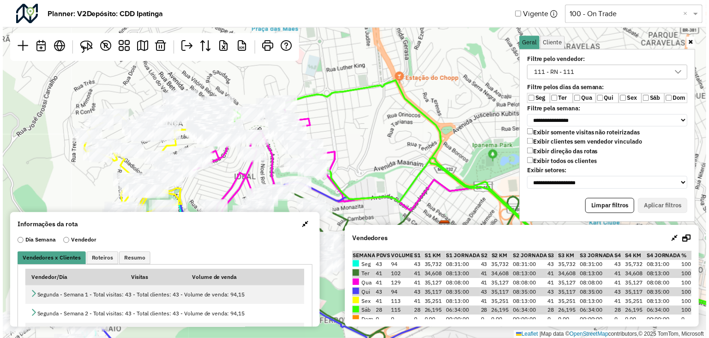
scroll to position [5, 34]
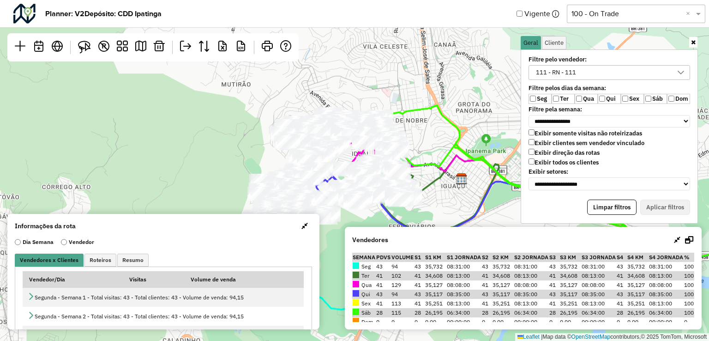
click at [609, 12] on input "text" at bounding box center [626, 13] width 111 height 11
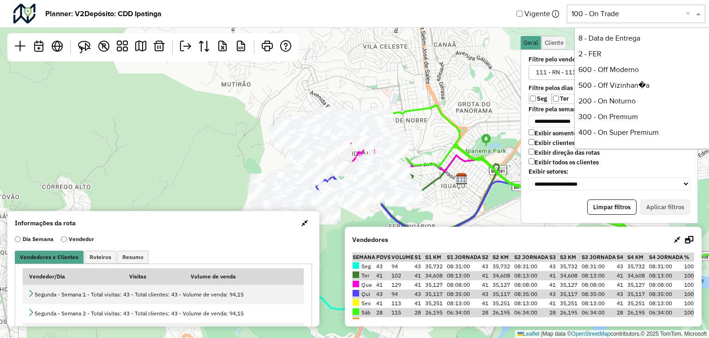
scroll to position [142, 0]
click at [613, 91] on div "500 - Off Vizinhan�a" at bounding box center [644, 87] width 138 height 16
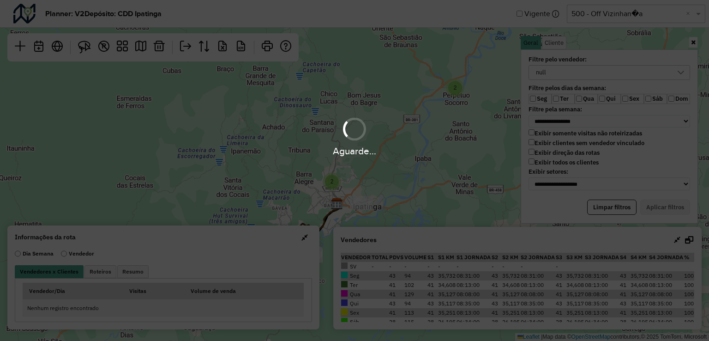
click at [631, 15] on div "Aguarde..." at bounding box center [354, 170] width 709 height 341
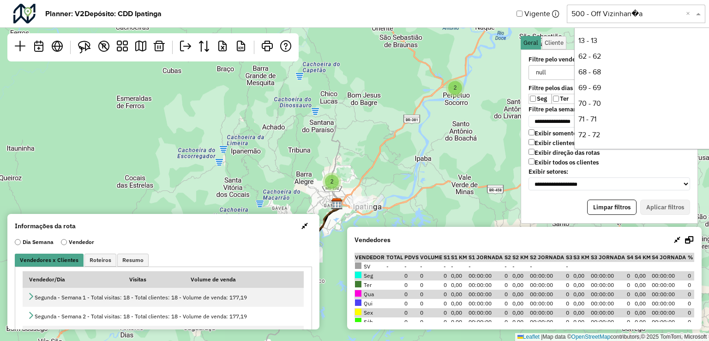
click at [640, 13] on input "text" at bounding box center [626, 13] width 111 height 11
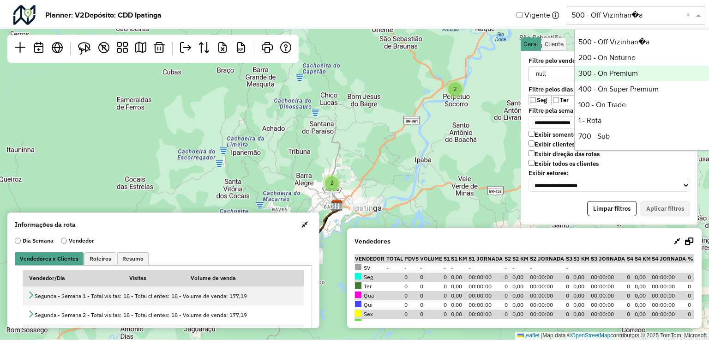
scroll to position [142, 0]
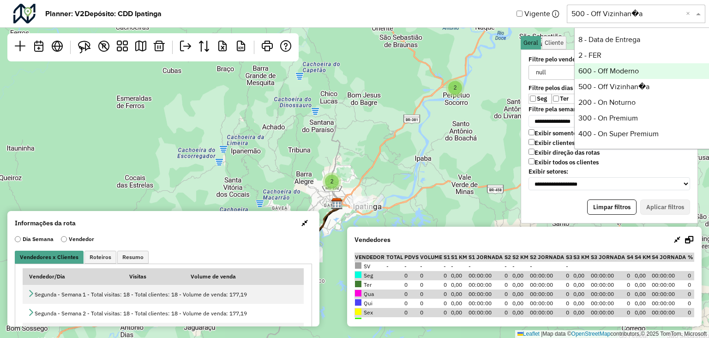
click at [613, 67] on div "600 - Off Moderno" at bounding box center [644, 71] width 138 height 16
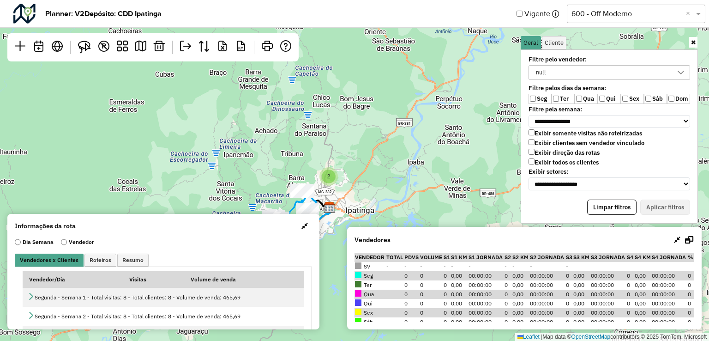
drag, startPoint x: 183, startPoint y: 137, endPoint x: 186, endPoint y: 122, distance: 15.1
click at [186, 122] on div "2 Leaflet | Map data © OpenStreetMap contributors,© 2025 TomTom, Microsoft" at bounding box center [354, 170] width 709 height 341
click at [611, 74] on div "null" at bounding box center [602, 73] width 139 height 14
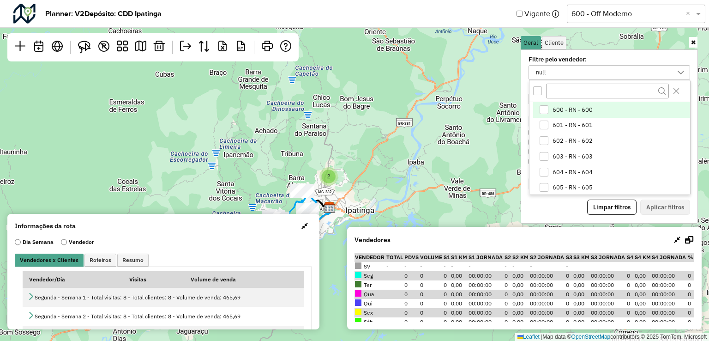
click at [543, 108] on div "600 - RN - 600" at bounding box center [543, 109] width 9 height 9
click at [540, 89] on div "All items unselected" at bounding box center [537, 90] width 9 height 9
click at [540, 89] on icon "All items selected" at bounding box center [537, 90] width 6 height 6
click at [545, 108] on div "600 - RN - 600" at bounding box center [543, 109] width 9 height 9
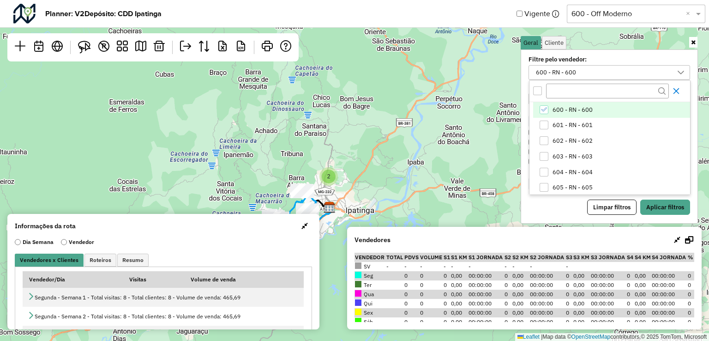
click at [676, 93] on icon "Close" at bounding box center [675, 90] width 7 height 7
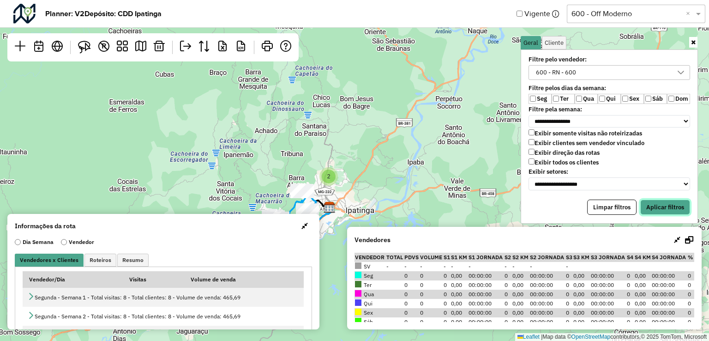
click at [670, 206] on button "Aplicar filtros" at bounding box center [665, 207] width 50 height 16
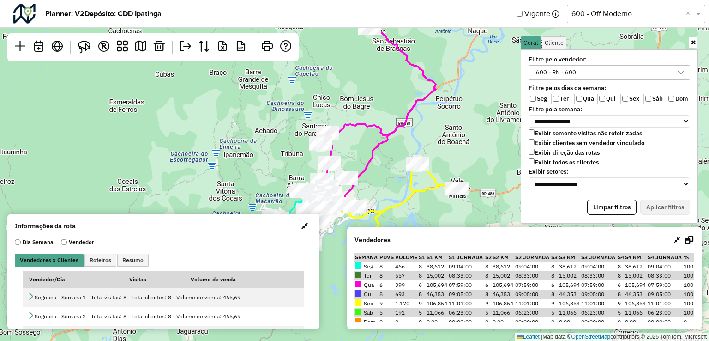
click at [693, 38] on link at bounding box center [693, 42] width 8 height 11
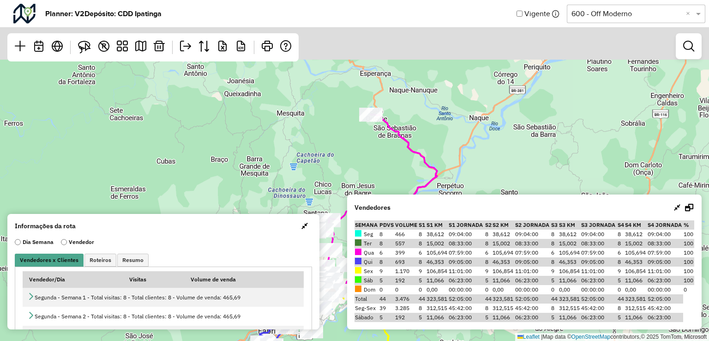
drag, startPoint x: 455, startPoint y: 67, endPoint x: 466, endPoint y: 148, distance: 82.0
click at [466, 158] on div "Leaflet | Map data © OpenStreetMap contributors,© 2025 TomTom, Microsoft" at bounding box center [354, 170] width 709 height 341
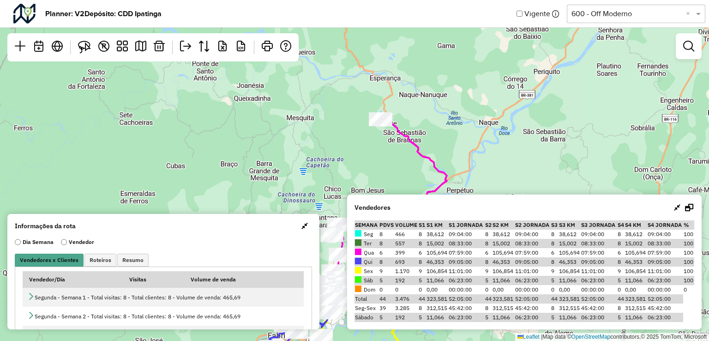
click at [423, 110] on div "Leaflet | Map data © OpenStreetMap contributors,© 2025 TomTom, Microsoft" at bounding box center [354, 170] width 709 height 341
click at [79, 47] on img at bounding box center [84, 47] width 13 height 13
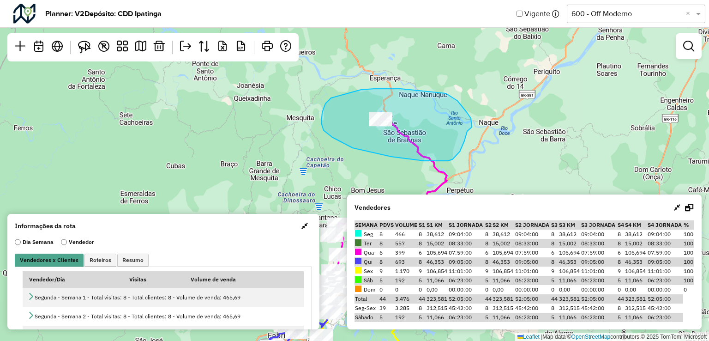
drag, startPoint x: 361, startPoint y: 90, endPoint x: 425, endPoint y: 87, distance: 64.7
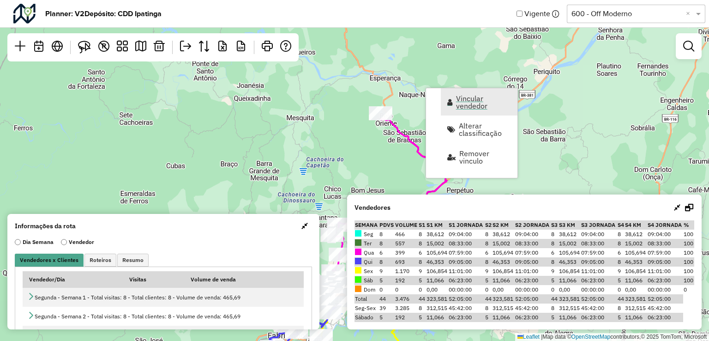
click at [473, 104] on span "Vincular vendedor" at bounding box center [483, 102] width 55 height 15
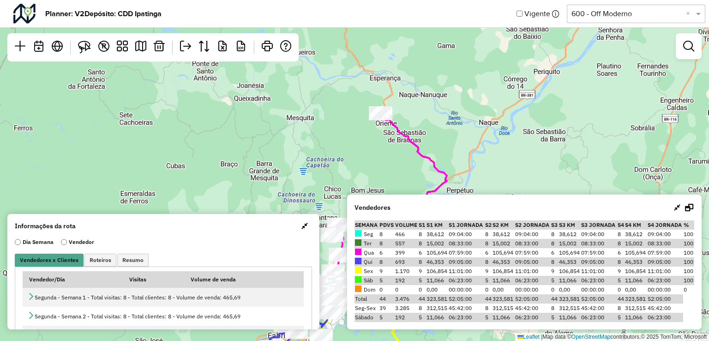
select select "********"
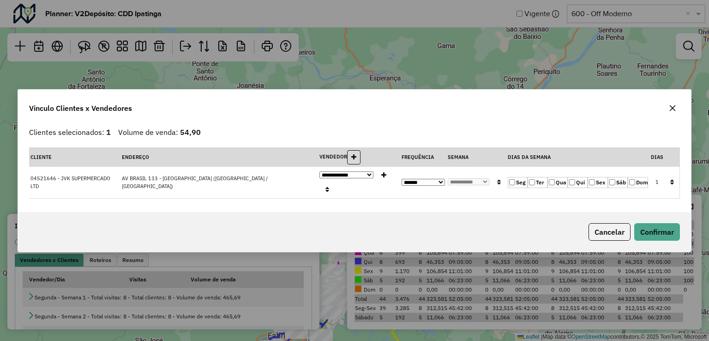
click at [516, 177] on label "Seg" at bounding box center [518, 182] width 20 height 11
click at [435, 185] on select "**********" at bounding box center [422, 182] width 43 height 7
select select "*"
click at [401, 179] on select "**********" at bounding box center [422, 182] width 43 height 7
click at [476, 181] on select "**********" at bounding box center [469, 181] width 42 height 7
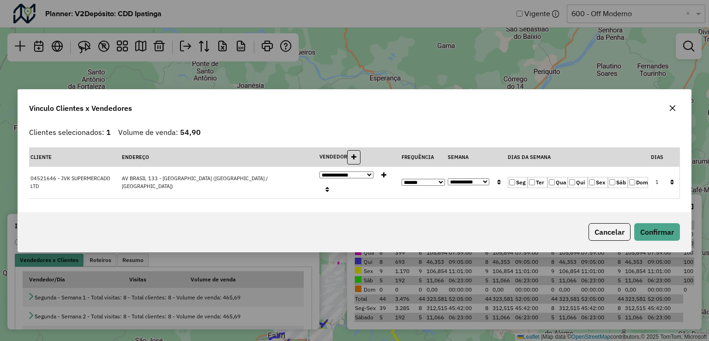
select select "****"
click at [448, 178] on select "**********" at bounding box center [469, 181] width 42 height 7
click at [647, 224] on button "Confirmar" at bounding box center [657, 232] width 46 height 18
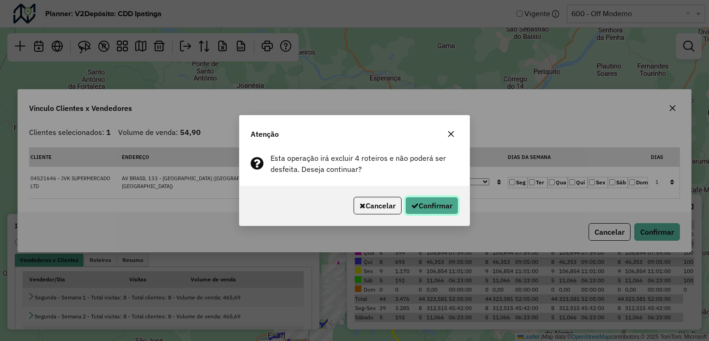
click at [437, 210] on button "Confirmar" at bounding box center [431, 206] width 53 height 18
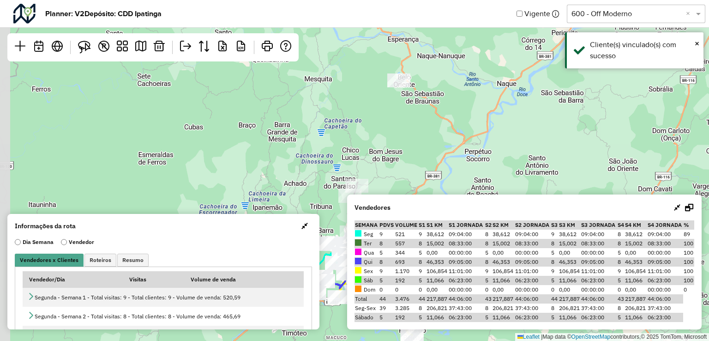
drag, startPoint x: 251, startPoint y: 120, endPoint x: 327, endPoint y: 117, distance: 76.2
click at [270, 80] on div "Leaflet | Map data © OpenStreetMap contributors,© 2025 TomTom, Microsoft" at bounding box center [354, 170] width 709 height 341
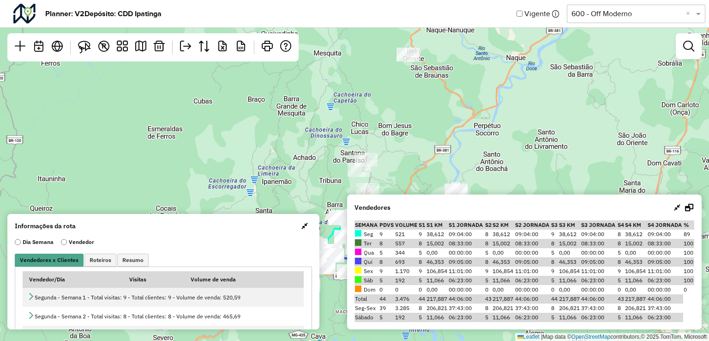
drag, startPoint x: 332, startPoint y: 119, endPoint x: 343, endPoint y: 66, distance: 54.2
click at [343, 66] on div "Leaflet | Map data © OpenStreetMap contributors,© 2025 TomTom, Microsoft" at bounding box center [354, 170] width 709 height 341
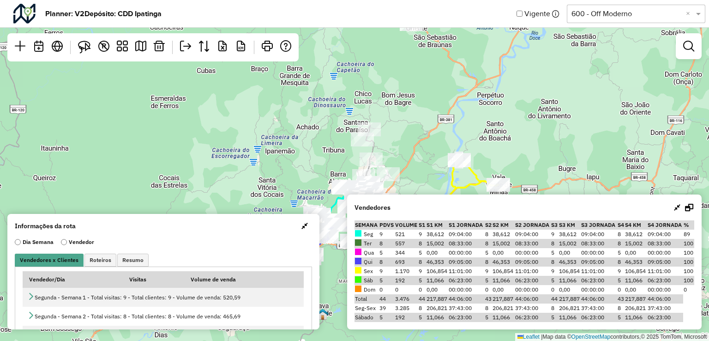
drag, startPoint x: 430, startPoint y: 132, endPoint x: 428, endPoint y: 111, distance: 20.8
click at [428, 111] on div "Leaflet | Map data © OpenStreetMap contributors,© 2025 TomTom, Microsoft" at bounding box center [354, 170] width 709 height 341
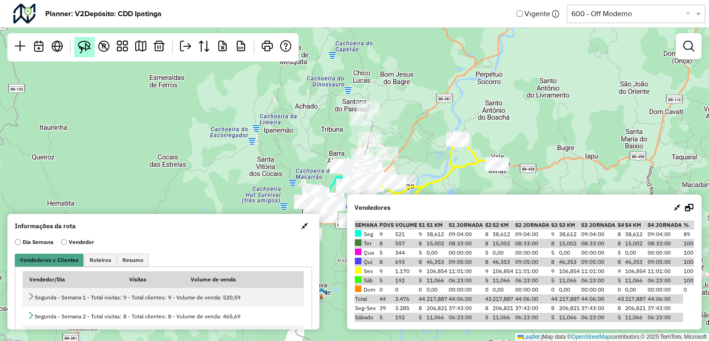
click at [88, 52] on img at bounding box center [84, 47] width 13 height 13
drag, startPoint x: 417, startPoint y: 104, endPoint x: 399, endPoint y: 103, distance: 18.0
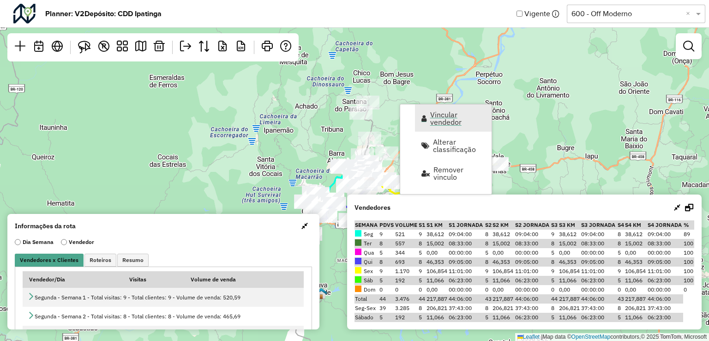
click at [443, 120] on span "Vincular vendedor" at bounding box center [457, 118] width 55 height 15
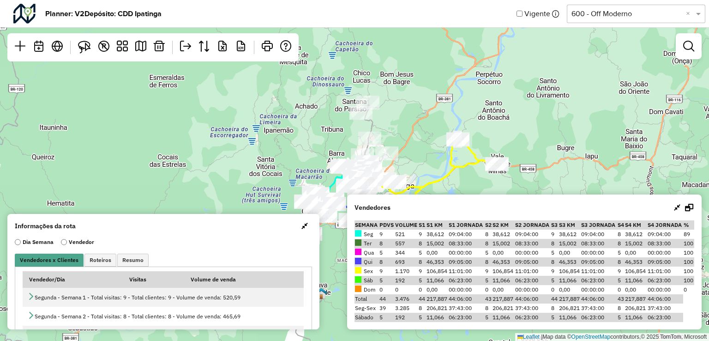
select select "********"
select select "*"
select select "********"
select select "*"
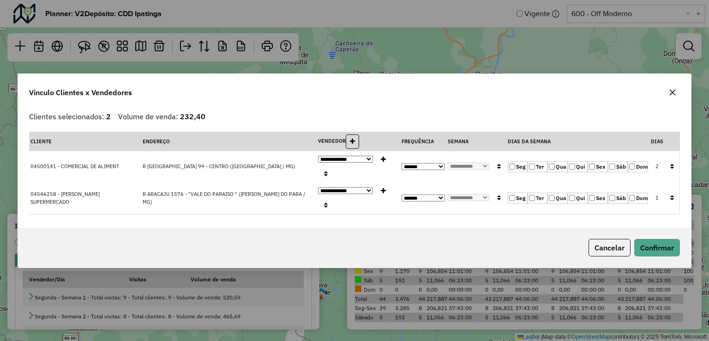
click at [555, 172] on label "Qua" at bounding box center [557, 166] width 20 height 11
click at [555, 192] on label "Qua" at bounding box center [557, 197] width 20 height 11
click at [649, 239] on button "Confirmar" at bounding box center [657, 248] width 46 height 18
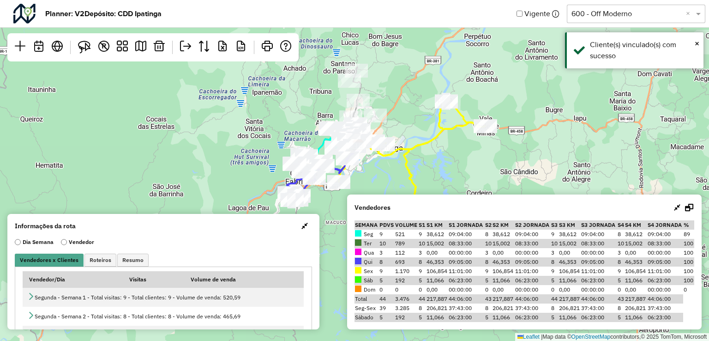
drag, startPoint x: 411, startPoint y: 141, endPoint x: 399, endPoint y: 103, distance: 39.6
click at [399, 103] on div "Leaflet | Map data © OpenStreetMap contributors,© 2025 TomTom, Microsoft" at bounding box center [354, 170] width 709 height 341
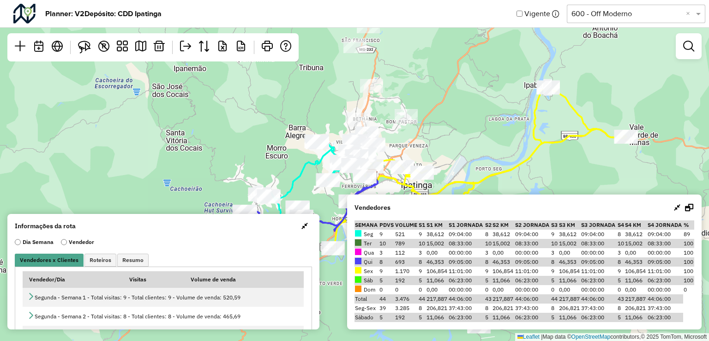
drag, startPoint x: 410, startPoint y: 84, endPoint x: 438, endPoint y: 88, distance: 28.8
click at [437, 85] on div "Leaflet | Map data © OpenStreetMap contributors,© 2025 TomTom, Microsoft" at bounding box center [354, 170] width 709 height 341
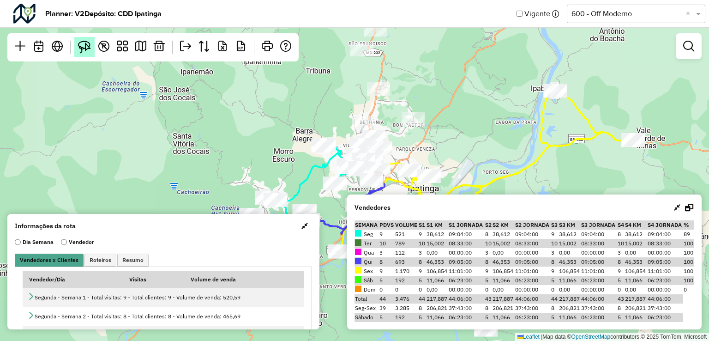
click at [86, 46] on img at bounding box center [84, 47] width 13 height 13
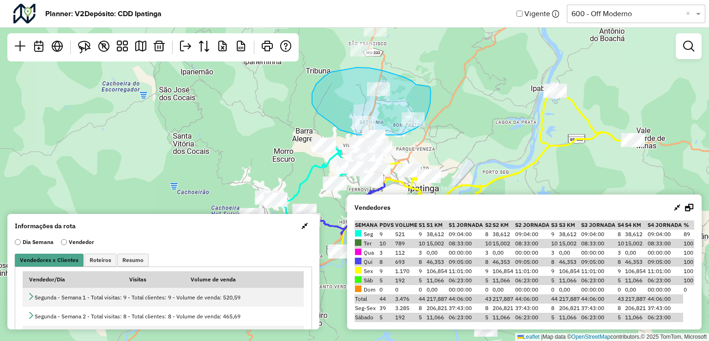
drag, startPoint x: 416, startPoint y: 84, endPoint x: 429, endPoint y: 86, distance: 13.1
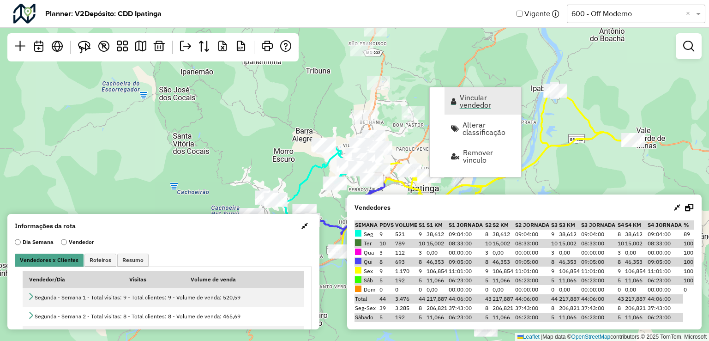
click at [467, 110] on link "Vincular vendedor" at bounding box center [482, 100] width 77 height 27
select select "********"
select select "*"
select select "********"
select select "*"
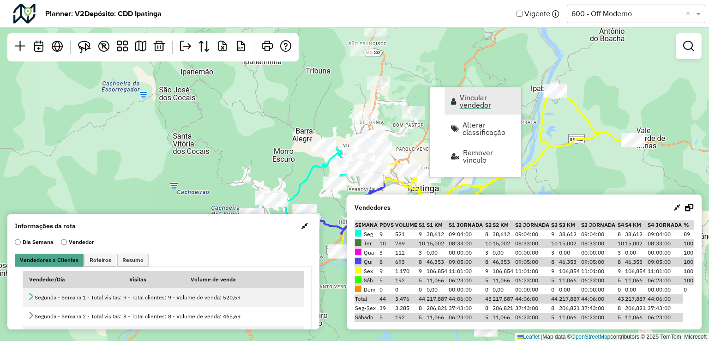
select select "********"
select select "*"
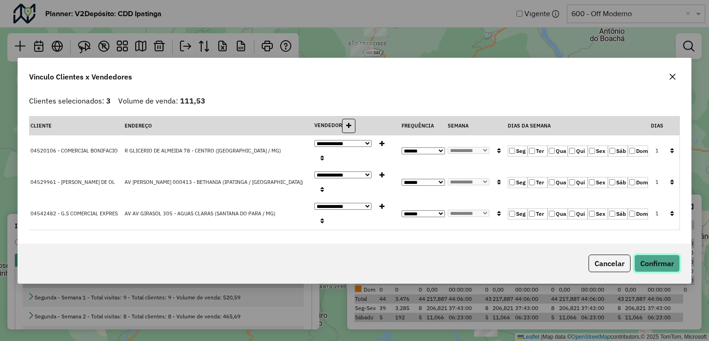
click at [652, 254] on button "Confirmar" at bounding box center [657, 263] width 46 height 18
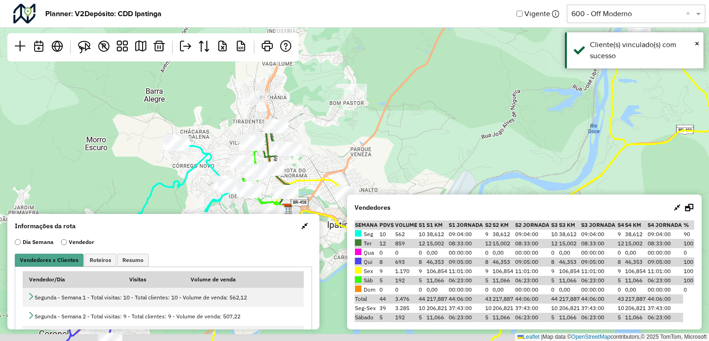
drag, startPoint x: 423, startPoint y: 138, endPoint x: 470, endPoint y: 91, distance: 66.6
click at [465, 91] on div "Leaflet | Map data © OpenStreetMap contributors,© 2025 TomTom, Microsoft" at bounding box center [354, 170] width 709 height 341
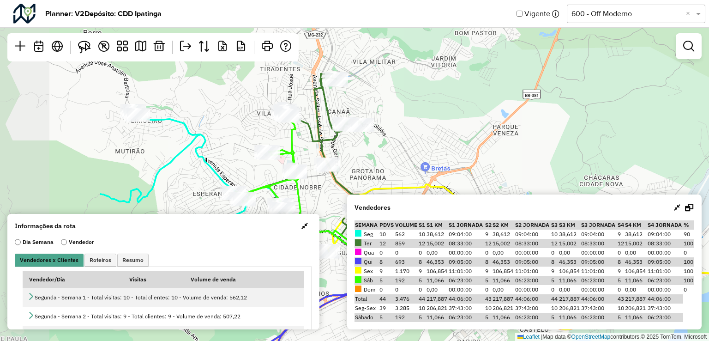
drag, startPoint x: 437, startPoint y: 93, endPoint x: 564, endPoint y: 102, distance: 127.7
click at [564, 102] on div "Leaflet | Map data © OpenStreetMap contributors,© 2025 TomTom, Microsoft" at bounding box center [354, 170] width 709 height 341
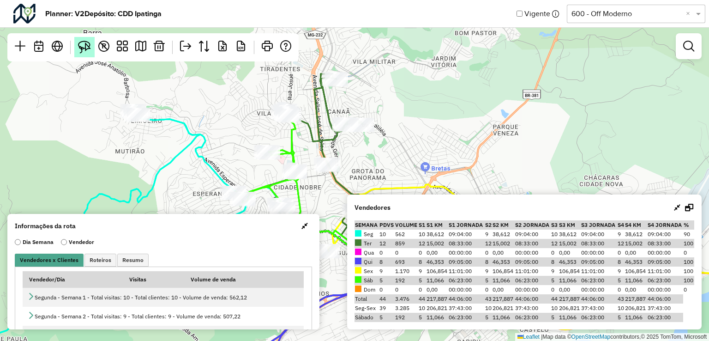
click at [89, 53] on img at bounding box center [84, 47] width 13 height 13
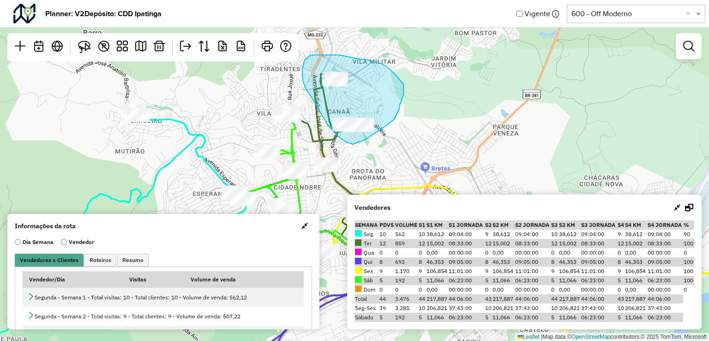
drag, startPoint x: 403, startPoint y: 90, endPoint x: 401, endPoint y: 101, distance: 11.4
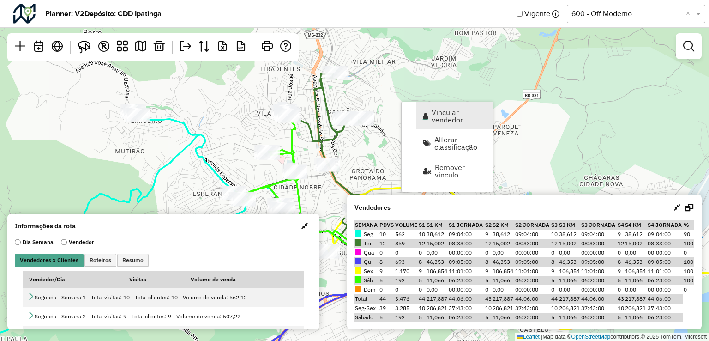
click at [444, 117] on span "Vincular vendedor" at bounding box center [458, 115] width 55 height 15
select select "********"
select select "*"
select select "********"
select select "*"
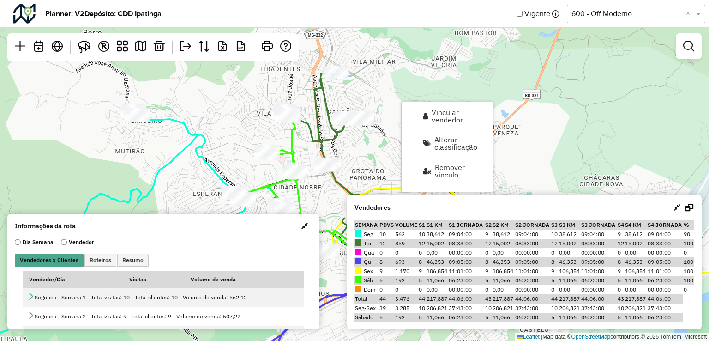
select select "********"
select select "*"
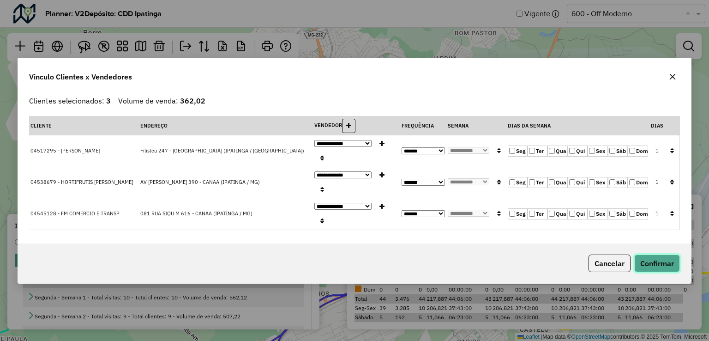
click at [647, 254] on button "Confirmar" at bounding box center [657, 263] width 46 height 18
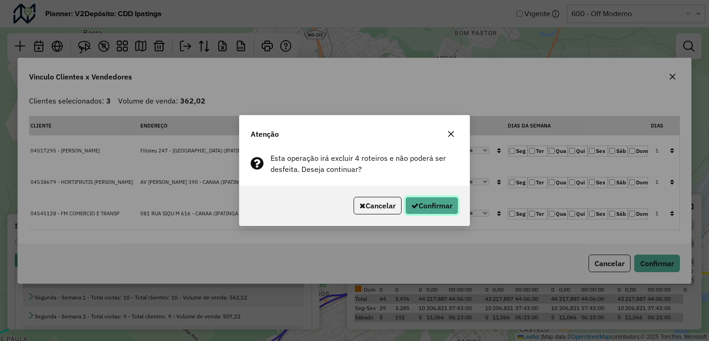
click at [425, 207] on button "Confirmar" at bounding box center [431, 206] width 53 height 18
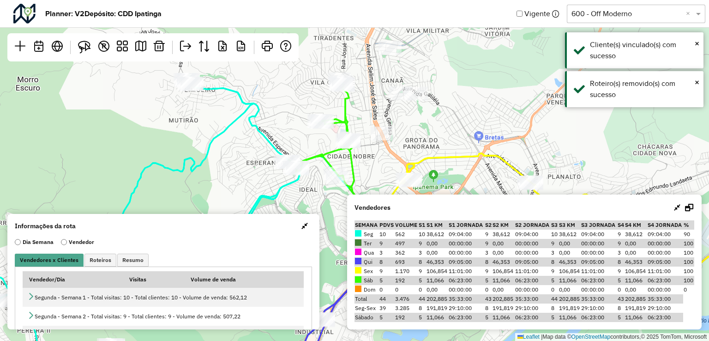
drag, startPoint x: 421, startPoint y: 154, endPoint x: 482, endPoint y: 125, distance: 67.1
click at [482, 125] on div "Leaflet | Map data © OpenStreetMap contributors,© 2025 TomTom, Microsoft" at bounding box center [354, 170] width 709 height 341
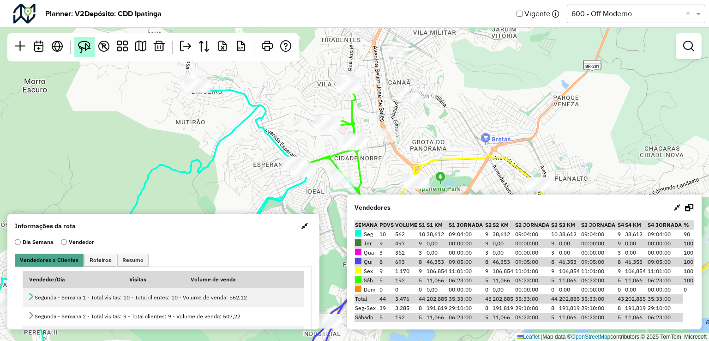
click at [81, 50] on img at bounding box center [84, 47] width 13 height 13
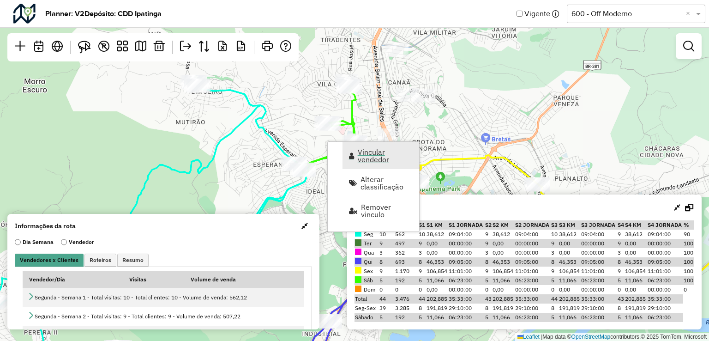
click at [372, 156] on span "Vincular vendedor" at bounding box center [385, 155] width 55 height 15
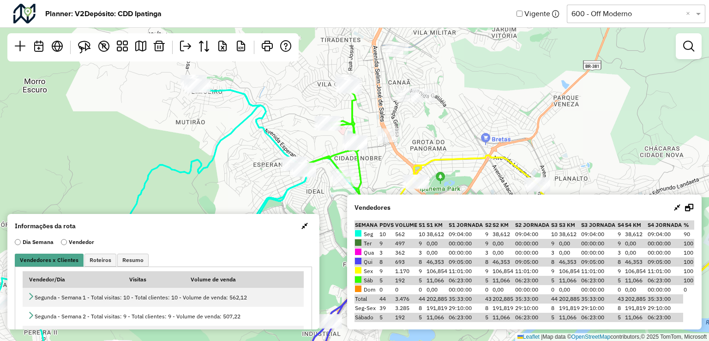
select select "********"
select select "*"
select select "********"
select select "*"
select select "********"
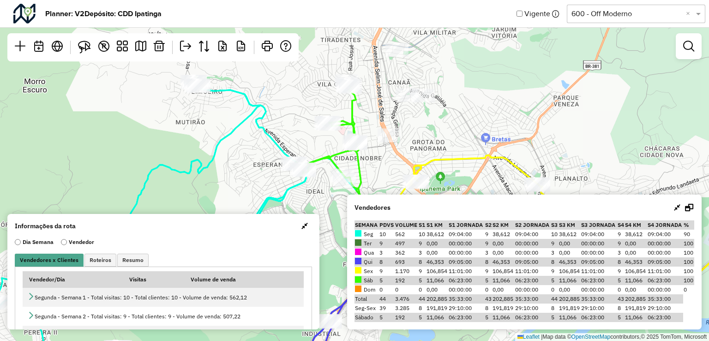
select select "*"
select select "********"
select select "*"
select select "********"
select select "*"
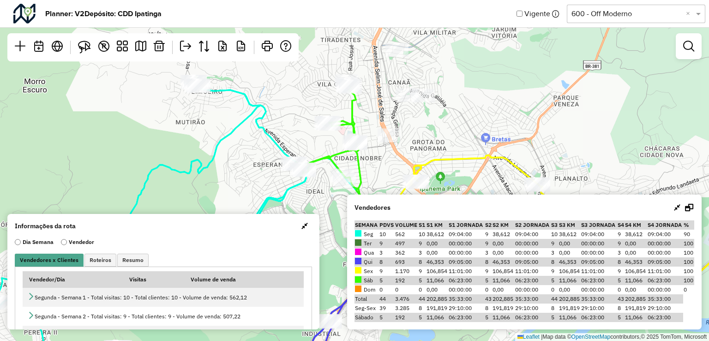
select select "********"
select select "*"
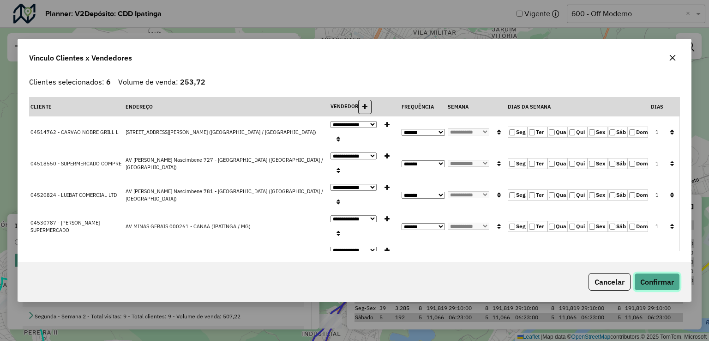
click at [652, 273] on button "Confirmar" at bounding box center [657, 282] width 46 height 18
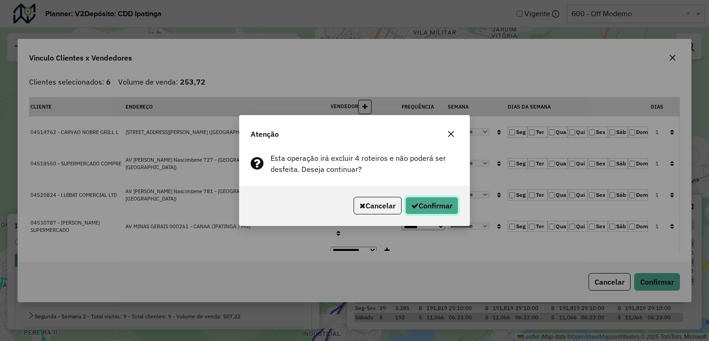
click at [449, 205] on button "Confirmar" at bounding box center [431, 206] width 53 height 18
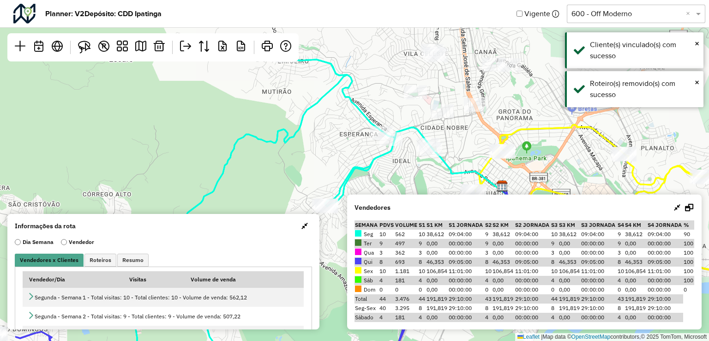
drag, startPoint x: 425, startPoint y: 142, endPoint x: 507, endPoint y: 113, distance: 87.4
click at [507, 113] on div "Leaflet | Map data © OpenStreetMap contributors,© 2025 TomTom, Microsoft" at bounding box center [354, 170] width 709 height 341
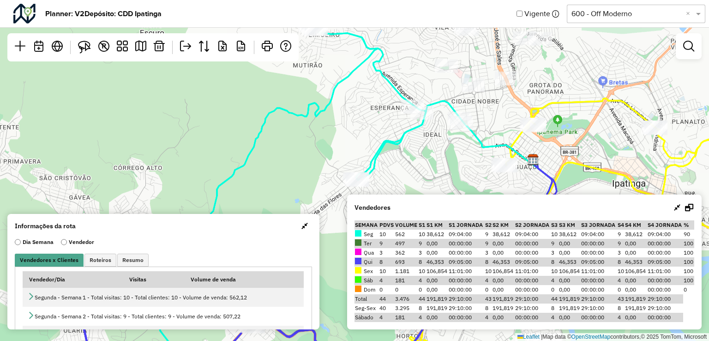
drag, startPoint x: 476, startPoint y: 117, endPoint x: 503, endPoint y: 110, distance: 28.0
click at [503, 110] on div "Leaflet | Map data © OpenStreetMap contributors,© 2025 TomTom, Microsoft" at bounding box center [354, 170] width 709 height 341
click at [90, 48] on img at bounding box center [84, 47] width 13 height 13
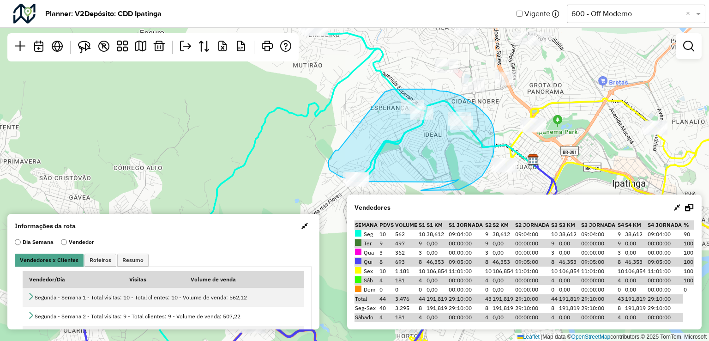
drag, startPoint x: 334, startPoint y: 152, endPoint x: 379, endPoint y: 99, distance: 69.4
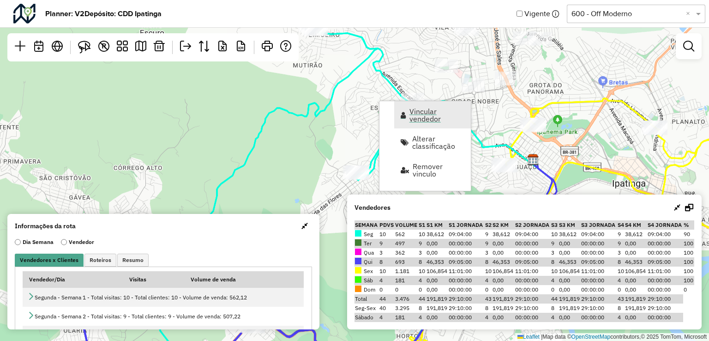
click at [428, 122] on span "Vincular vendedor" at bounding box center [436, 115] width 55 height 15
select select "********"
select select "*"
select select "********"
select select "*"
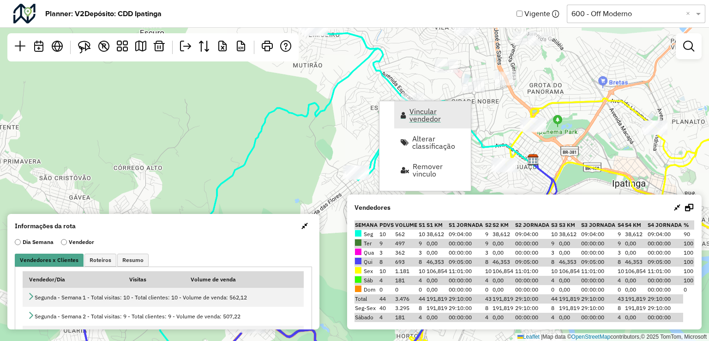
select select "********"
select select "*"
select select "********"
select select "*"
select select "********"
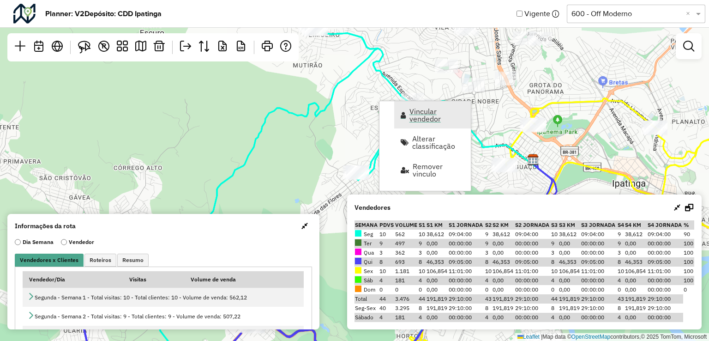
select select "*"
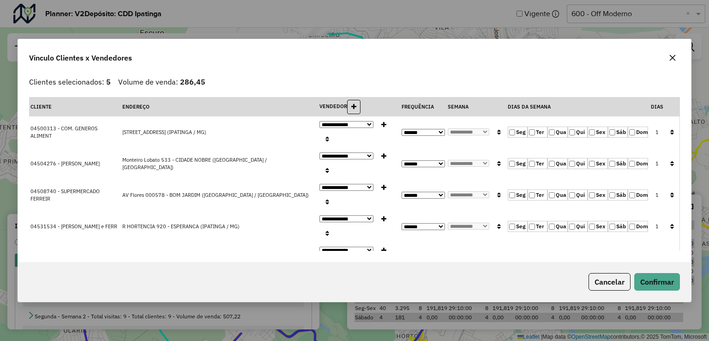
click at [517, 189] on label "Seg" at bounding box center [518, 194] width 20 height 11
click at [660, 273] on button "Confirmar" at bounding box center [657, 282] width 46 height 18
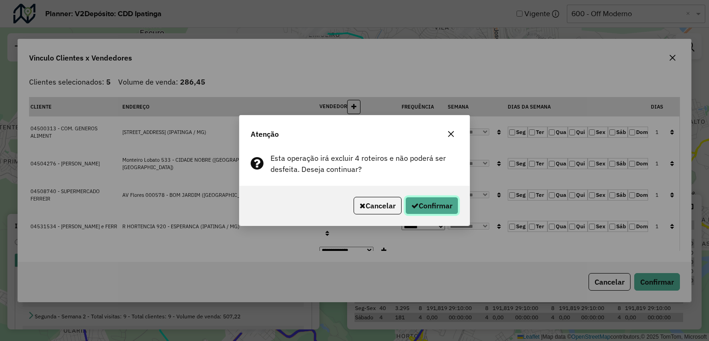
click at [417, 206] on button "Confirmar" at bounding box center [431, 206] width 53 height 18
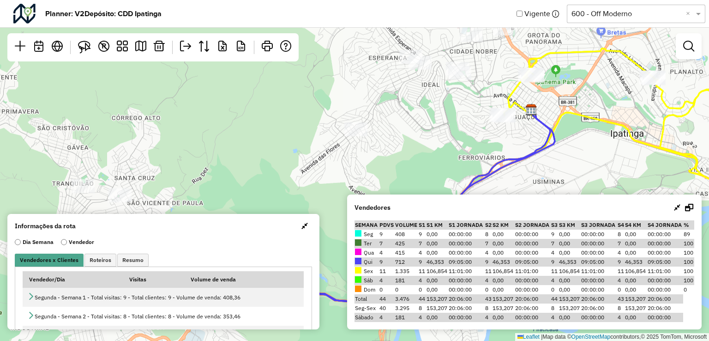
drag, startPoint x: 465, startPoint y: 168, endPoint x: 463, endPoint y: 118, distance: 49.9
click at [463, 118] on div "Leaflet | Map data © OpenStreetMap contributors,© 2025 TomTom, Microsoft" at bounding box center [354, 170] width 709 height 341
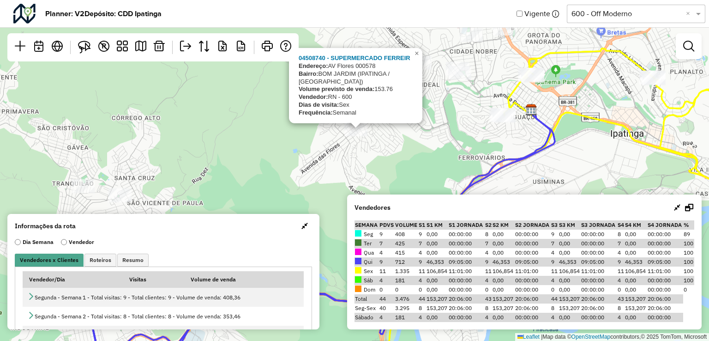
click at [373, 134] on div "04508740 - SUPERMERCADO FERREIR Endereço: AV Flores 000578 Bairro: BOM JARDIM (…" at bounding box center [354, 170] width 709 height 341
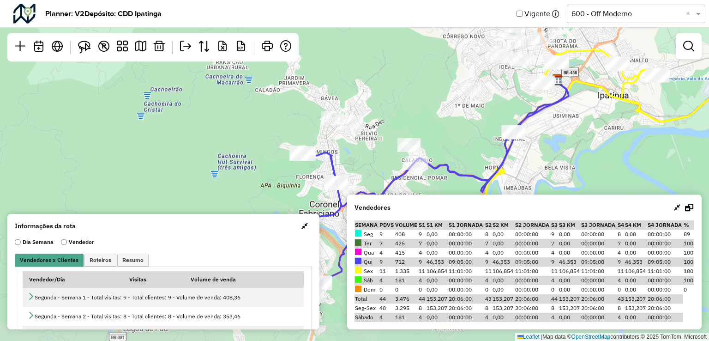
drag, startPoint x: 540, startPoint y: 180, endPoint x: 575, endPoint y: 136, distance: 55.8
click at [605, 133] on div "Leaflet | Map data © OpenStreetMap contributors,© 2025 TomTom, Microsoft" at bounding box center [354, 170] width 709 height 341
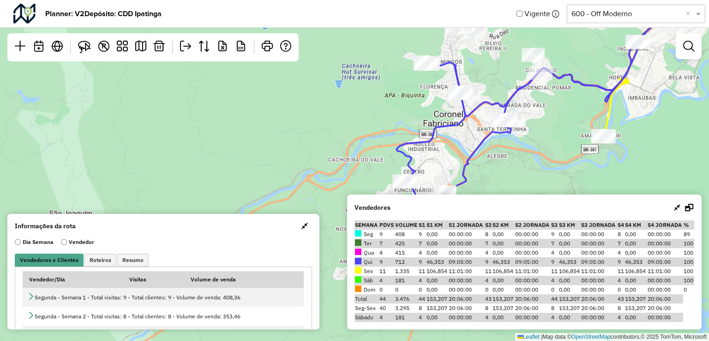
drag, startPoint x: 509, startPoint y: 122, endPoint x: 588, endPoint y: 57, distance: 102.2
click at [589, 57] on div "Leaflet | Map data © OpenStreetMap contributors,© 2025 TomTom, Microsoft" at bounding box center [354, 170] width 709 height 341
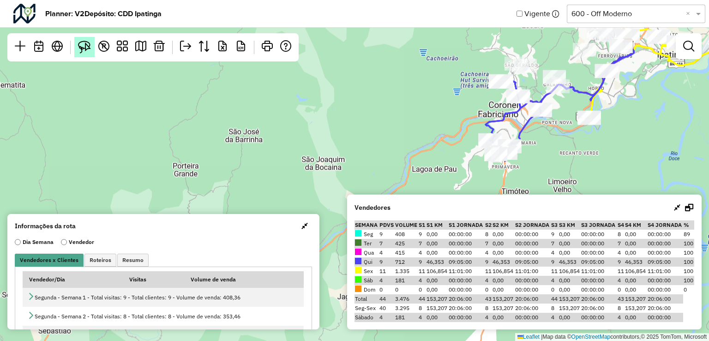
click at [85, 44] on img at bounding box center [84, 47] width 13 height 13
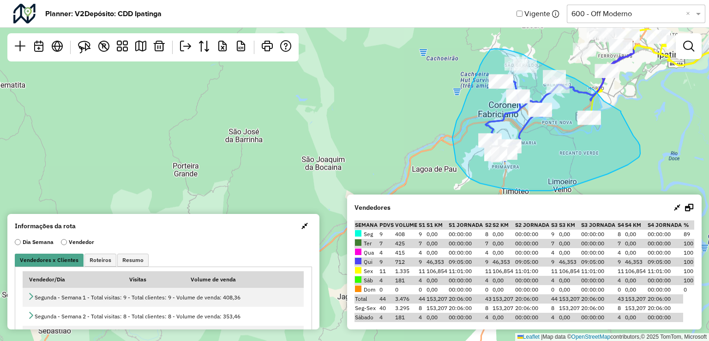
drag, startPoint x: 621, startPoint y: 111, endPoint x: 633, endPoint y: 135, distance: 27.0
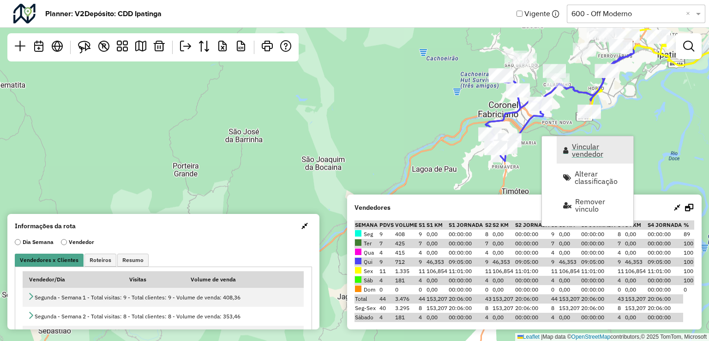
click at [581, 149] on span "Vincular vendedor" at bounding box center [599, 150] width 55 height 15
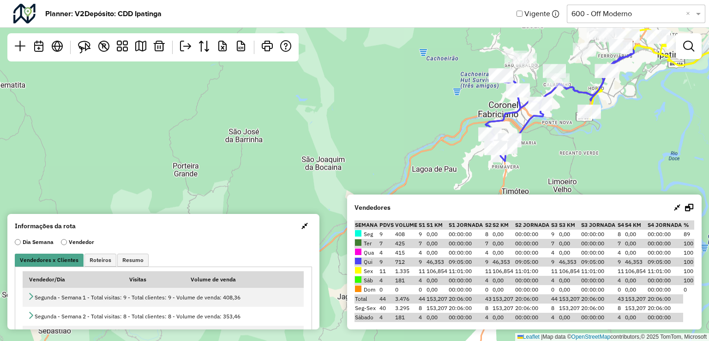
select select "********"
select select "*"
select select "********"
select select "*"
select select "********"
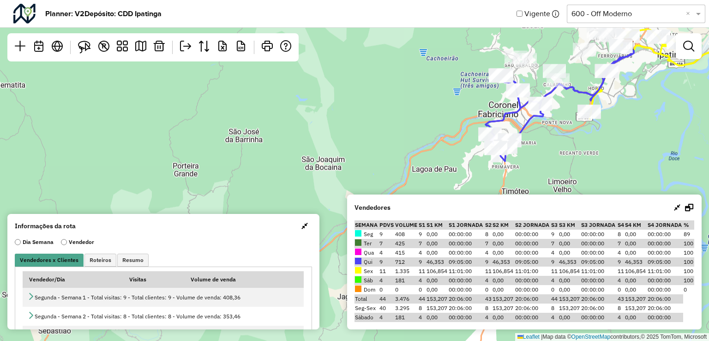
select select "*"
select select "********"
select select "*"
select select "********"
select select "*"
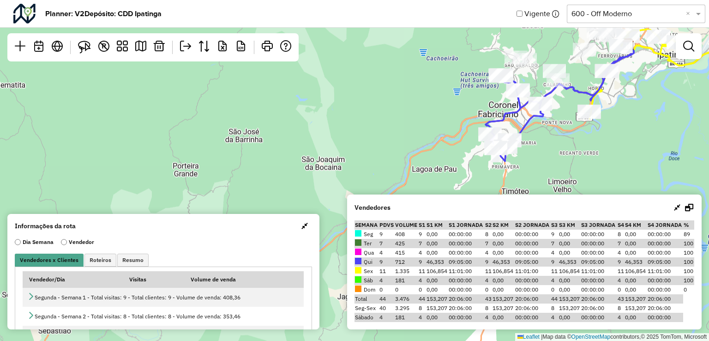
select select "********"
select select "*"
select select "********"
select select "*"
select select "********"
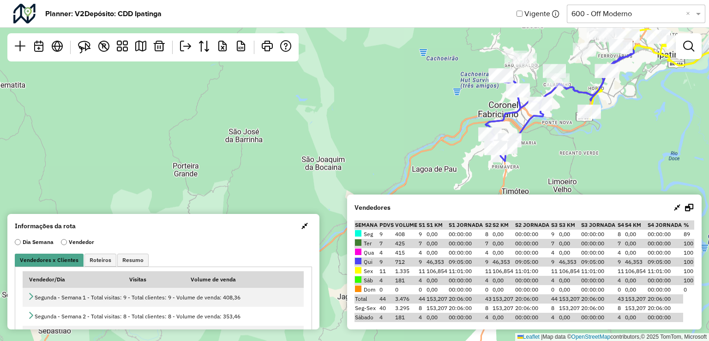
select select "*"
select select "********"
select select "*"
select select "********"
select select "*"
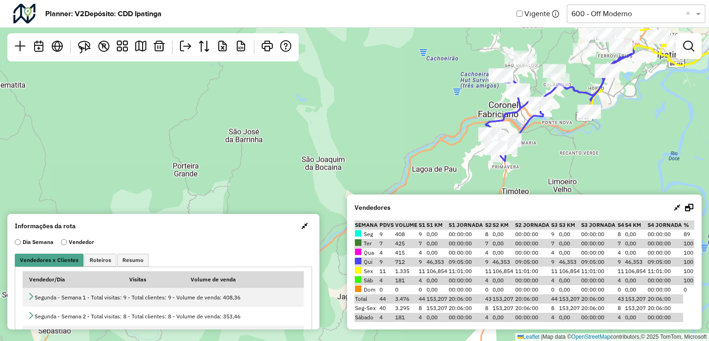
select select "********"
select select "*"
select select "********"
select select "*"
select select "********"
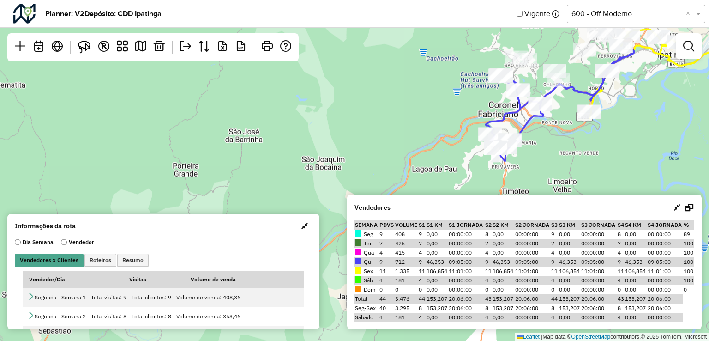
select select "*"
select select "********"
select select "*"
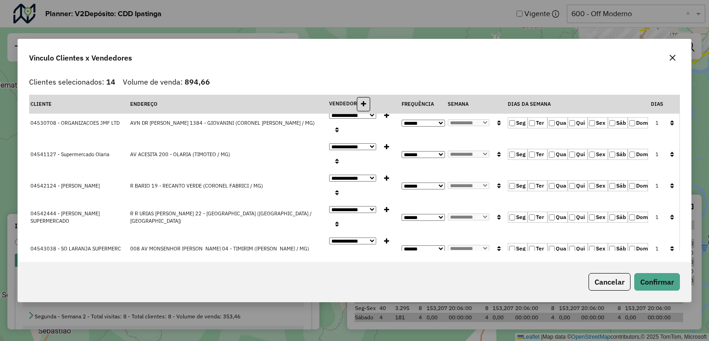
scroll to position [92, 0]
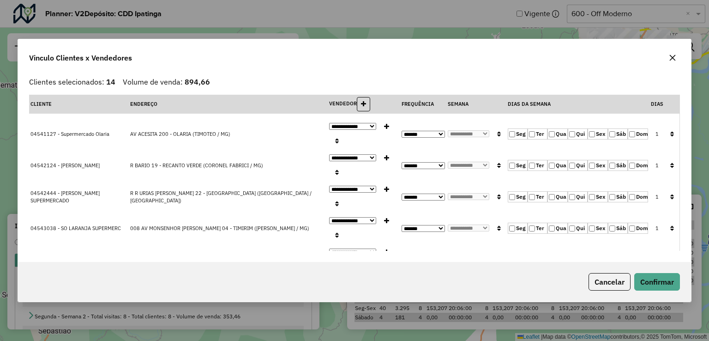
click at [556, 197] on label "Qua" at bounding box center [557, 196] width 20 height 11
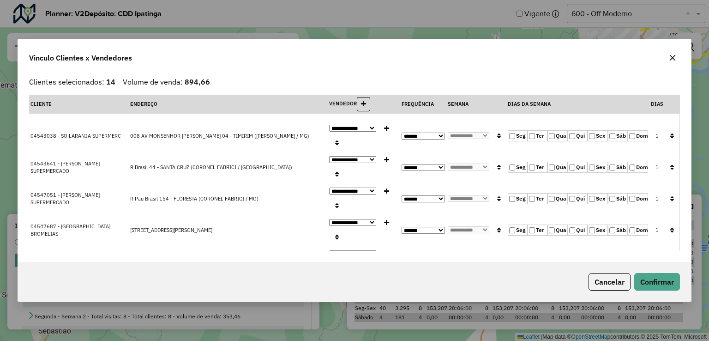
scroll to position [185, 0]
click at [555, 165] on label "Qua" at bounding box center [557, 167] width 20 height 11
click at [547, 194] on label "Qua" at bounding box center [557, 198] width 20 height 11
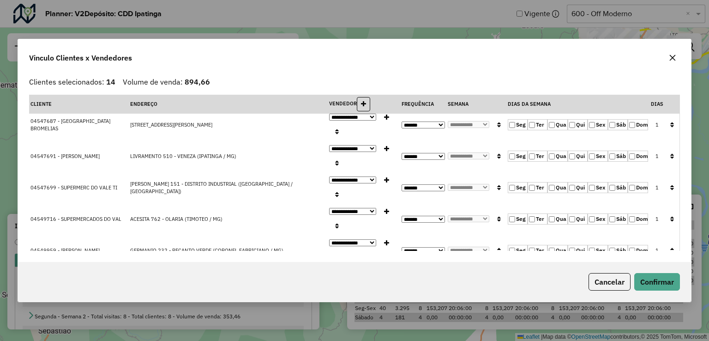
scroll to position [302, 0]
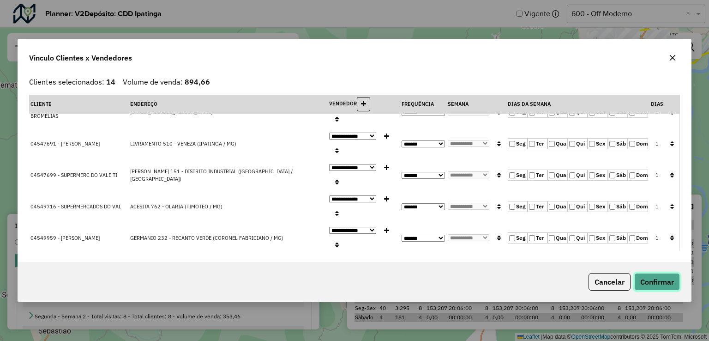
click at [653, 287] on button "Confirmar" at bounding box center [657, 282] width 46 height 18
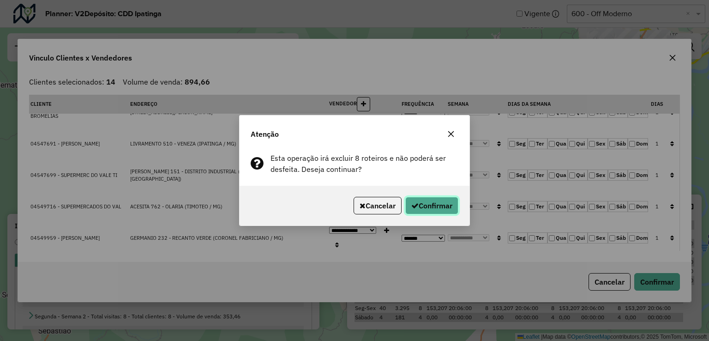
click at [426, 208] on button "Confirmar" at bounding box center [431, 206] width 53 height 18
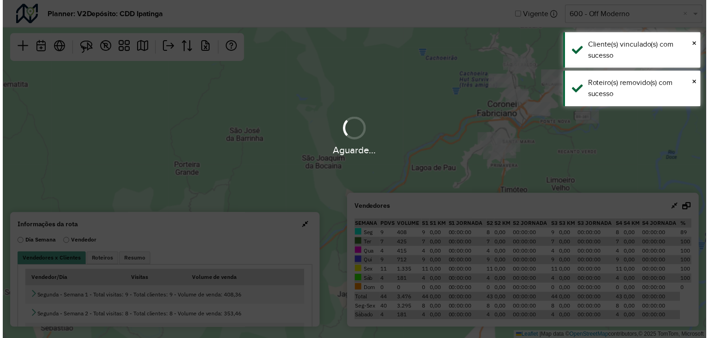
scroll to position [0, 0]
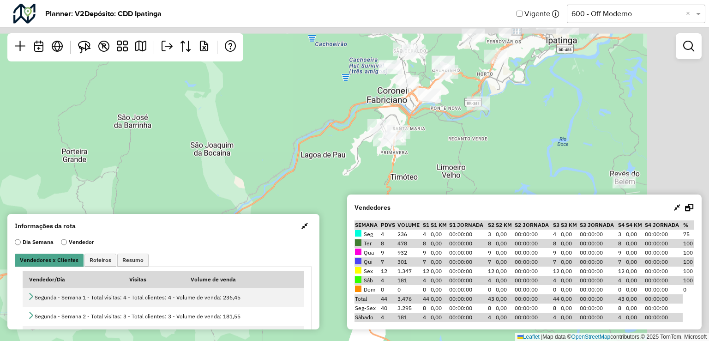
drag, startPoint x: 576, startPoint y: 108, endPoint x: 468, endPoint y: 159, distance: 119.1
click at [468, 159] on div "Leaflet | Map data © OpenStreetMap contributors,© 2025 TomTom, Microsoft" at bounding box center [354, 170] width 709 height 341
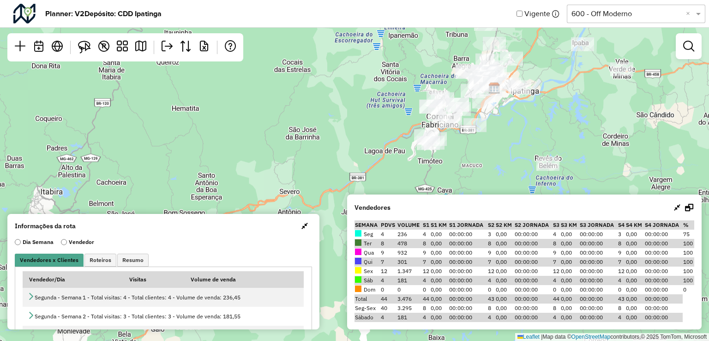
drag, startPoint x: 541, startPoint y: 136, endPoint x: 503, endPoint y: 133, distance: 38.8
click at [503, 133] on div "Leaflet | Map data © OpenStreetMap contributors,© 2025 TomTom, Microsoft" at bounding box center [354, 170] width 709 height 341
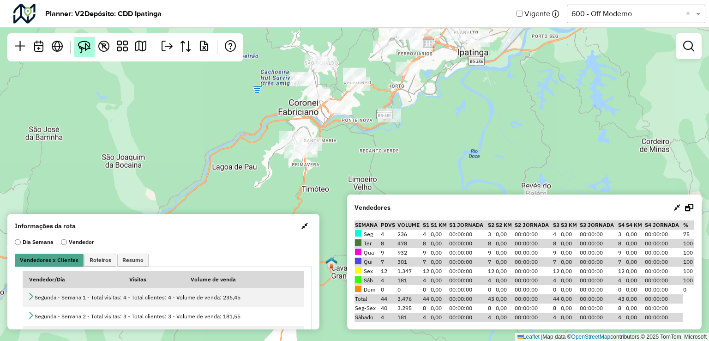
click at [81, 43] on img at bounding box center [84, 47] width 13 height 13
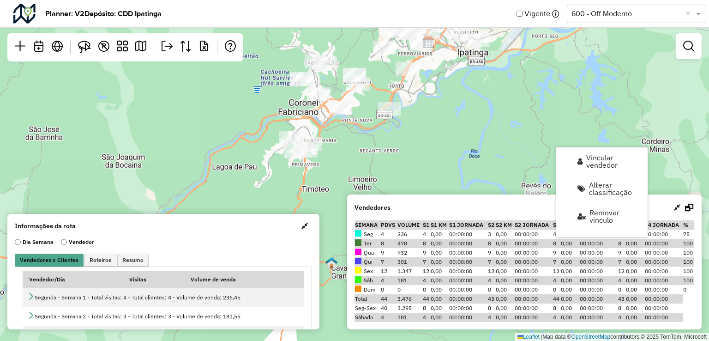
click at [550, 105] on div "Leaflet | Map data © OpenStreetMap contributors,© 2025 TomTom, Microsoft" at bounding box center [354, 170] width 709 height 341
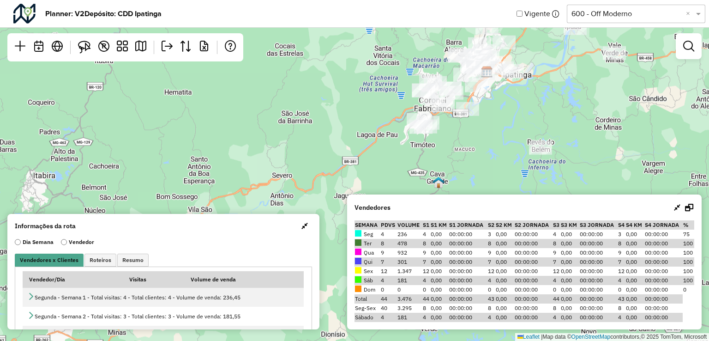
drag, startPoint x: 589, startPoint y: 148, endPoint x: 570, endPoint y: 133, distance: 23.6
click at [570, 133] on div "Leaflet | Map data © OpenStreetMap contributors,© 2025 TomTom, Microsoft" at bounding box center [354, 170] width 709 height 341
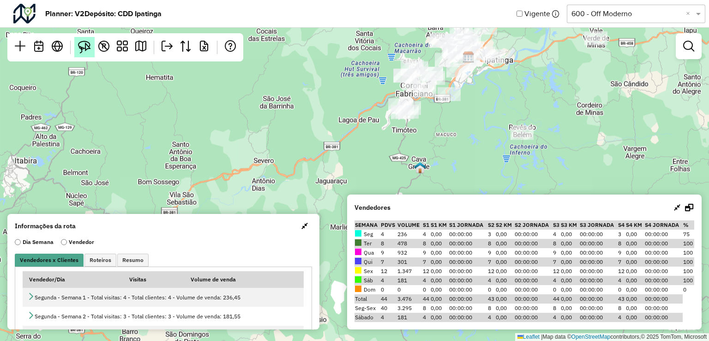
click at [88, 47] on img at bounding box center [84, 47] width 13 height 13
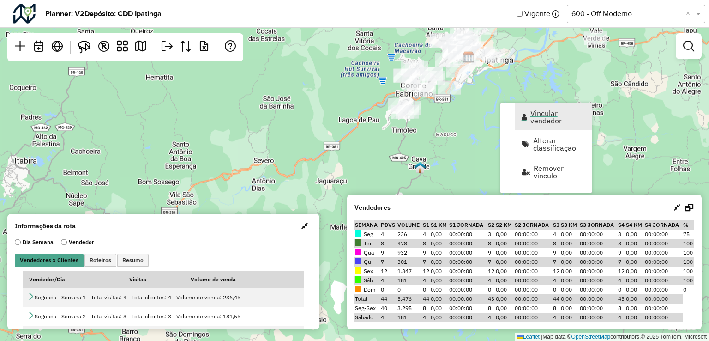
click at [532, 111] on span "Vincular vendedor" at bounding box center [557, 116] width 55 height 15
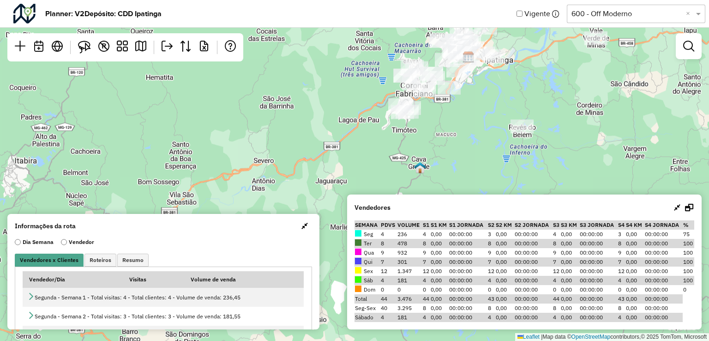
select select "********"
select select "*"
select select "********"
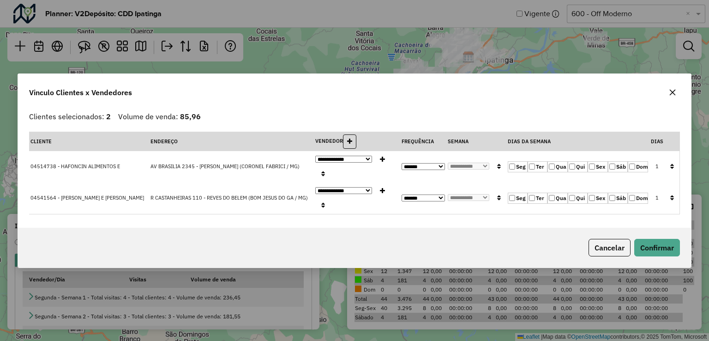
click at [411, 194] on select "**********" at bounding box center [422, 197] width 43 height 7
select select "*"
click at [401, 194] on select "**********" at bounding box center [422, 197] width 43 height 7
click at [465, 194] on select "**********" at bounding box center [469, 197] width 42 height 7
select select "****"
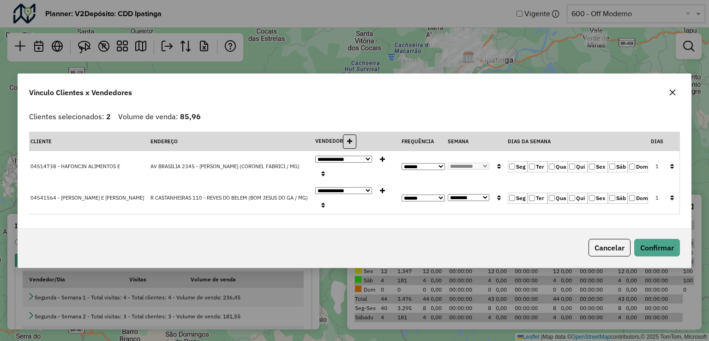
click at [448, 194] on select "**********" at bounding box center [469, 197] width 42 height 7
click at [651, 239] on button "Confirmar" at bounding box center [657, 248] width 46 height 18
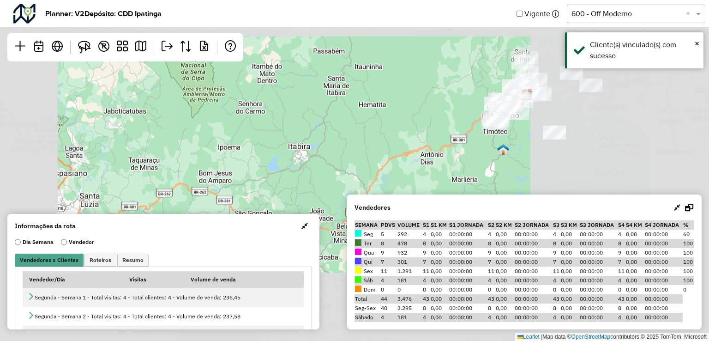
drag, startPoint x: 579, startPoint y: 126, endPoint x: 494, endPoint y: 157, distance: 90.5
click at [494, 157] on div "Leaflet | Map data © OpenStreetMap contributors,© 2025 TomTom, Microsoft" at bounding box center [354, 170] width 709 height 341
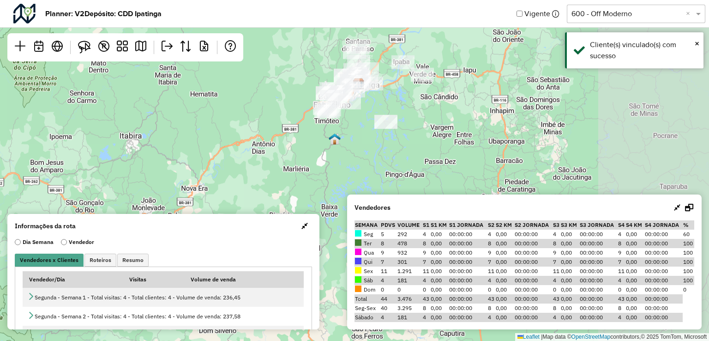
drag, startPoint x: 584, startPoint y: 122, endPoint x: 416, endPoint y: 116, distance: 168.1
click at [419, 114] on div "Leaflet | Map data © OpenStreetMap contributors,© 2025 TomTom, Microsoft" at bounding box center [354, 170] width 709 height 341
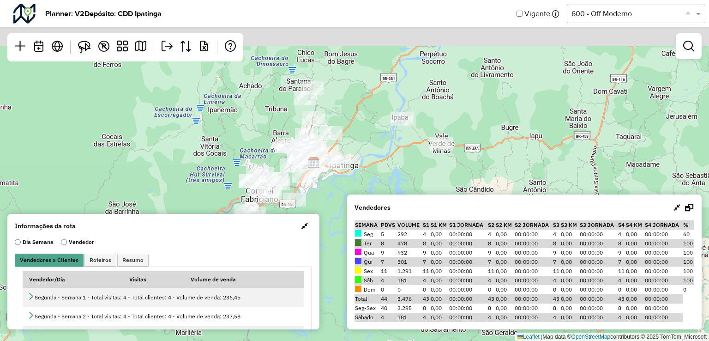
drag, startPoint x: 443, startPoint y: 89, endPoint x: 463, endPoint y: 212, distance: 124.9
click at [463, 212] on hb-planner "Planner: V2 Depósito: CDD Ipatinga Vigente Selecione uma opção 600 - Off Modern…" at bounding box center [354, 170] width 709 height 341
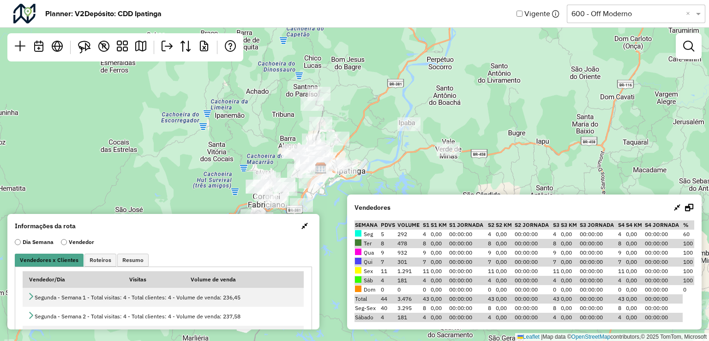
drag, startPoint x: 471, startPoint y: 99, endPoint x: 454, endPoint y: 72, distance: 32.8
click at [454, 72] on div "Leaflet | Map data © OpenStreetMap contributors,© 2025 TomTom, Microsoft" at bounding box center [354, 170] width 709 height 341
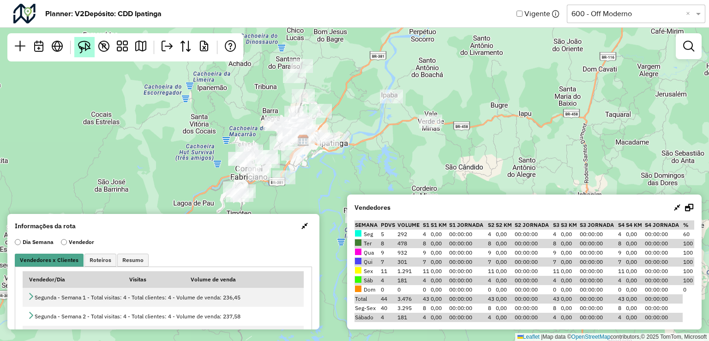
click at [83, 52] on img at bounding box center [84, 47] width 13 height 13
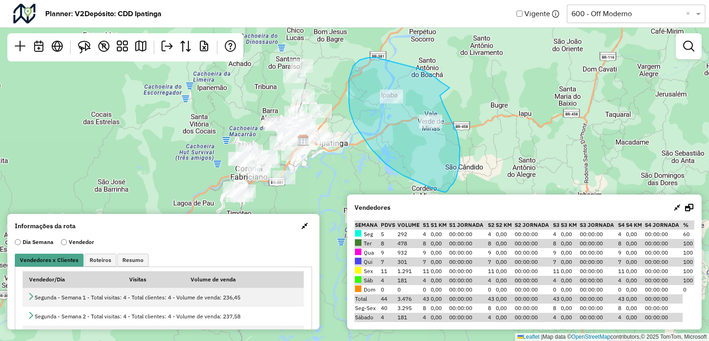
drag, startPoint x: 435, startPoint y: 77, endPoint x: 437, endPoint y: 90, distance: 13.7
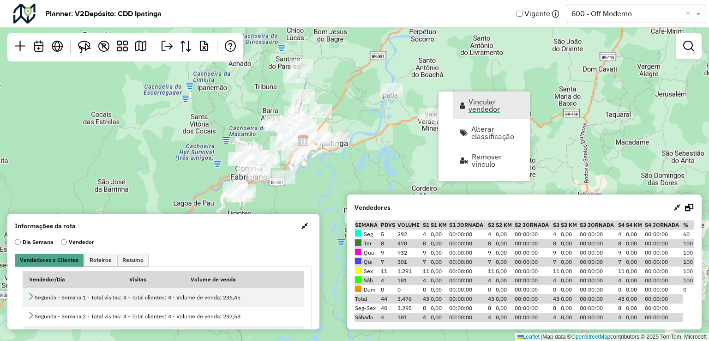
click at [491, 111] on span "Vincular vendedor" at bounding box center [495, 105] width 55 height 15
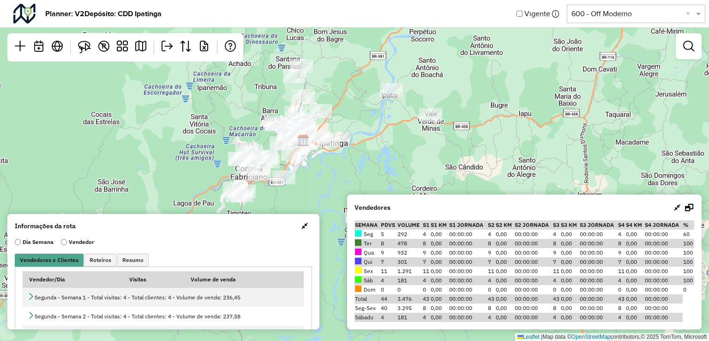
select select "********"
select select "*"
select select "********"
select select "*"
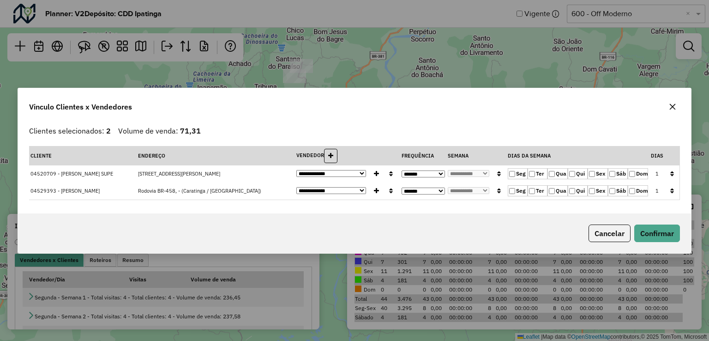
click at [515, 175] on label "Seg" at bounding box center [518, 173] width 20 height 11
click at [593, 186] on label "Sex" at bounding box center [597, 190] width 20 height 11
click at [673, 234] on button "Confirmar" at bounding box center [657, 233] width 46 height 18
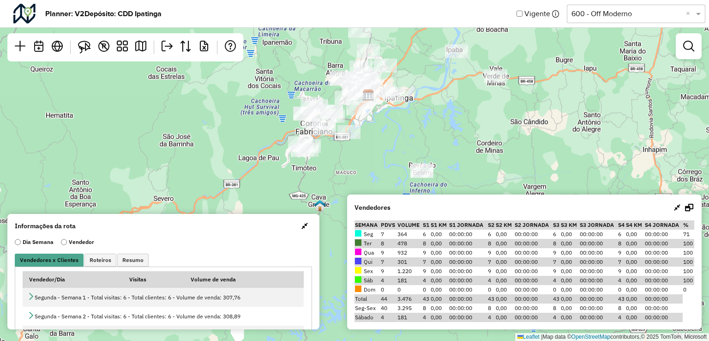
drag, startPoint x: 435, startPoint y: 164, endPoint x: 500, endPoint y: 119, distance: 79.2
click at [500, 119] on div "Leaflet | Map data © OpenStreetMap contributors,© 2025 TomTom, Microsoft" at bounding box center [354, 170] width 709 height 341
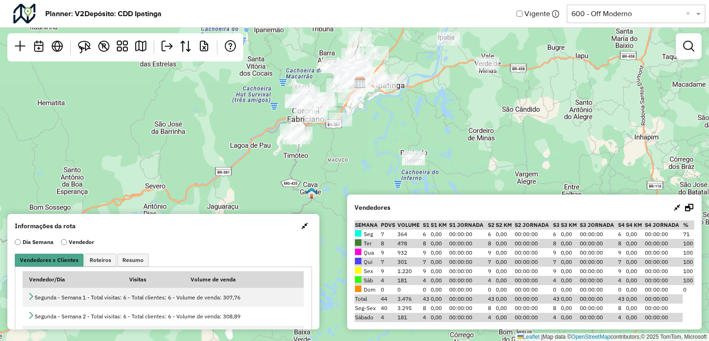
drag, startPoint x: 487, startPoint y: 168, endPoint x: 479, endPoint y: 156, distance: 15.0
click at [479, 156] on div "Leaflet | Map data © OpenStreetMap contributors,© 2025 TomTom, Microsoft" at bounding box center [354, 170] width 709 height 341
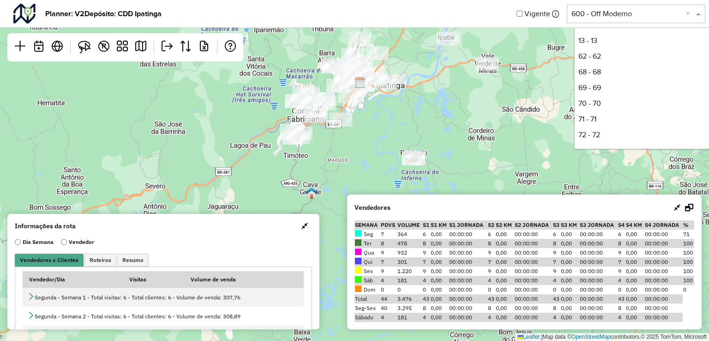
click at [657, 20] on div "Selecione uma opção 600 - Off Moderno ×" at bounding box center [636, 14] width 138 height 18
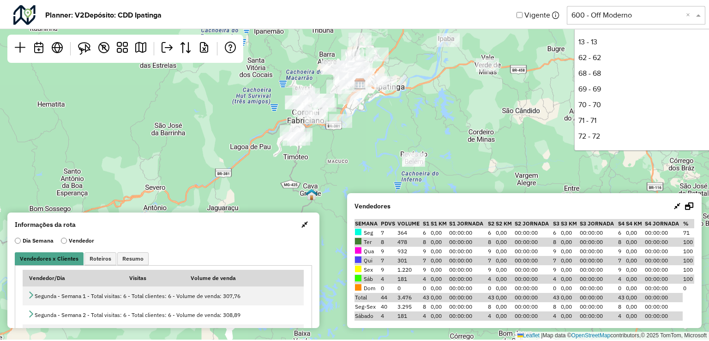
scroll to position [173, 0]
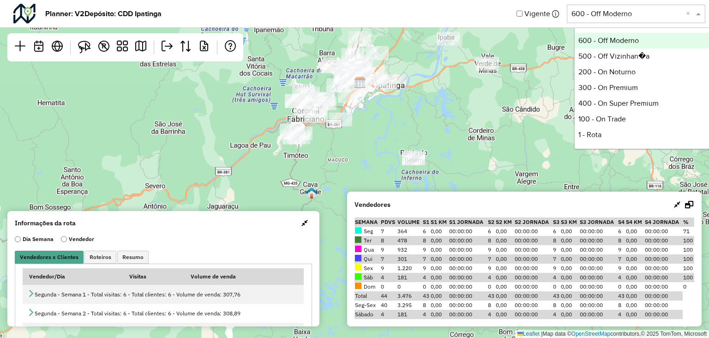
click at [641, 15] on input "text" at bounding box center [626, 13] width 111 height 11
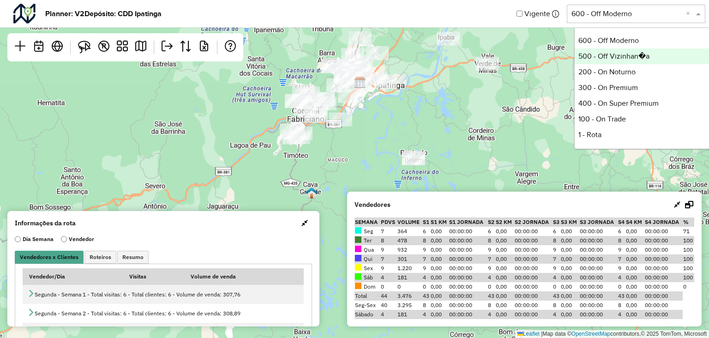
click at [397, 136] on div "Leaflet | Map data © OpenStreetMap contributors,© 2025 TomTom, Microsoft" at bounding box center [354, 169] width 709 height 338
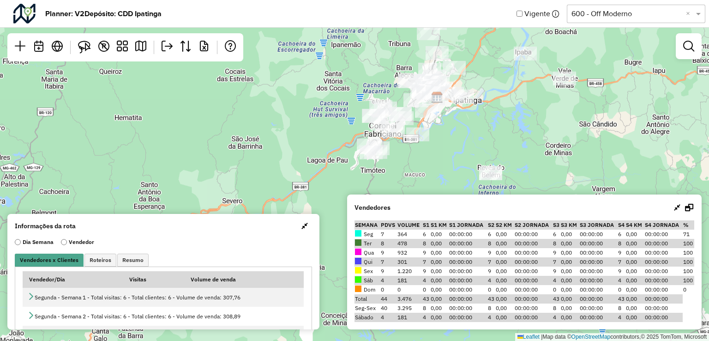
drag, startPoint x: 546, startPoint y: 104, endPoint x: 553, endPoint y: 136, distance: 32.6
click at [553, 136] on div "Leaflet | Map data © OpenStreetMap contributors,© 2025 TomTom, Microsoft" at bounding box center [354, 170] width 709 height 341
click at [679, 54] on div at bounding box center [689, 46] width 26 height 26
click at [693, 47] on em at bounding box center [688, 46] width 11 height 11
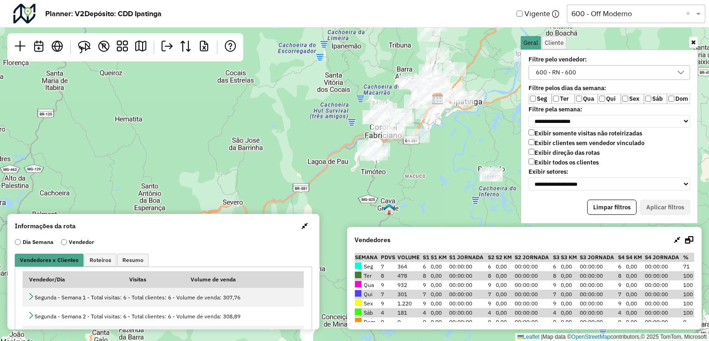
click at [559, 95] on label "Ter" at bounding box center [562, 99] width 23 height 10
click at [657, 205] on button "Aplicar filtros" at bounding box center [665, 207] width 50 height 16
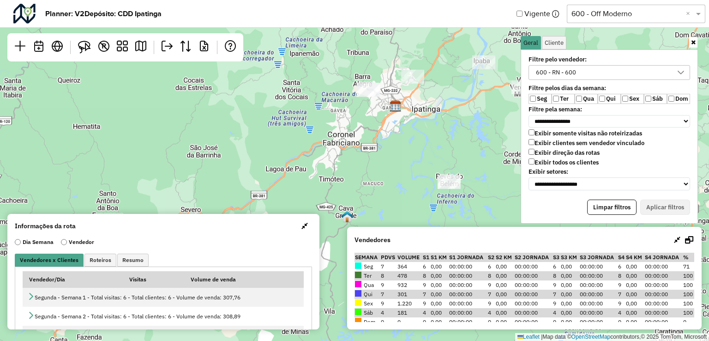
drag, startPoint x: 440, startPoint y: 141, endPoint x: 383, endPoint y: 146, distance: 57.0
click at [383, 146] on div "Leaflet | Map data © OpenStreetMap contributors,© 2025 TomTom, Microsoft" at bounding box center [354, 170] width 709 height 341
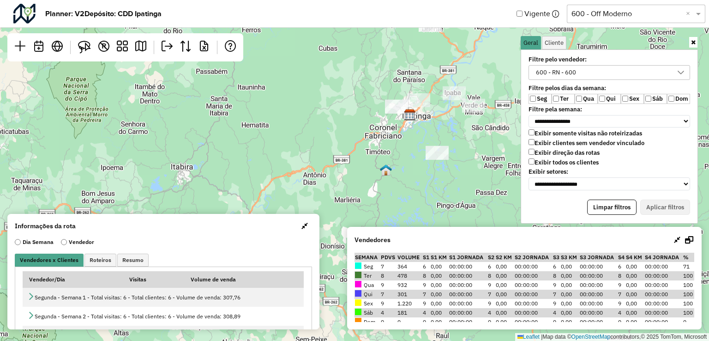
drag, startPoint x: 488, startPoint y: 157, endPoint x: 452, endPoint y: 152, distance: 36.4
click at [457, 147] on div "Leaflet | Map data © OpenStreetMap contributors,© 2025 TomTom, Microsoft" at bounding box center [354, 170] width 709 height 341
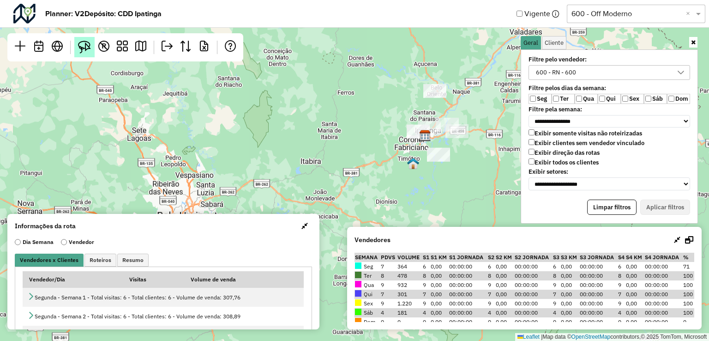
click at [89, 49] on img at bounding box center [84, 47] width 13 height 13
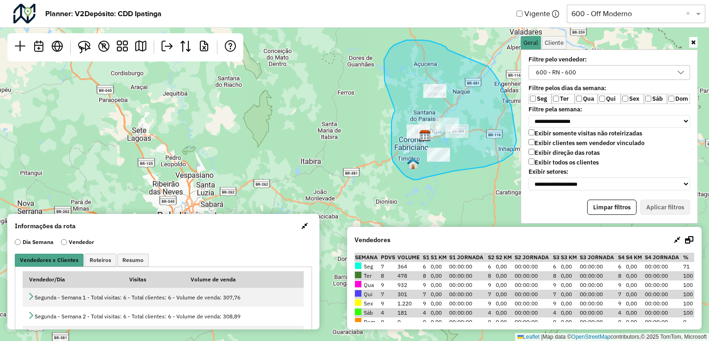
drag, startPoint x: 395, startPoint y: 111, endPoint x: 386, endPoint y: 96, distance: 17.6
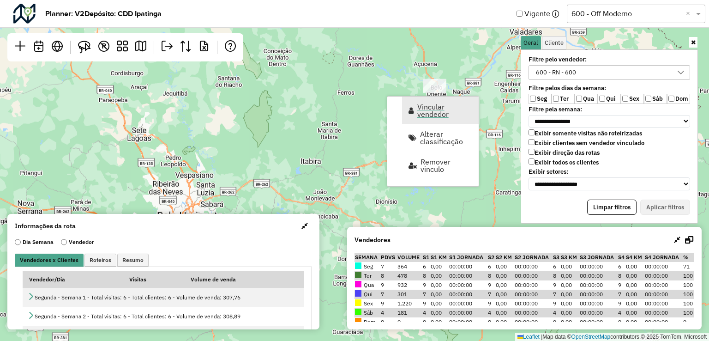
click at [435, 114] on span "Vincular vendedor" at bounding box center [444, 110] width 55 height 15
select select "********"
select select "*"
select select "********"
select select "*"
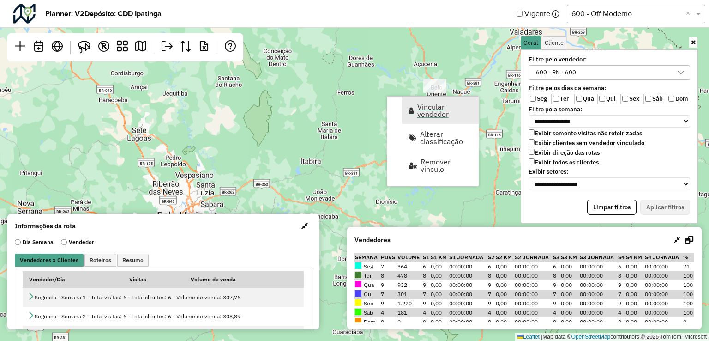
select select "****"
select select "********"
select select "*"
select select "********"
select select "*"
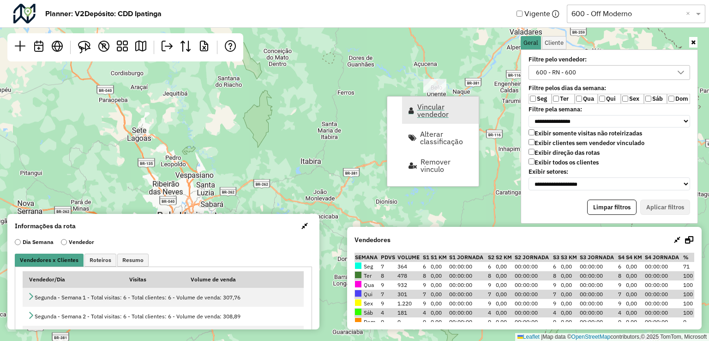
select select "********"
select select "*"
select select "****"
select select "********"
select select "*"
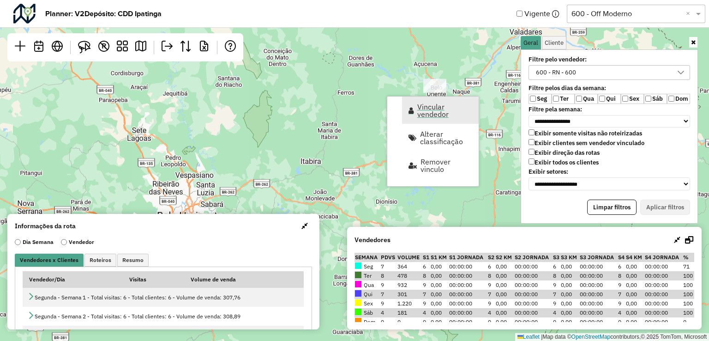
select select "********"
select select "*"
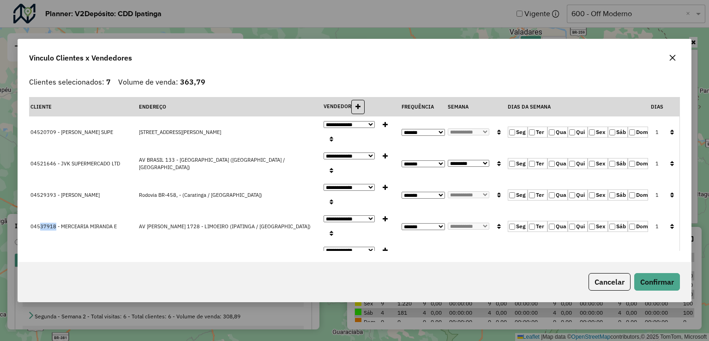
drag, startPoint x: 41, startPoint y: 182, endPoint x: 55, endPoint y: 180, distance: 14.4
click at [55, 223] on span "04537918 - MERCEARIA MIRANDA E" at bounding box center [73, 226] width 86 height 6
drag, startPoint x: 56, startPoint y: 232, endPoint x: 39, endPoint y: 229, distance: 17.2
click at [39, 317] on span "04549536 - SUPERBOM SUPERMECADO" at bounding box center [77, 320] width 94 height 6
drag, startPoint x: 39, startPoint y: 180, endPoint x: 139, endPoint y: 185, distance: 99.8
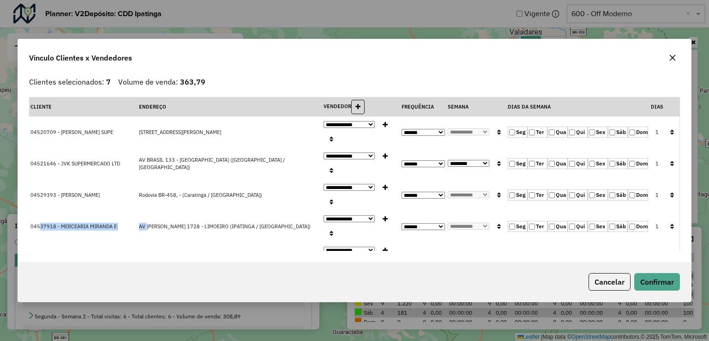
click at [139, 210] on tr "**********" at bounding box center [354, 225] width 650 height 31
click at [675, 275] on button "Confirmar" at bounding box center [657, 282] width 46 height 18
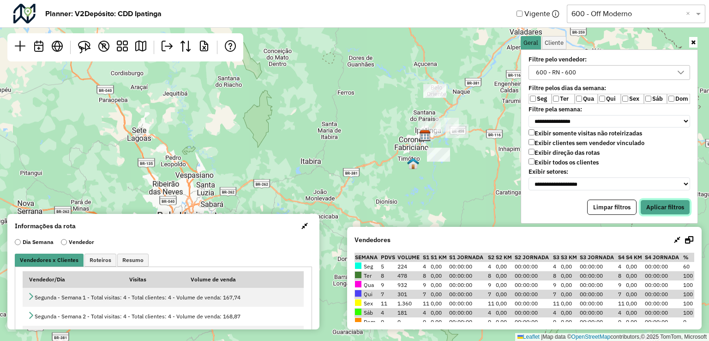
click at [654, 199] on button "Aplicar filtros" at bounding box center [665, 207] width 50 height 16
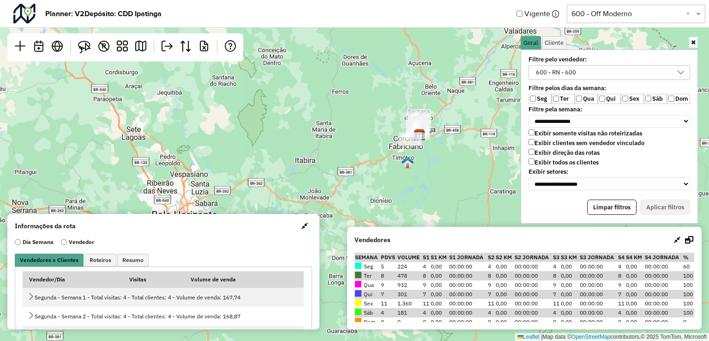
drag, startPoint x: 299, startPoint y: 153, endPoint x: 242, endPoint y: 146, distance: 57.6
click at [244, 148] on div "Leaflet | Map data © OpenStreetMap contributors,© 2025 TomTom, Microsoft" at bounding box center [354, 170] width 709 height 341
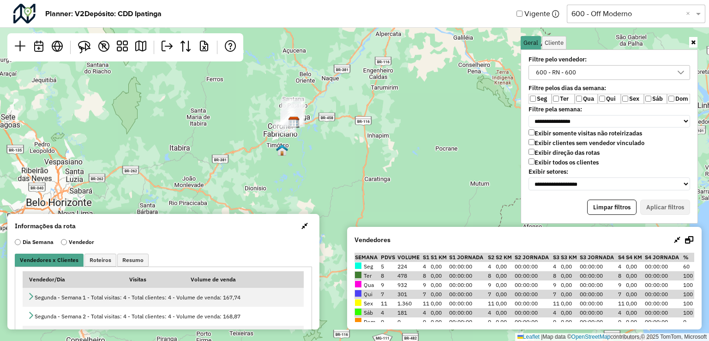
drag, startPoint x: 338, startPoint y: 150, endPoint x: 405, endPoint y: 154, distance: 67.0
click at [401, 150] on div "Leaflet | Map data © OpenStreetMap contributors,© 2025 TomTom, Microsoft" at bounding box center [354, 170] width 709 height 341
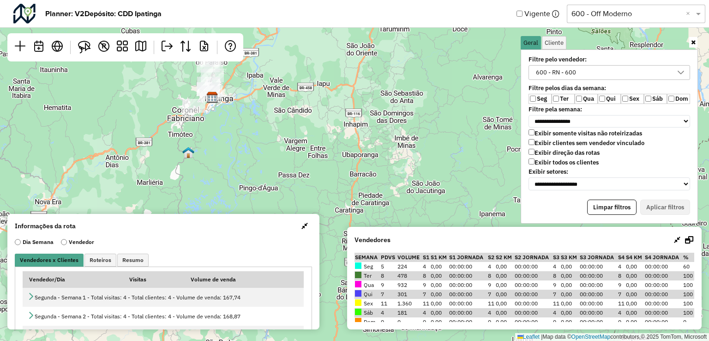
drag, startPoint x: 317, startPoint y: 143, endPoint x: 304, endPoint y: 129, distance: 18.9
click at [412, 174] on div "Leaflet | Map data © OpenStreetMap contributors,© 2025 TomTom, Microsoft" at bounding box center [354, 170] width 709 height 341
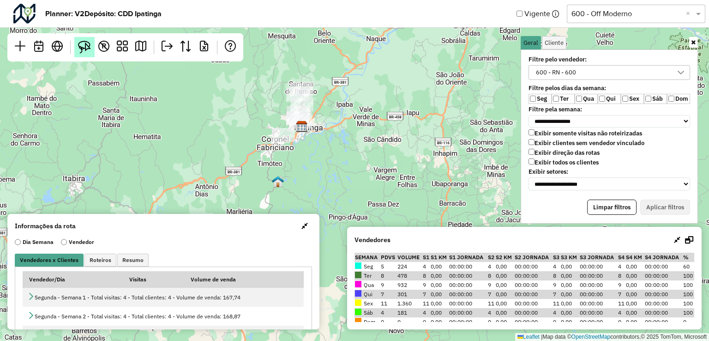
click at [87, 46] on img at bounding box center [84, 47] width 13 height 13
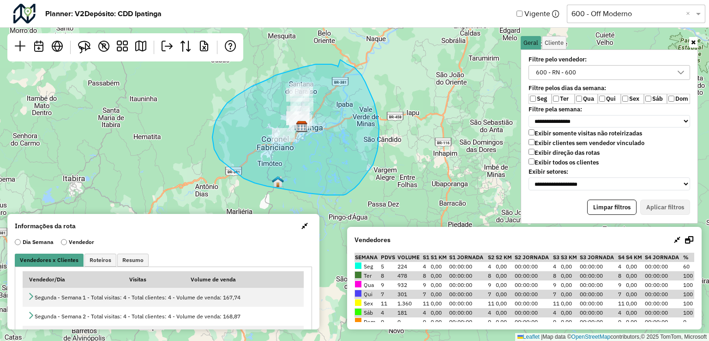
drag, startPoint x: 338, startPoint y: 66, endPoint x: 338, endPoint y: 61, distance: 5.1
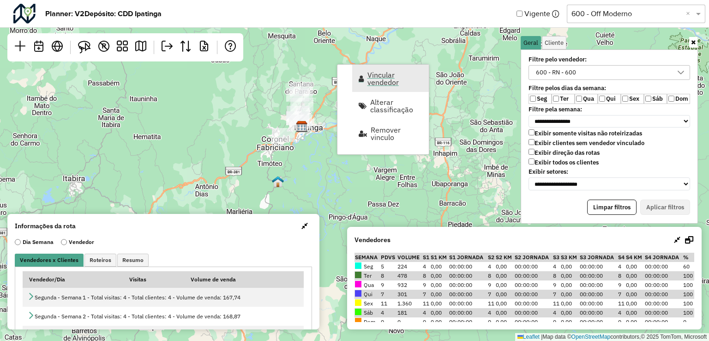
click at [388, 84] on span "Vincular vendedor" at bounding box center [394, 78] width 55 height 15
select select "********"
select select "*"
select select "********"
select select "*"
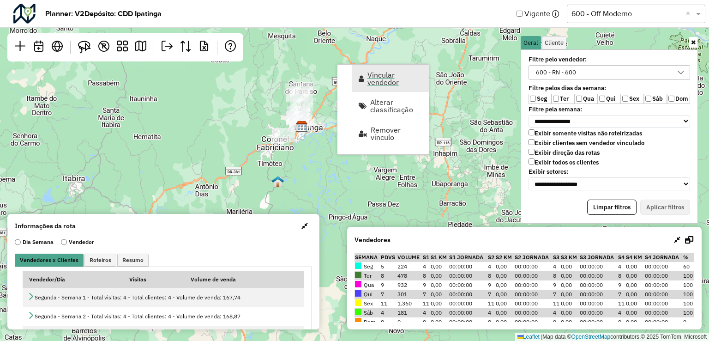
select select "********"
select select "*"
select select "********"
select select "*"
select select "********"
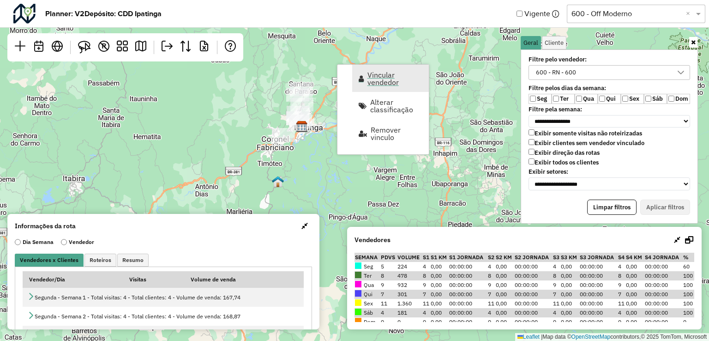
select select "*"
select select "********"
select select "*"
select select "********"
select select "*"
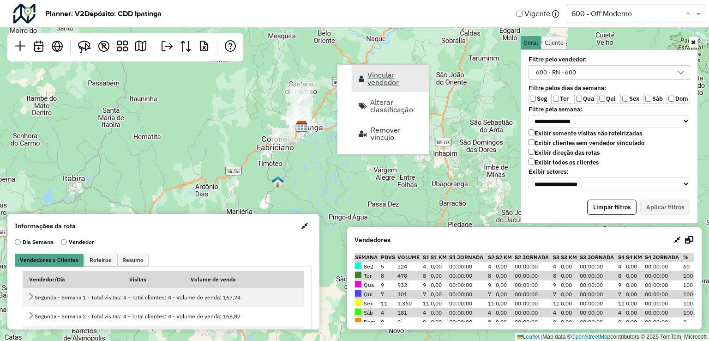
select select "********"
select select "*"
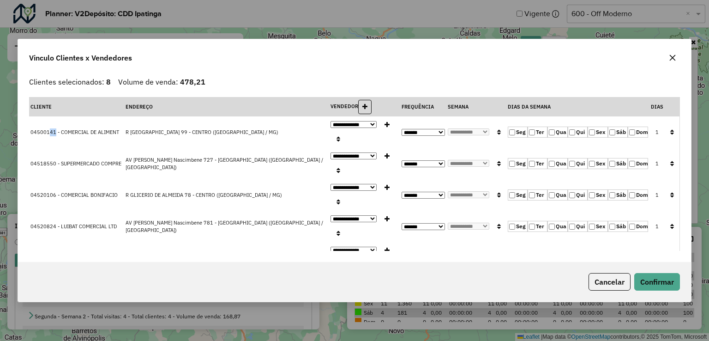
drag, startPoint x: 48, startPoint y: 130, endPoint x: 55, endPoint y: 127, distance: 7.3
click at [55, 127] on td "04500141 - COMERCIAL DE ALIMENT" at bounding box center [76, 131] width 95 height 31
drag, startPoint x: 38, startPoint y: 162, endPoint x: 56, endPoint y: 162, distance: 18.0
click at [56, 162] on span "04518550 - SUPERMERCADO COMPRE" at bounding box center [75, 163] width 91 height 6
click at [43, 170] on td "04518550 - SUPERMERCADO COMPRE" at bounding box center [76, 163] width 95 height 31
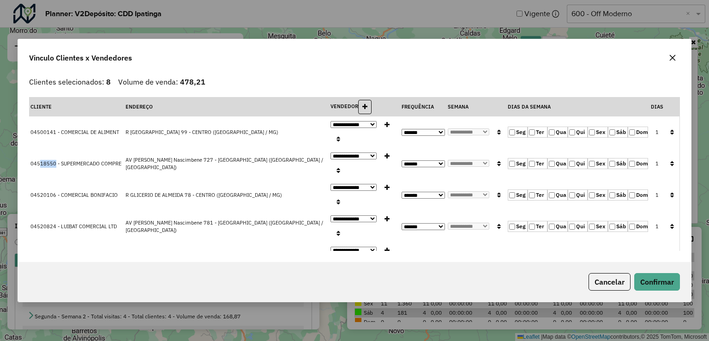
drag, startPoint x: 39, startPoint y: 162, endPoint x: 55, endPoint y: 167, distance: 17.1
click at [55, 167] on td "04518550 - SUPERMERCADO COMPRE" at bounding box center [76, 163] width 95 height 31
click at [55, 154] on td "04518550 - SUPERMERCADO COMPRE" at bounding box center [76, 163] width 95 height 31
drag, startPoint x: 41, startPoint y: 163, endPoint x: 61, endPoint y: 160, distance: 20.9
click at [61, 160] on span "04518550 - SUPERMERCADO COMPRE" at bounding box center [75, 163] width 91 height 6
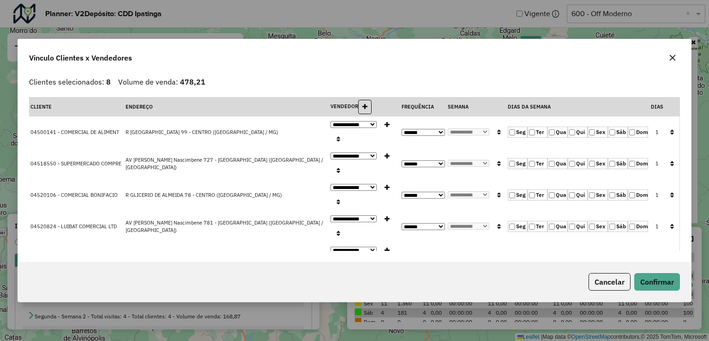
click at [81, 195] on span "04520106 - COMERCIAL BONIFACIO" at bounding box center [73, 195] width 87 height 6
drag, startPoint x: 40, startPoint y: 193, endPoint x: 56, endPoint y: 193, distance: 16.2
click at [56, 193] on span "04520106 - COMERCIAL BONIFACIO" at bounding box center [73, 195] width 87 height 6
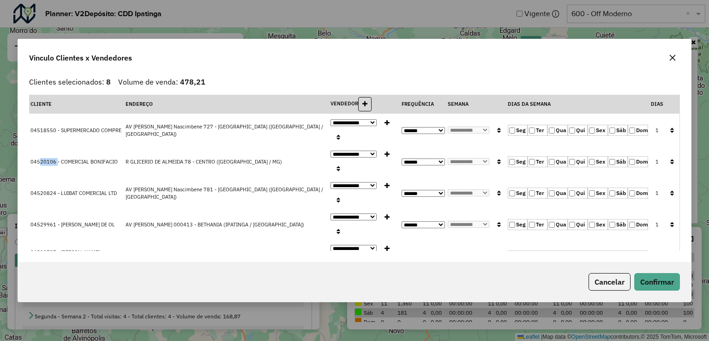
scroll to position [46, 0]
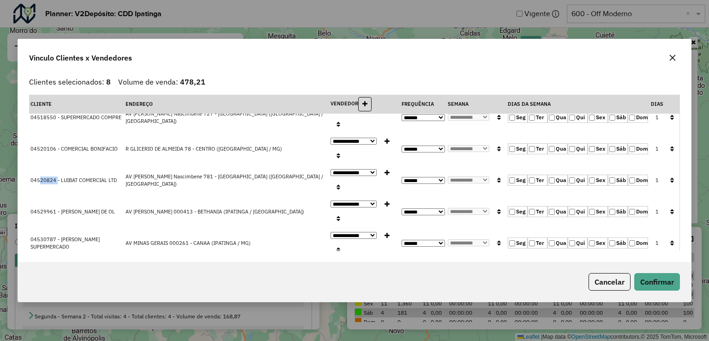
drag, startPoint x: 40, startPoint y: 180, endPoint x: 56, endPoint y: 179, distance: 16.2
click at [56, 179] on span "04520824 - LUIBAT COMERCIAL LTD" at bounding box center [73, 180] width 86 height 6
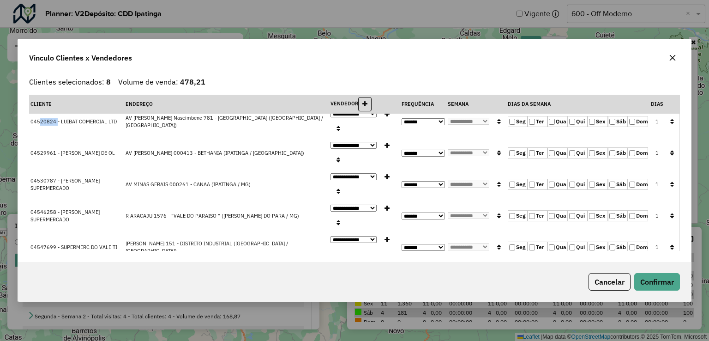
scroll to position [116, 0]
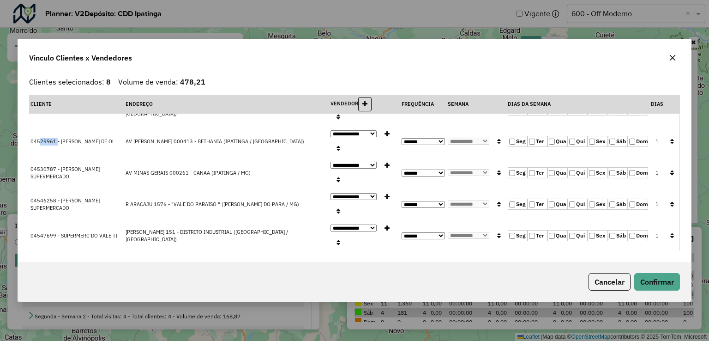
drag, startPoint x: 39, startPoint y: 138, endPoint x: 56, endPoint y: 141, distance: 17.7
click at [56, 141] on span "04529961 - GERALDO MAJELA DE OL" at bounding box center [72, 141] width 84 height 6
drag, startPoint x: 39, startPoint y: 167, endPoint x: 58, endPoint y: 163, distance: 18.8
click at [58, 166] on span "04530787 - MACHADO SUPERMERCADO" at bounding box center [64, 173] width 69 height 14
drag, startPoint x: 39, startPoint y: 196, endPoint x: 55, endPoint y: 195, distance: 16.2
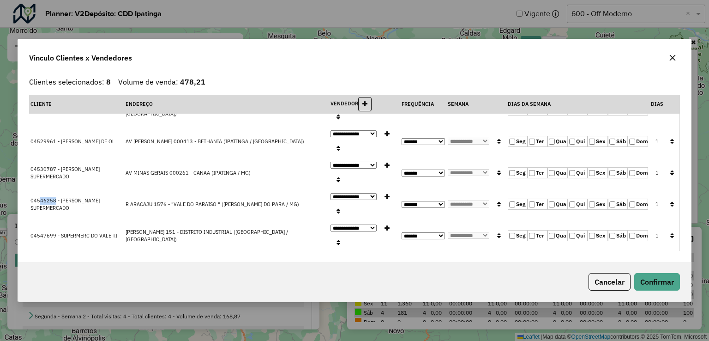
click at [55, 197] on span "04546258 - MACHADO SUPERMERCADO" at bounding box center [64, 204] width 69 height 14
drag, startPoint x: 42, startPoint y: 233, endPoint x: 56, endPoint y: 233, distance: 14.3
click at [56, 233] on span "04547699 - SUPERMERC DO VALE TI" at bounding box center [73, 235] width 87 height 6
click at [66, 238] on td "04547699 - SUPERMERC DO VALE TI" at bounding box center [76, 235] width 95 height 31
click at [651, 281] on button "Confirmar" at bounding box center [657, 282] width 46 height 18
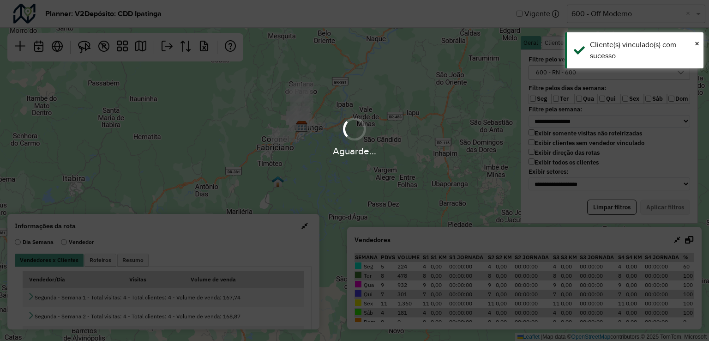
scroll to position [0, 0]
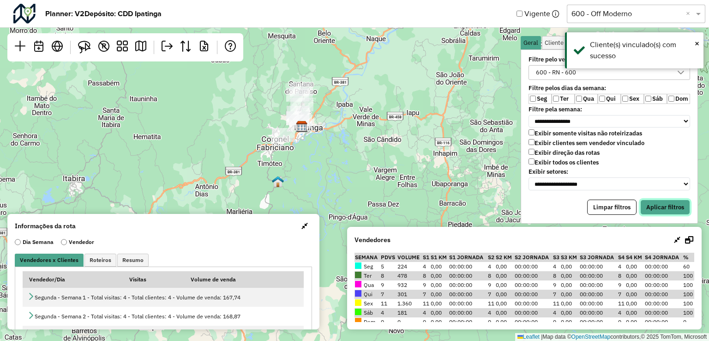
click at [657, 203] on button "Aplicar filtros" at bounding box center [665, 207] width 50 height 16
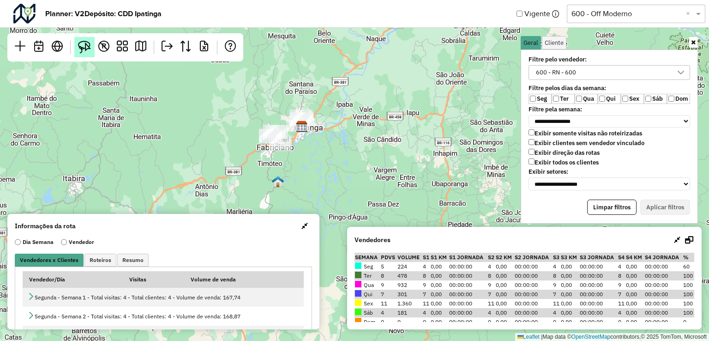
click at [90, 51] on img at bounding box center [84, 47] width 13 height 13
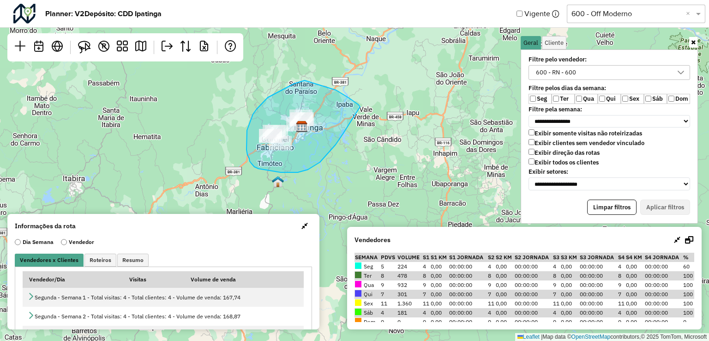
drag, startPoint x: 360, startPoint y: 107, endPoint x: 347, endPoint y: 102, distance: 13.9
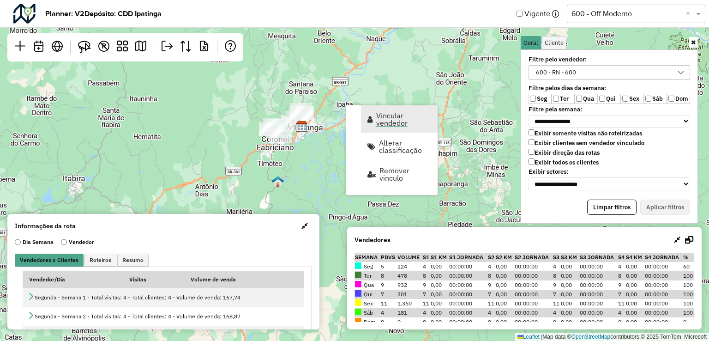
click at [397, 128] on link "Vincular vendedor" at bounding box center [399, 118] width 77 height 27
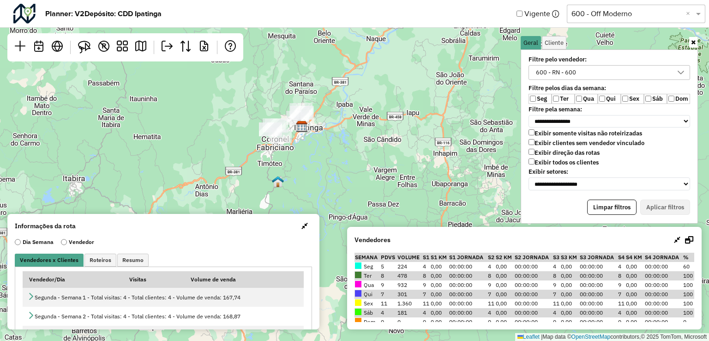
select select "********"
select select "*"
select select "********"
select select "*"
select select "********"
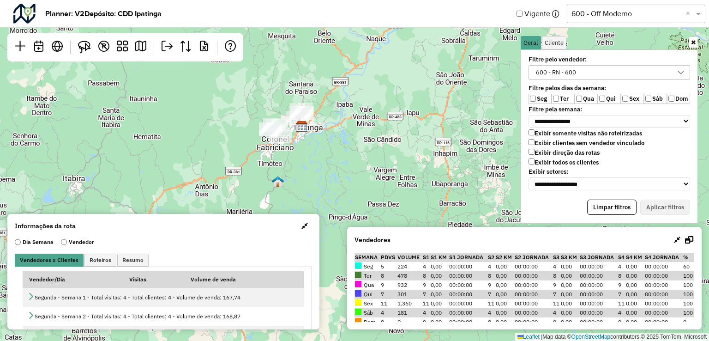
select select "*"
select select "********"
select select "*"
select select "********"
select select "*"
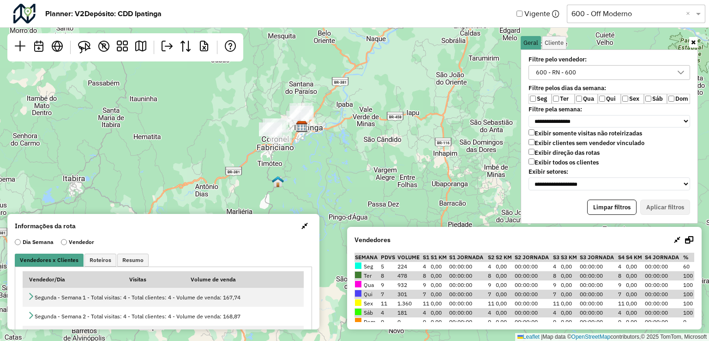
select select "********"
select select "*"
select select "********"
select select "*"
select select "********"
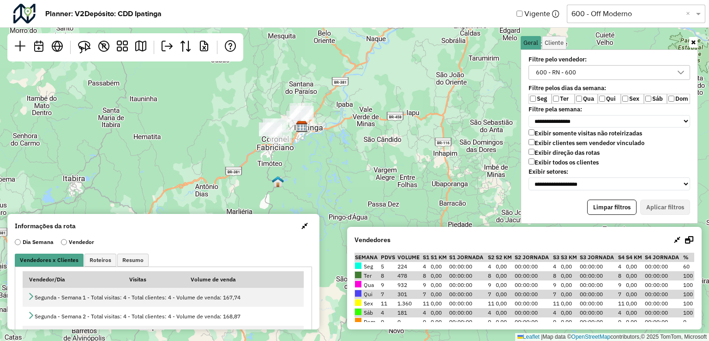
select select "*"
select select "********"
select select "*"
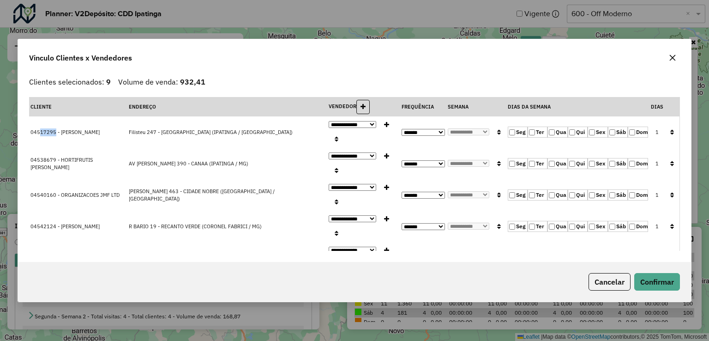
drag, startPoint x: 40, startPoint y: 131, endPoint x: 54, endPoint y: 132, distance: 14.4
click at [54, 132] on span "04517295 - VAREJAO MOREIRA" at bounding box center [64, 132] width 69 height 6
drag, startPoint x: 40, startPoint y: 162, endPoint x: 56, endPoint y: 163, distance: 16.2
click at [56, 163] on span "04538679 - HORTIFRUTIS SOARES L" at bounding box center [61, 163] width 62 height 14
drag, startPoint x: 40, startPoint y: 191, endPoint x: 57, endPoint y: 189, distance: 17.2
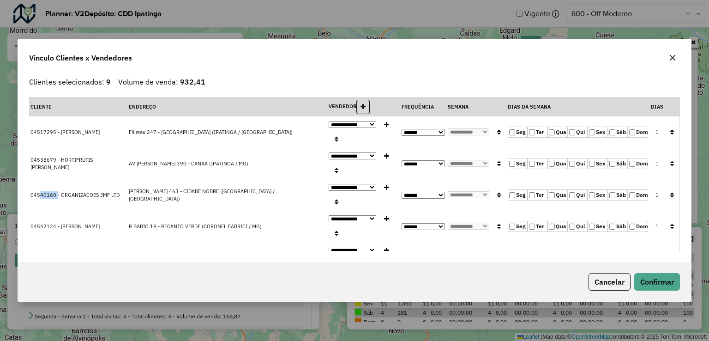
click at [57, 192] on span "04540160 - ORGANIZACOES JMF LTD" at bounding box center [74, 195] width 89 height 6
drag, startPoint x: 40, startPoint y: 226, endPoint x: 58, endPoint y: 226, distance: 18.0
click at [58, 226] on span "04542124 - GABRIEL VIEIRA COTA" at bounding box center [64, 226] width 69 height 6
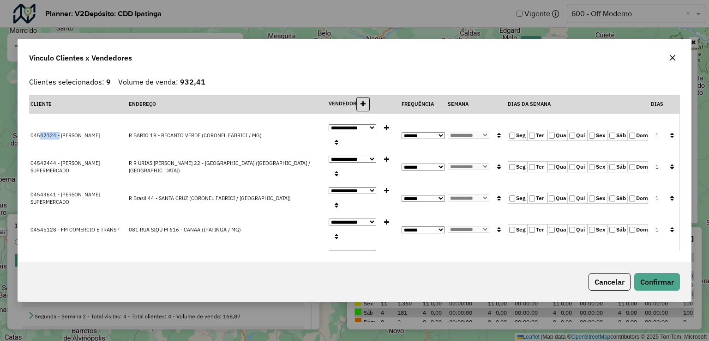
scroll to position [92, 0]
drag, startPoint x: 38, startPoint y: 161, endPoint x: 55, endPoint y: 162, distance: 17.6
click at [55, 162] on span "04542444 - FARIAS SUPERMERCADO" at bounding box center [64, 165] width 69 height 14
click at [61, 182] on td "04543641 - FARIAS SUPERMERCADO" at bounding box center [78, 196] width 98 height 31
drag, startPoint x: 39, startPoint y: 189, endPoint x: 55, endPoint y: 189, distance: 15.7
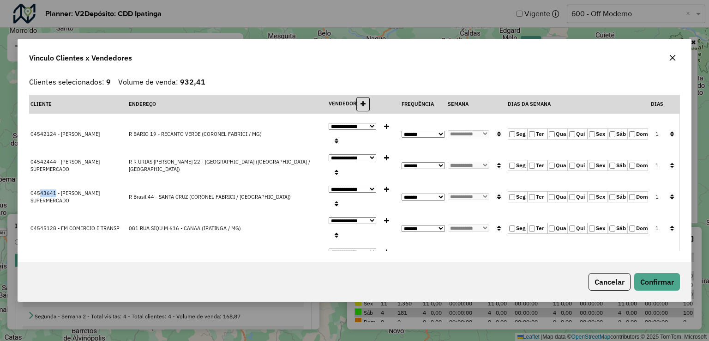
click at [55, 190] on span "04543641 - FARIAS SUPERMERCADO" at bounding box center [64, 197] width 69 height 14
drag, startPoint x: 40, startPoint y: 221, endPoint x: 68, endPoint y: 221, distance: 28.2
click at [62, 225] on span "04545128 - FM COMERCIO E TRANSP" at bounding box center [74, 228] width 89 height 6
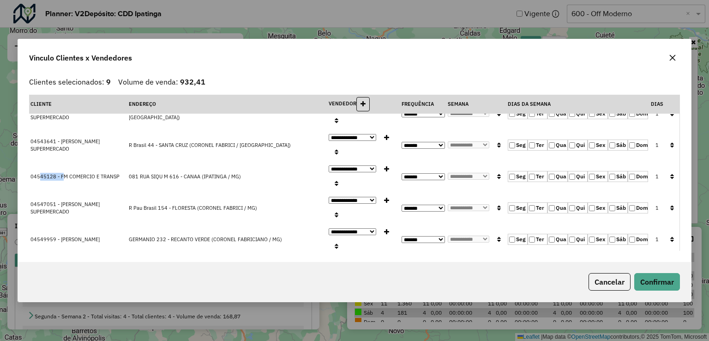
scroll to position [147, 0]
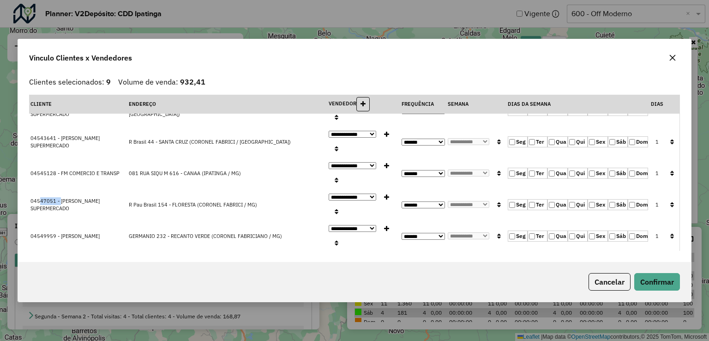
drag, startPoint x: 40, startPoint y: 196, endPoint x: 60, endPoint y: 197, distance: 19.4
click at [60, 198] on span "04547051 - FARIAS SUPERMERCADO" at bounding box center [64, 205] width 69 height 14
drag, startPoint x: 39, startPoint y: 231, endPoint x: 153, endPoint y: 226, distance: 114.6
click at [66, 233] on span "04549959 - JOAO MACARIO" at bounding box center [64, 236] width 69 height 6
click at [645, 282] on button "Confirmar" at bounding box center [657, 282] width 46 height 18
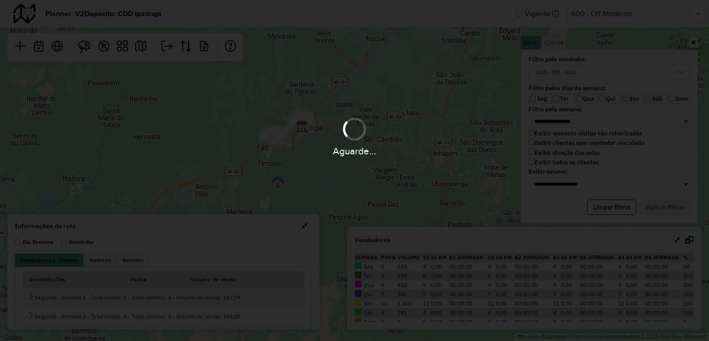
scroll to position [0, 0]
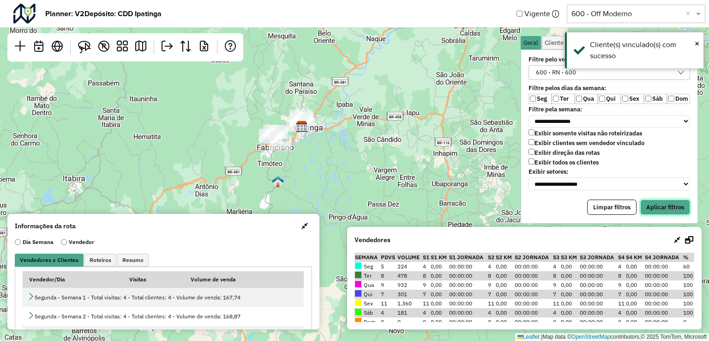
click at [656, 204] on button "Aplicar filtros" at bounding box center [665, 207] width 50 height 16
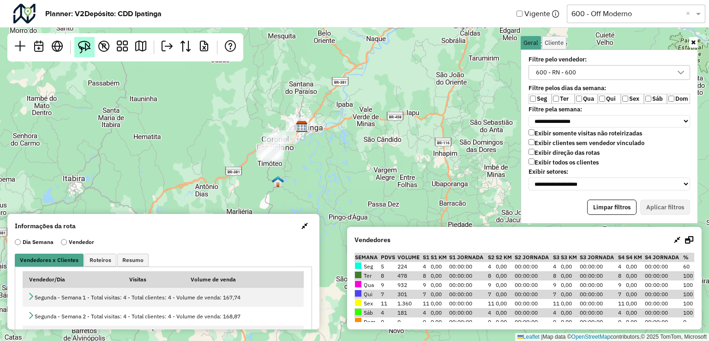
click at [82, 41] on img at bounding box center [84, 47] width 13 height 13
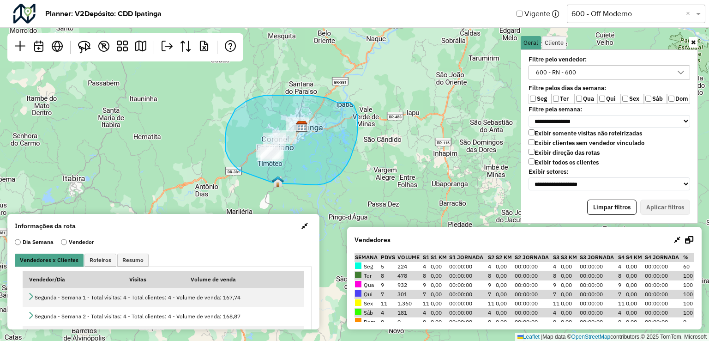
drag, startPoint x: 295, startPoint y: 95, endPoint x: 351, endPoint y: 102, distance: 56.3
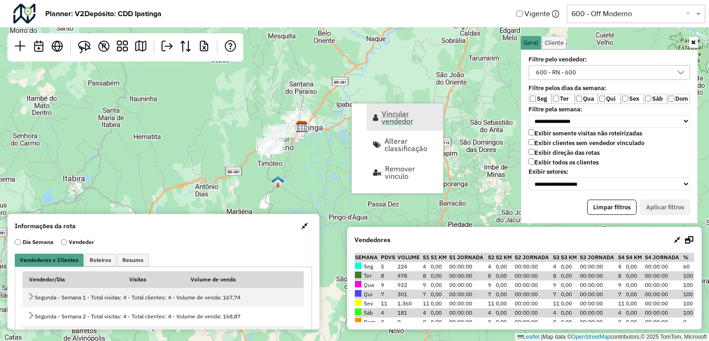
click at [405, 117] on span "Vincular vendedor" at bounding box center [409, 117] width 55 height 15
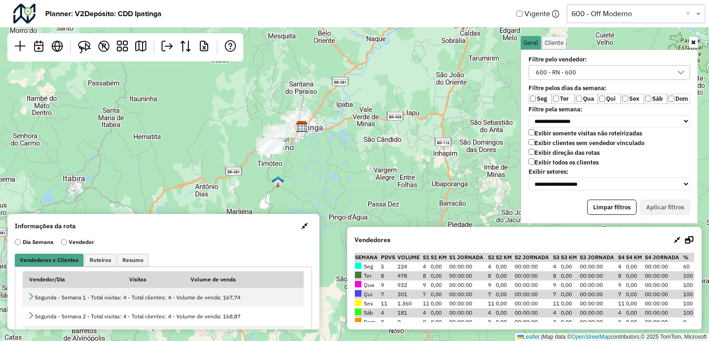
select select "********"
select select "*"
select select "********"
select select "*"
select select "********"
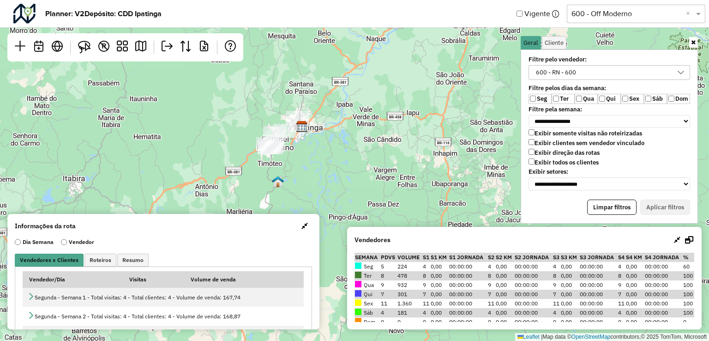
select select "*"
select select "********"
select select "*"
select select "********"
select select "*"
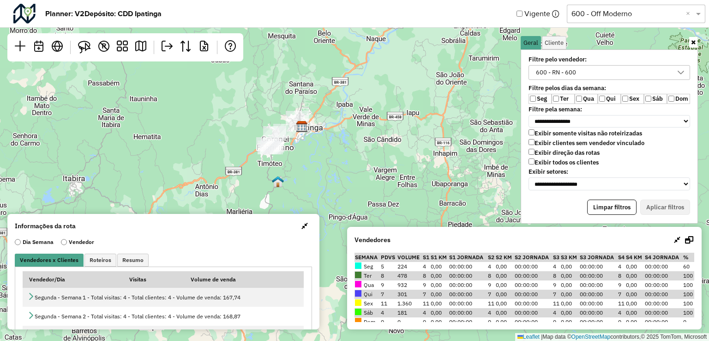
select select "********"
select select "*"
select select "********"
select select "*"
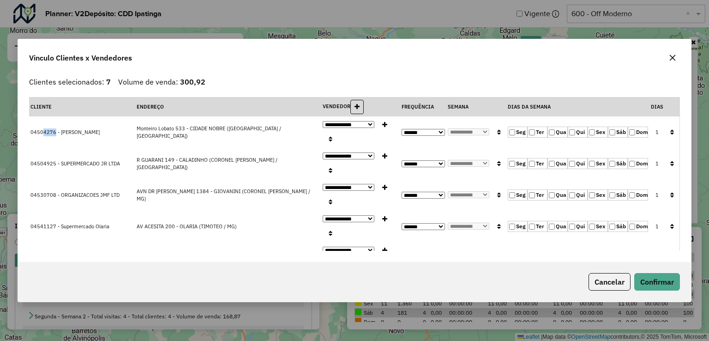
drag, startPoint x: 42, startPoint y: 131, endPoint x: 54, endPoint y: 130, distance: 11.1
click at [54, 130] on span "04504276 - GERALDO HILARIO" at bounding box center [64, 132] width 69 height 6
drag, startPoint x: 42, startPoint y: 157, endPoint x: 56, endPoint y: 159, distance: 14.0
click at [56, 160] on span "04504925 - SUPERMERCADO JR LTDA" at bounding box center [75, 163] width 90 height 6
click at [51, 160] on span "04504925 - SUPERMERCADO JR LTDA" at bounding box center [75, 163] width 90 height 6
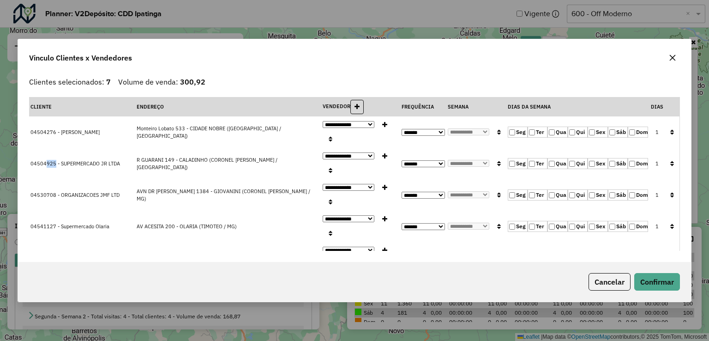
drag, startPoint x: 55, startPoint y: 160, endPoint x: 47, endPoint y: 156, distance: 9.5
click at [47, 160] on span "04504925 - SUPERMERCADO JR LTDA" at bounding box center [75, 163] width 90 height 6
drag, startPoint x: 42, startPoint y: 190, endPoint x: 56, endPoint y: 187, distance: 14.7
click at [56, 192] on span "04530708 - ORGANIZACOES JMF LTD" at bounding box center [74, 195] width 89 height 6
click at [54, 197] on td "04530708 - ORGANIZACOES JMF LTD" at bounding box center [82, 194] width 106 height 31
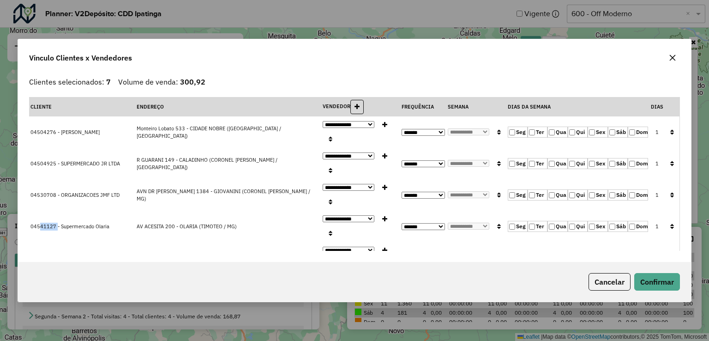
drag, startPoint x: 39, startPoint y: 226, endPoint x: 56, endPoint y: 222, distance: 18.0
click at [56, 223] on span "04541127 - Supermercado Olaria" at bounding box center [69, 226] width 79 height 6
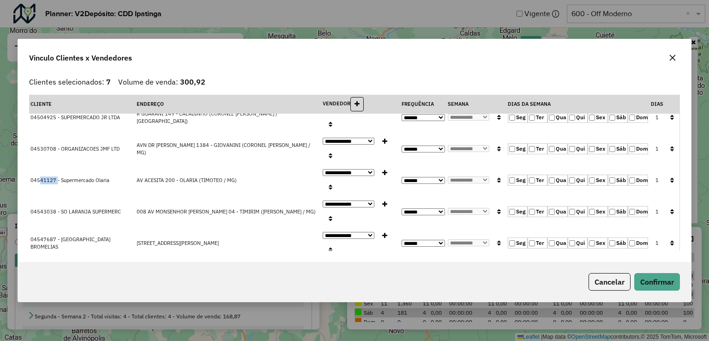
scroll to position [85, 0]
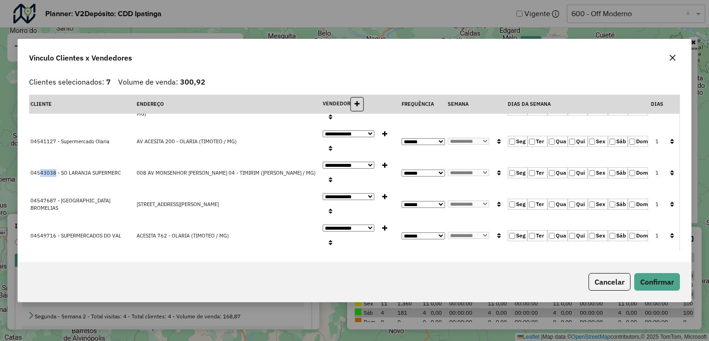
drag, startPoint x: 39, startPoint y: 165, endPoint x: 55, endPoint y: 167, distance: 16.3
click at [55, 169] on span "04543038 - SO LARANJA SUPERMERC" at bounding box center [75, 172] width 90 height 6
drag, startPoint x: 39, startPoint y: 200, endPoint x: 55, endPoint y: 200, distance: 15.7
click at [55, 200] on span "04547687 - BRASIL BROMELIAS" at bounding box center [70, 204] width 80 height 14
drag, startPoint x: 39, startPoint y: 227, endPoint x: 55, endPoint y: 224, distance: 16.8
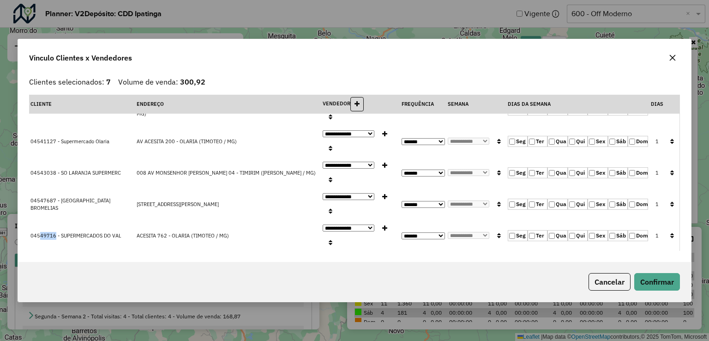
click at [55, 224] on td "04549716 - SUPERMERCADOS DO VAL" at bounding box center [82, 235] width 106 height 31
click at [651, 282] on button "Confirmar" at bounding box center [657, 282] width 46 height 18
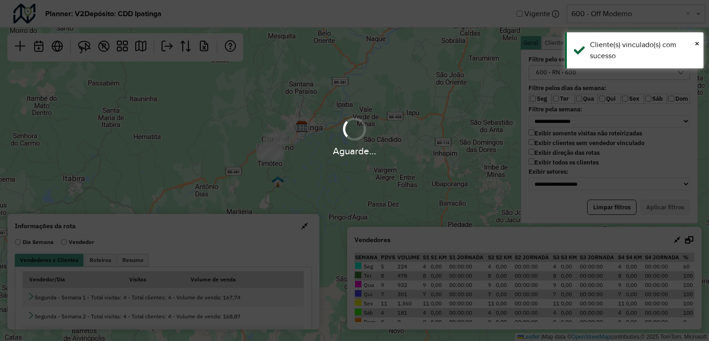
scroll to position [0, 0]
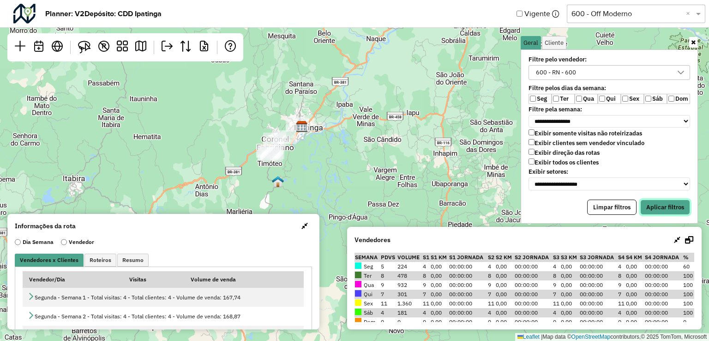
click at [666, 205] on button "Aplicar filtros" at bounding box center [665, 207] width 50 height 16
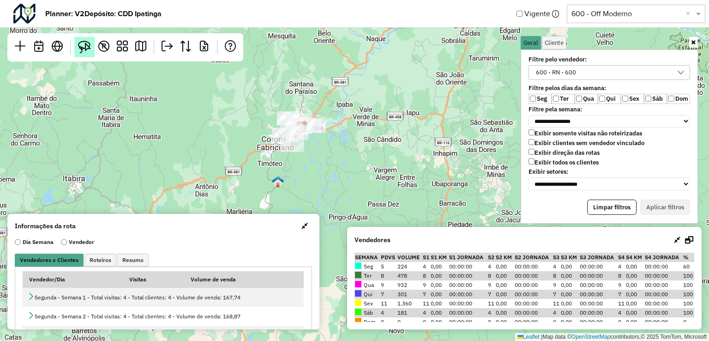
click at [80, 48] on img at bounding box center [84, 47] width 13 height 13
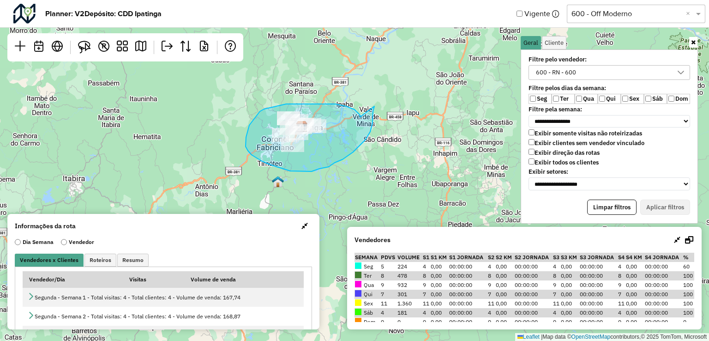
drag, startPoint x: 360, startPoint y: 117, endPoint x: 374, endPoint y: 106, distance: 17.8
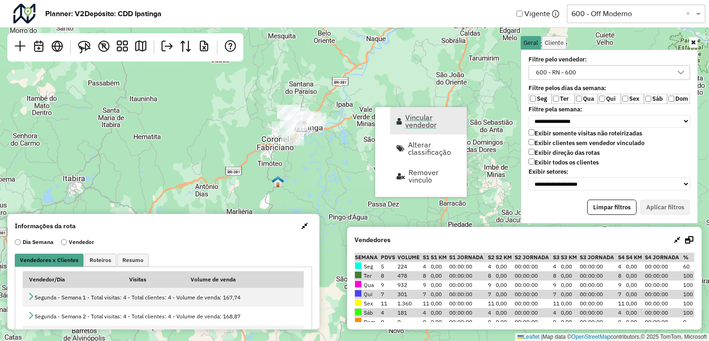
click at [423, 126] on span "Vincular vendedor" at bounding box center [432, 121] width 55 height 15
select select "********"
select select "*"
select select "********"
select select "*"
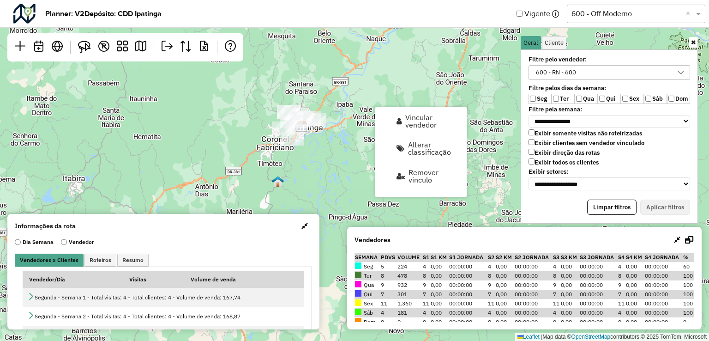
select select "********"
select select "*"
select select "********"
select select "*"
select select "********"
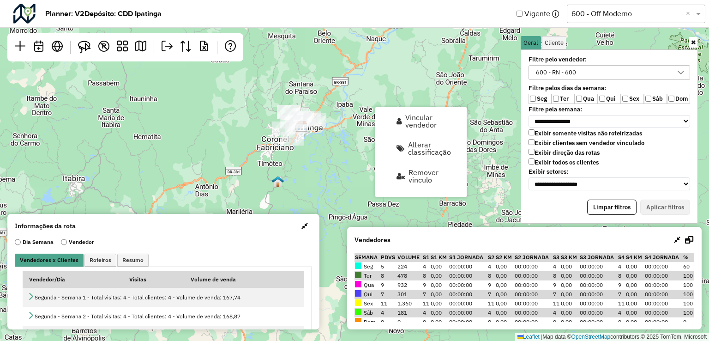
select select "*"
select select "********"
select select "*"
select select "********"
select select "*"
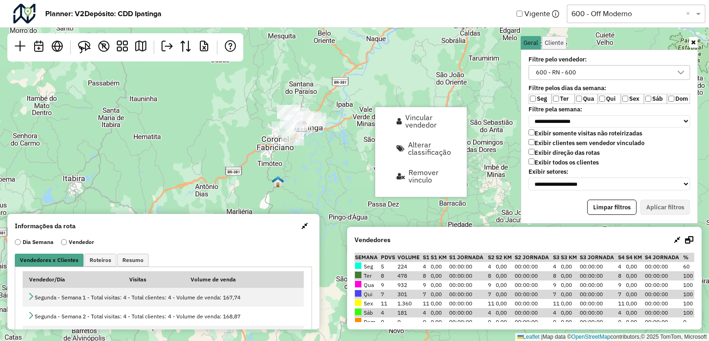
select select "********"
select select "*"
select select "********"
select select "*"
select select "********"
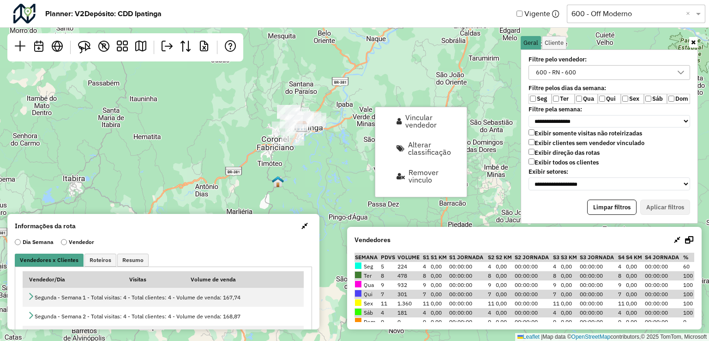
select select "*"
select select "********"
select select "*"
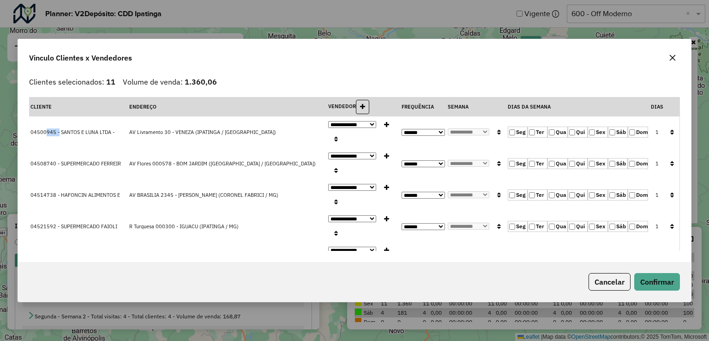
drag, startPoint x: 45, startPoint y: 131, endPoint x: 59, endPoint y: 132, distance: 13.9
click at [59, 132] on span "04500945 - SANTOS E LUNA LTDA -" at bounding box center [72, 132] width 84 height 6
drag, startPoint x: 43, startPoint y: 159, endPoint x: 60, endPoint y: 160, distance: 16.6
click at [60, 160] on span "04508740 - SUPERMERCADO FERREIR" at bounding box center [75, 163] width 90 height 6
drag, startPoint x: 39, startPoint y: 193, endPoint x: 58, endPoint y: 194, distance: 18.9
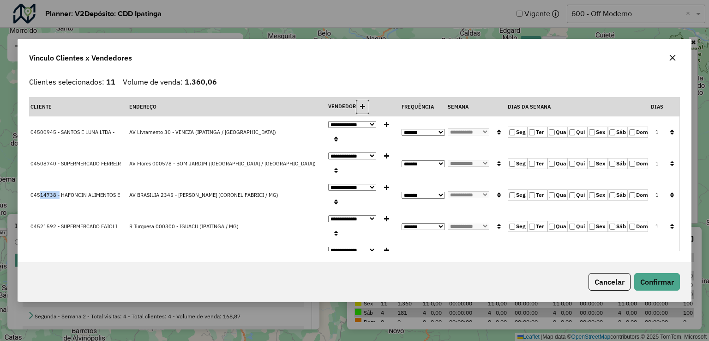
click at [58, 194] on span "04514738 - HAFONCIN ALIMENTOS E" at bounding box center [75, 195] width 90 height 6
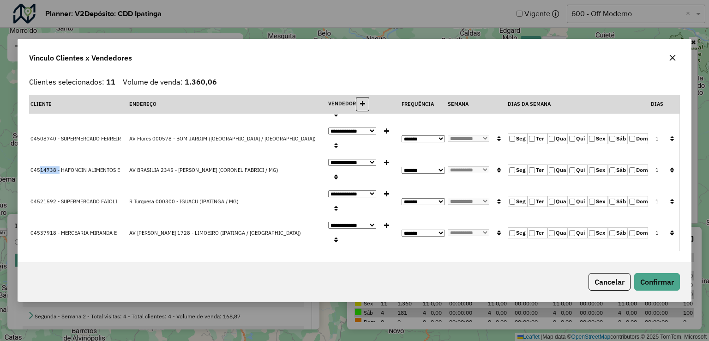
scroll to position [46, 0]
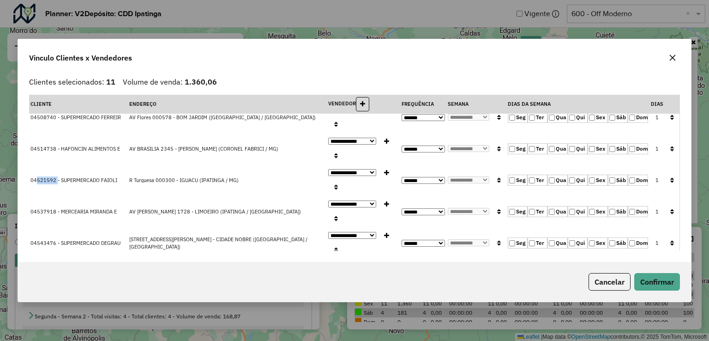
drag, startPoint x: 37, startPoint y: 177, endPoint x: 56, endPoint y: 180, distance: 19.1
click at [56, 180] on span "04521592 - SUPERMERCADO FAIOLI" at bounding box center [73, 180] width 87 height 6
click at [70, 187] on td "04521592 - SUPERMERCADO FAIOLI" at bounding box center [78, 179] width 98 height 31
drag, startPoint x: 41, startPoint y: 179, endPoint x: 55, endPoint y: 179, distance: 14.3
click at [55, 179] on span "04521592 - SUPERMERCADO FAIOLI" at bounding box center [73, 180] width 87 height 6
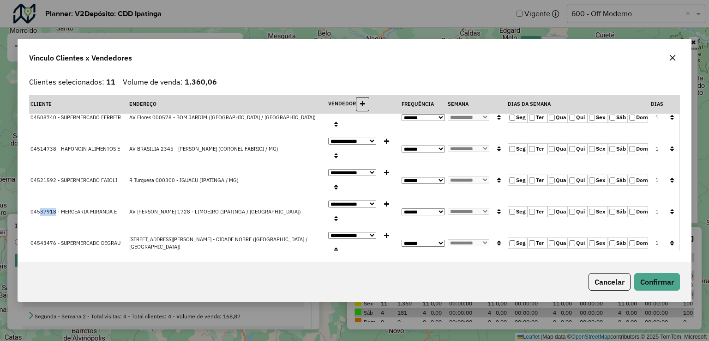
drag, startPoint x: 43, startPoint y: 212, endPoint x: 55, endPoint y: 212, distance: 12.5
click at [55, 212] on span "04537918 - MERCEARIA MIRANDA E" at bounding box center [73, 211] width 86 height 6
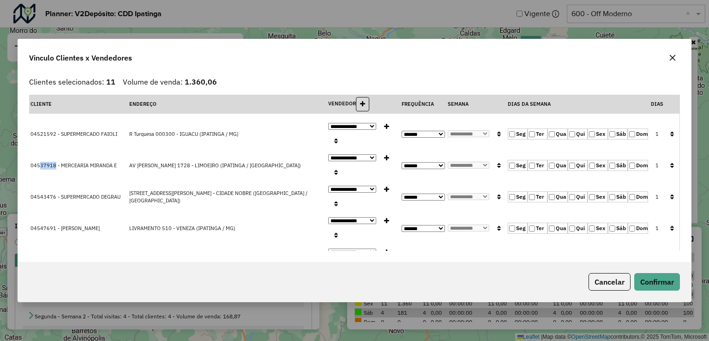
scroll to position [138, 0]
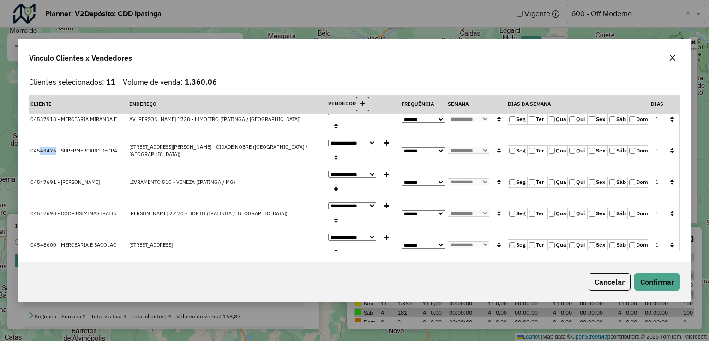
drag, startPoint x: 41, startPoint y: 148, endPoint x: 54, endPoint y: 149, distance: 13.9
click at [54, 149] on span "04543476 - SUPERMERCADO DEGRAU" at bounding box center [75, 150] width 90 height 6
drag, startPoint x: 40, startPoint y: 179, endPoint x: 56, endPoint y: 179, distance: 16.2
click at [56, 179] on span "04547691 - GARCIA VENEZA" at bounding box center [64, 182] width 69 height 6
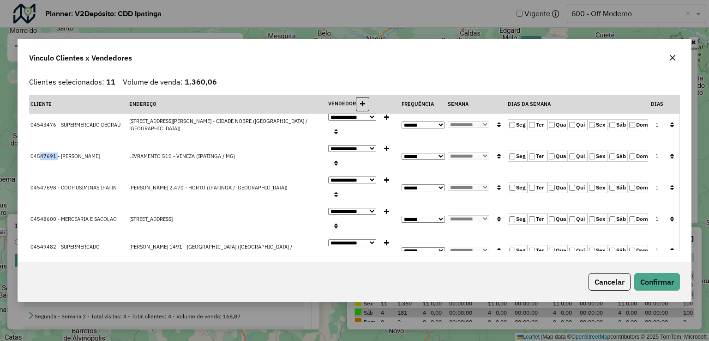
scroll to position [185, 0]
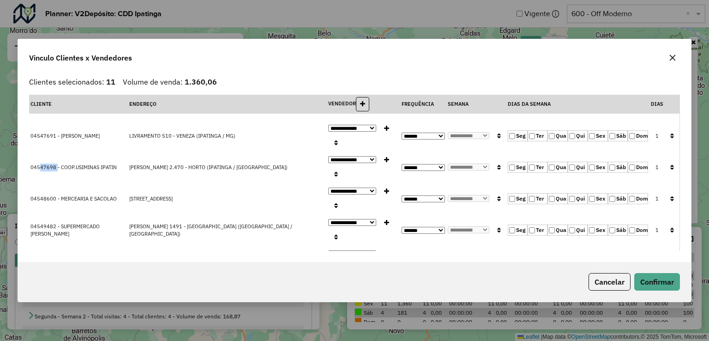
drag, startPoint x: 40, startPoint y: 164, endPoint x: 56, endPoint y: 166, distance: 15.8
click at [56, 166] on span "04547698 - COOP.USIMINAS IPATIN" at bounding box center [73, 167] width 86 height 6
drag, startPoint x: 40, startPoint y: 193, endPoint x: 56, endPoint y: 193, distance: 16.6
click at [56, 195] on span "04548600 - MERCEARIA E SACOLAO" at bounding box center [73, 198] width 86 height 6
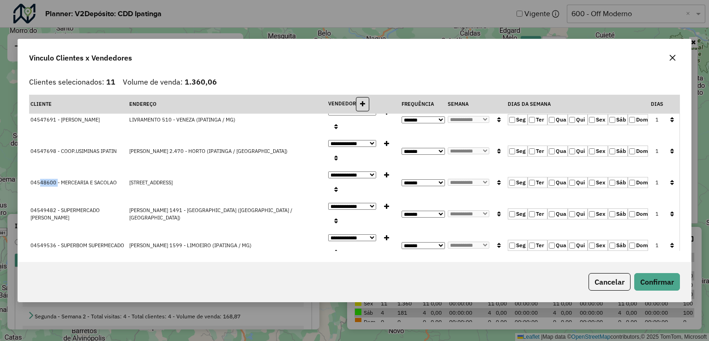
scroll to position [209, 0]
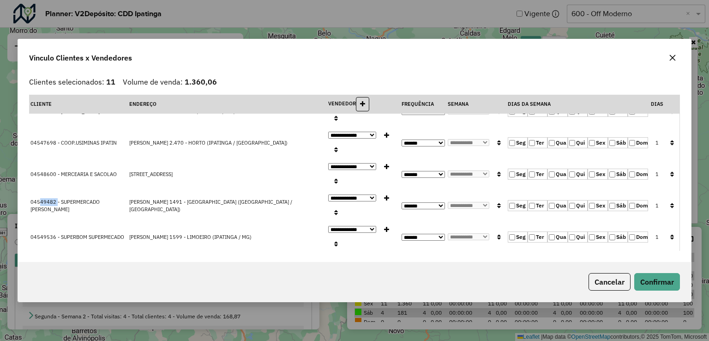
drag, startPoint x: 41, startPoint y: 200, endPoint x: 56, endPoint y: 202, distance: 15.9
click at [56, 202] on span "04549482 - SUPERMERCADO GARCIA" at bounding box center [64, 205] width 69 height 14
drag, startPoint x: 38, startPoint y: 228, endPoint x: 54, endPoint y: 227, distance: 16.2
click at [54, 234] on span "04549536 - SUPERBOM SUPERMECADO" at bounding box center [77, 237] width 94 height 6
click at [650, 285] on button "Confirmar" at bounding box center [657, 282] width 46 height 18
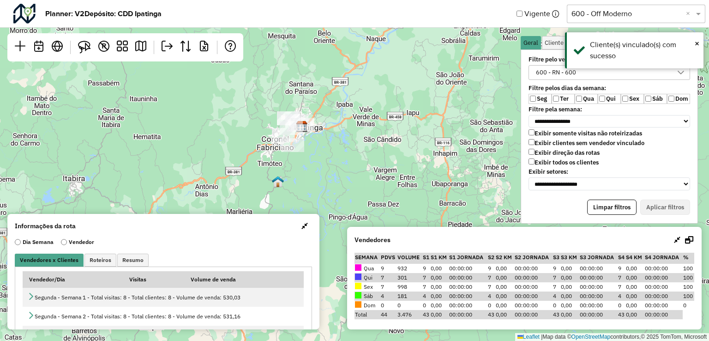
scroll to position [32, 0]
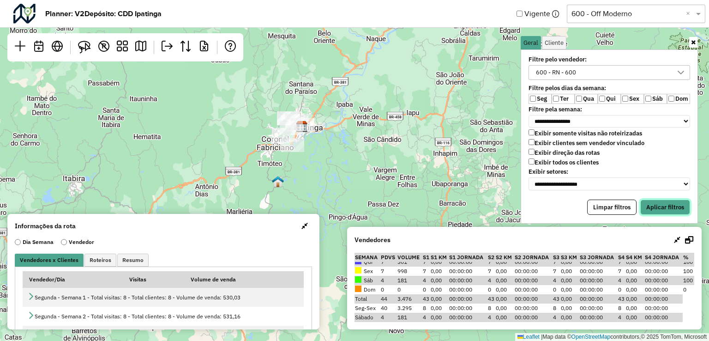
click at [677, 203] on button "Aplicar filtros" at bounding box center [665, 207] width 50 height 16
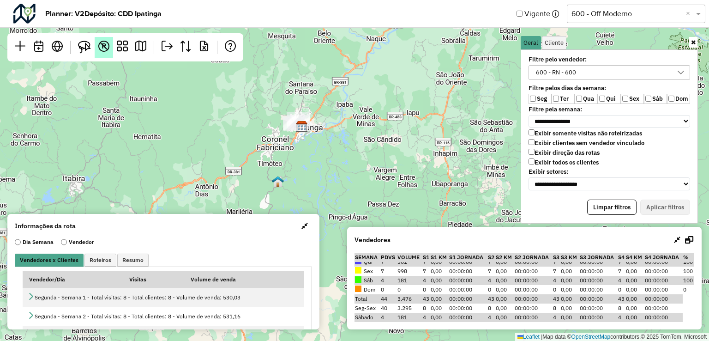
click at [95, 51] on link "R" at bounding box center [104, 47] width 18 height 21
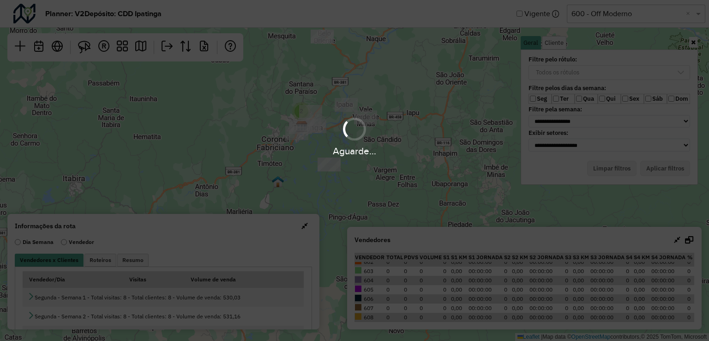
scroll to position [429, 0]
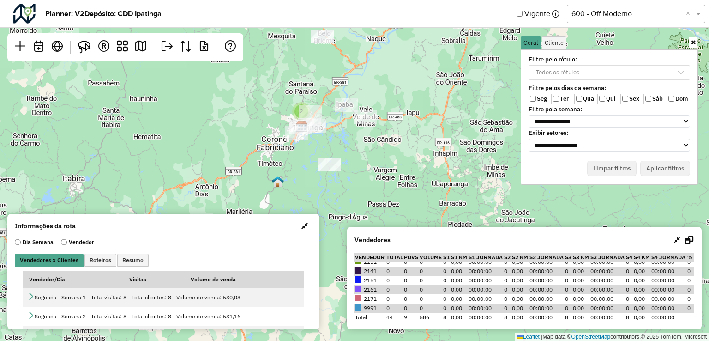
click at [629, 74] on p-multiselect "Todos os rótulos" at bounding box center [609, 72] width 162 height 8
click at [593, 78] on div "Todos os rótulos" at bounding box center [609, 74] width 173 height 19
click at [593, 69] on p-multiselect "Todos os rótulos" at bounding box center [609, 72] width 162 height 8
click at [583, 74] on p-multiselect "Todos os rótulos" at bounding box center [609, 72] width 162 height 8
click at [653, 74] on p-multiselect "Todos os rótulos" at bounding box center [609, 72] width 162 height 8
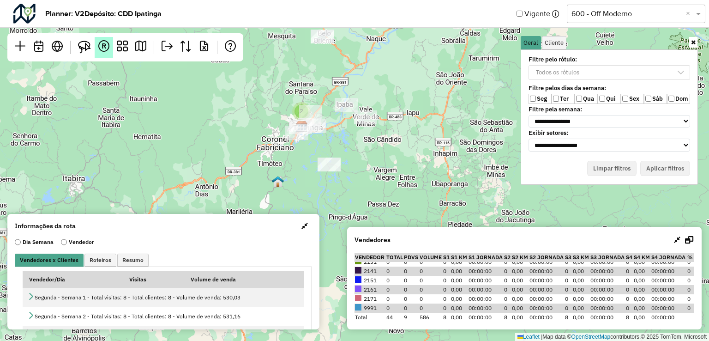
click at [103, 48] on span "R" at bounding box center [104, 45] width 5 height 7
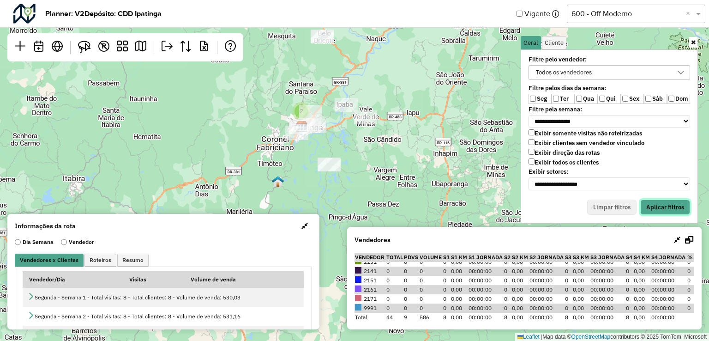
click at [658, 203] on button "Aplicar filtros" at bounding box center [665, 207] width 50 height 16
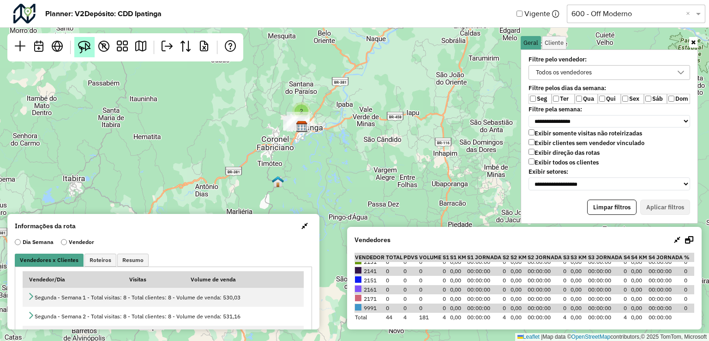
click at [86, 49] on img at bounding box center [84, 47] width 13 height 13
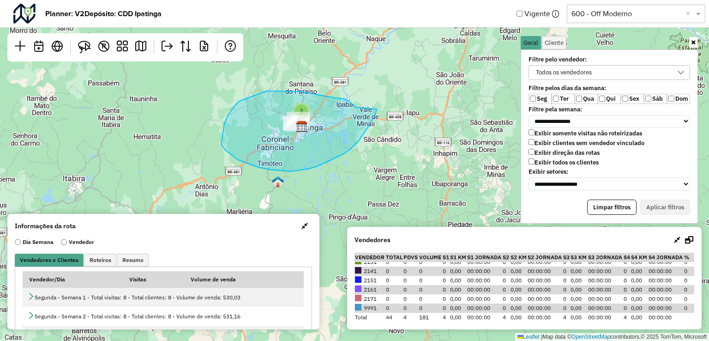
drag, startPoint x: 356, startPoint y: 107, endPoint x: 377, endPoint y: 108, distance: 20.3
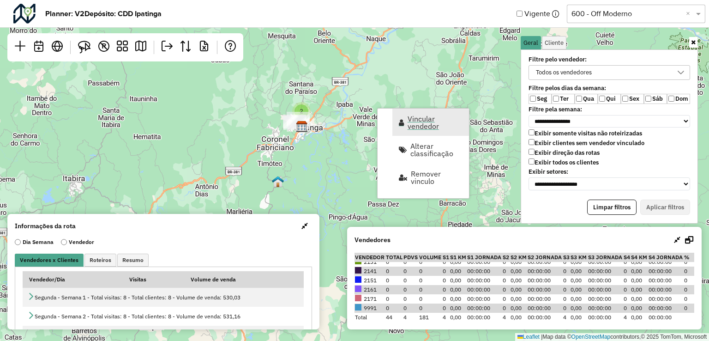
click at [415, 120] on span "Vincular vendedor" at bounding box center [434, 122] width 55 height 15
select select "********"
select select "*"
select select "********"
select select "*"
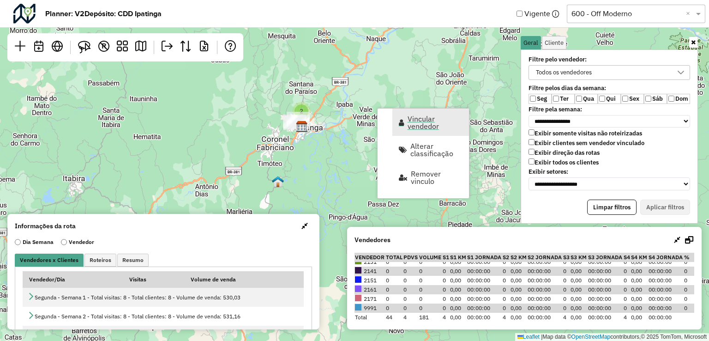
select select "********"
select select "*"
select select "********"
select select "*"
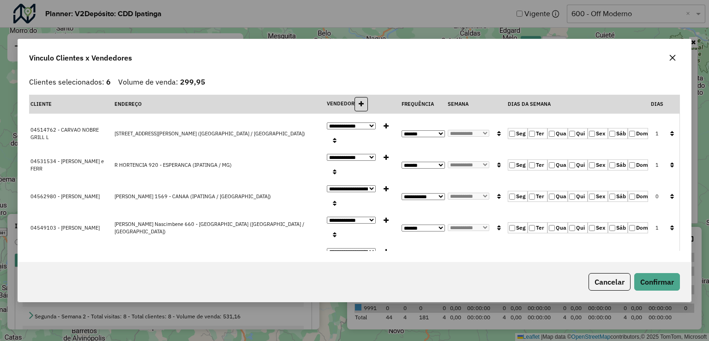
scroll to position [46, 0]
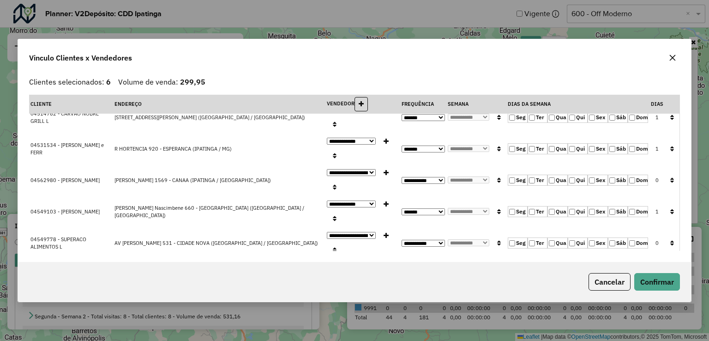
click at [676, 58] on button "button" at bounding box center [672, 57] width 15 height 15
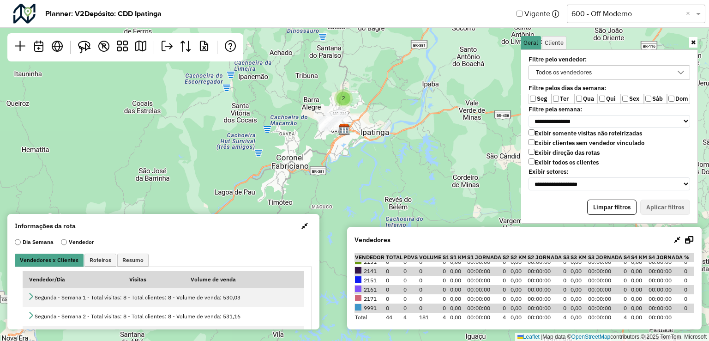
drag, startPoint x: 330, startPoint y: 135, endPoint x: 458, endPoint y: 126, distance: 127.7
click at [458, 126] on div "2 Leaflet | Map data © OpenStreetMap contributors,© 2025 TomTom, Microsoft" at bounding box center [354, 170] width 709 height 341
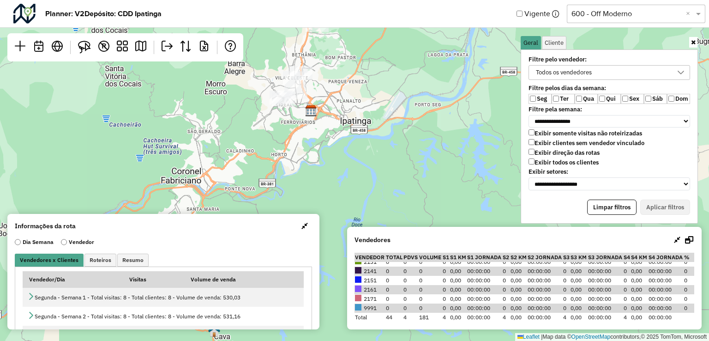
click at [586, 71] on div "Todos os vendedores" at bounding box center [564, 73] width 62 height 14
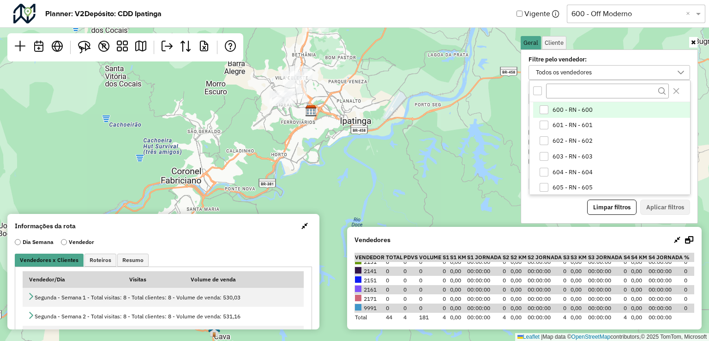
click at [539, 107] on div "600 - RN - 600" at bounding box center [543, 109] width 9 height 9
click at [668, 206] on button "Aplicar filtros" at bounding box center [665, 207] width 50 height 16
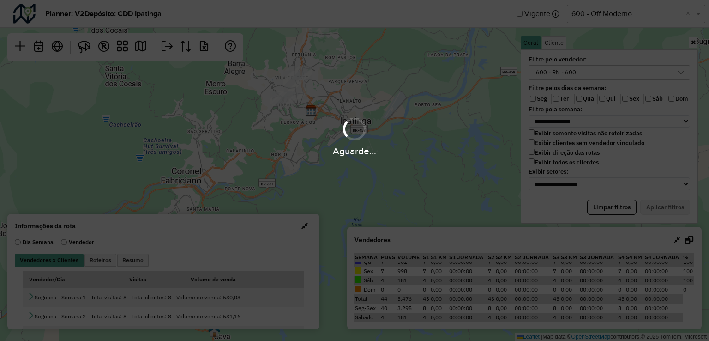
scroll to position [32, 0]
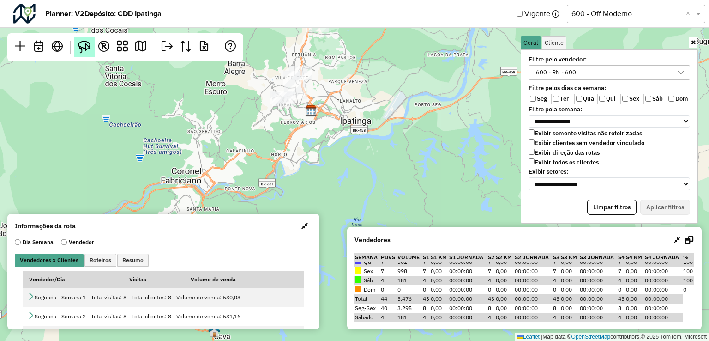
click at [83, 48] on img at bounding box center [84, 47] width 13 height 13
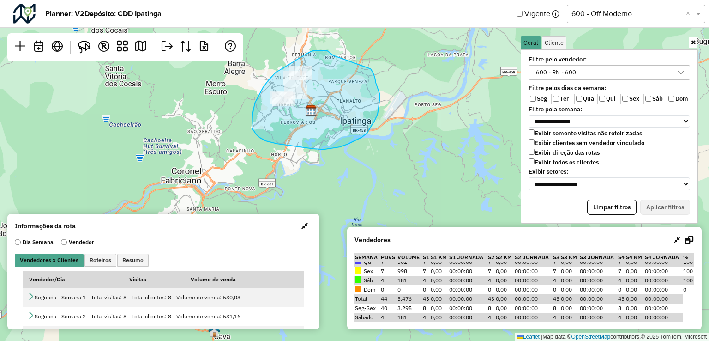
drag, startPoint x: 308, startPoint y: 53, endPoint x: 371, endPoint y: 69, distance: 64.4
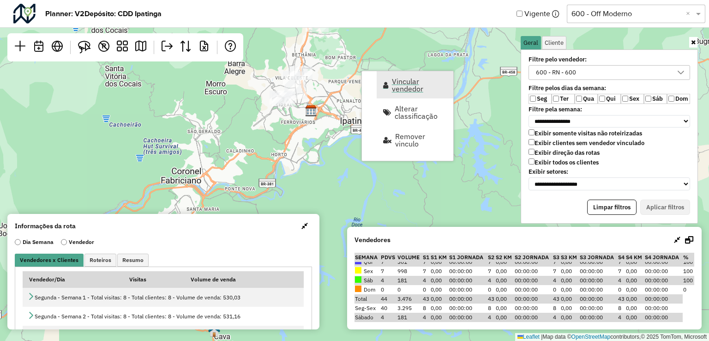
click at [390, 85] on link "Vincular vendedor" at bounding box center [415, 84] width 77 height 27
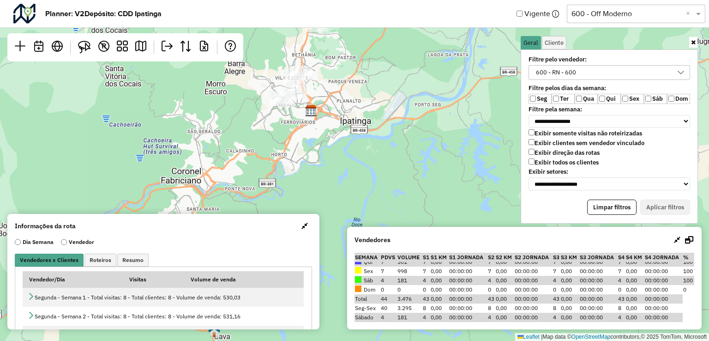
select select "********"
select select "*"
select select "********"
select select "*"
select select "********"
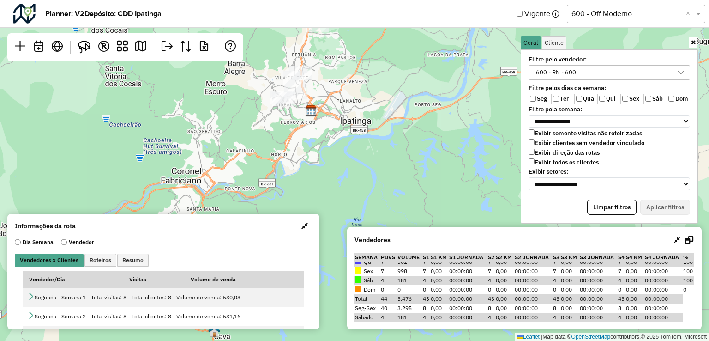
select select "*"
select select "********"
select select "*"
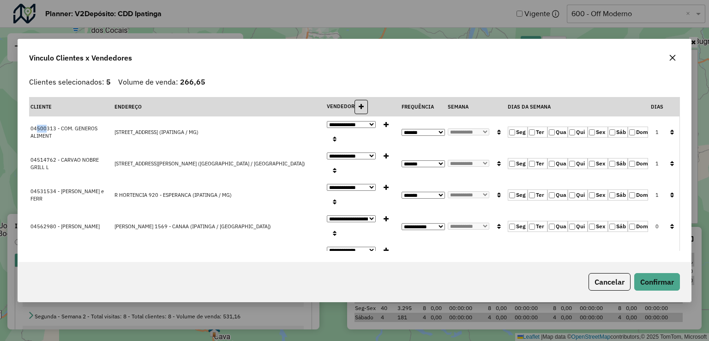
drag, startPoint x: 36, startPoint y: 147, endPoint x: 46, endPoint y: 146, distance: 9.7
click at [46, 139] on span "04500313 - COM. GENEROS ALIMENT" at bounding box center [63, 132] width 67 height 14
drag, startPoint x: 49, startPoint y: 148, endPoint x: 61, endPoint y: 150, distance: 12.1
click at [61, 139] on span "04500313 - COM. GENEROS ALIMENT" at bounding box center [63, 132] width 67 height 14
drag, startPoint x: 40, startPoint y: 167, endPoint x: 53, endPoint y: 170, distance: 13.9
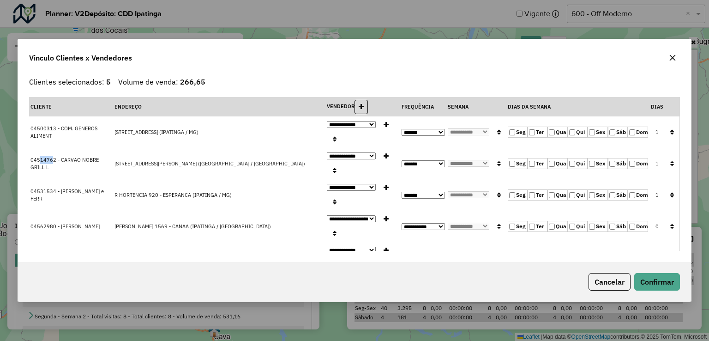
click at [53, 170] on td "04514762 - CARVAO NOBRE GRILL L" at bounding box center [71, 163] width 84 height 31
drag, startPoint x: 40, startPoint y: 183, endPoint x: 57, endPoint y: 181, distance: 17.1
click at [57, 188] on span "04531534 - VAREJAO GOMES e FERR" at bounding box center [66, 195] width 73 height 14
drag, startPoint x: 39, startPoint y: 200, endPoint x: 61, endPoint y: 200, distance: 22.2
click at [61, 223] on span "04562980 - GARCIA CANAA" at bounding box center [64, 226] width 69 height 6
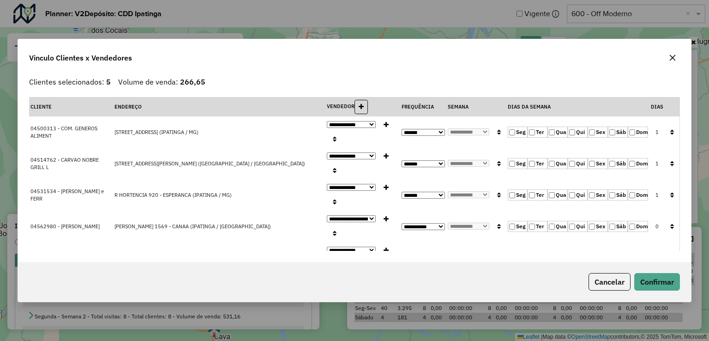
drag, startPoint x: 40, startPoint y: 216, endPoint x: 54, endPoint y: 215, distance: 13.4
click at [54, 254] on span "04549103 - WESLEY GOMES" at bounding box center [64, 257] width 69 height 6
click at [667, 273] on button "Confirmar" at bounding box center [657, 282] width 46 height 18
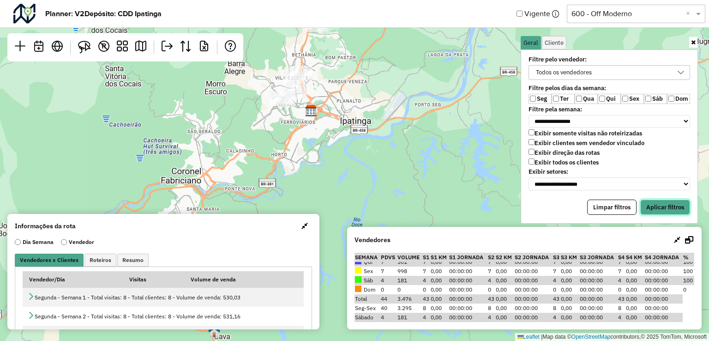
click at [665, 204] on button "Aplicar filtros" at bounding box center [665, 207] width 50 height 16
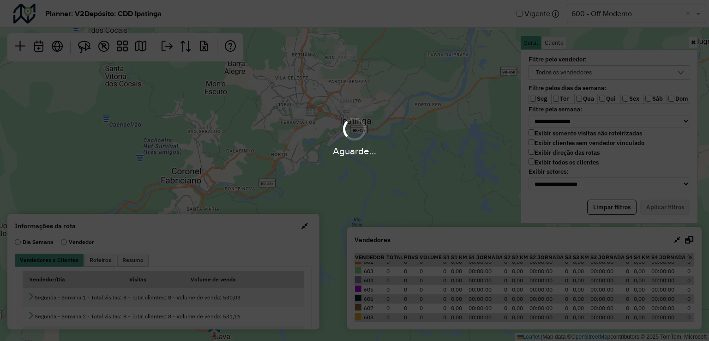
scroll to position [429, 0]
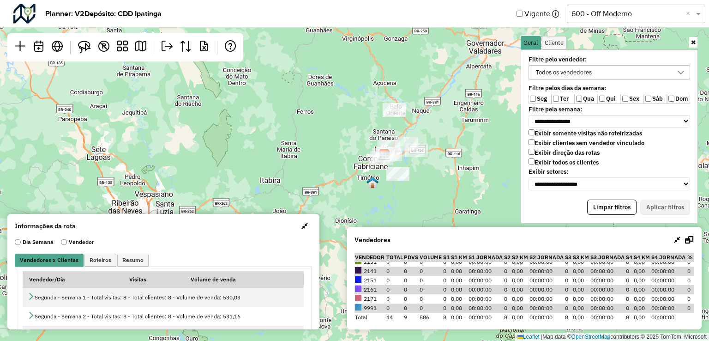
drag, startPoint x: 453, startPoint y: 185, endPoint x: 434, endPoint y: 172, distance: 22.5
click at [434, 172] on div "Leaflet | Map data © OpenStreetMap contributors,© 2025 TomTom, Microsoft" at bounding box center [354, 170] width 709 height 341
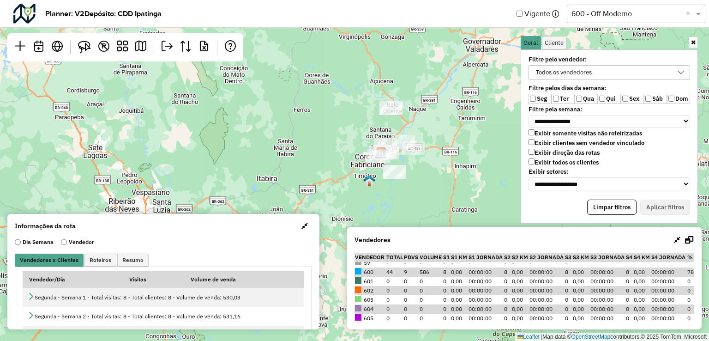
scroll to position [0, 0]
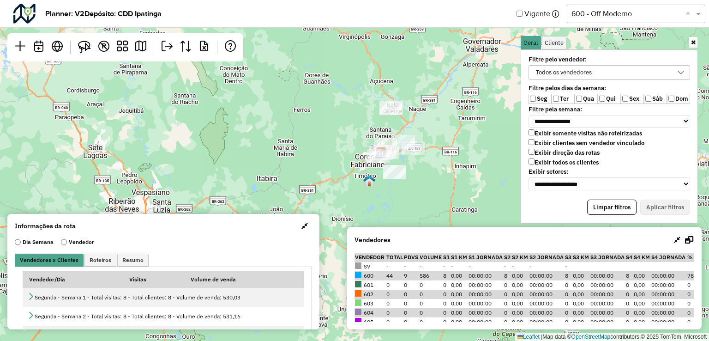
click at [599, 70] on div "Todos os vendedores" at bounding box center [602, 73] width 139 height 14
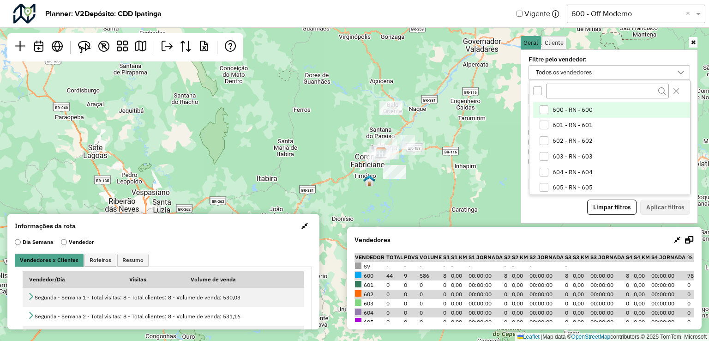
click at [545, 111] on div "600 - RN - 600" at bounding box center [543, 109] width 9 height 9
click at [658, 211] on div "**********" at bounding box center [609, 136] width 177 height 174
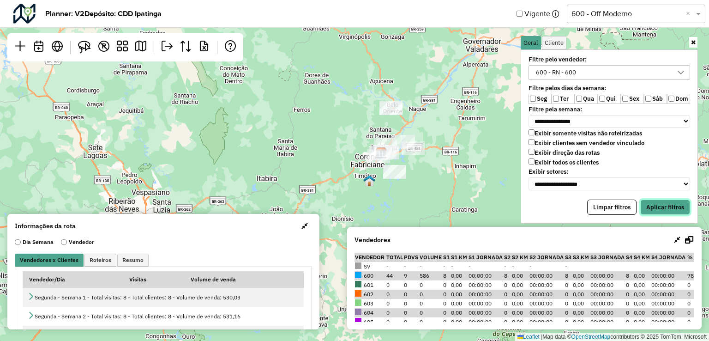
click at [671, 205] on button "Aplicar filtros" at bounding box center [665, 207] width 50 height 16
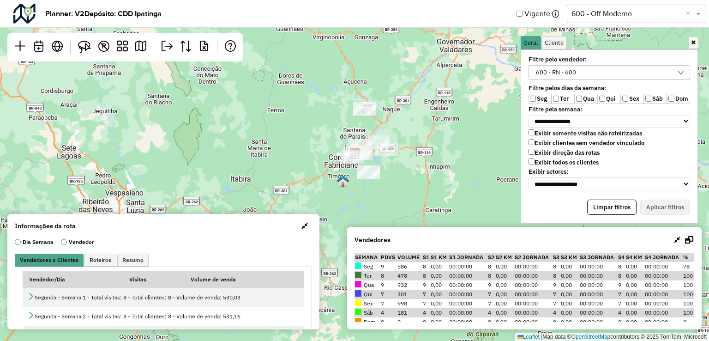
drag, startPoint x: 464, startPoint y: 170, endPoint x: 399, endPoint y: 152, distance: 67.6
click at [437, 169] on div "Leaflet | Map data © OpenStreetMap contributors,© 2025 TomTom, Microsoft" at bounding box center [354, 170] width 709 height 341
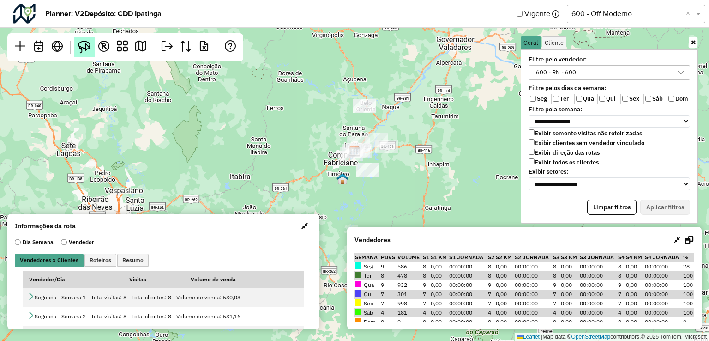
click at [92, 46] on link at bounding box center [84, 47] width 20 height 20
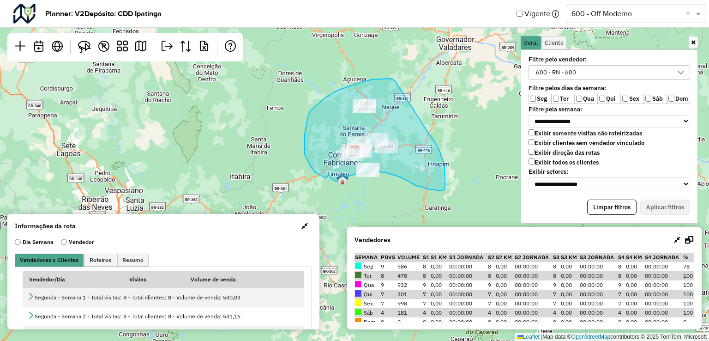
drag, startPoint x: 394, startPoint y: 80, endPoint x: 420, endPoint y: 126, distance: 52.7
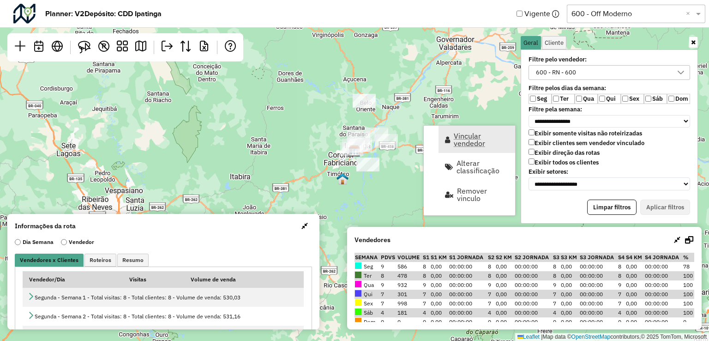
click at [463, 144] on span "Vincular vendedor" at bounding box center [481, 139] width 55 height 15
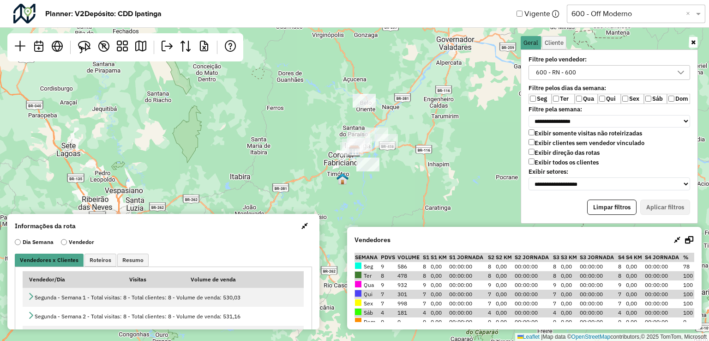
select select "********"
select select "*"
select select "********"
select select "*"
select select "********"
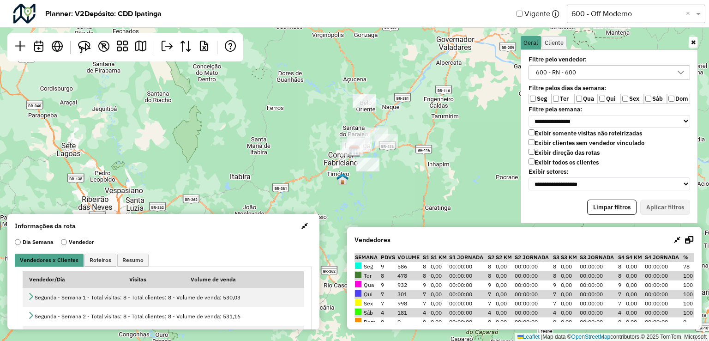
select select "*"
select select "********"
select select "*"
select select "****"
select select "********"
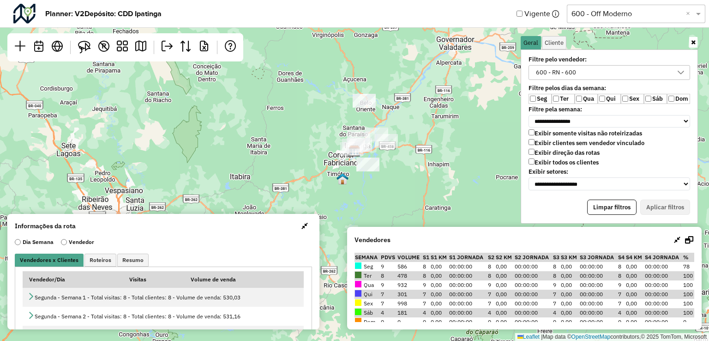
select select "*"
select select "********"
select select "*"
select select "****"
select select "********"
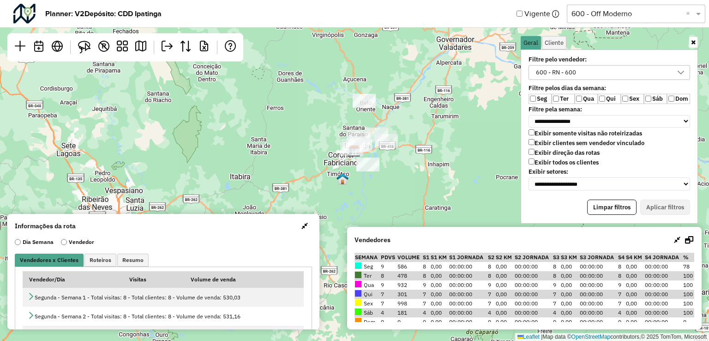
select select "*"
select select "********"
select select "*"
select select "********"
select select "*"
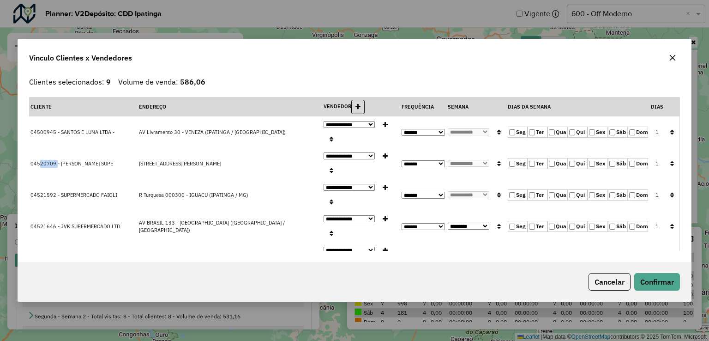
drag, startPoint x: 41, startPoint y: 143, endPoint x: 57, endPoint y: 139, distance: 16.5
click at [57, 160] on span "04520709 - MOREIRA MIRANDA SUPE" at bounding box center [71, 163] width 83 height 6
drag, startPoint x: 41, startPoint y: 160, endPoint x: 60, endPoint y: 159, distance: 18.9
click at [60, 192] on span "04521592 - SUPERMERCADO FAIOLI" at bounding box center [73, 195] width 87 height 6
drag, startPoint x: 42, startPoint y: 175, endPoint x: 56, endPoint y: 174, distance: 14.4
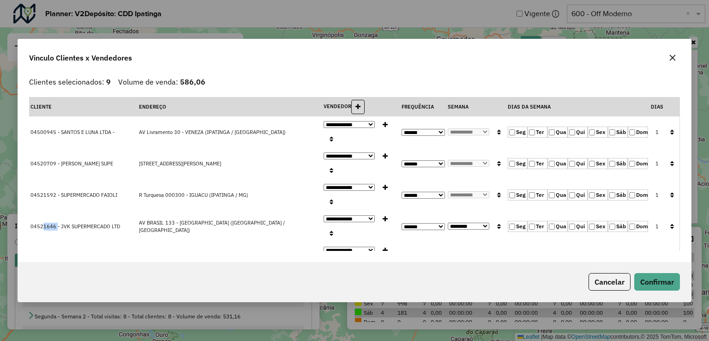
click at [56, 223] on span "04521646 - JVK SUPERMERCADO LTD" at bounding box center [75, 226] width 90 height 6
drag, startPoint x: 39, startPoint y: 192, endPoint x: 55, endPoint y: 192, distance: 16.2
click at [55, 254] on span "04529393 - FERNANDO DIAS MATOS" at bounding box center [64, 257] width 69 height 6
drag, startPoint x: 41, startPoint y: 211, endPoint x: 61, endPoint y: 211, distance: 19.8
click at [61, 282] on span "04541564 - VENANCIO E CARDOSO L" at bounding box center [66, 289] width 73 height 14
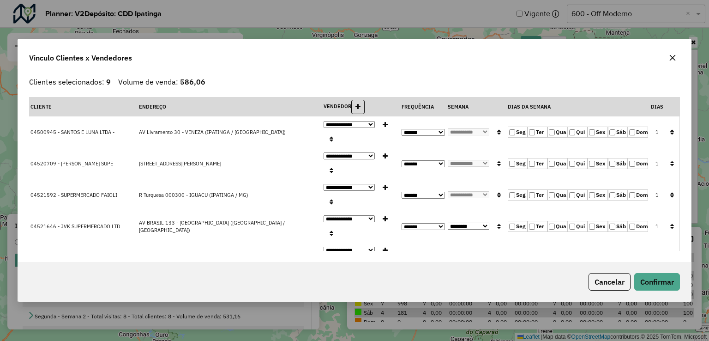
drag, startPoint x: 38, startPoint y: 226, endPoint x: 57, endPoint y: 224, distance: 19.0
click at [57, 317] on span "04542482 - G.S COMERCIAL EXPRES" at bounding box center [73, 320] width 87 height 6
drag, startPoint x: 43, startPoint y: 240, endPoint x: 58, endPoint y: 240, distance: 14.8
click at [665, 283] on button "Confirmar" at bounding box center [657, 282] width 46 height 18
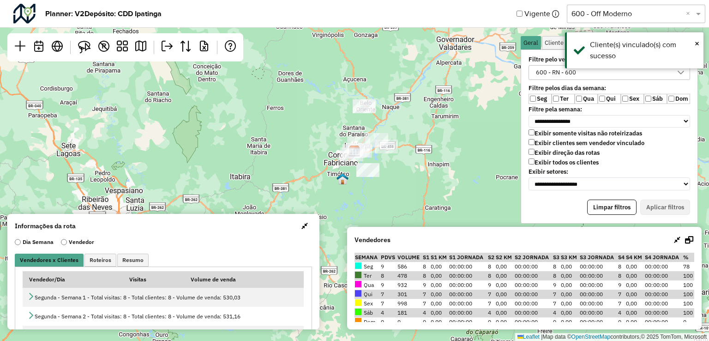
click at [552, 101] on label "Ter" at bounding box center [562, 99] width 23 height 10
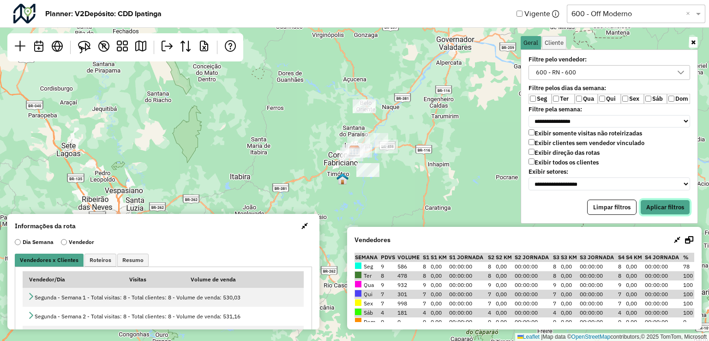
click at [663, 203] on button "Aplicar filtros" at bounding box center [665, 207] width 50 height 16
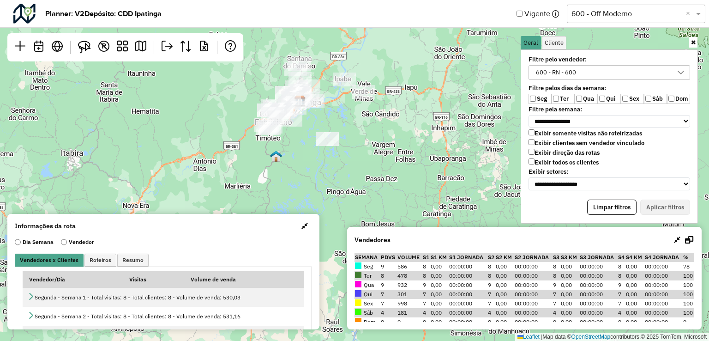
drag, startPoint x: 381, startPoint y: 150, endPoint x: 474, endPoint y: 146, distance: 93.3
click at [473, 146] on div "Leaflet | Map data © OpenStreetMap contributors,© 2025 TomTom, Microsoft" at bounding box center [354, 170] width 709 height 341
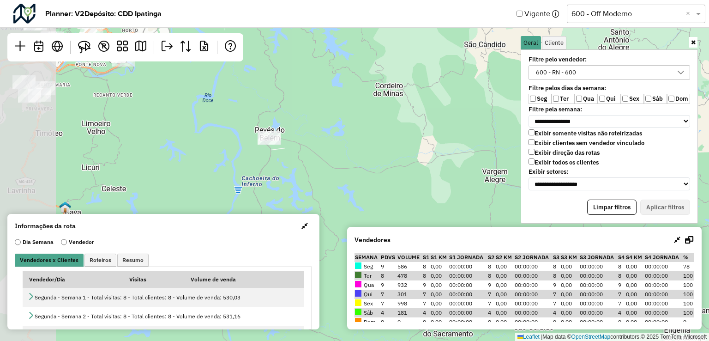
drag, startPoint x: 419, startPoint y: 133, endPoint x: 502, endPoint y: 181, distance: 95.5
click at [505, 181] on div "Leaflet | Map data © OpenStreetMap contributors,© 2025 TomTom, Microsoft" at bounding box center [354, 170] width 709 height 341
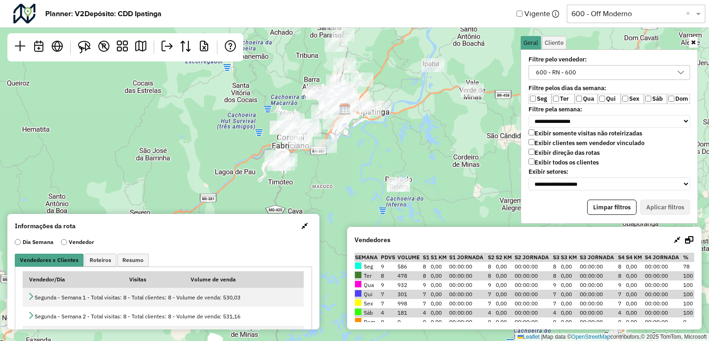
drag, startPoint x: 372, startPoint y: 138, endPoint x: 426, endPoint y: 152, distance: 55.6
click at [426, 152] on div "Leaflet | Map data © OpenStreetMap contributors,© 2025 TomTom, Microsoft" at bounding box center [354, 170] width 709 height 341
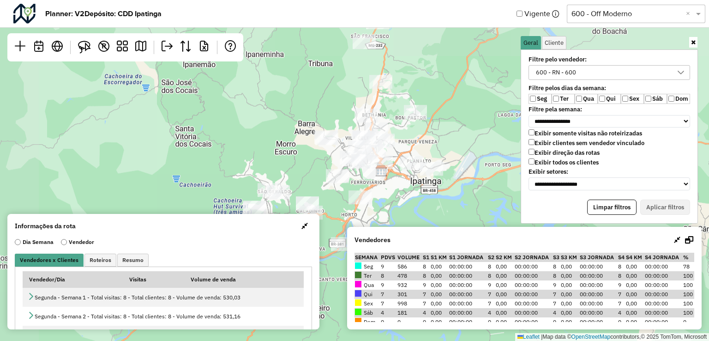
drag, startPoint x: 373, startPoint y: 105, endPoint x: 515, endPoint y: 202, distance: 171.3
click at [515, 202] on div "Leaflet | Map data © OpenStreetMap contributors,© 2025 TomTom, Microsoft" at bounding box center [354, 170] width 709 height 341
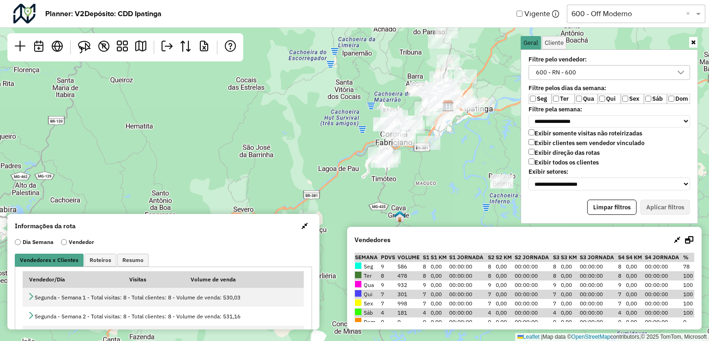
drag, startPoint x: 435, startPoint y: 200, endPoint x: 425, endPoint y: 129, distance: 71.2
click at [457, 136] on div "Leaflet | Map data © OpenStreetMap contributors,© 2025 TomTom, Microsoft" at bounding box center [354, 170] width 709 height 341
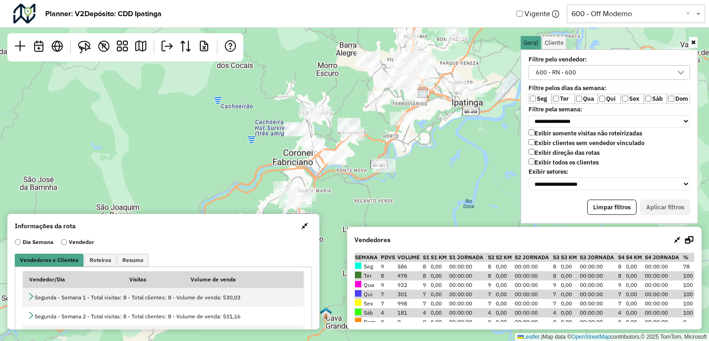
drag, startPoint x: 444, startPoint y: 144, endPoint x: 417, endPoint y: 200, distance: 62.3
click at [417, 200] on div "Leaflet | Map data © OpenStreetMap contributors,© 2025 TomTom, Microsoft" at bounding box center [354, 170] width 709 height 341
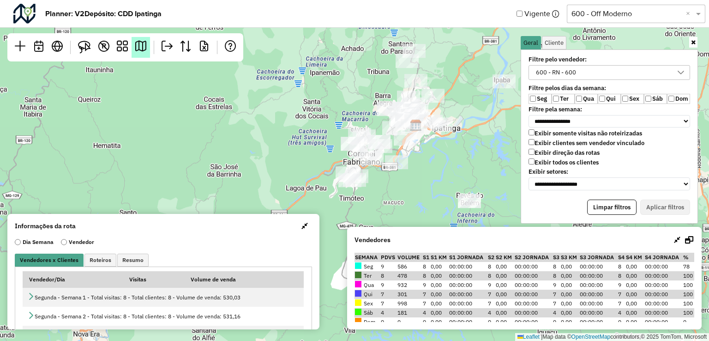
click at [147, 50] on link at bounding box center [141, 47] width 18 height 21
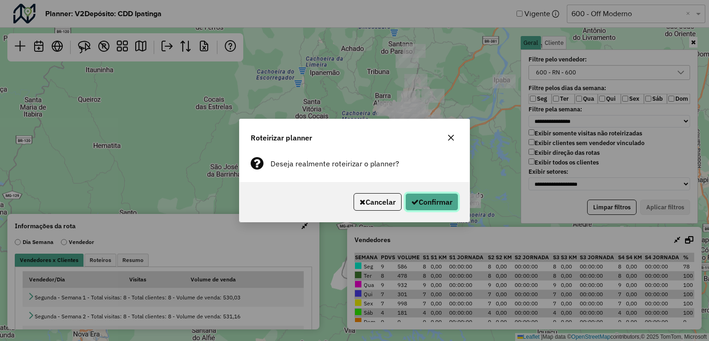
click at [432, 204] on button "Confirmar" at bounding box center [431, 202] width 53 height 18
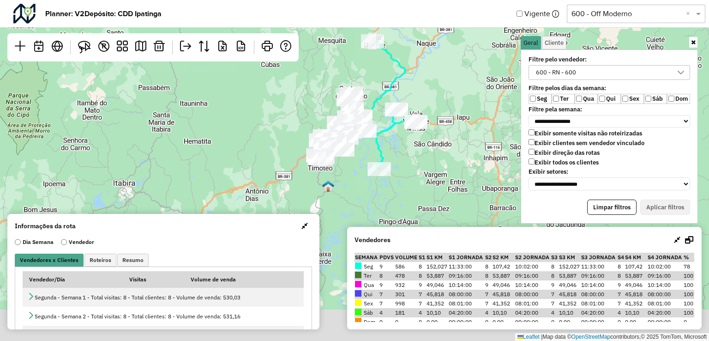
drag, startPoint x: 454, startPoint y: 140, endPoint x: 438, endPoint y: 90, distance: 52.7
click at [438, 90] on div "Leaflet | Map data © OpenStreetMap contributors,© 2025 TomTom, Microsoft" at bounding box center [354, 170] width 709 height 341
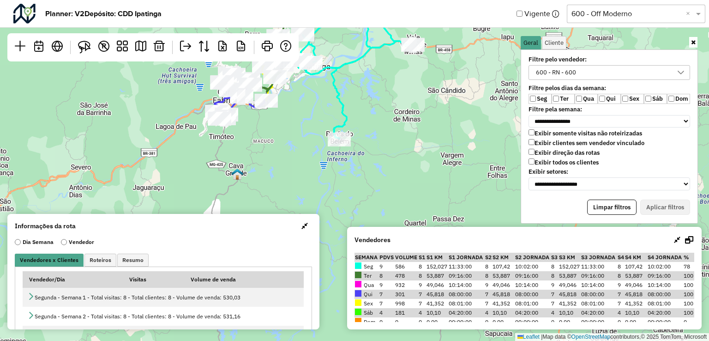
drag, startPoint x: 391, startPoint y: 152, endPoint x: 419, endPoint y: 158, distance: 29.2
click at [419, 158] on div "Leaflet | Map data © OpenStreetMap contributors,© 2025 TomTom, Microsoft" at bounding box center [354, 170] width 709 height 341
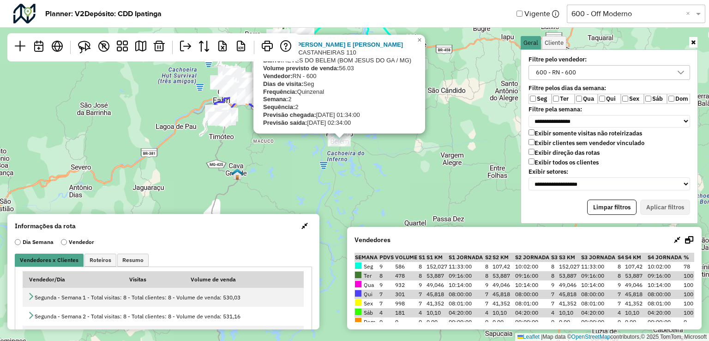
click at [353, 172] on div "04541564 - VENANCIO E CARDOSO L Endereço: R CASTANHEIRAS 110 Bairro: REVES DO B…" at bounding box center [354, 170] width 709 height 341
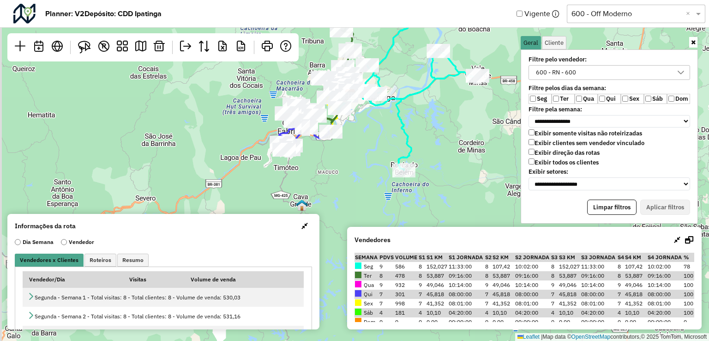
drag, startPoint x: 361, startPoint y: 160, endPoint x: 427, endPoint y: 191, distance: 73.3
click at [427, 191] on div "Leaflet | Map data © OpenStreetMap contributors,© 2025 TomTom, Microsoft" at bounding box center [354, 170] width 709 height 341
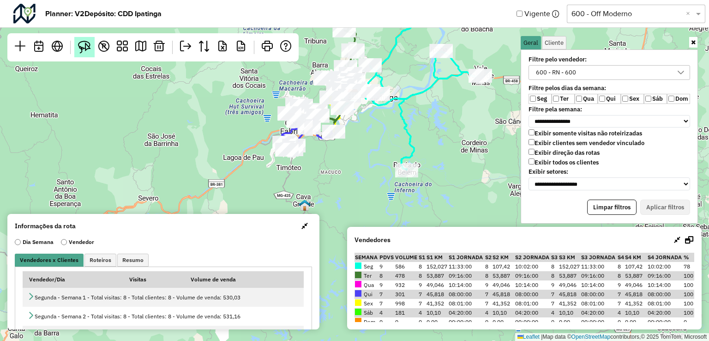
click at [86, 48] on img at bounding box center [84, 47] width 13 height 13
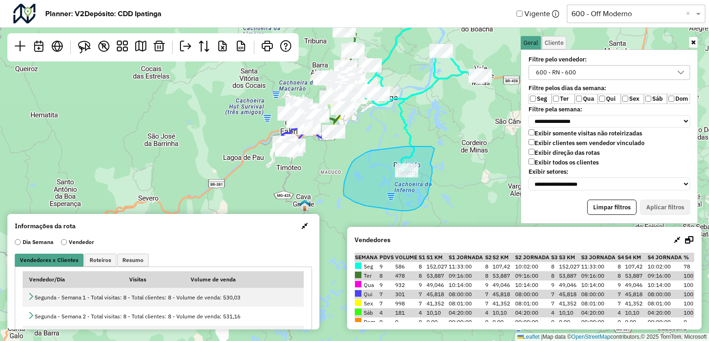
drag, startPoint x: 434, startPoint y: 148, endPoint x: 429, endPoint y: 162, distance: 14.7
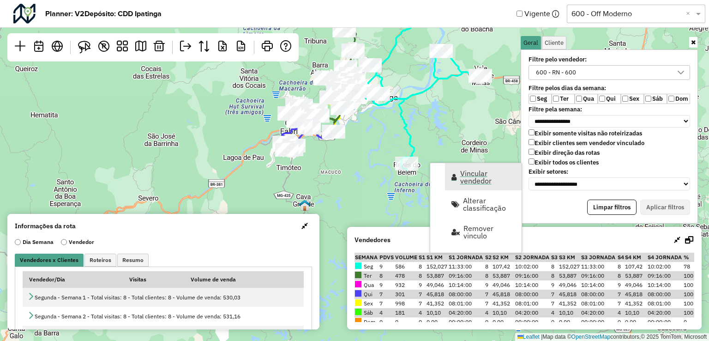
click at [476, 180] on span "Vincular vendedor" at bounding box center [487, 176] width 55 height 15
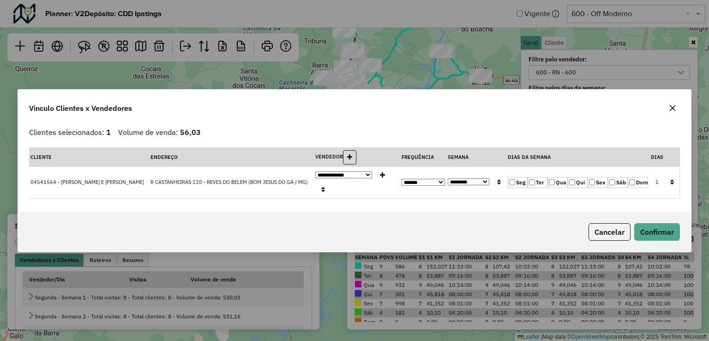
click at [677, 115] on button "button" at bounding box center [672, 108] width 15 height 15
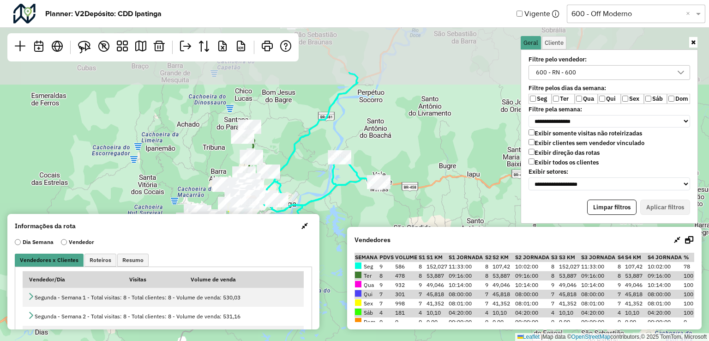
drag, startPoint x: 437, startPoint y: 139, endPoint x: 336, endPoint y: 245, distance: 146.9
click at [336, 245] on div "Leaflet | Map data © OpenStreetMap contributors,© 2025 TomTom, Microsoft" at bounding box center [354, 170] width 709 height 341
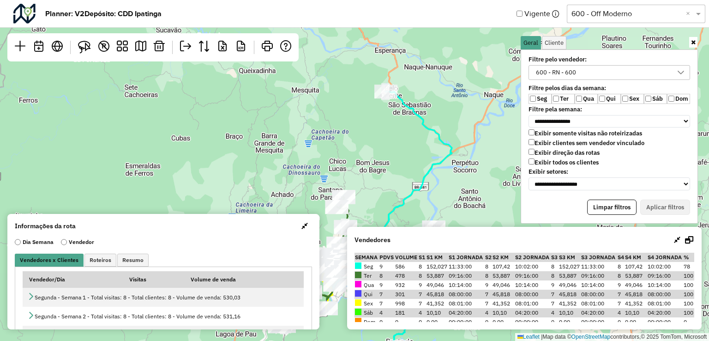
drag, startPoint x: 428, startPoint y: 165, endPoint x: 522, endPoint y: 235, distance: 117.4
click at [522, 235] on hb-planner "**********" at bounding box center [354, 170] width 709 height 341
click at [73, 48] on div "R KM" at bounding box center [152, 47] width 291 height 28
click at [83, 49] on img at bounding box center [84, 47] width 13 height 13
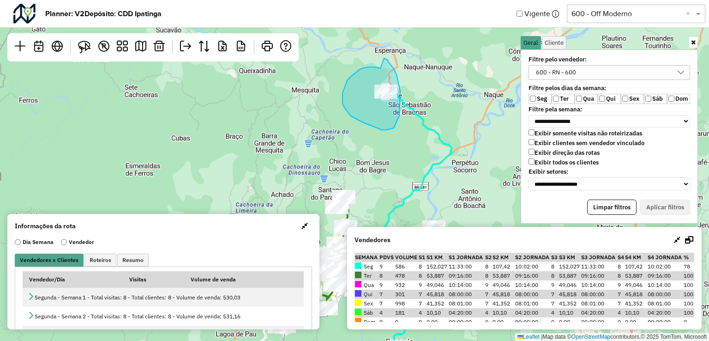
drag, startPoint x: 359, startPoint y: 69, endPoint x: 382, endPoint y: 61, distance: 24.1
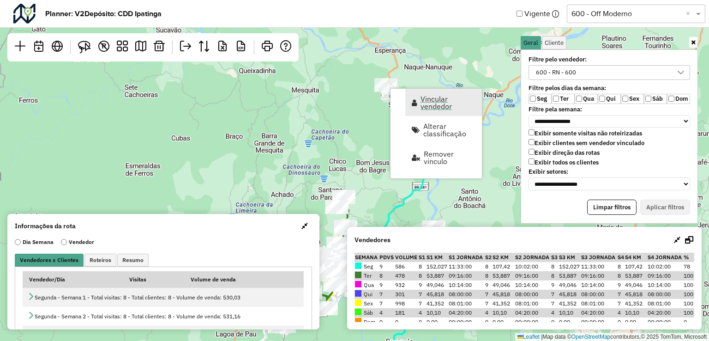
click at [449, 102] on span "Vincular vendedor" at bounding box center [447, 102] width 55 height 15
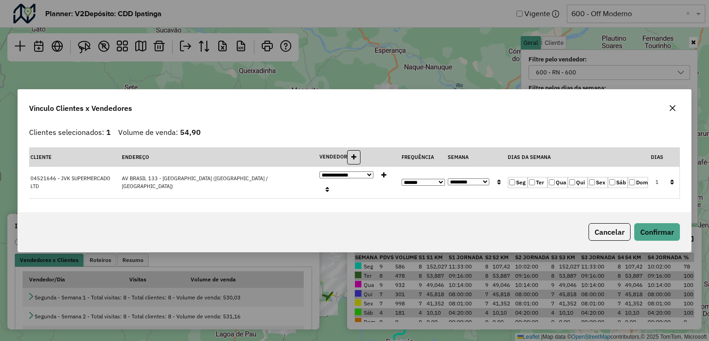
click at [672, 112] on icon "button" at bounding box center [672, 107] width 7 height 7
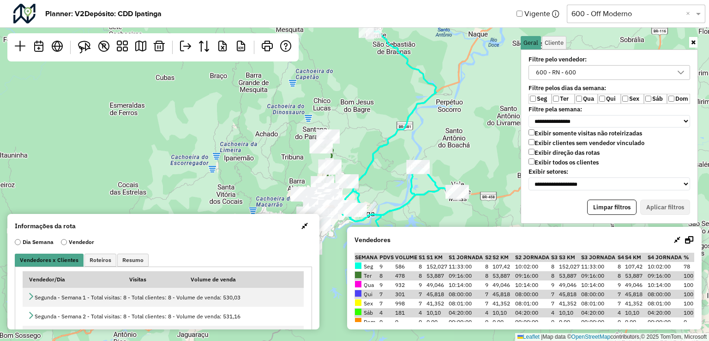
drag, startPoint x: 483, startPoint y: 124, endPoint x: 449, endPoint y: 29, distance: 100.4
click at [457, 35] on div "Leaflet | Map data © OpenStreetMap contributors,© 2025 TomTom, Microsoft" at bounding box center [354, 170] width 709 height 341
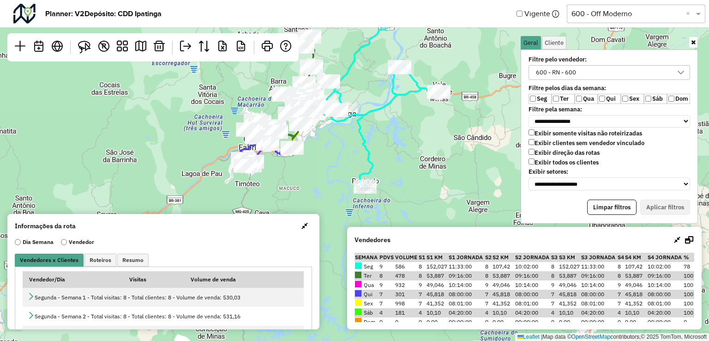
drag, startPoint x: 476, startPoint y: 99, endPoint x: 419, endPoint y: 82, distance: 59.3
click at [470, 67] on div "Leaflet | Map data © OpenStreetMap contributors,© 2025 TomTom, Microsoft" at bounding box center [354, 170] width 709 height 341
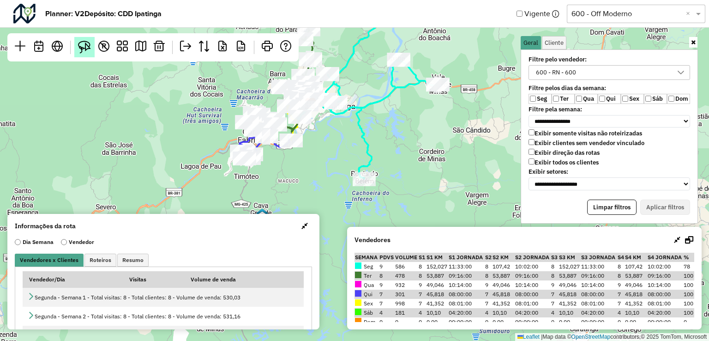
click at [83, 50] on img at bounding box center [84, 47] width 13 height 13
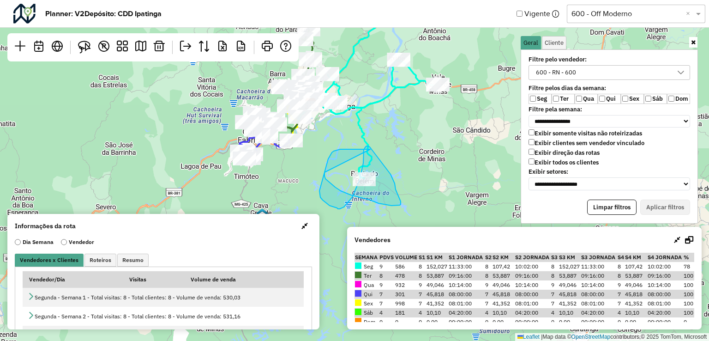
drag, startPoint x: 370, startPoint y: 149, endPoint x: 324, endPoint y: 168, distance: 49.6
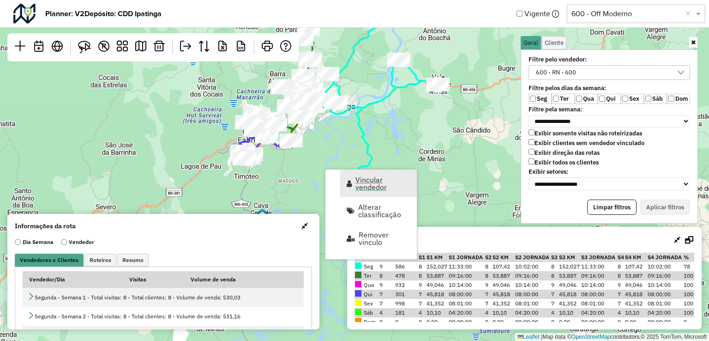
click at [370, 183] on span "Vincular vendedor" at bounding box center [382, 183] width 55 height 15
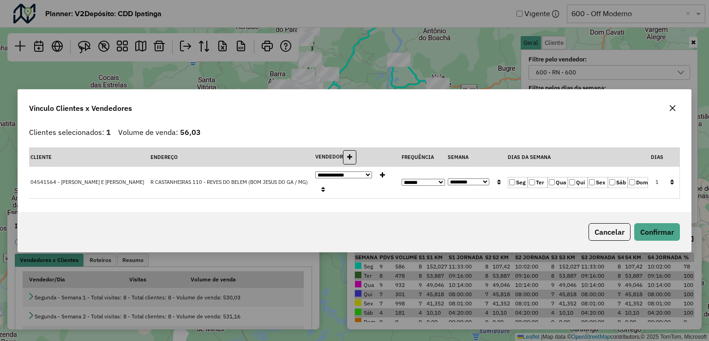
click at [672, 112] on icon "button" at bounding box center [672, 107] width 7 height 7
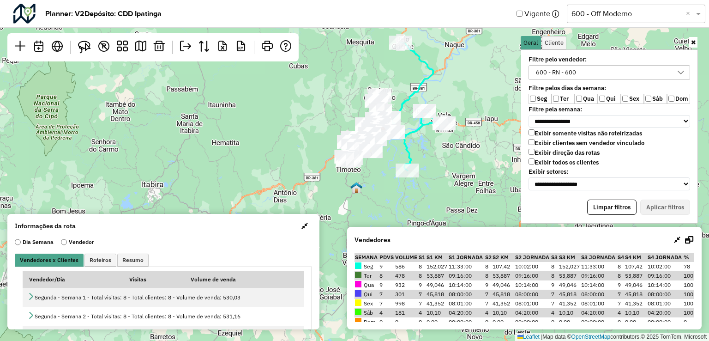
drag, startPoint x: 455, startPoint y: 134, endPoint x: 450, endPoint y: 146, distance: 12.9
click at [450, 146] on div "Leaflet | Map data © OpenStreetMap contributors,© 2025 TomTom, Microsoft" at bounding box center [354, 170] width 709 height 341
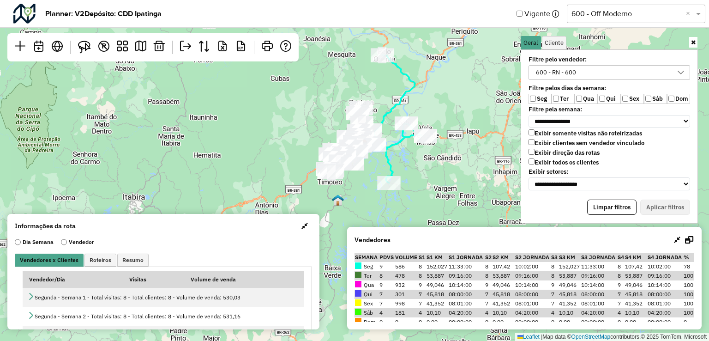
drag, startPoint x: 450, startPoint y: 146, endPoint x: 432, endPoint y: 158, distance: 22.3
click at [432, 158] on div "Leaflet | Map data © OpenStreetMap contributors,© 2025 TomTom, Microsoft" at bounding box center [354, 170] width 709 height 341
drag, startPoint x: 404, startPoint y: 266, endPoint x: 388, endPoint y: 262, distance: 16.1
click at [388, 262] on tr "Seg 9 586 8 152,027 11:33:00 8 107,42 10:02:00 8 152,027 11:33:00 8 107,42 10:0…" at bounding box center [524, 266] width 340 height 9
drag, startPoint x: 424, startPoint y: 264, endPoint x: 443, endPoint y: 266, distance: 19.0
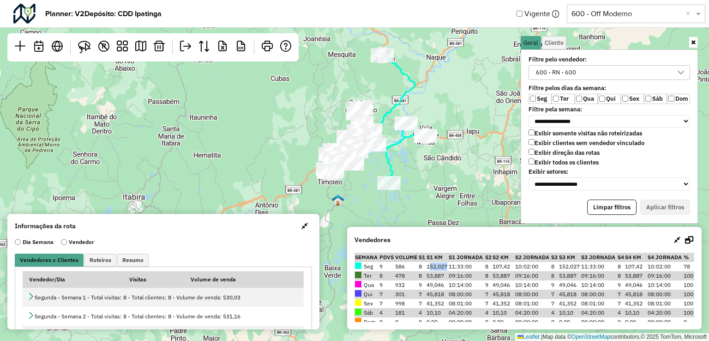
click at [443, 266] on td "152,027" at bounding box center [437, 266] width 23 height 9
drag, startPoint x: 512, startPoint y: 267, endPoint x: 538, endPoint y: 268, distance: 25.8
click at [538, 268] on tr "Seg 9 586 8 152,027 11:33:00 8 107,42 10:02:00 8 152,027 11:33:00 8 107,42 10:0…" at bounding box center [524, 266] width 340 height 9
drag, startPoint x: 510, startPoint y: 285, endPoint x: 536, endPoint y: 282, distance: 25.6
click at [536, 282] on tr "Qua 9 932 9 49,046 10:14:00 9 49,046 10:14:00 9 49,046 10:14:00 9 49,046 10:14:…" at bounding box center [524, 284] width 340 height 9
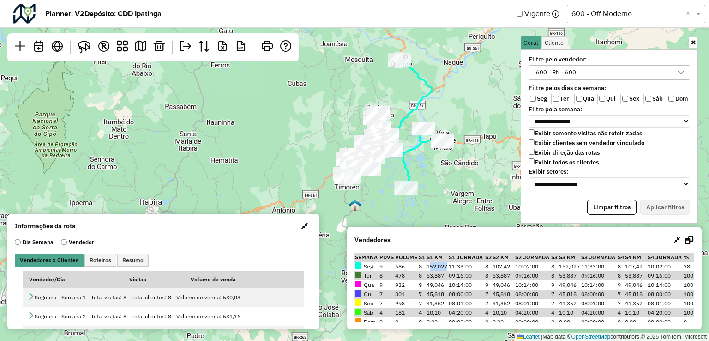
drag, startPoint x: 458, startPoint y: 191, endPoint x: 475, endPoint y: 196, distance: 17.8
click at [475, 196] on div "Leaflet | Map data © OpenStreetMap contributors,© 2025 TomTom, Microsoft" at bounding box center [354, 170] width 709 height 341
click at [591, 74] on div "600 - RN - 600" at bounding box center [602, 73] width 139 height 14
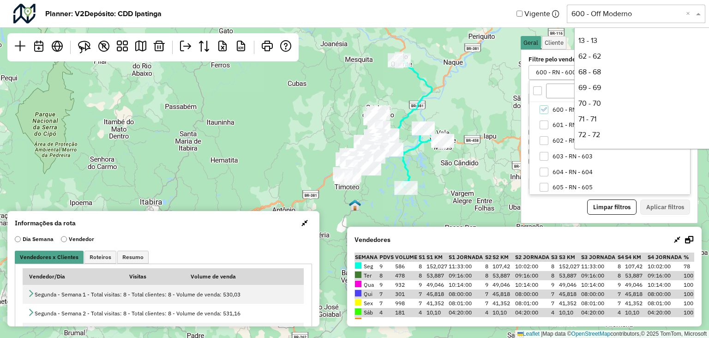
click at [623, 12] on input "text" at bounding box center [626, 13] width 111 height 11
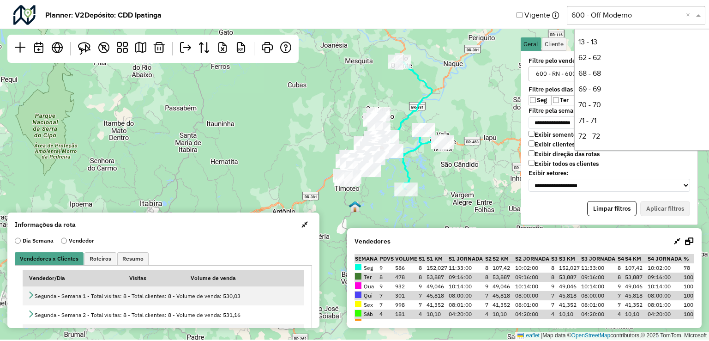
scroll to position [173, 0]
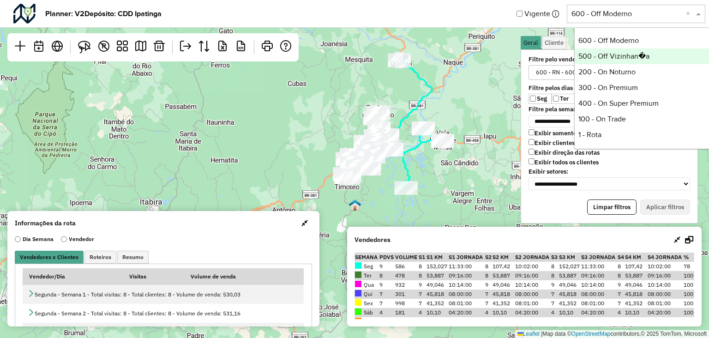
click at [614, 58] on div "500 - Off Vizinhan�a" at bounding box center [644, 56] width 138 height 16
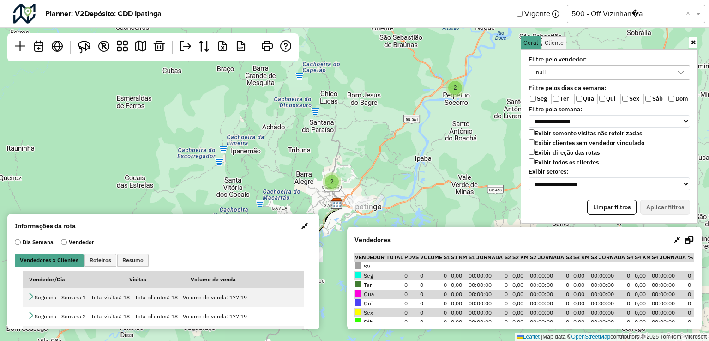
click at [563, 71] on div "null" at bounding box center [602, 73] width 139 height 14
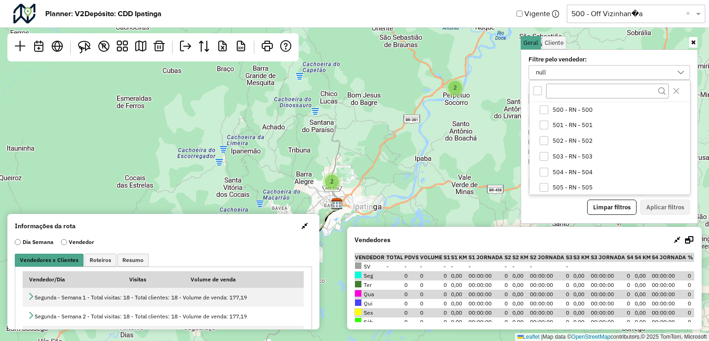
click at [539, 90] on div "All items unselected" at bounding box center [537, 90] width 9 height 9
click at [535, 84] on div at bounding box center [609, 91] width 161 height 22
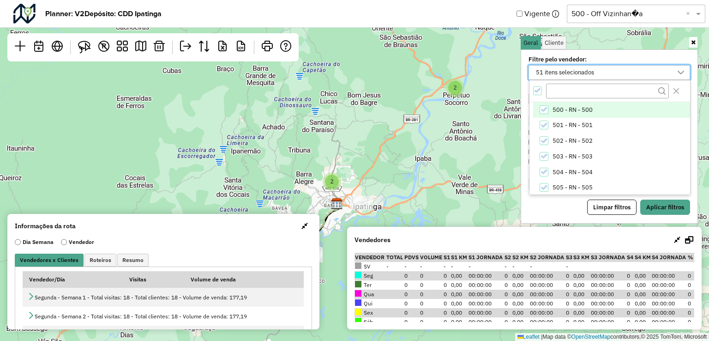
click at [537, 95] on div at bounding box center [537, 90] width 9 height 9
click at [545, 109] on div "500 - RN - 500" at bounding box center [543, 109] width 9 height 9
click at [656, 205] on button "Aplicar filtros" at bounding box center [665, 207] width 50 height 16
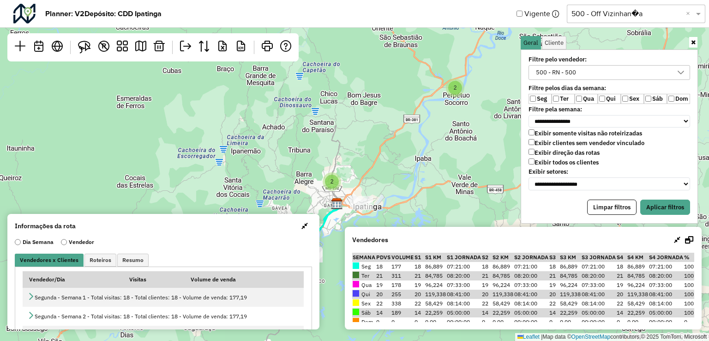
click at [629, 97] on label "Sex" at bounding box center [632, 99] width 23 height 10
click at [666, 210] on button "Aplicar filtros" at bounding box center [665, 207] width 50 height 16
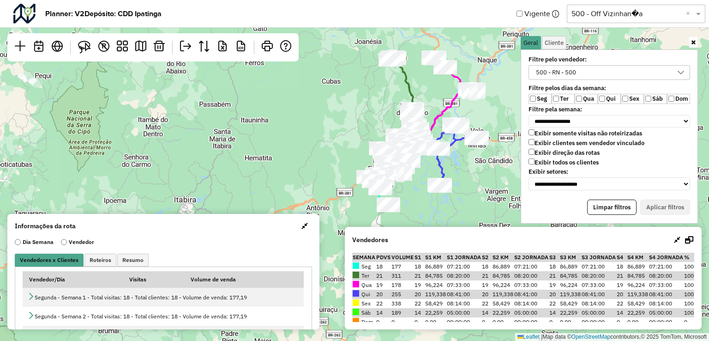
drag, startPoint x: 462, startPoint y: 191, endPoint x: 471, endPoint y: 185, distance: 10.4
click at [471, 185] on div "Leaflet | Map data © OpenStreetMap contributors,© 2025 TomTom, Microsoft" at bounding box center [354, 170] width 709 height 341
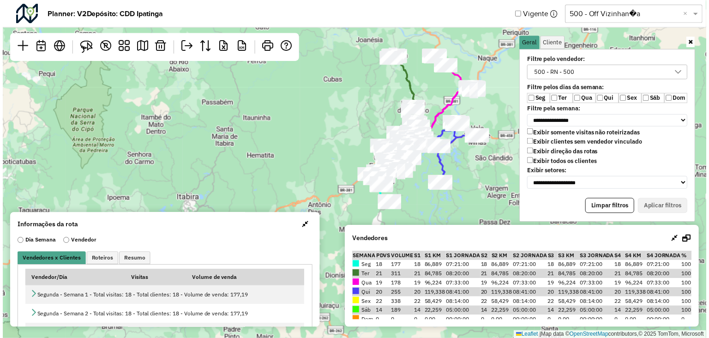
scroll to position [32, 0]
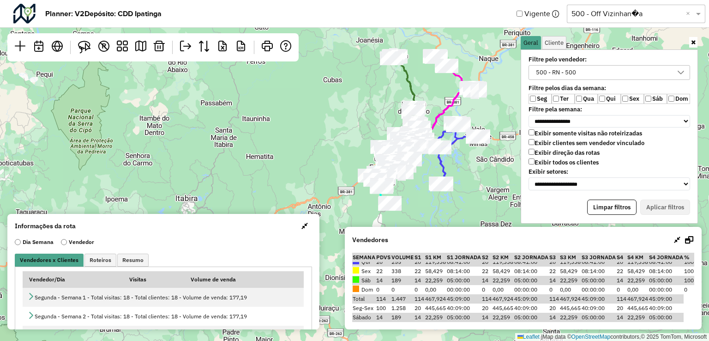
click at [610, 14] on input "text" at bounding box center [626, 13] width 111 height 11
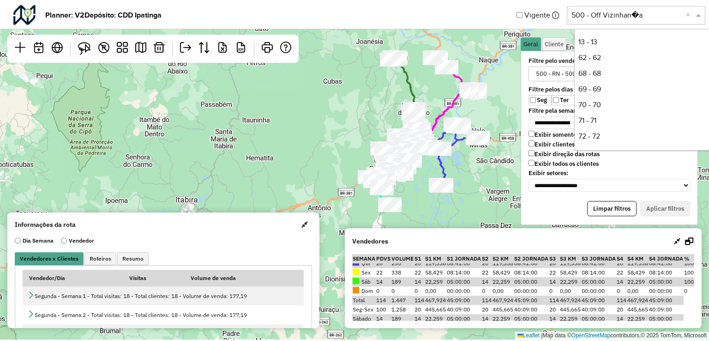
scroll to position [188, 0]
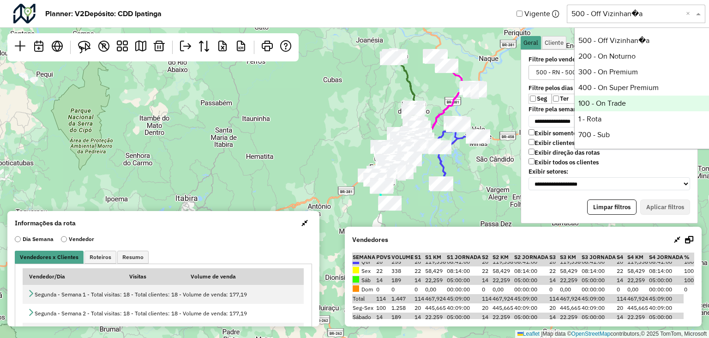
click at [598, 104] on div "100 - On Trade" at bounding box center [644, 104] width 138 height 16
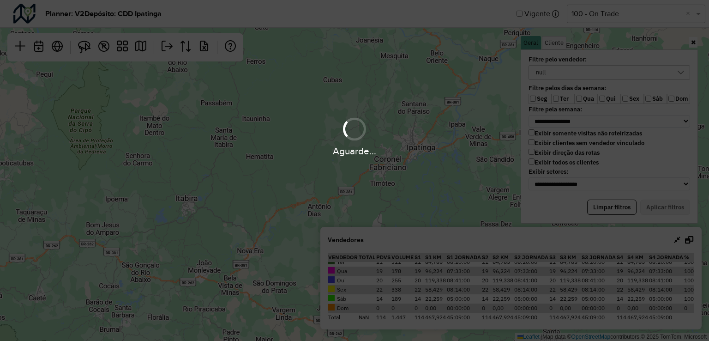
scroll to position [23, 0]
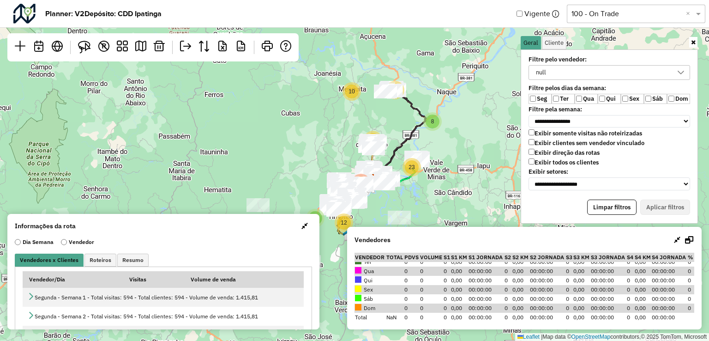
click at [575, 73] on div "null" at bounding box center [602, 73] width 139 height 14
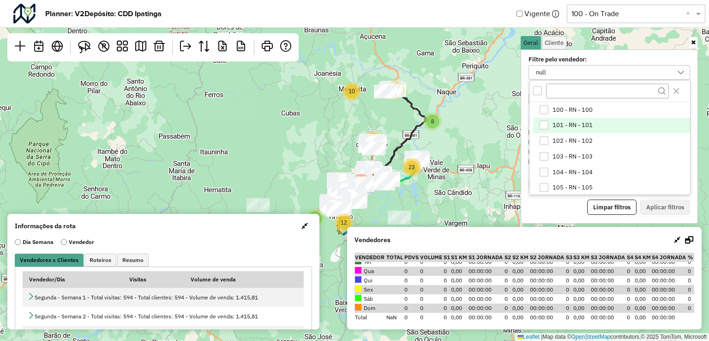
click at [547, 123] on div "101 - RN - 101" at bounding box center [543, 124] width 9 height 9
click at [533, 88] on div "All items unselected" at bounding box center [537, 90] width 9 height 9
click at [533, 88] on div "All items selected" at bounding box center [537, 90] width 9 height 9
click at [542, 122] on div "101 - RN - 101" at bounding box center [543, 124] width 9 height 9
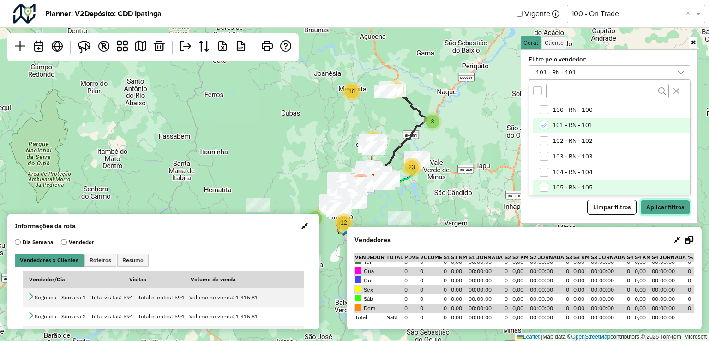
click at [666, 205] on button "Aplicar filtros" at bounding box center [665, 207] width 50 height 16
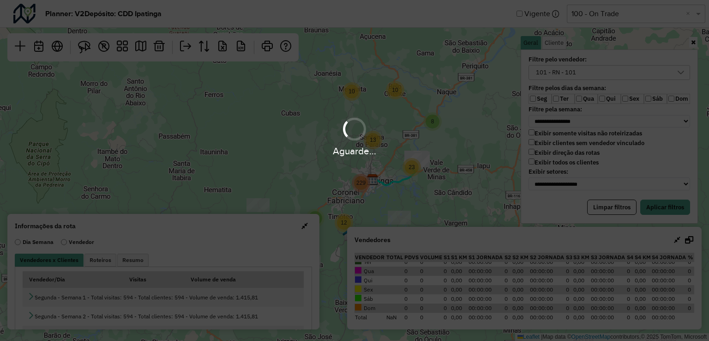
scroll to position [14, 0]
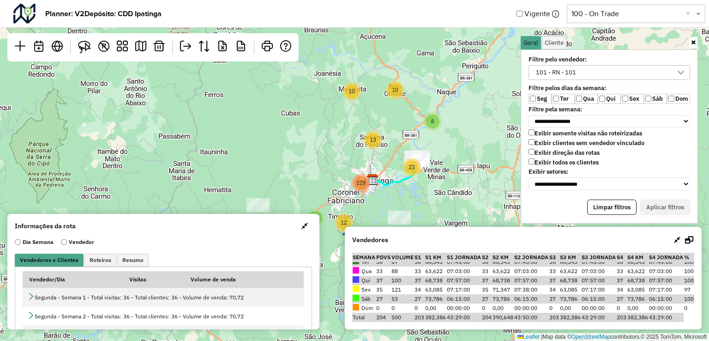
click at [535, 143] on label "Exibir clientes sem vendedor vinculado" at bounding box center [586, 143] width 116 height 8
click at [666, 202] on button "Aplicar filtros" at bounding box center [665, 207] width 50 height 16
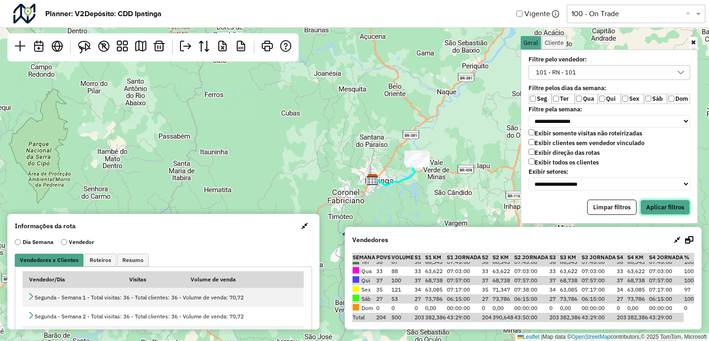
click at [683, 203] on button "Aplicar filtros" at bounding box center [665, 207] width 50 height 16
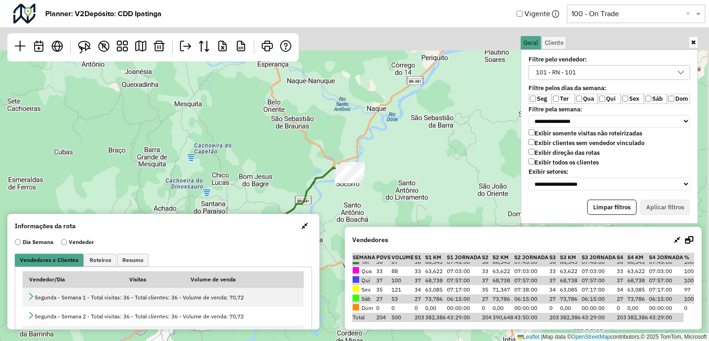
drag, startPoint x: 461, startPoint y: 133, endPoint x: 401, endPoint y: 154, distance: 63.3
click at [385, 221] on div "Leaflet | Map data © OpenStreetMap contributors,© 2025 TomTom, Microsoft" at bounding box center [354, 170] width 709 height 341
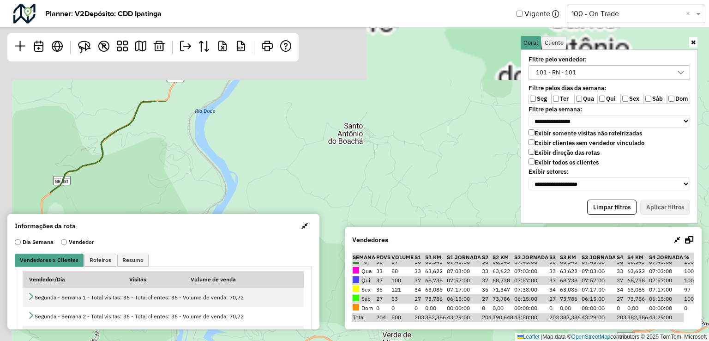
drag, startPoint x: 383, startPoint y: 98, endPoint x: 504, endPoint y: 235, distance: 183.1
click at [504, 235] on hb-planner "**********" at bounding box center [354, 170] width 709 height 341
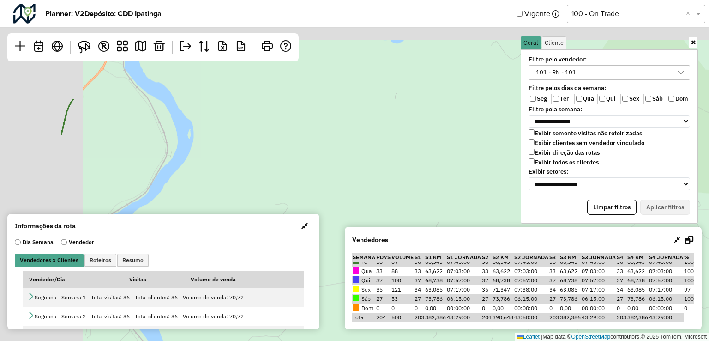
drag, startPoint x: 418, startPoint y: 108, endPoint x: 553, endPoint y: 255, distance: 200.2
click at [561, 259] on hb-planner "**********" at bounding box center [354, 170] width 709 height 341
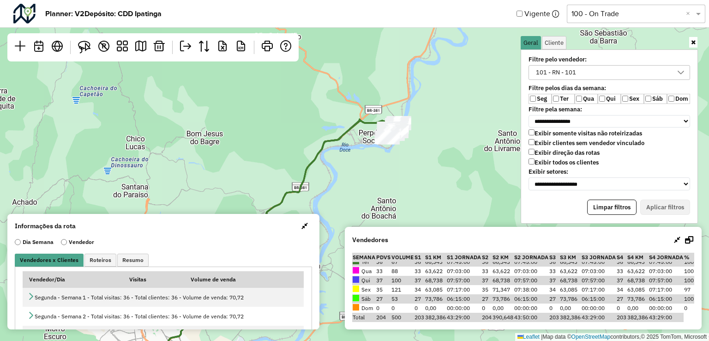
drag, startPoint x: 436, startPoint y: 117, endPoint x: 397, endPoint y: 148, distance: 49.7
click at [400, 148] on div "Leaflet | Map data © OpenStreetMap contributors,© 2025 TomTom, Microsoft" at bounding box center [354, 170] width 709 height 341
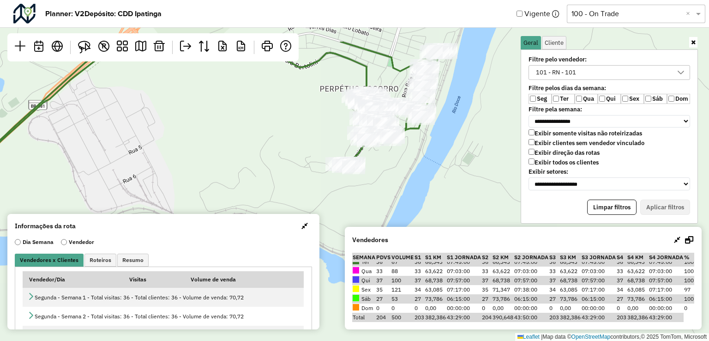
drag, startPoint x: 408, startPoint y: 106, endPoint x: 454, endPoint y: 181, distance: 88.6
click at [454, 181] on div "Leaflet | Map data © OpenStreetMap contributors,© 2025 TomTom, Microsoft" at bounding box center [354, 170] width 709 height 341
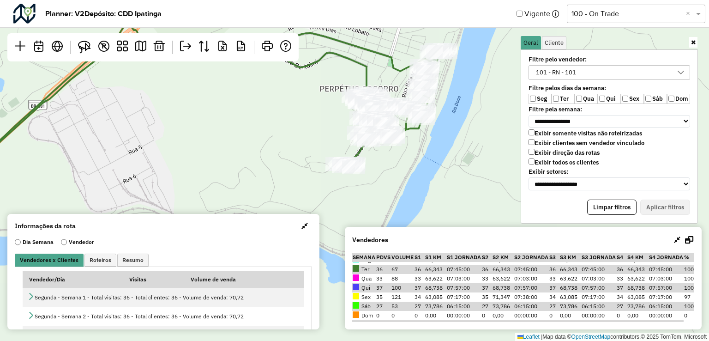
scroll to position [0, 0]
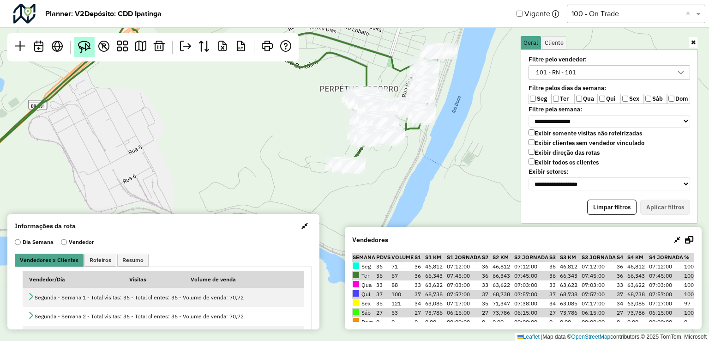
click at [82, 51] on img at bounding box center [84, 47] width 13 height 13
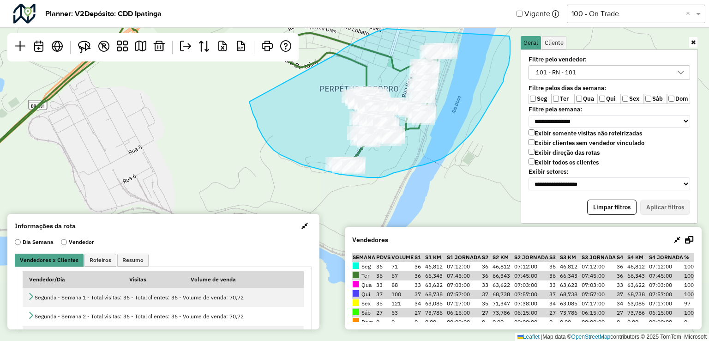
drag, startPoint x: 249, startPoint y: 102, endPoint x: 332, endPoint y: 56, distance: 94.6
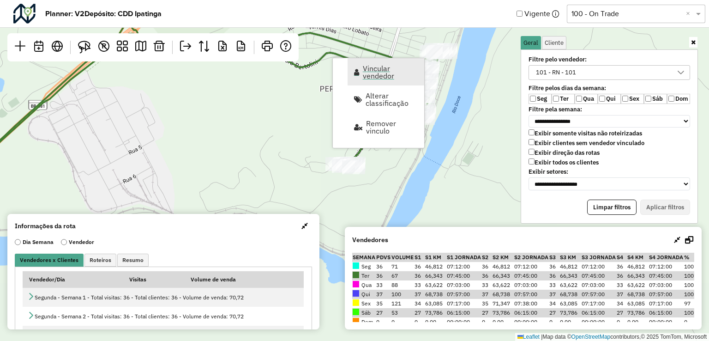
click at [375, 71] on span "Vincular vendedor" at bounding box center [390, 72] width 55 height 15
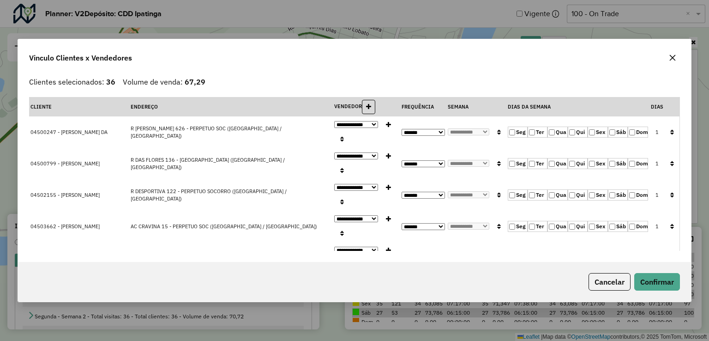
click at [672, 61] on icon "button" at bounding box center [672, 57] width 7 height 7
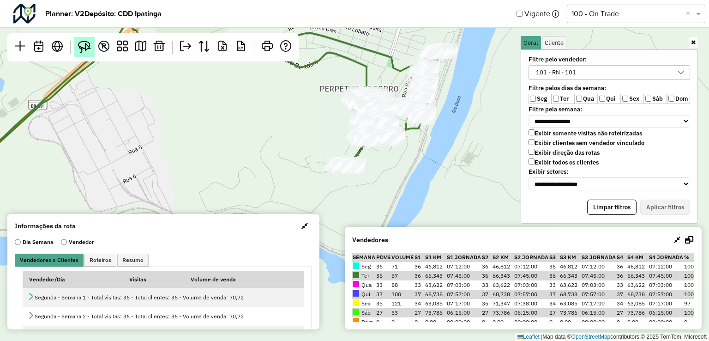
click at [78, 43] on link at bounding box center [84, 47] width 20 height 20
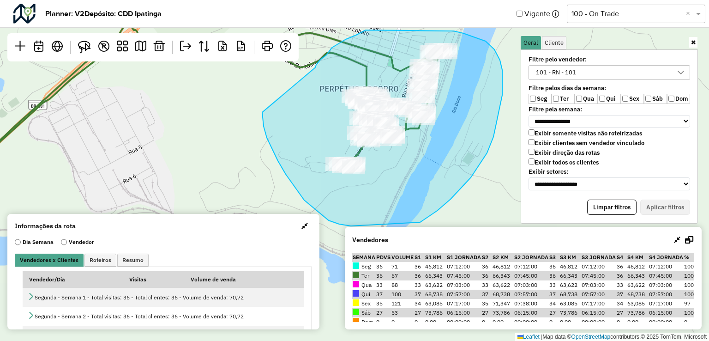
drag, startPoint x: 329, startPoint y: 220, endPoint x: 315, endPoint y: 67, distance: 153.3
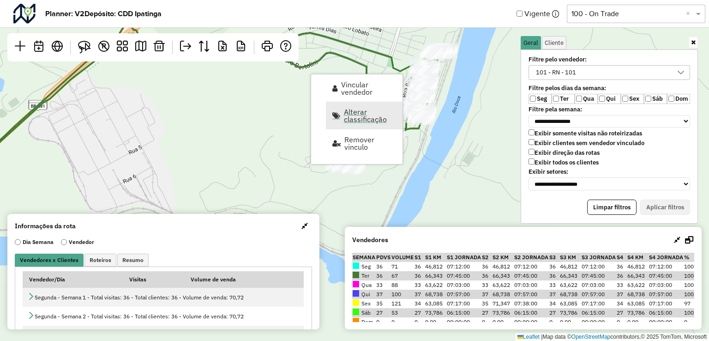
click at [369, 120] on span "Alterar classificação" at bounding box center [370, 115] width 53 height 15
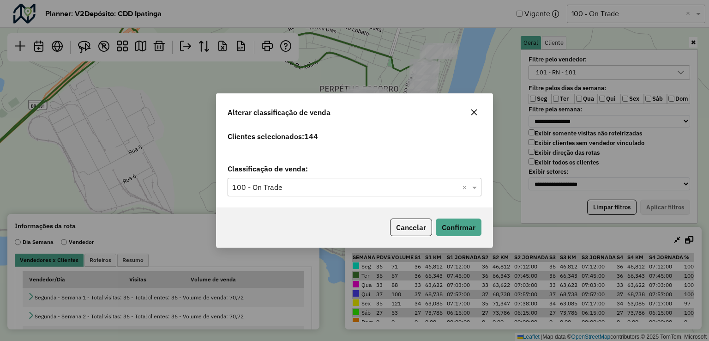
click at [471, 113] on icon "button" at bounding box center [473, 111] width 7 height 7
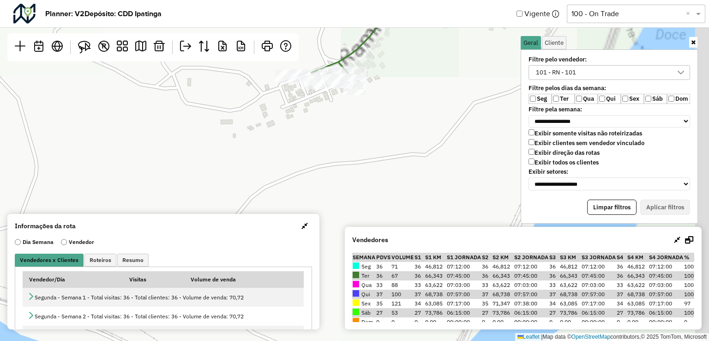
drag, startPoint x: 343, startPoint y: 167, endPoint x: 102, endPoint y: 162, distance: 240.9
click at [103, 161] on div "Leaflet | Map data © OpenStreetMap contributors,© 2025 TomTom, Microsoft" at bounding box center [354, 170] width 709 height 341
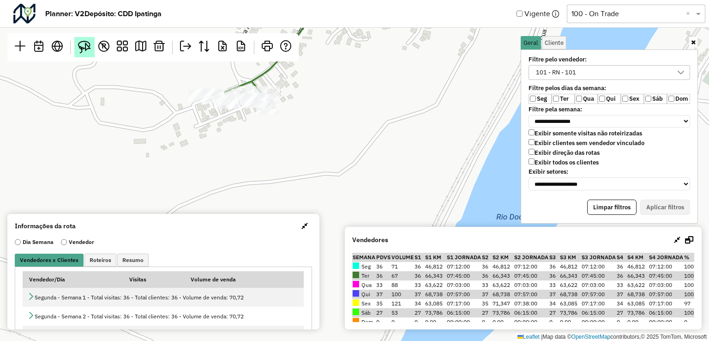
click at [84, 47] on img at bounding box center [84, 47] width 13 height 13
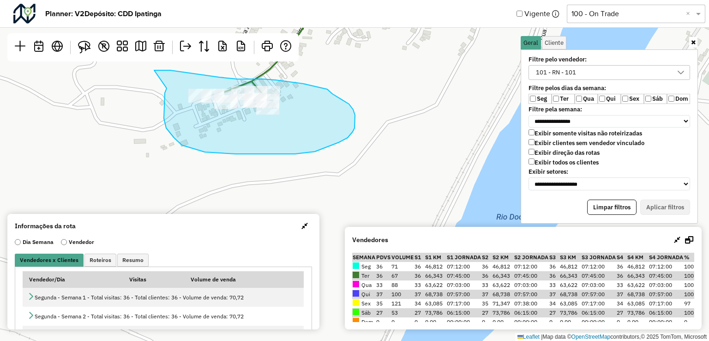
drag, startPoint x: 167, startPoint y: 88, endPoint x: 154, endPoint y: 76, distance: 17.6
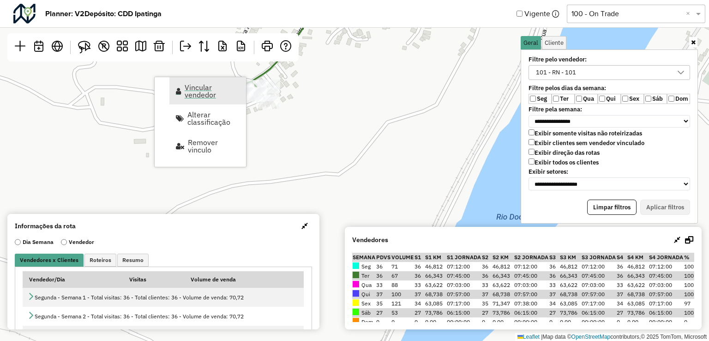
click at [203, 92] on span "Vincular vendedor" at bounding box center [212, 91] width 55 height 15
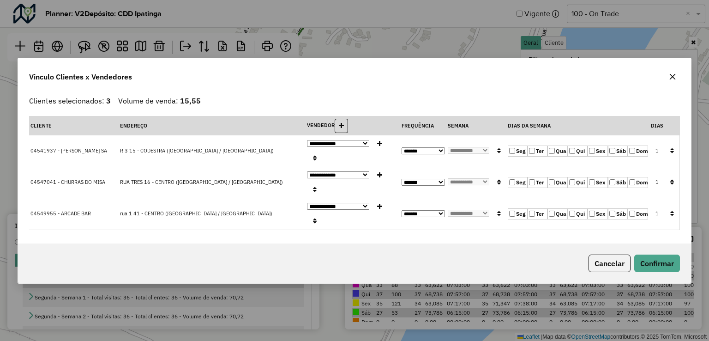
select select "********"
select select "*"
select select "********"
select select "*"
select select "********"
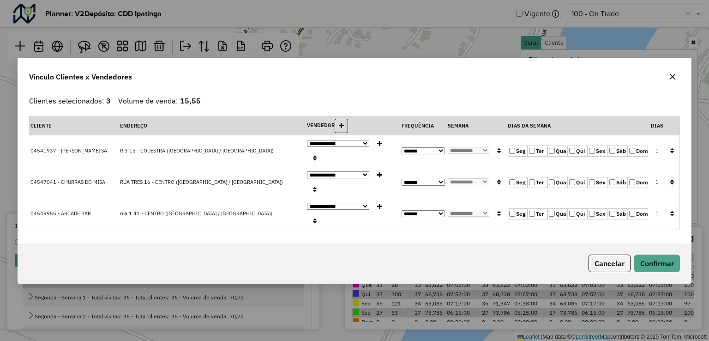
select select "*"
click at [670, 80] on icon "button" at bounding box center [672, 76] width 7 height 7
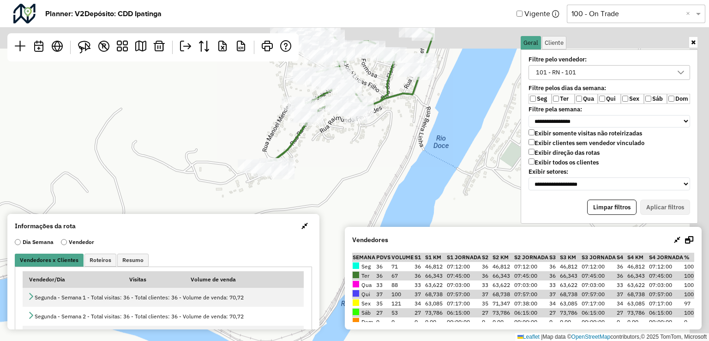
drag, startPoint x: 396, startPoint y: 106, endPoint x: 326, endPoint y: 195, distance: 113.4
click at [330, 194] on div "Leaflet | Map data © OpenStreetMap contributors,© 2025 TomTom, Microsoft" at bounding box center [354, 170] width 709 height 341
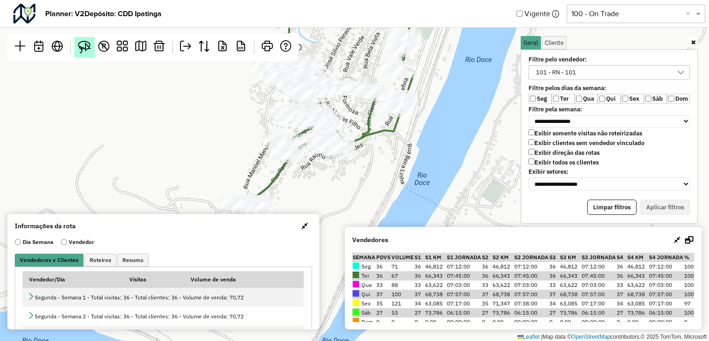
click at [88, 46] on img at bounding box center [84, 47] width 13 height 13
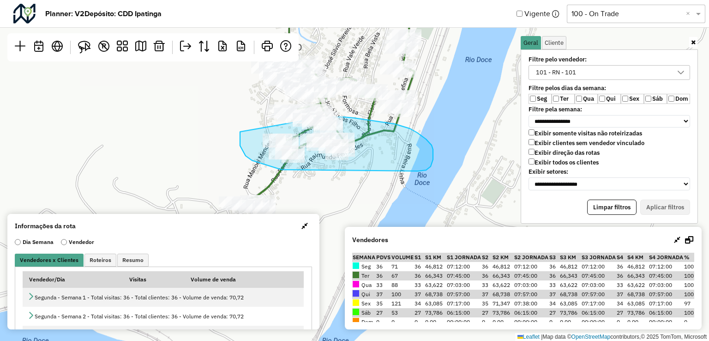
click at [323, 117] on div "Leaflet | Map data © OpenStreetMap contributors,© 2025 TomTom, Microsoft" at bounding box center [354, 170] width 709 height 341
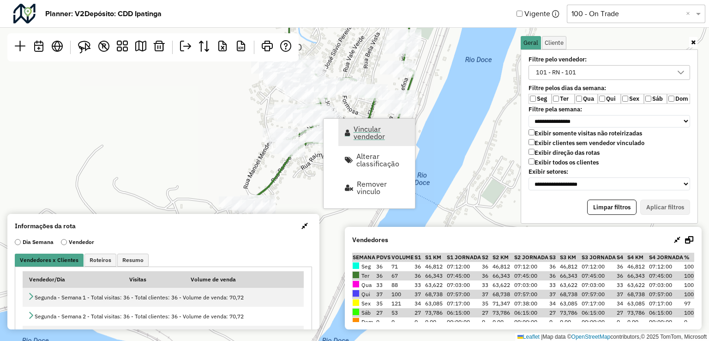
click at [371, 134] on span "Vincular vendedor" at bounding box center [380, 132] width 55 height 15
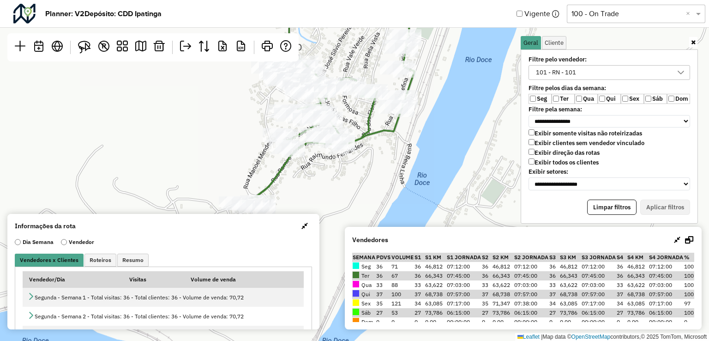
select select "********"
select select "*"
select select "********"
select select "*"
select select "********"
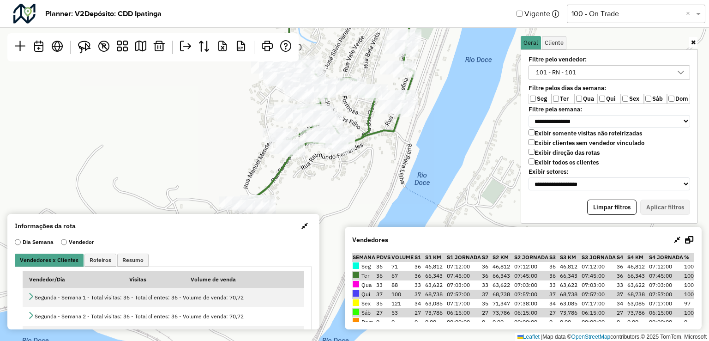
select select "*"
select select "********"
select select "*"
select select "********"
select select "*"
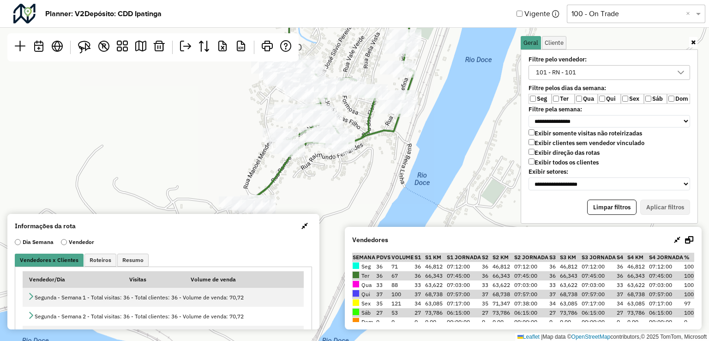
select select "********"
select select "*"
select select "********"
select select "*"
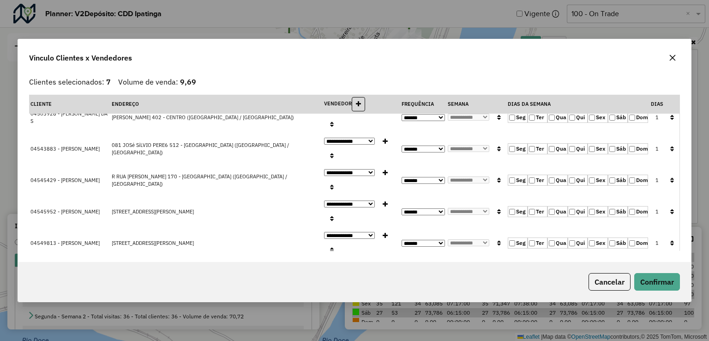
scroll to position [85, 0]
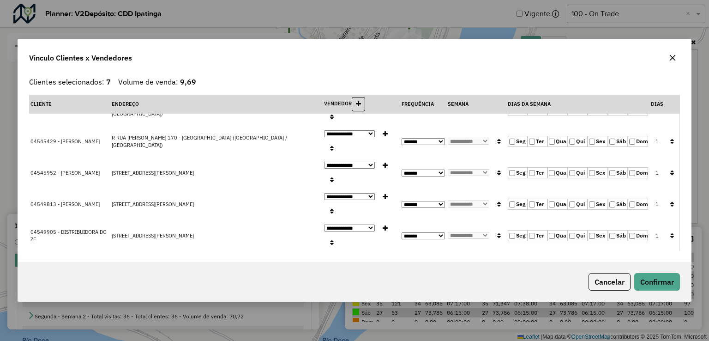
click at [671, 54] on icon "button" at bounding box center [672, 57] width 7 height 7
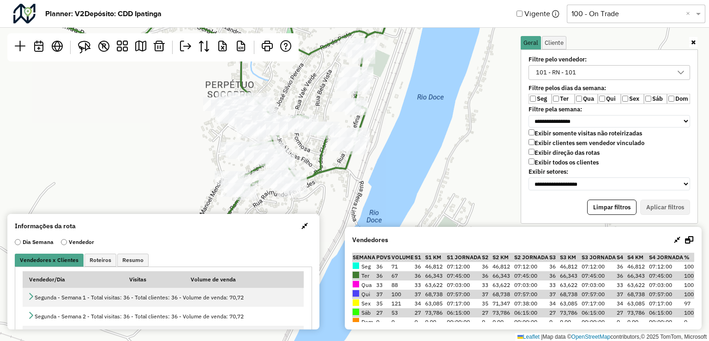
drag, startPoint x: 413, startPoint y: 156, endPoint x: 365, endPoint y: 193, distance: 60.8
click at [365, 193] on div "Leaflet | Map data © OpenStreetMap contributors,© 2025 TomTom, Microsoft" at bounding box center [354, 170] width 709 height 341
click at [84, 51] on img at bounding box center [84, 47] width 13 height 13
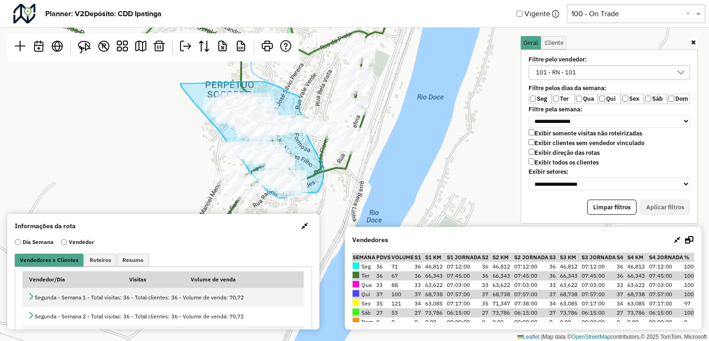
drag, startPoint x: 204, startPoint y: 114, endPoint x: 258, endPoint y: 81, distance: 63.6
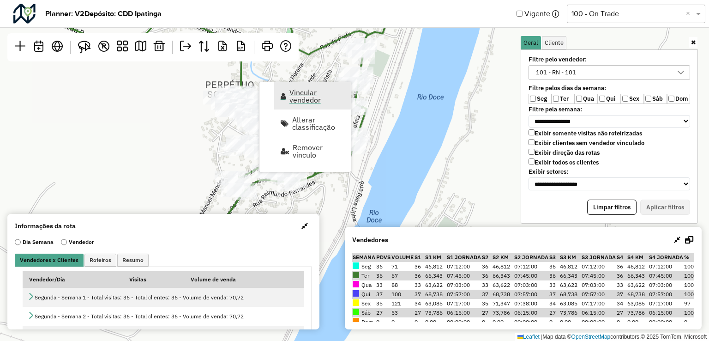
click at [303, 97] on span "Vincular vendedor" at bounding box center [316, 96] width 55 height 15
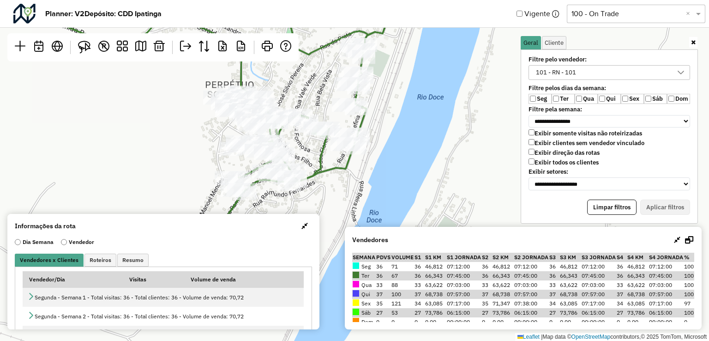
select select "********"
select select "*"
select select "********"
select select "*"
select select "********"
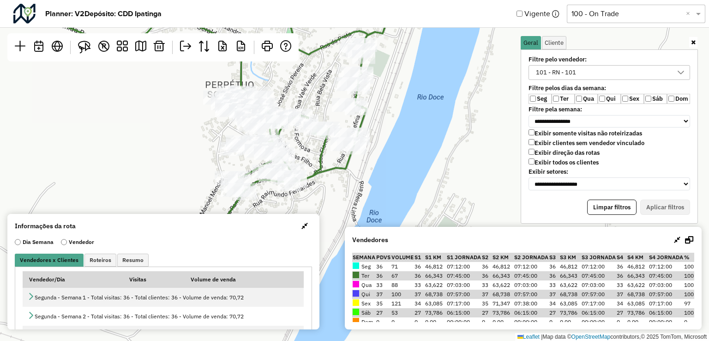
select select "*"
select select "********"
select select "*"
select select "********"
select select "*"
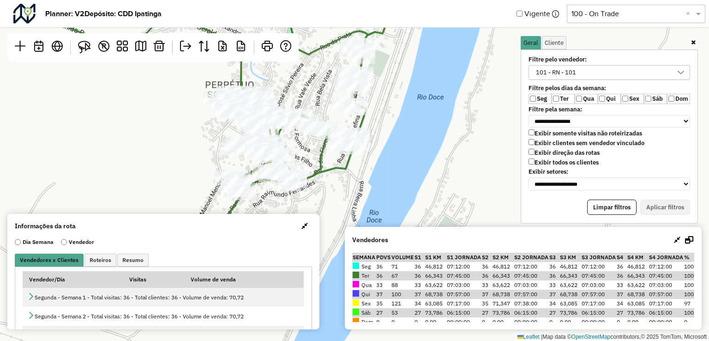
select select "********"
select select "*"
select select "********"
select select "*"
select select "********"
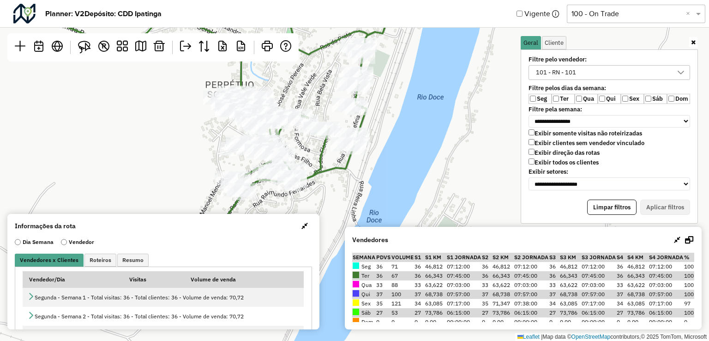
select select "*"
select select "********"
select select "*"
select select "********"
select select "*"
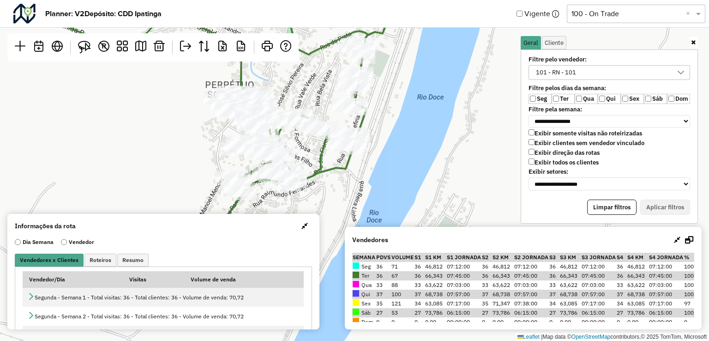
select select "********"
select select "*"
select select "********"
select select "*"
select select "********"
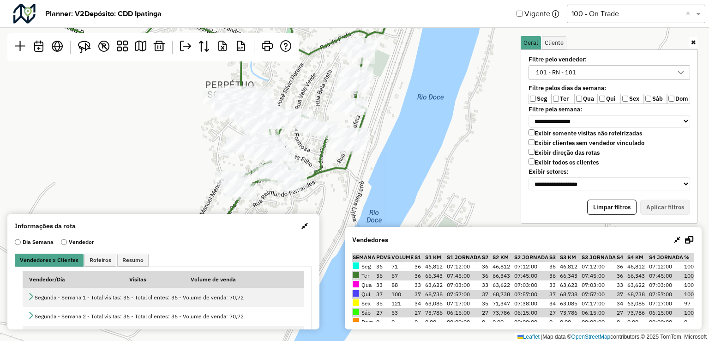
select select "*"
select select "********"
select select "*"
select select "********"
select select "*"
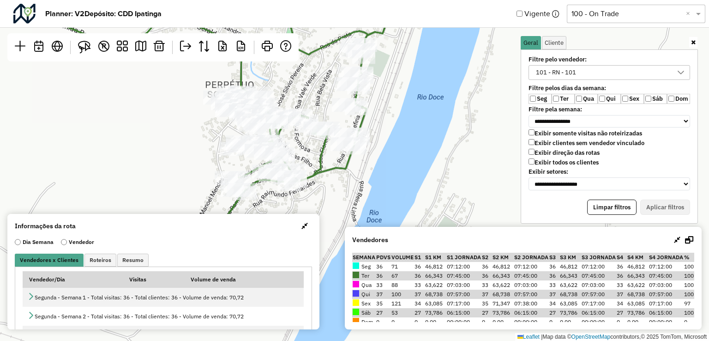
select select "********"
select select "*"
select select "********"
select select "*"
select select "********"
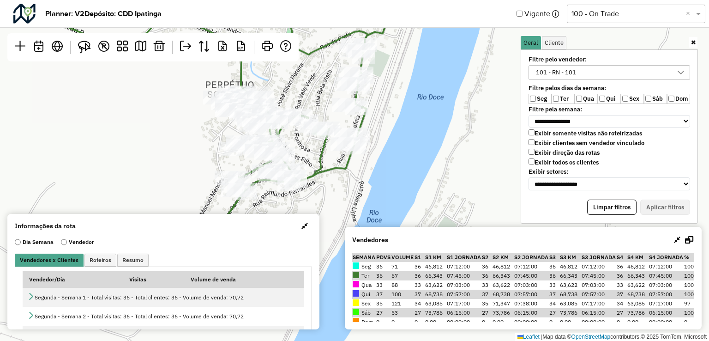
select select "*"
select select "********"
select select "*"
select select "********"
select select "*"
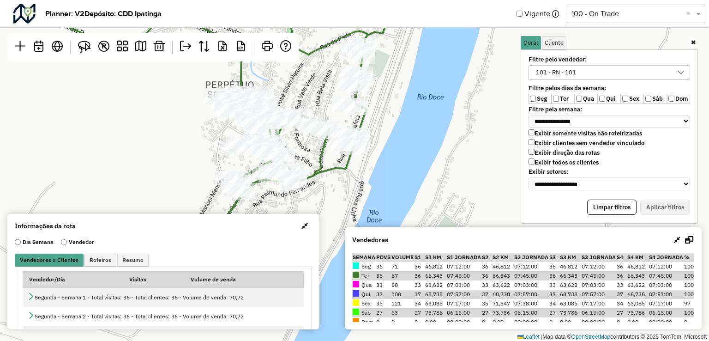
select select "********"
select select "*"
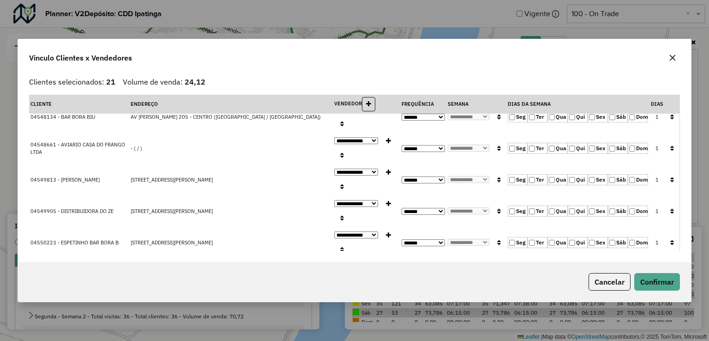
scroll to position [519, 0]
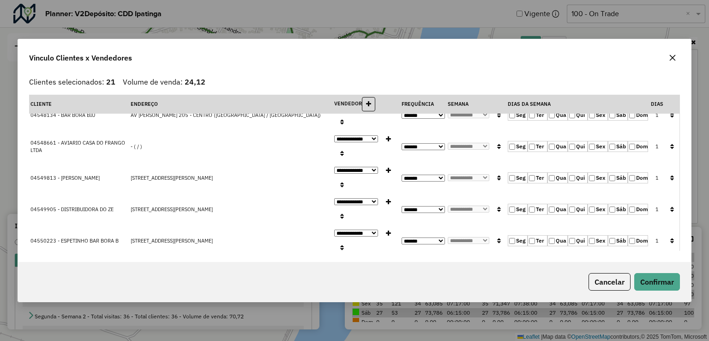
click at [674, 64] on button "button" at bounding box center [672, 57] width 15 height 15
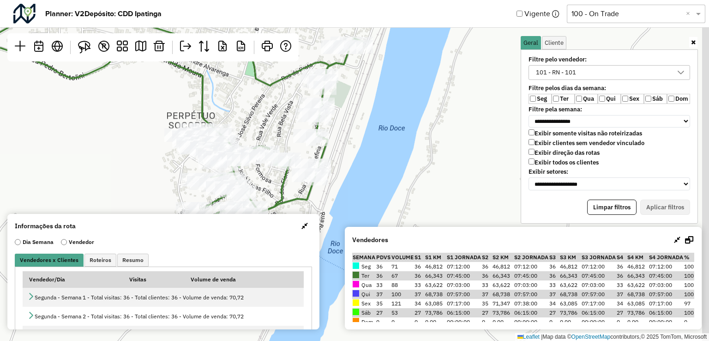
drag, startPoint x: 343, startPoint y: 178, endPoint x: 329, endPoint y: 190, distance: 18.7
click at [329, 190] on div "Leaflet | Map data © OpenStreetMap contributors,© 2025 TomTom, Microsoft" at bounding box center [354, 170] width 709 height 341
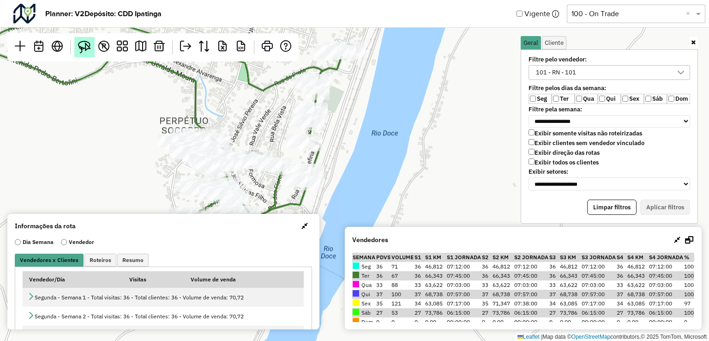
click at [93, 44] on link at bounding box center [84, 47] width 20 height 20
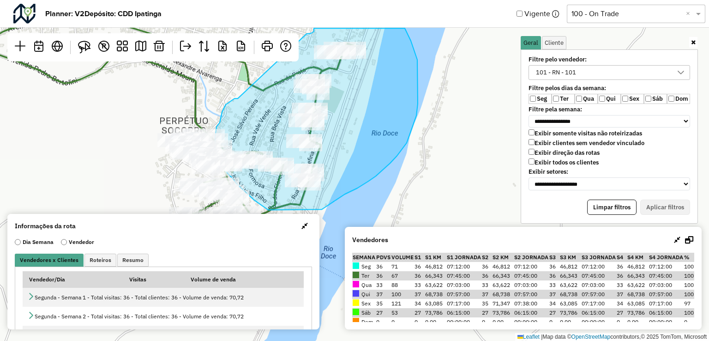
drag, startPoint x: 223, startPoint y: 109, endPoint x: 306, endPoint y: 34, distance: 112.4
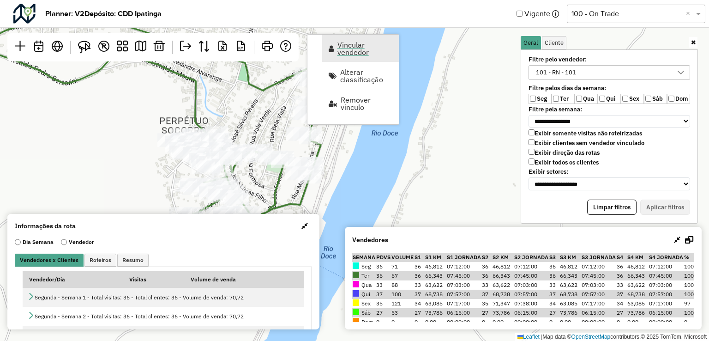
click at [349, 49] on span "Vincular vendedor" at bounding box center [364, 48] width 55 height 15
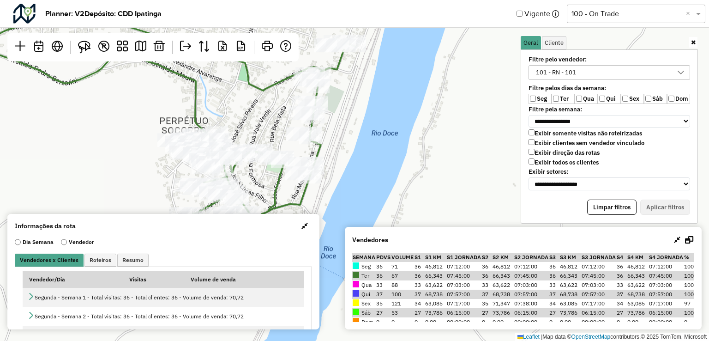
select select "********"
select select "*"
select select "********"
select select "*"
select select "********"
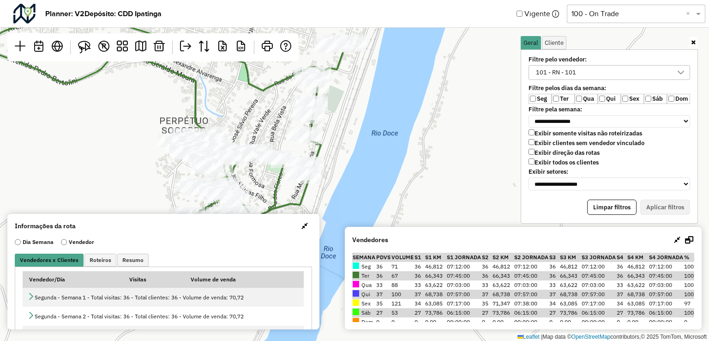
select select "*"
select select "********"
select select "*"
select select "********"
select select "*"
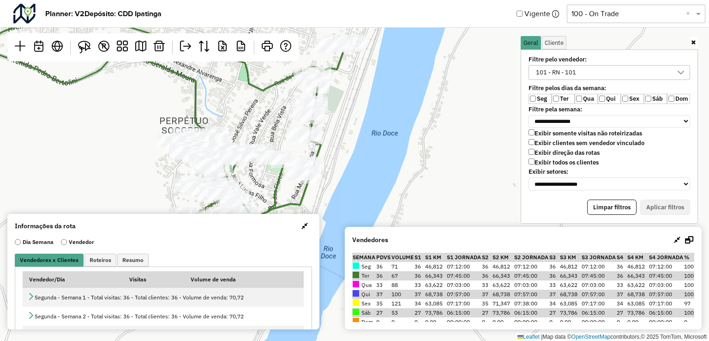
select select "********"
select select "*"
select select "********"
select select "*"
select select "********"
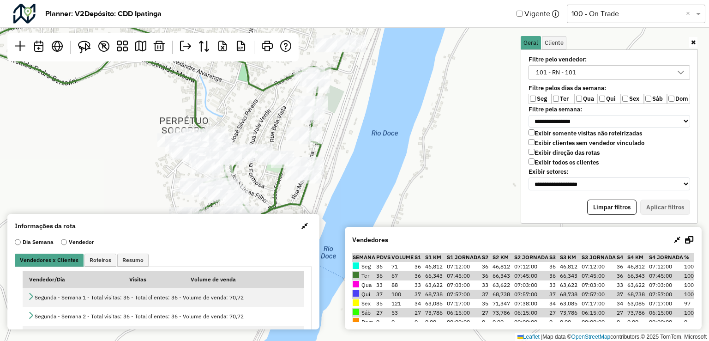
select select "*"
select select "********"
select select "*"
select select "********"
select select "*"
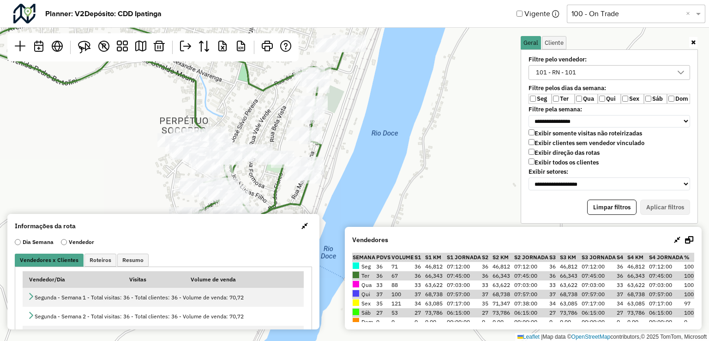
select select "********"
select select "*"
select select "********"
select select "*"
select select "********"
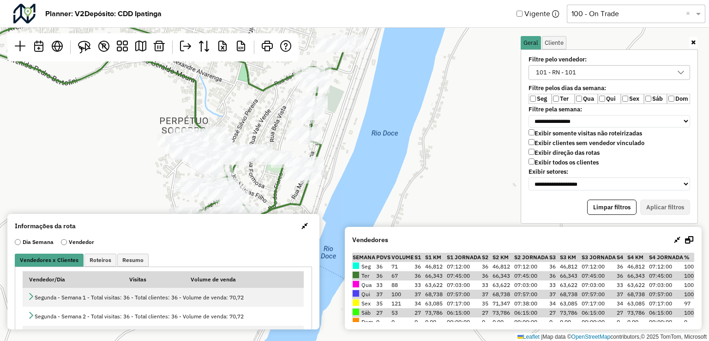
select select "*"
select select "********"
select select "*"
select select "********"
select select "*"
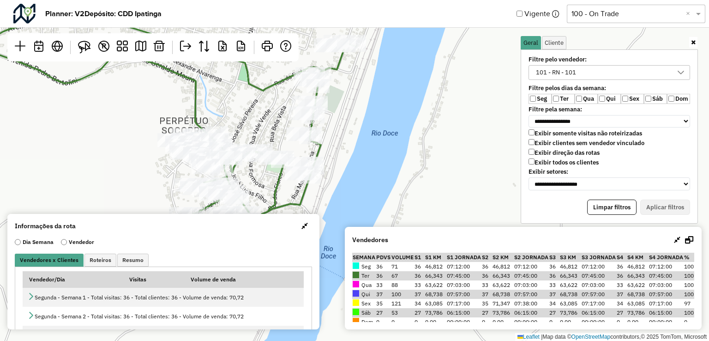
select select "********"
select select "*"
select select "********"
select select "*"
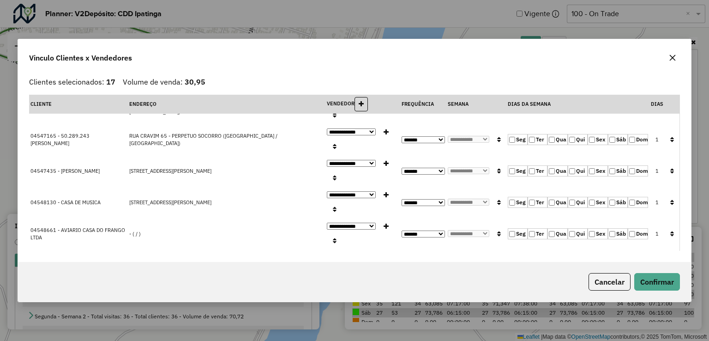
scroll to position [395, 0]
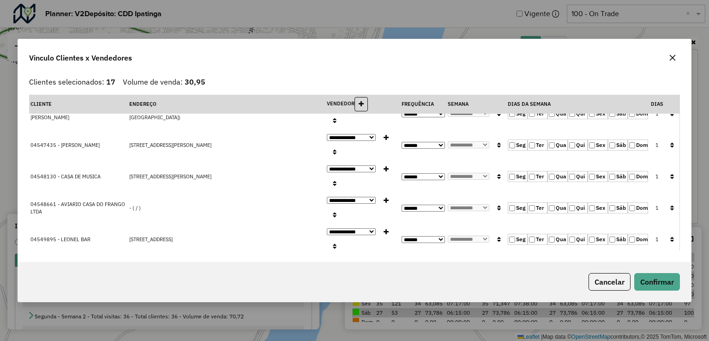
click at [670, 63] on button "button" at bounding box center [672, 57] width 15 height 15
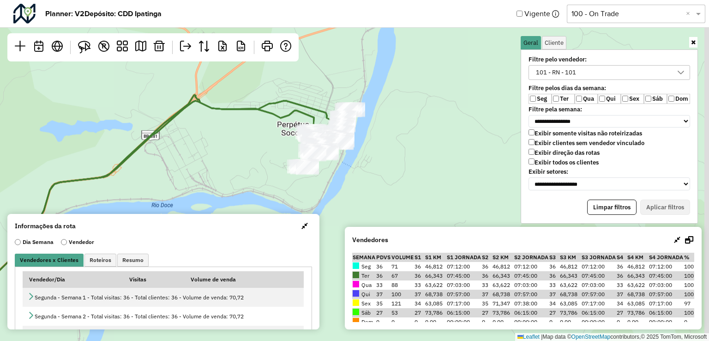
drag, startPoint x: 421, startPoint y: 159, endPoint x: 415, endPoint y: 131, distance: 28.3
click at [415, 131] on div "Leaflet | Map data © OpenStreetMap contributors,© 2025 TomTom, Microsoft" at bounding box center [354, 170] width 709 height 341
click at [83, 48] on img at bounding box center [84, 47] width 13 height 13
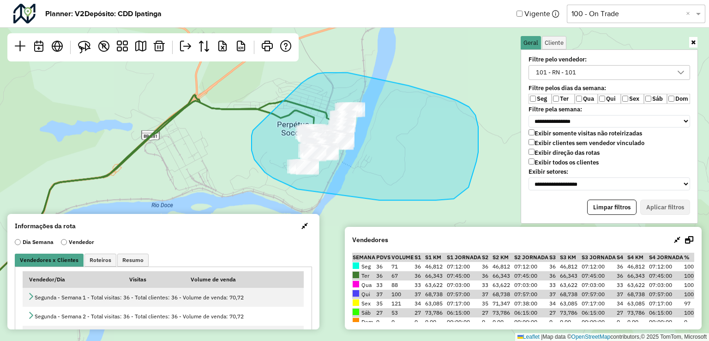
drag, startPoint x: 265, startPoint y: 172, endPoint x: 287, endPoint y: 99, distance: 76.6
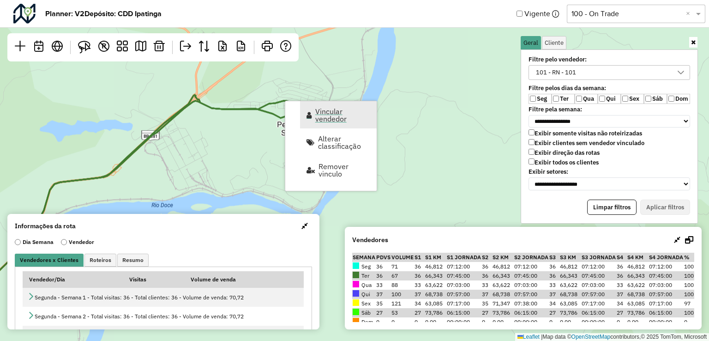
click at [341, 114] on span "Vincular vendedor" at bounding box center [342, 115] width 55 height 15
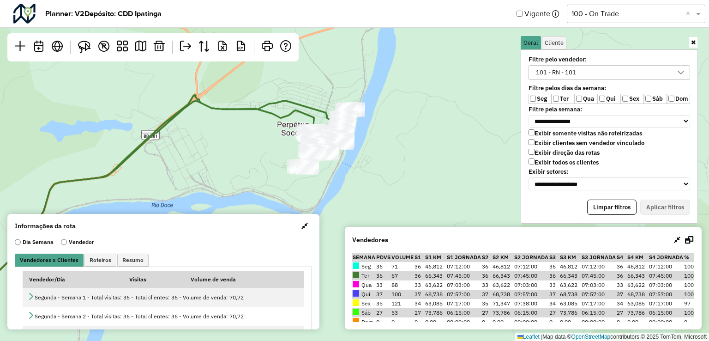
select select "********"
select select "*"
select select "********"
select select "*"
select select "********"
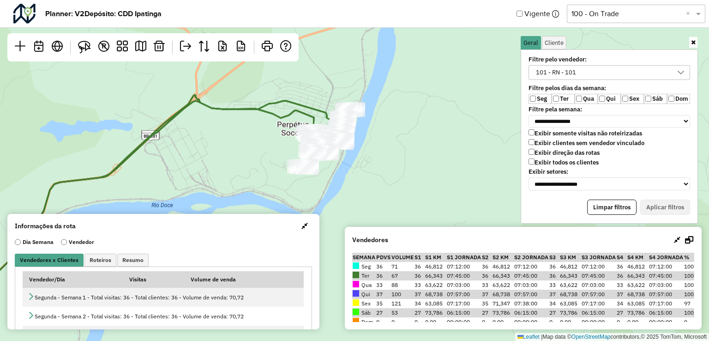
select select "*"
select select "********"
select select "*"
select select "********"
select select "*"
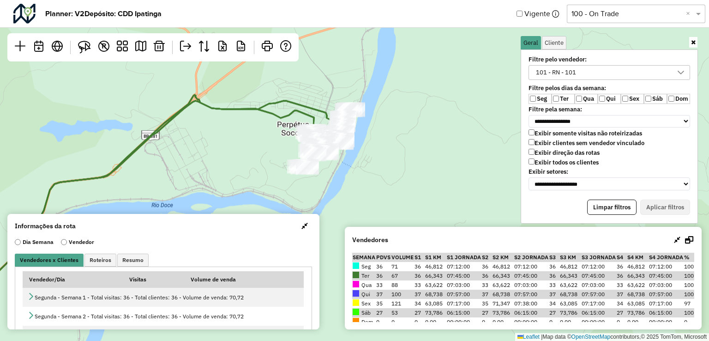
select select "********"
select select "*"
select select "********"
select select "*"
select select "********"
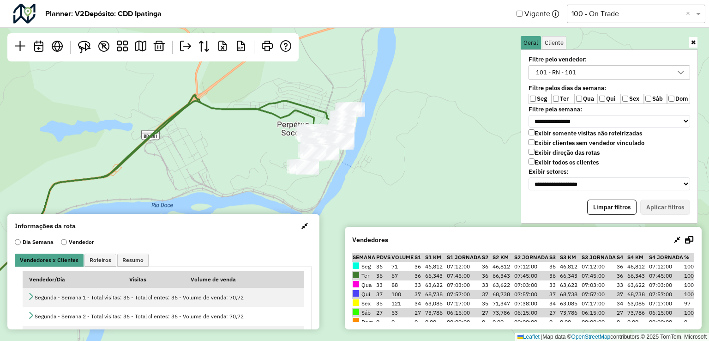
select select "*"
select select "********"
select select "*"
select select "********"
select select "*"
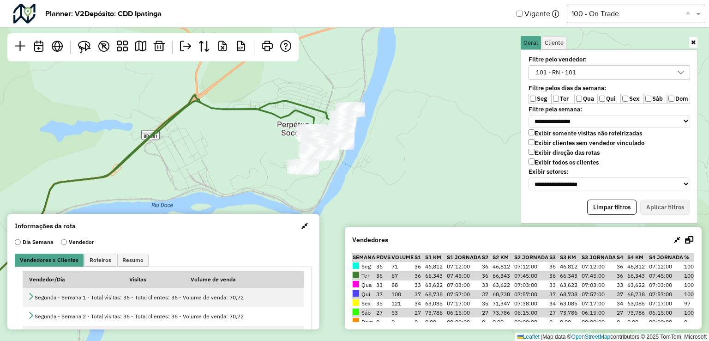
select select "********"
select select "*"
select select "********"
select select "*"
select select "********"
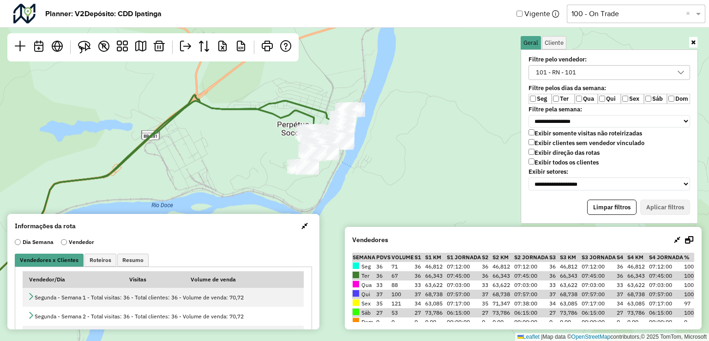
select select "*"
select select "********"
select select "*"
select select "********"
select select "*"
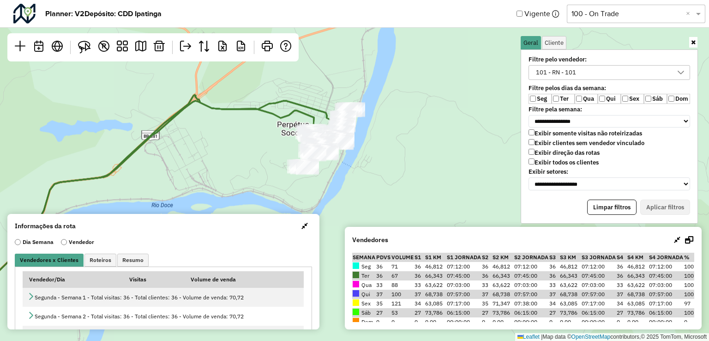
select select "********"
select select "*"
select select "********"
select select "*"
select select "********"
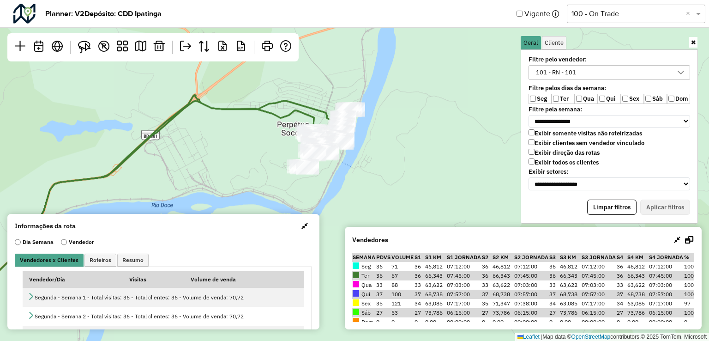
select select "*"
select select "********"
select select "*"
select select "********"
select select "*"
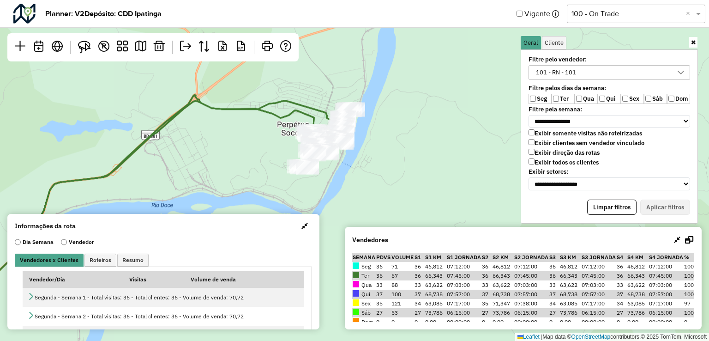
select select "********"
select select "*"
select select "********"
select select "*"
select select "********"
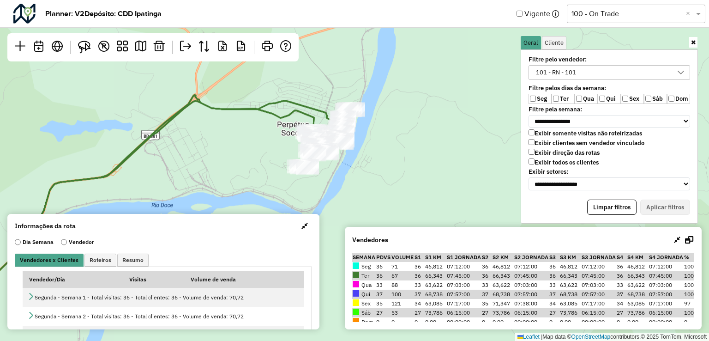
select select "*"
select select "********"
select select "*"
select select "********"
select select "*"
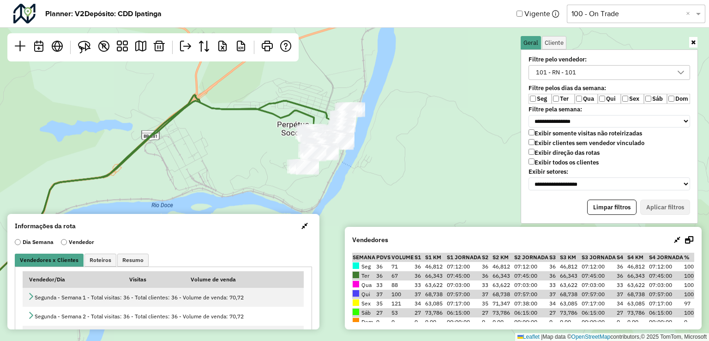
select select "********"
select select "*"
select select "********"
select select "*"
select select "********"
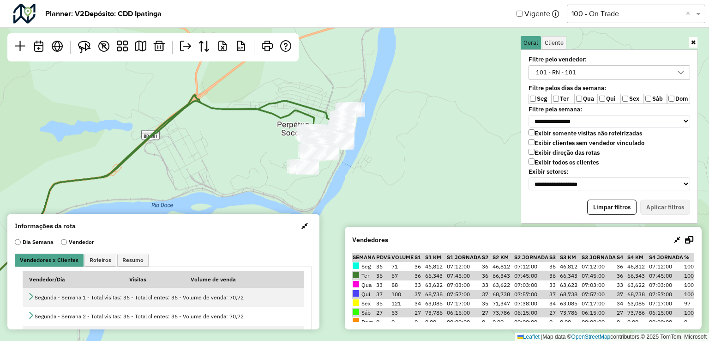
select select "*"
select select "********"
select select "*"
select select "********"
select select "*"
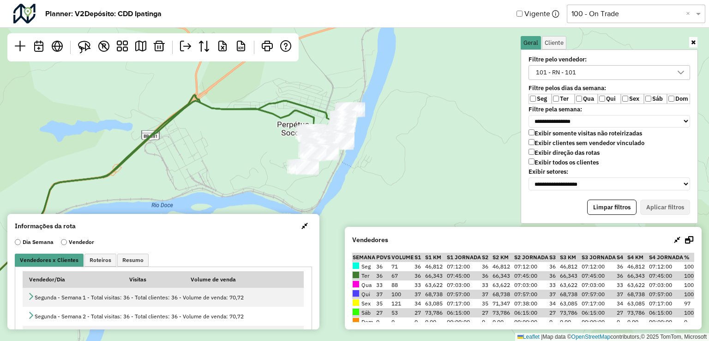
select select "********"
select select "*"
select select "********"
select select "*"
select select "********"
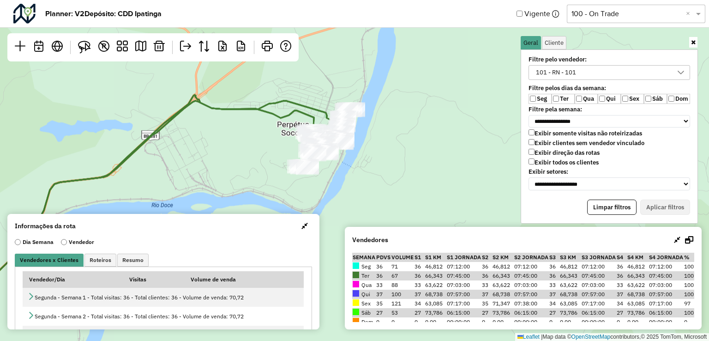
select select "*"
select select "********"
select select "*"
select select "********"
select select "*"
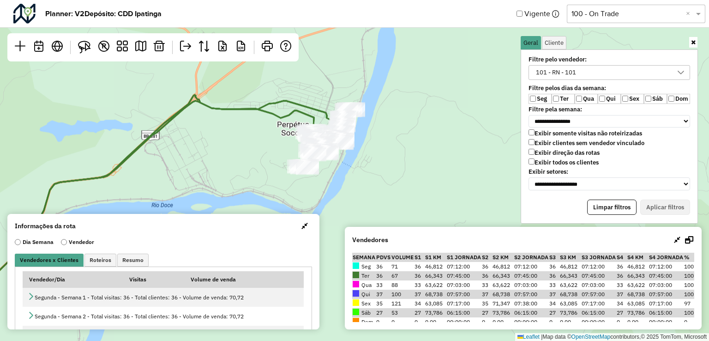
select select "********"
select select "*"
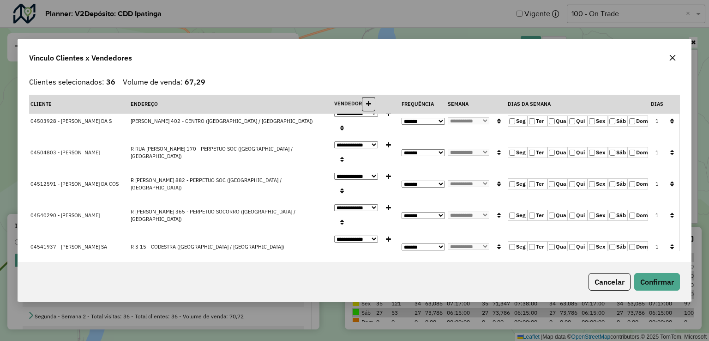
scroll to position [138, 0]
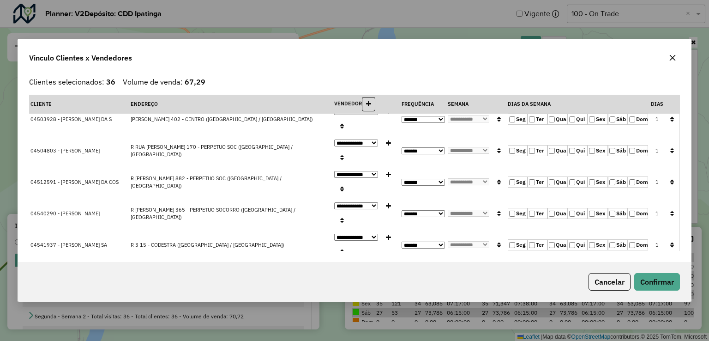
click at [671, 55] on icon "button" at bounding box center [672, 57] width 7 height 7
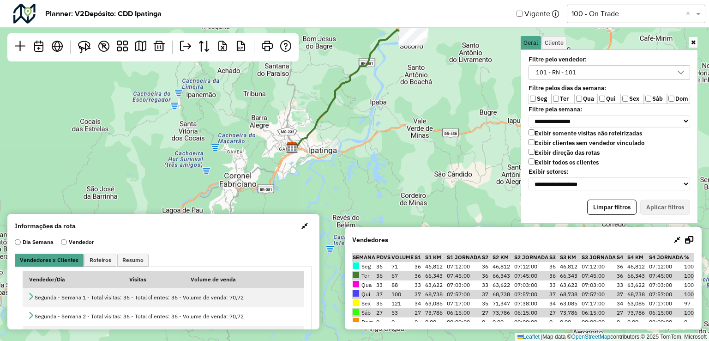
drag, startPoint x: 408, startPoint y: 181, endPoint x: 449, endPoint y: 74, distance: 114.5
click at [449, 74] on div "Leaflet | Map data © OpenStreetMap contributors,© 2025 TomTom, Microsoft" at bounding box center [354, 170] width 709 height 341
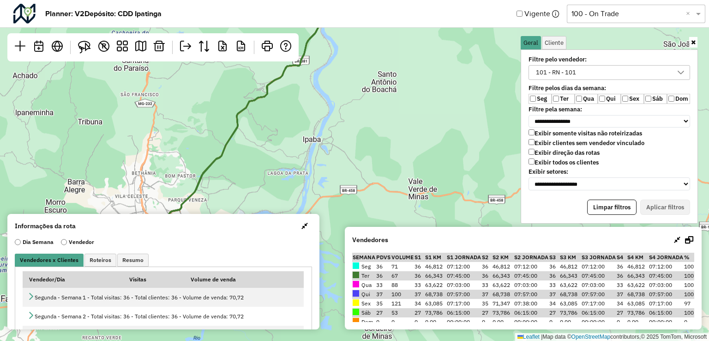
drag, startPoint x: 455, startPoint y: 90, endPoint x: 393, endPoint y: 216, distance: 140.6
click at [393, 216] on div "Leaflet | Map data © OpenStreetMap contributors,© 2025 TomTom, Microsoft" at bounding box center [354, 170] width 709 height 341
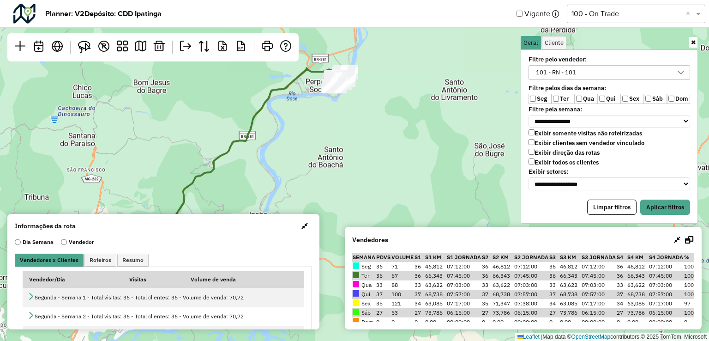
click at [582, 98] on label "Qua" at bounding box center [586, 99] width 23 height 10
click at [605, 98] on label "Qui" at bounding box center [609, 99] width 23 height 10
click at [629, 95] on label "Sex" at bounding box center [632, 99] width 23 height 10
click at [676, 98] on label "Dom" at bounding box center [678, 99] width 23 height 10
click at [674, 199] on button "Aplicar filtros" at bounding box center [665, 207] width 50 height 16
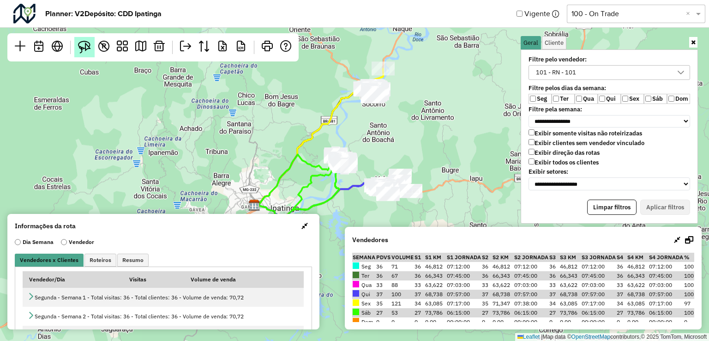
click at [86, 45] on img at bounding box center [84, 47] width 13 height 13
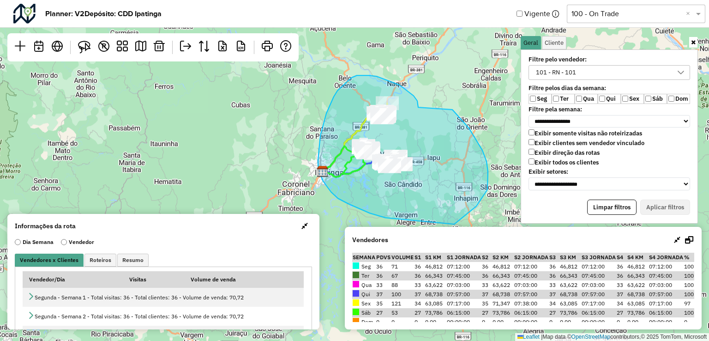
drag, startPoint x: 399, startPoint y: 84, endPoint x: 426, endPoint y: 88, distance: 27.9
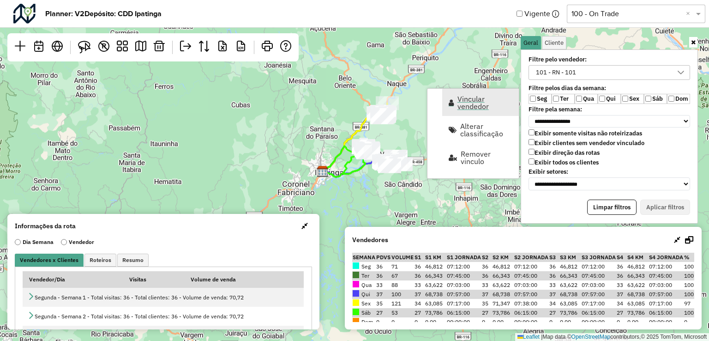
click at [472, 102] on span "Vincular vendedor" at bounding box center [484, 102] width 55 height 15
select select "********"
select select "*"
select select "********"
select select "*"
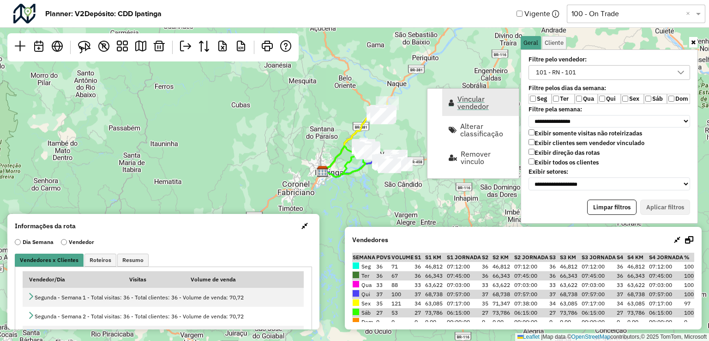
select select "********"
select select "*"
select select "********"
select select "*"
select select "********"
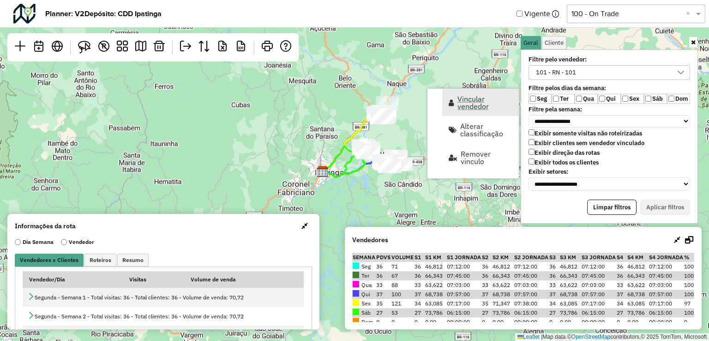
select select "*"
select select "********"
select select "*"
select select "********"
select select "*"
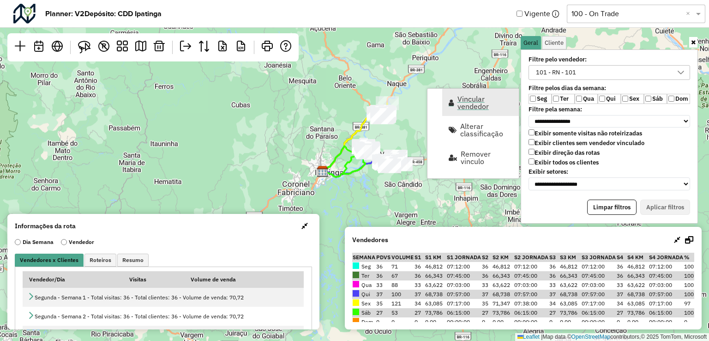
select select "********"
select select "*"
select select "********"
select select "*"
select select "********"
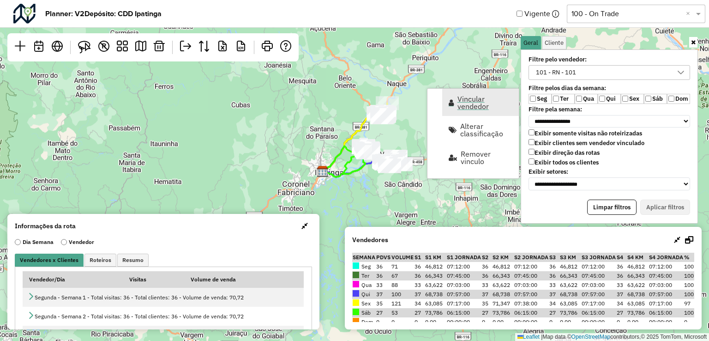
select select "*"
select select "********"
select select "*"
select select "********"
select select "*"
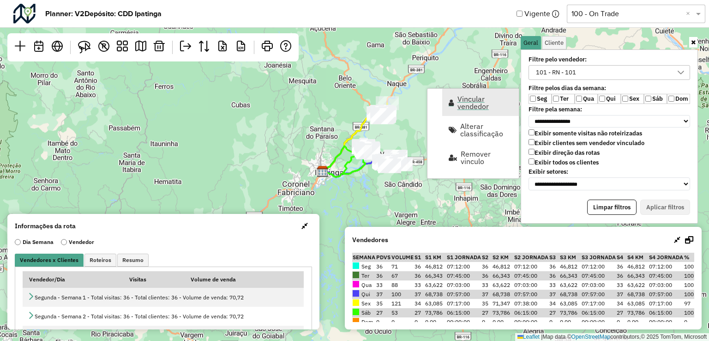
select select "********"
select select "*"
select select "********"
select select "*"
select select "********"
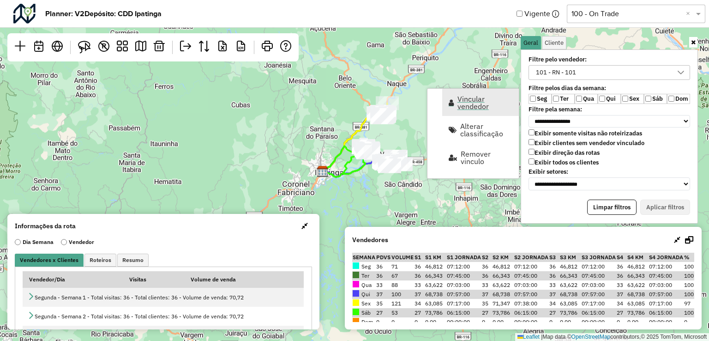
select select "*"
select select "********"
select select "*"
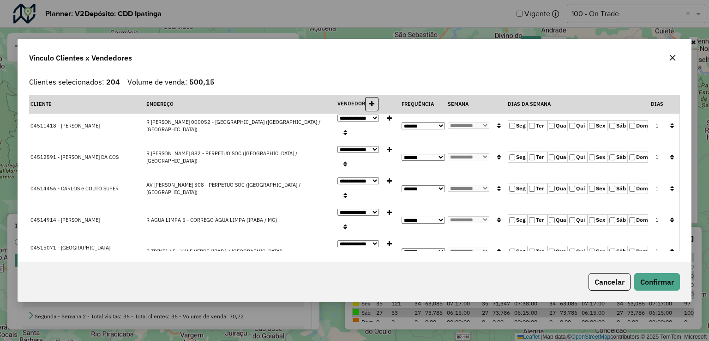
scroll to position [415, 0]
click at [672, 57] on icon "button" at bounding box center [672, 58] width 6 height 6
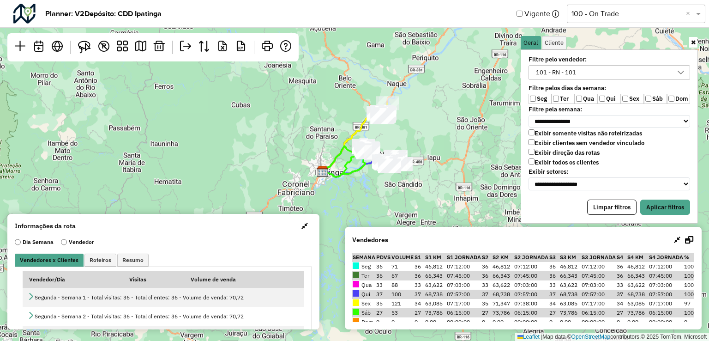
drag, startPoint x: 554, startPoint y: 95, endPoint x: 594, endPoint y: 96, distance: 40.6
click at [555, 95] on label "Ter" at bounding box center [562, 99] width 23 height 10
click at [678, 98] on label "Dom" at bounding box center [678, 99] width 23 height 10
click at [675, 200] on button "Aplicar filtros" at bounding box center [665, 207] width 50 height 16
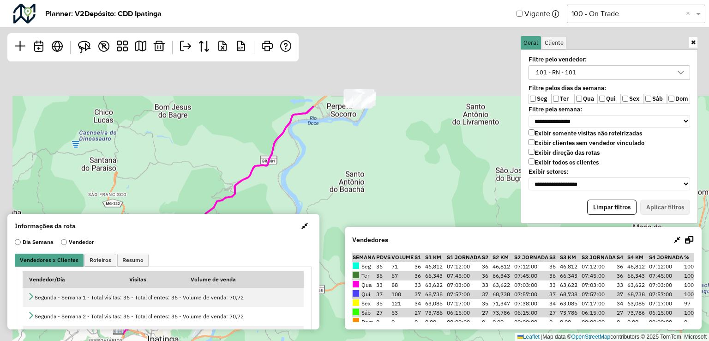
drag, startPoint x: 389, startPoint y: 150, endPoint x: 418, endPoint y: 249, distance: 103.1
click at [415, 270] on hb-planner "**********" at bounding box center [354, 170] width 709 height 341
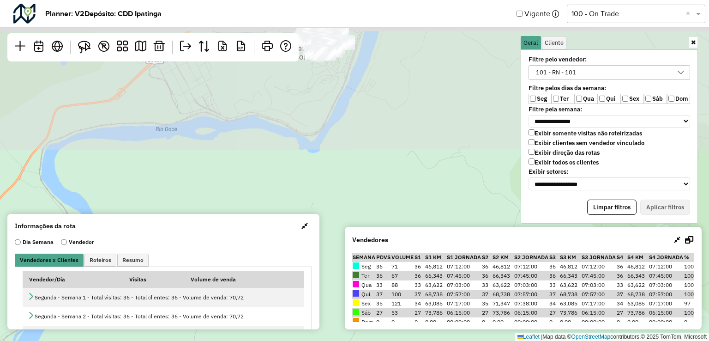
drag, startPoint x: 374, startPoint y: 130, endPoint x: 504, endPoint y: 335, distance: 243.3
click at [503, 335] on div "Leaflet | Map data © OpenStreetMap contributors,© 2025 TomTom, Microsoft" at bounding box center [354, 170] width 709 height 341
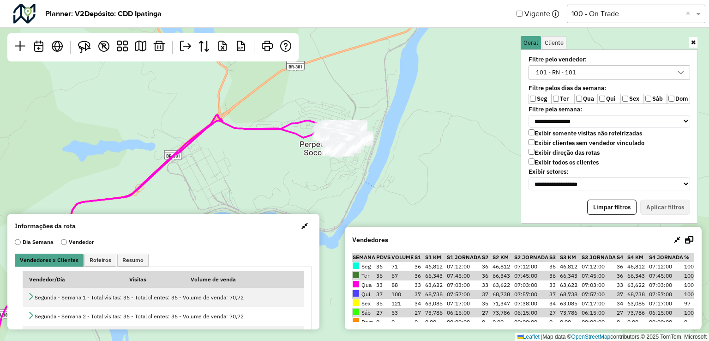
drag, startPoint x: 409, startPoint y: 176, endPoint x: 413, endPoint y: 240, distance: 64.3
click at [413, 244] on hb-planner "**********" at bounding box center [354, 170] width 709 height 341
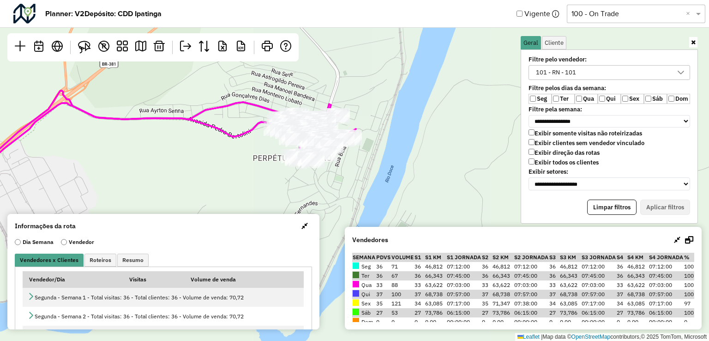
drag, startPoint x: 369, startPoint y: 144, endPoint x: 391, endPoint y: 189, distance: 49.7
click at [391, 189] on div "Leaflet | Map data © OpenStreetMap contributors,© 2025 TomTom, Microsoft" at bounding box center [354, 170] width 709 height 341
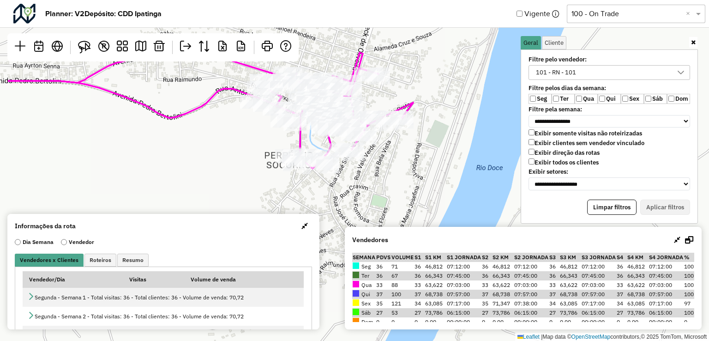
drag, startPoint x: 386, startPoint y: 161, endPoint x: 462, endPoint y: 145, distance: 77.3
click at [465, 146] on div "Leaflet | Map data © OpenStreetMap contributors,© 2025 TomTom, Microsoft" at bounding box center [354, 170] width 709 height 341
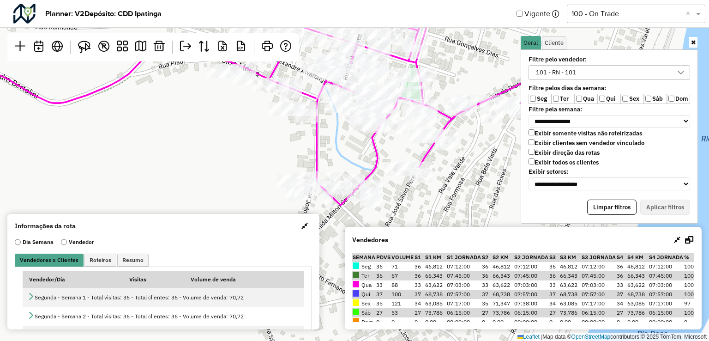
drag, startPoint x: 330, startPoint y: 148, endPoint x: 149, endPoint y: 91, distance: 190.6
click at [149, 91] on div "Leaflet | Map data © OpenStreetMap contributors,© 2025 TomTom, Microsoft" at bounding box center [354, 170] width 709 height 341
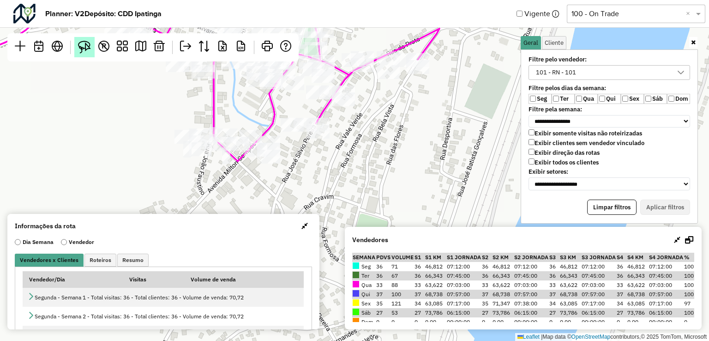
click at [81, 47] on img at bounding box center [84, 47] width 13 height 13
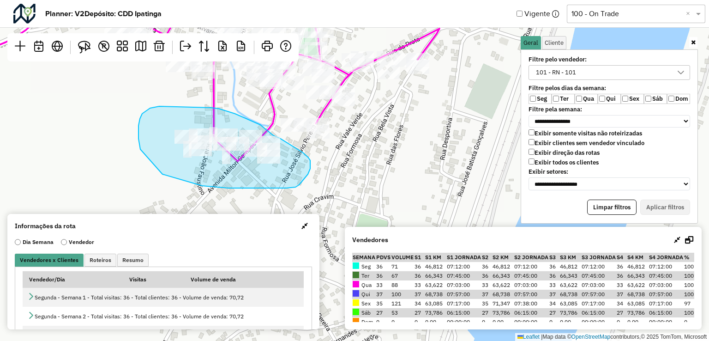
drag, startPoint x: 142, startPoint y: 114, endPoint x: 210, endPoint y: 113, distance: 67.4
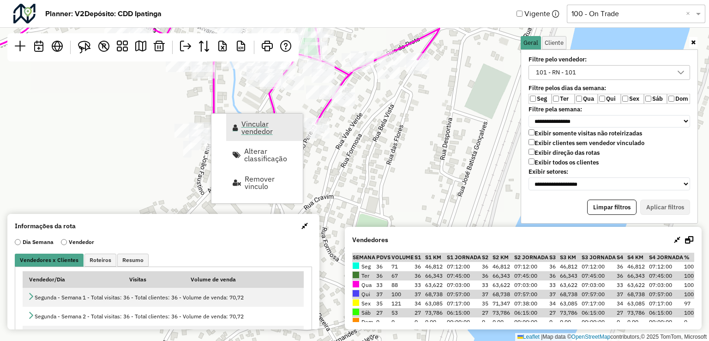
click at [249, 129] on span "Vincular vendedor" at bounding box center [268, 127] width 55 height 15
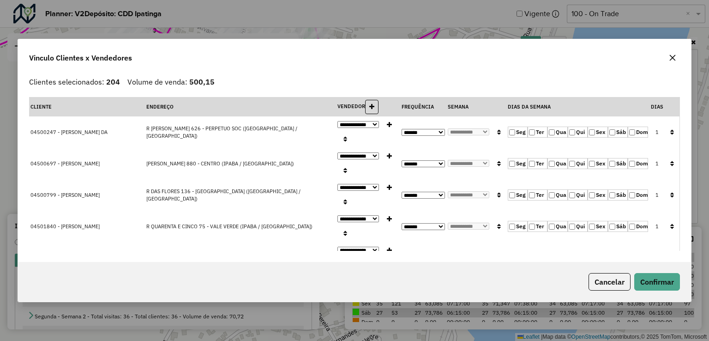
click at [671, 59] on div "**********" at bounding box center [354, 170] width 709 height 341
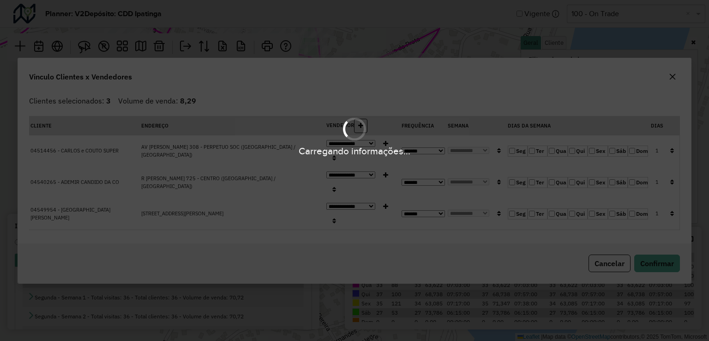
click at [671, 56] on div "Carregando informações..." at bounding box center [354, 170] width 709 height 341
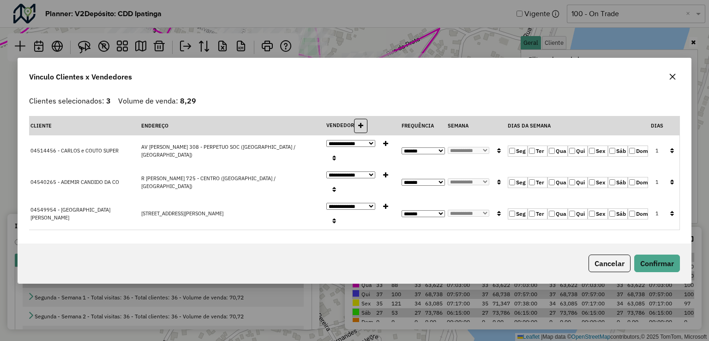
scroll to position [0, 0]
click at [672, 79] on icon "button" at bounding box center [672, 76] width 6 height 6
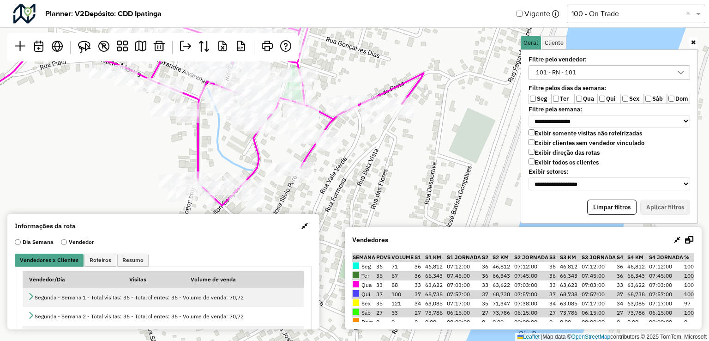
drag, startPoint x: 369, startPoint y: 130, endPoint x: 353, endPoint y: 175, distance: 48.3
click at [353, 175] on div "Leaflet | Map data © OpenStreetMap contributors,© 2025 TomTom, Microsoft" at bounding box center [354, 170] width 709 height 341
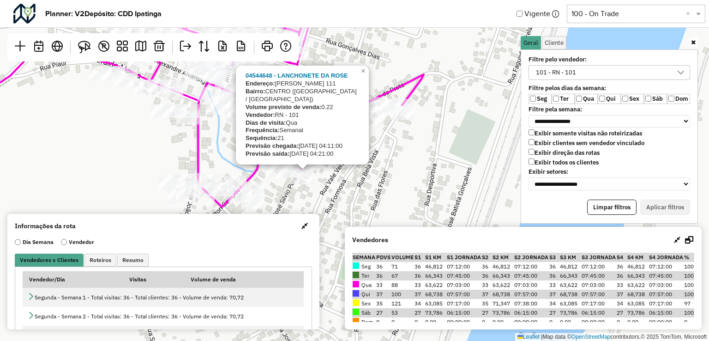
click at [332, 174] on div "04544648 - LANCHONETE DA ROSE Endereço: JOS S LVIO PEREIRA 111 Bairro: CENTRO (…" at bounding box center [354, 170] width 709 height 341
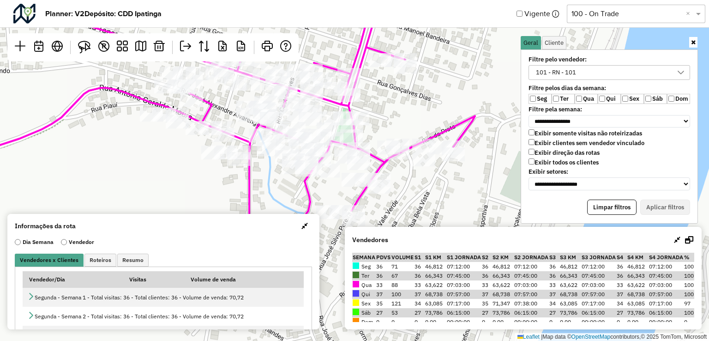
drag, startPoint x: 359, startPoint y: 148, endPoint x: 410, endPoint y: 191, distance: 66.5
click at [410, 191] on div "Leaflet | Map data © OpenStreetMap contributors,© 2025 TomTom, Microsoft" at bounding box center [354, 170] width 709 height 341
click at [79, 45] on img at bounding box center [84, 47] width 13 height 13
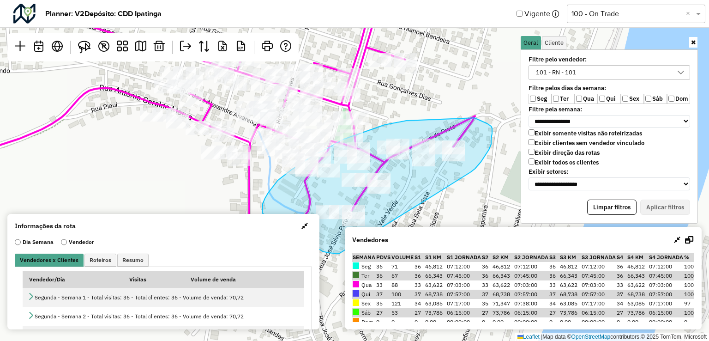
drag, startPoint x: 484, startPoint y: 158, endPoint x: 377, endPoint y: 241, distance: 134.8
click at [377, 241] on hb-planner "**********" at bounding box center [354, 170] width 709 height 341
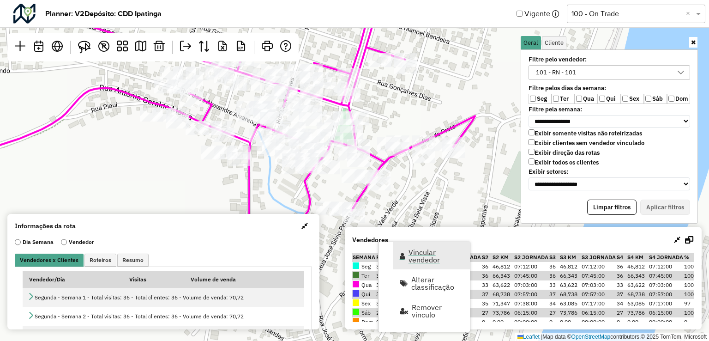
click at [422, 253] on span "Vincular vendedor" at bounding box center [435, 255] width 55 height 15
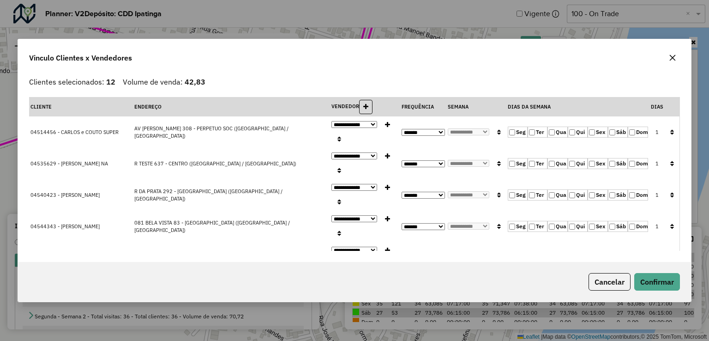
click at [674, 54] on icon "button" at bounding box center [672, 57] width 7 height 7
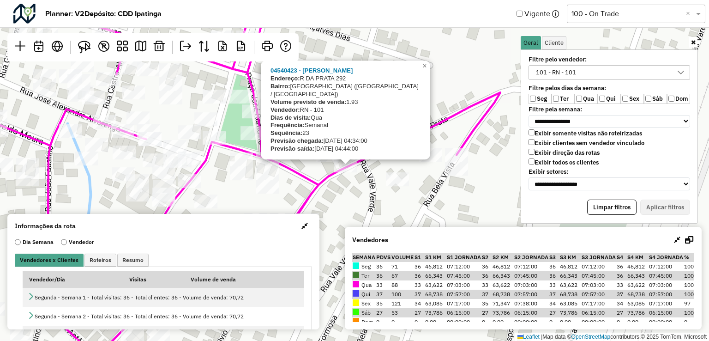
drag, startPoint x: 401, startPoint y: 159, endPoint x: 309, endPoint y: 178, distance: 93.8
click at [374, 182] on div "04540423 - NAYARA BARBOSA FERNA Endereço: R DA PRATA 292 Bairro: CACHOEIRA ESCU…" at bounding box center [354, 170] width 709 height 341
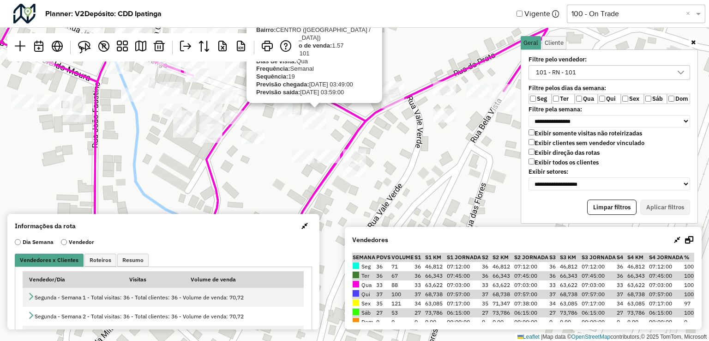
drag, startPoint x: 303, startPoint y: 178, endPoint x: 333, endPoint y: 118, distance: 66.7
click at [348, 114] on icon at bounding box center [260, 97] width 573 height 391
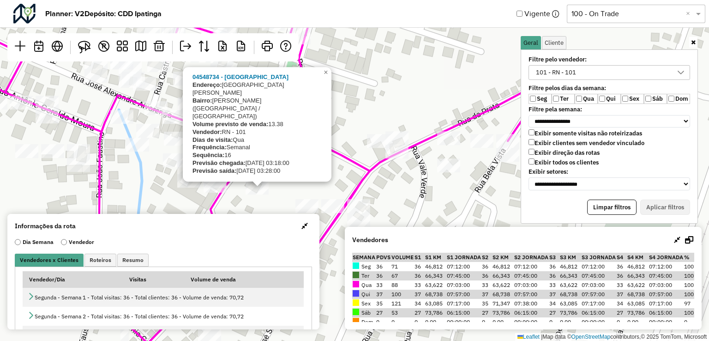
drag, startPoint x: 288, startPoint y: 192, endPoint x: 295, endPoint y: 222, distance: 30.4
click at [295, 222] on hb-planner "**********" at bounding box center [354, 170] width 709 height 341
click at [322, 78] on link "×" at bounding box center [325, 72] width 11 height 11
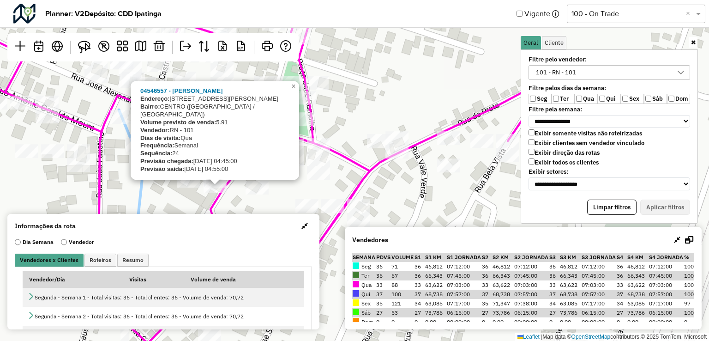
click at [223, 196] on icon at bounding box center [240, 154] width 623 height 377
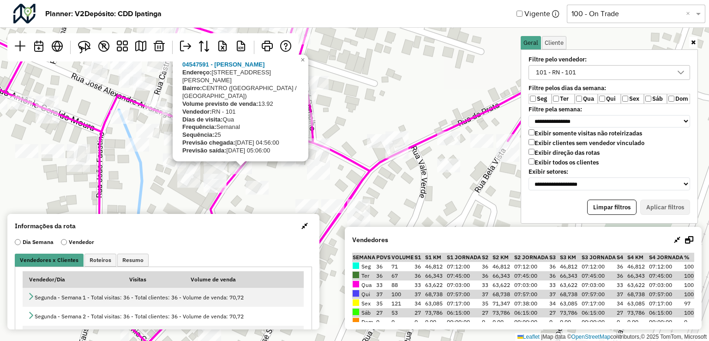
click at [237, 189] on div "04547591 - RODRIGUES BAR Endereço: RUA ANTONIO AMBROSIO 65 Bairro: CENTRO (BELO…" at bounding box center [354, 170] width 709 height 341
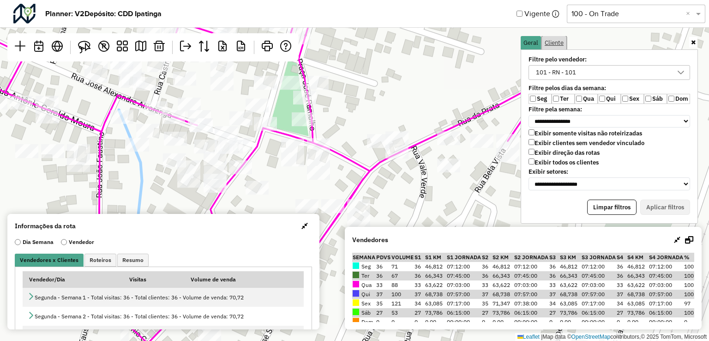
click at [552, 42] on span "Cliente" at bounding box center [554, 43] width 19 height 6
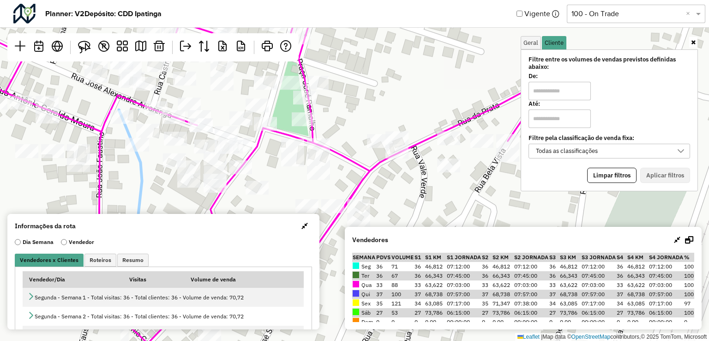
click at [577, 90] on input "text" at bounding box center [559, 91] width 62 height 18
drag, startPoint x: 543, startPoint y: 73, endPoint x: 468, endPoint y: 67, distance: 75.0
click at [470, 68] on hb-planner "**********" at bounding box center [354, 170] width 709 height 341
click at [610, 150] on div "Todas as classificações" at bounding box center [602, 151] width 139 height 14
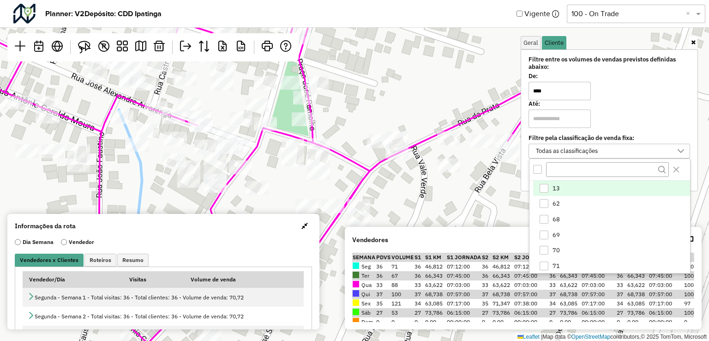
scroll to position [5, 34]
click at [610, 150] on div "Todas as classificações" at bounding box center [602, 151] width 139 height 14
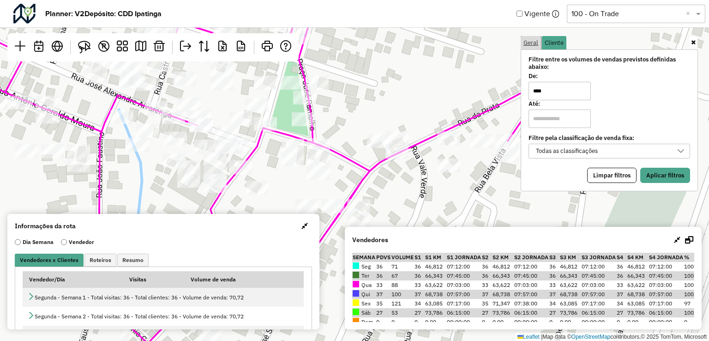
click at [535, 42] on span "Geral" at bounding box center [530, 43] width 15 height 6
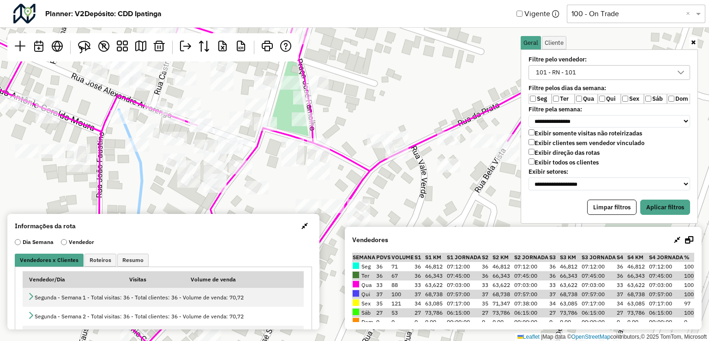
click at [689, 41] on link at bounding box center [693, 42] width 8 height 11
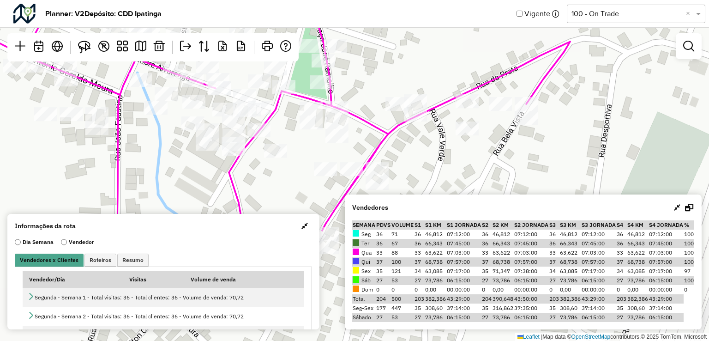
drag, startPoint x: 613, startPoint y: 124, endPoint x: 629, endPoint y: 93, distance: 35.1
click at [629, 93] on div "Leaflet | Map data © OpenStreetMap contributors,© 2025 TomTom, Microsoft" at bounding box center [354, 170] width 709 height 341
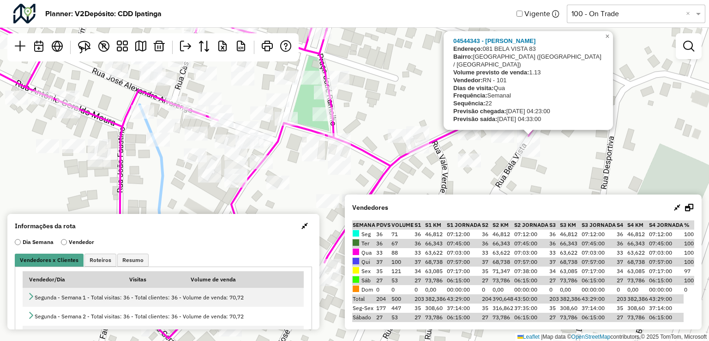
drag, startPoint x: 576, startPoint y: 124, endPoint x: 578, endPoint y: 156, distance: 31.9
click at [578, 156] on div "04544343 - AVELINO PEDRO CARNEI Endereço: 081 BELA VISTA 83 Bairro: CACHOEIRA E…" at bounding box center [354, 170] width 709 height 341
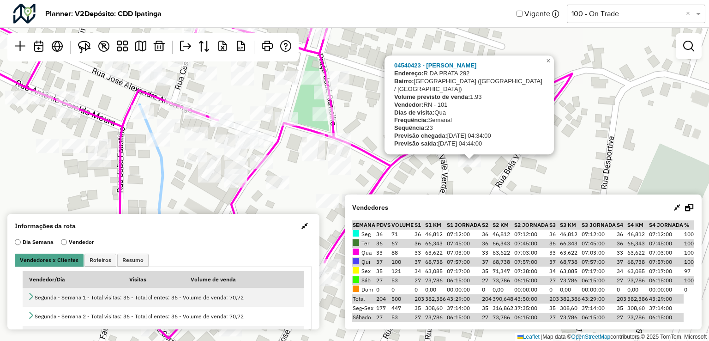
click at [437, 161] on div "04540423 - NAYARA BARBOSA FERNA Endereço: R DA PRATA 292 Bairro: CACHOEIRA ESCU…" at bounding box center [354, 170] width 709 height 341
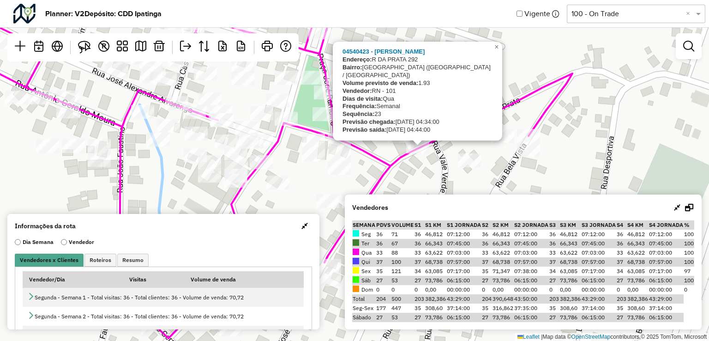
click at [437, 163] on div "04540423 - NAYARA BARBOSA FERNA Endereço: R DA PRATA 292 Bairro: CACHOEIRA ESCU…" at bounding box center [354, 170] width 709 height 341
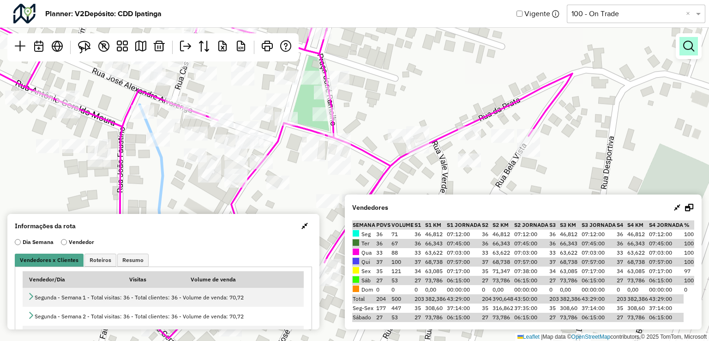
click at [695, 54] on link at bounding box center [688, 46] width 18 height 18
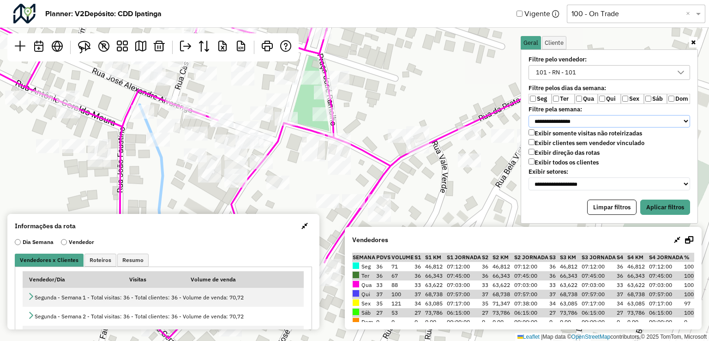
click at [604, 120] on select "**********" at bounding box center [609, 121] width 162 height 13
click at [528, 115] on select "**********" at bounding box center [609, 121] width 162 height 13
click at [655, 204] on button "Aplicar filtros" at bounding box center [665, 207] width 50 height 16
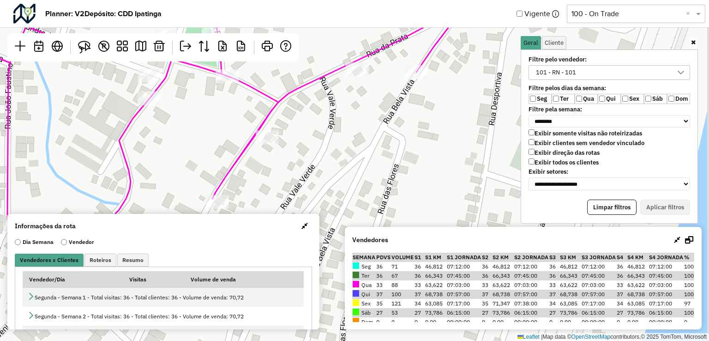
drag, startPoint x: 461, startPoint y: 154, endPoint x: 349, endPoint y: 90, distance: 129.0
click at [349, 90] on div "Leaflet | Map data © OpenStreetMap contributors,© 2025 TomTom, Microsoft" at bounding box center [354, 170] width 709 height 341
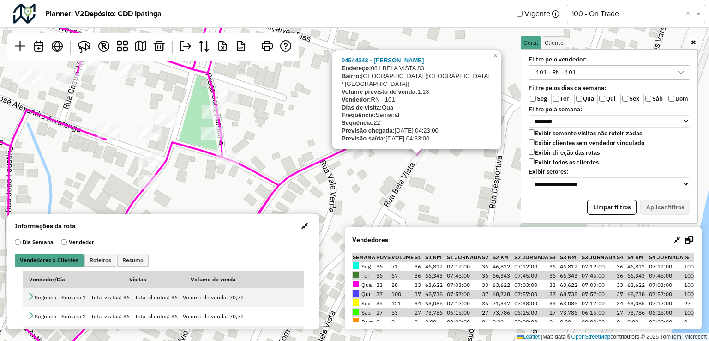
drag, startPoint x: 393, startPoint y: 148, endPoint x: 395, endPoint y: 193, distance: 44.8
click at [395, 193] on div "04544343 - AVELINO PEDRO CARNEI Endereço: 081 BELA VISTA 83 Bairro: CACHOEIRA E…" at bounding box center [354, 170] width 709 height 341
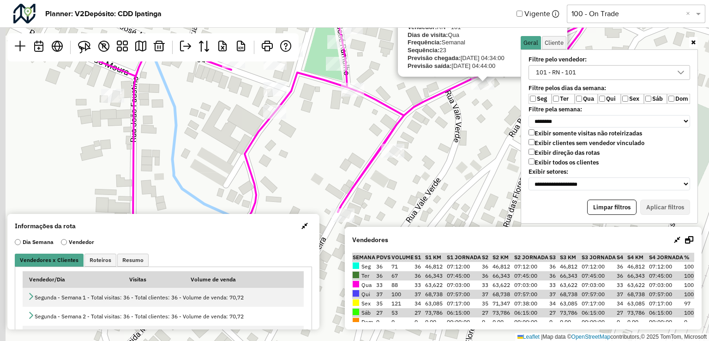
drag, startPoint x: 275, startPoint y: 159, endPoint x: 466, endPoint y: 48, distance: 221.1
click at [466, 48] on div "04540423 - NAYARA BARBOSA FERNA Endereço: R DA PRATA 292 Bairro: CACHOEIRA ESCU…" at bounding box center [354, 170] width 709 height 341
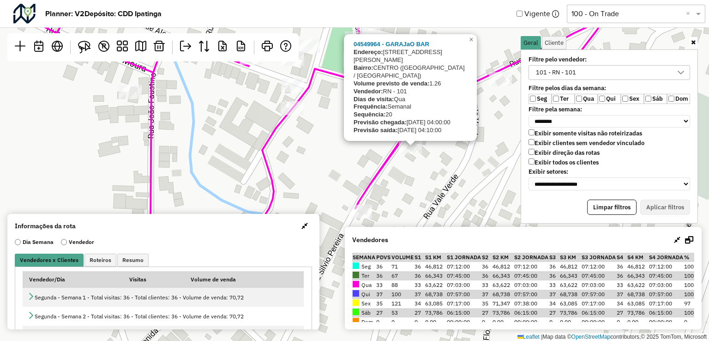
drag, startPoint x: 441, startPoint y: 154, endPoint x: 396, endPoint y: 180, distance: 51.9
click at [396, 180] on div "04549964 - GARAJaO BAR Endereço: Rua Jose Silvio Pereira 51 Bairro: CENTRO (BEL…" at bounding box center [354, 170] width 709 height 341
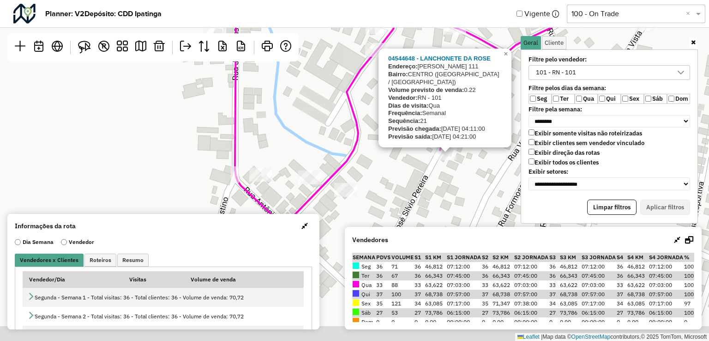
drag, startPoint x: 485, startPoint y: 30, endPoint x: 523, endPoint y: 7, distance: 44.6
click at [532, 0] on html "Aguarde... Pop-up bloqueado! Seu navegador bloqueou automáticamente a abertura …" at bounding box center [354, 170] width 709 height 341
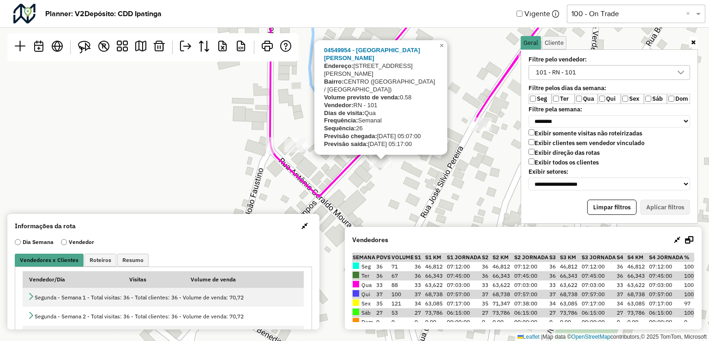
drag, startPoint x: 435, startPoint y: 159, endPoint x: 321, endPoint y: 234, distance: 136.1
click at [321, 234] on div "04549954 - BAR DO RODRIGO Endereço: Avenida Milton Campos 298 Bairro: CENTRO (B…" at bounding box center [354, 170] width 709 height 341
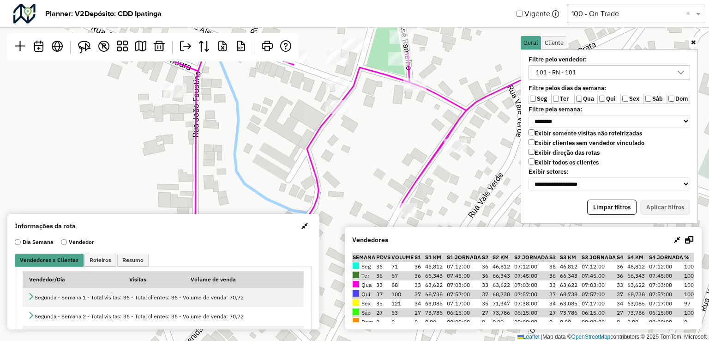
drag, startPoint x: 459, startPoint y: 72, endPoint x: 295, endPoint y: 234, distance: 230.7
click at [295, 234] on hb-planner "**********" at bounding box center [354, 170] width 709 height 341
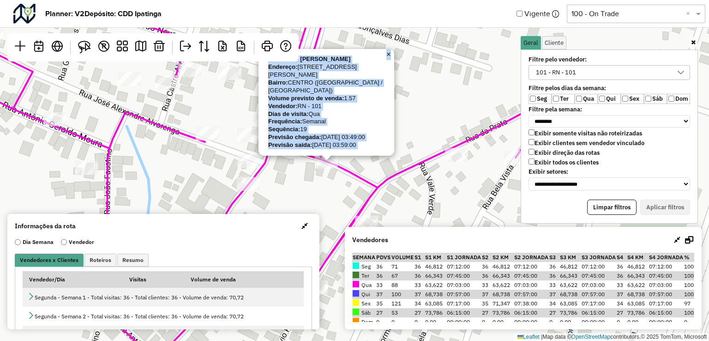
click at [324, 168] on div at bounding box center [326, 162] width 23 height 14
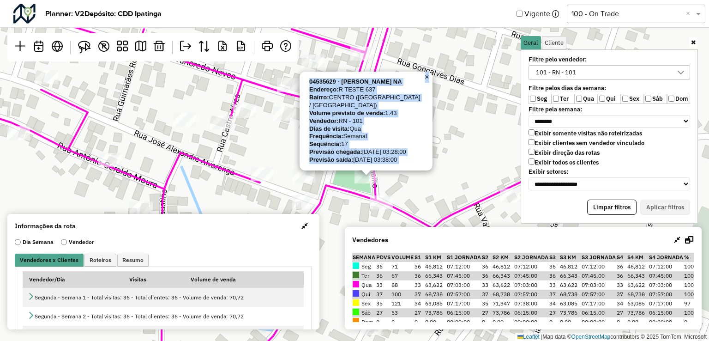
drag, startPoint x: 402, startPoint y: 130, endPoint x: 461, endPoint y: 170, distance: 70.7
click at [461, 170] on div "04535629 - ELIZABET DA SILVA NA Endereço: R TESTE 637 Bairro: CENTRO (BELO ORIE…" at bounding box center [354, 170] width 709 height 341
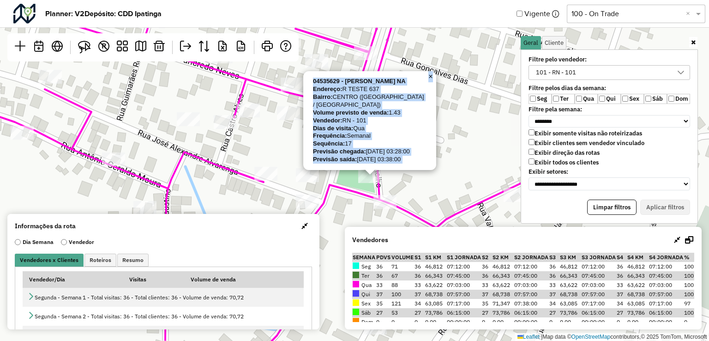
click at [445, 168] on div "04535629 - ELIZABET DA SILVA NA Endereço: R TESTE 637 Bairro: CENTRO (BELO ORIE…" at bounding box center [354, 170] width 709 height 341
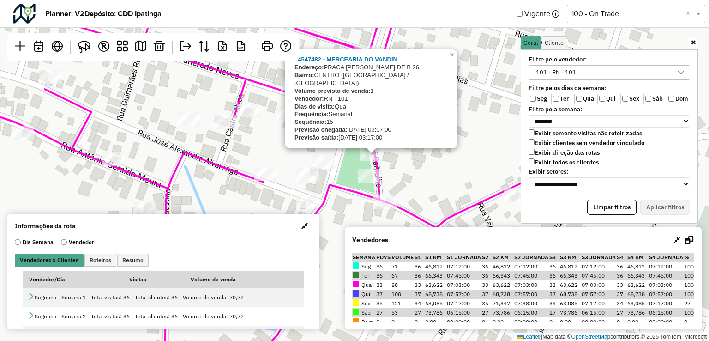
click at [421, 167] on div "04547482 - MERCEARIA DO VANDIN Endereço: PRACA FRANCISCO GONCALVES DE B 26 Bair…" at bounding box center [354, 170] width 709 height 341
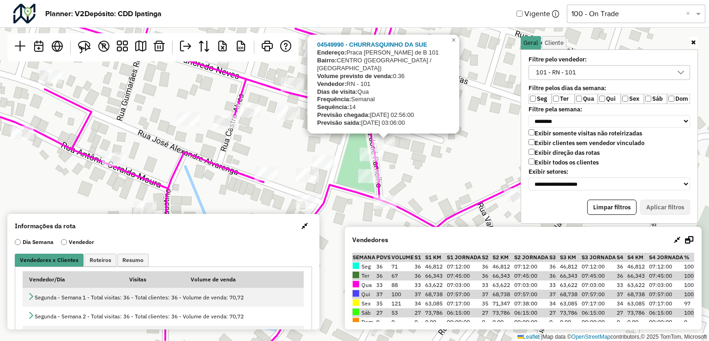
click at [409, 159] on div "04549990 - CHURRASQUINHO DA SUE Endereço: Praca Francisco Goncalves de B 101 Ba…" at bounding box center [354, 170] width 709 height 341
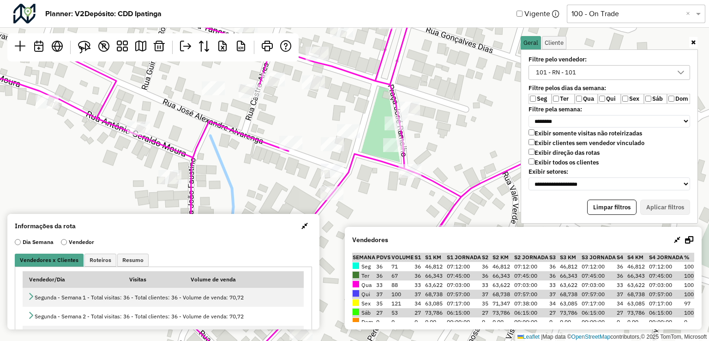
drag, startPoint x: 430, startPoint y: 137, endPoint x: 442, endPoint y: 120, distance: 20.4
click at [442, 120] on div "Leaflet | Map data © OpenStreetMap contributors,© 2025 TomTom, Microsoft" at bounding box center [354, 170] width 709 height 341
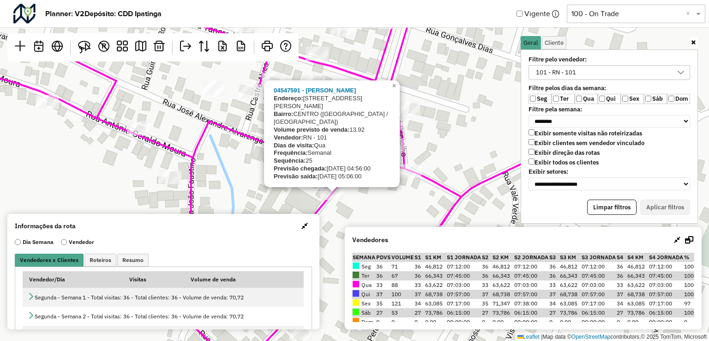
click at [349, 194] on div "04547591 - RODRIGUES BAR Endereço: RUA ANTONIO AMBROSIO 65 Bairro: CENTRO (BELO…" at bounding box center [354, 170] width 709 height 341
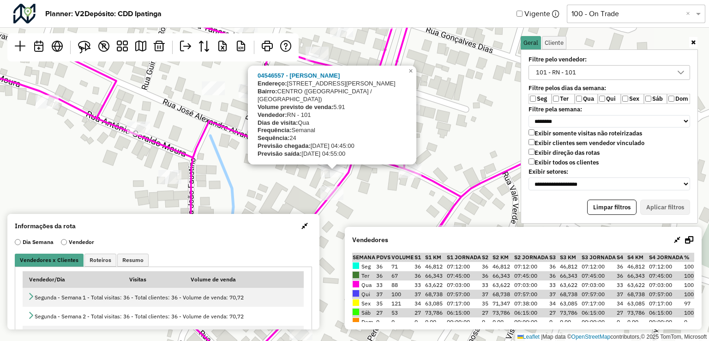
click at [356, 189] on div "04546557 - WANDERSON MARTINS Endereço: RUA JOSÉ ALEXANDRE ALVARENGA 108 Bairro:…" at bounding box center [354, 170] width 709 height 341
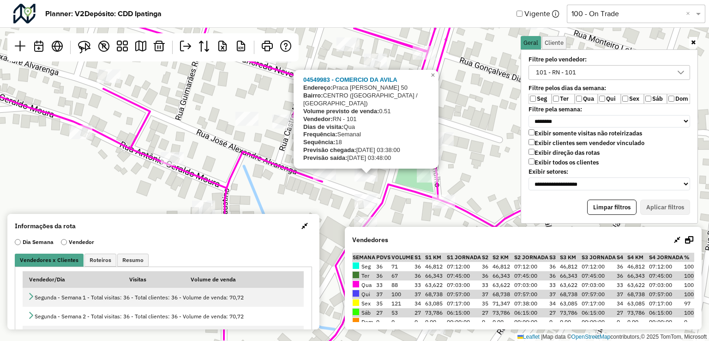
drag, startPoint x: 357, startPoint y: 176, endPoint x: 391, endPoint y: 206, distance: 44.8
click at [391, 206] on div "04549983 - COMERCIO DA AVILA Endereço: Praca Francisco Goncalves Brit 50 Bairro…" at bounding box center [354, 170] width 709 height 341
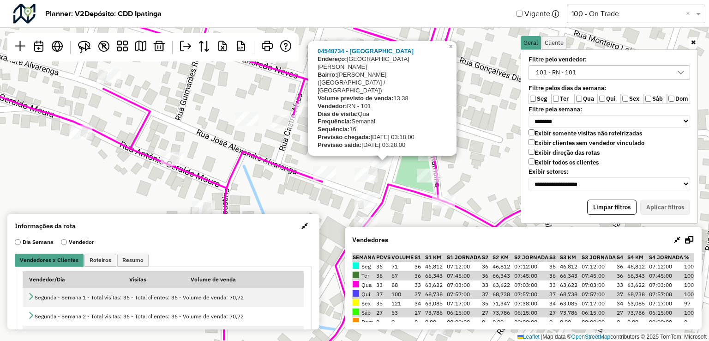
click at [384, 174] on div "04548734 - BAR DO RILDO Endereço: Avenida Juscelino Kubtscheck 8 Bairro: ALEX M…" at bounding box center [354, 170] width 709 height 341
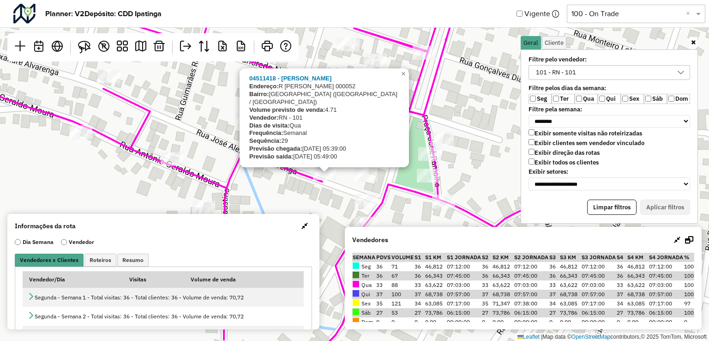
click at [323, 183] on icon at bounding box center [303, 170] width 748 height 409
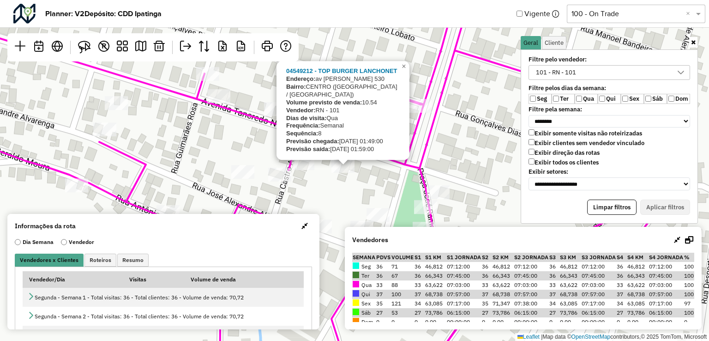
drag, startPoint x: 354, startPoint y: 141, endPoint x: 349, endPoint y: 189, distance: 48.2
click at [349, 189] on div "04549212 - TOP BURGER LANCHONET Endereço: av tancredo neves 530 Bairro: CENTRO …" at bounding box center [354, 170] width 709 height 341
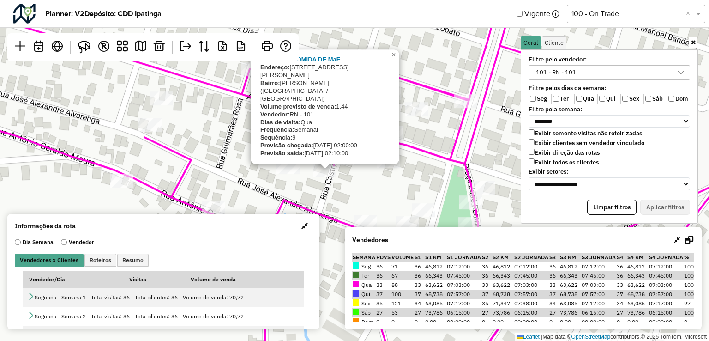
drag, startPoint x: 333, startPoint y: 181, endPoint x: 362, endPoint y: 166, distance: 32.6
click at [362, 166] on div "04548116 - COMIDA DE MaE Endereço: AVENIDA TANCREDO NEVES 473 Bairro: ALEX MULL…" at bounding box center [354, 170] width 709 height 341
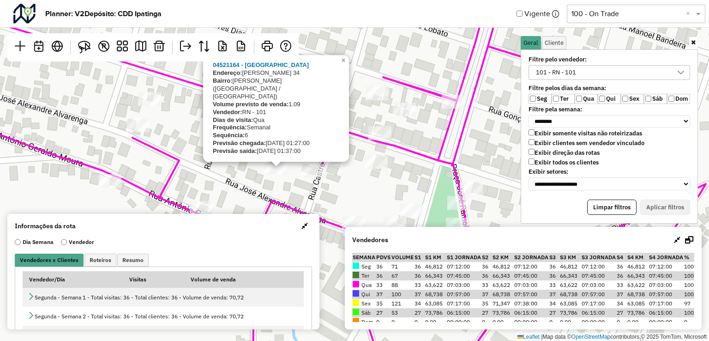
drag, startPoint x: 383, startPoint y: 163, endPoint x: 342, endPoint y: 178, distance: 43.8
click at [342, 178] on div "04521164 - MARIA DA PENHA SANTO Endereço: R CASTRO ALVES 34 Bairro: ALEX MILLER…" at bounding box center [354, 170] width 709 height 341
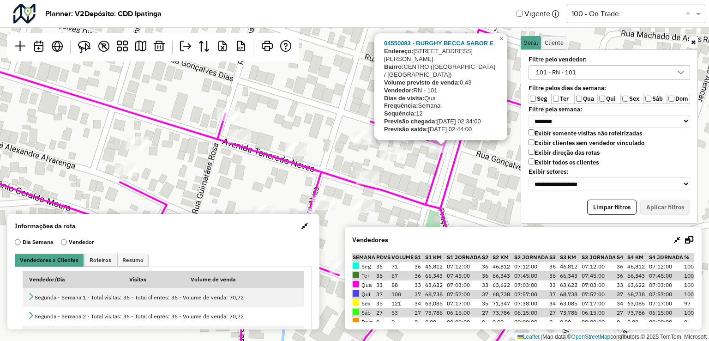
drag, startPoint x: 438, startPoint y: 154, endPoint x: 436, endPoint y: 159, distance: 5.8
click at [436, 159] on icon at bounding box center [304, 224] width 777 height 389
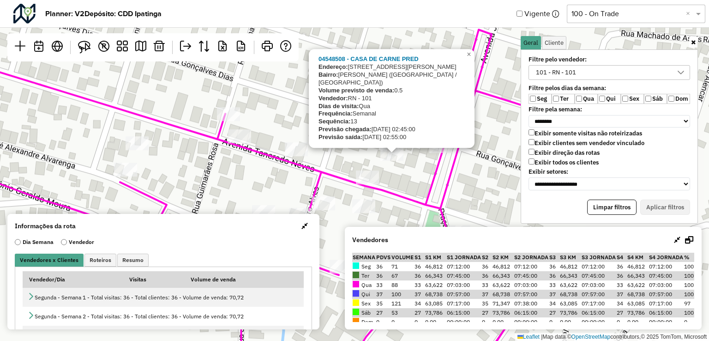
click at [392, 175] on div "04548508 - CASA DE CARNE PRED Endereço: AVENIDA JUSCELINO KUBITSCHECK 25 Bairro…" at bounding box center [354, 170] width 709 height 341
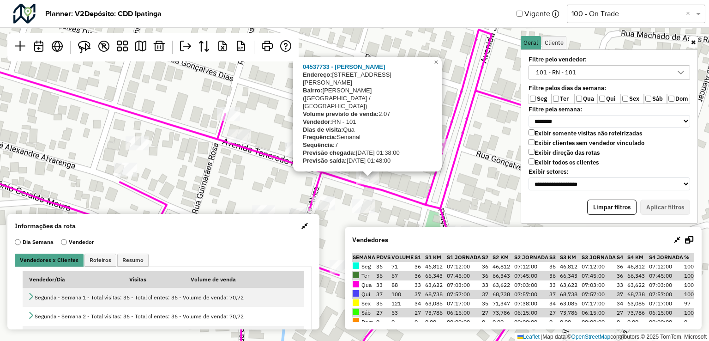
click at [397, 173] on div "04537733 - JOAO VIEIRA NEVES Endereço: AV TANCREDO NEVES 449 Bairro: ALEX MULLE…" at bounding box center [354, 170] width 709 height 341
click at [434, 67] on span "×" at bounding box center [436, 64] width 4 height 8
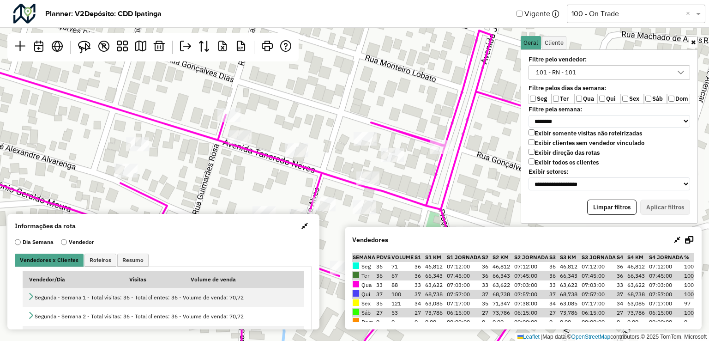
click at [366, 128] on div "Leaflet | Map data © OpenStreetMap contributors,© 2025 TomTom, Microsoft" at bounding box center [354, 170] width 709 height 341
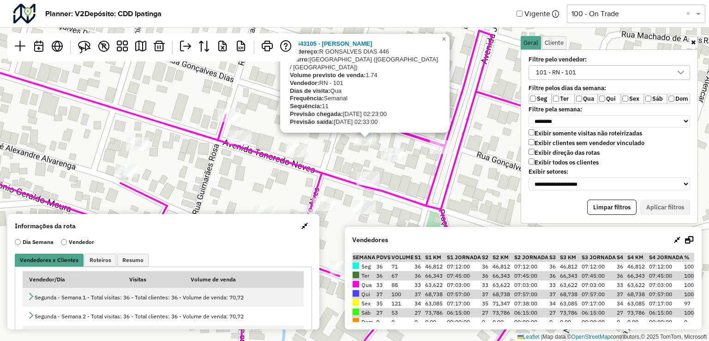
click at [330, 152] on div "04543105 - IVAN PIRES PACHECO Endereço: R GONSALVES DIAS 446 Bairro: CACHOEIRA …" at bounding box center [354, 170] width 709 height 341
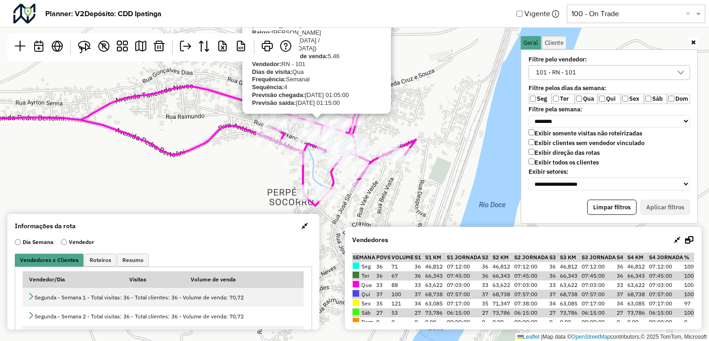
drag, startPoint x: 402, startPoint y: 161, endPoint x: 423, endPoint y: 126, distance: 40.8
click at [419, 127] on div "04547755 - CORDEIROS BAR Endereço: AVENIDA TANCREDO NEVES 377 Bairro: ALEX MULL…" at bounding box center [354, 170] width 709 height 341
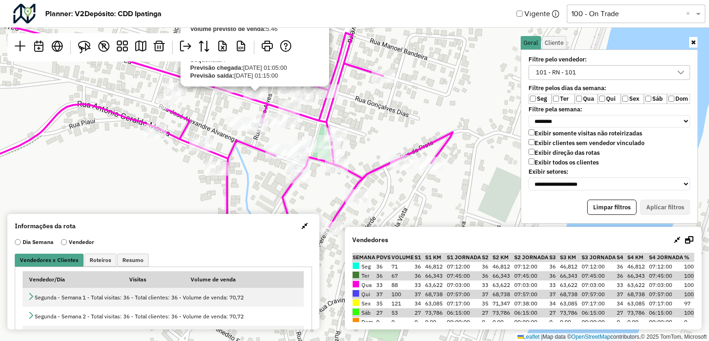
drag, startPoint x: 367, startPoint y: 111, endPoint x: 423, endPoint y: 90, distance: 59.1
click at [421, 90] on div "04547755 - CORDEIROS BAR Endereço: AVENIDA TANCREDO NEVES 377 Bairro: ALEX MULL…" at bounding box center [354, 170] width 709 height 341
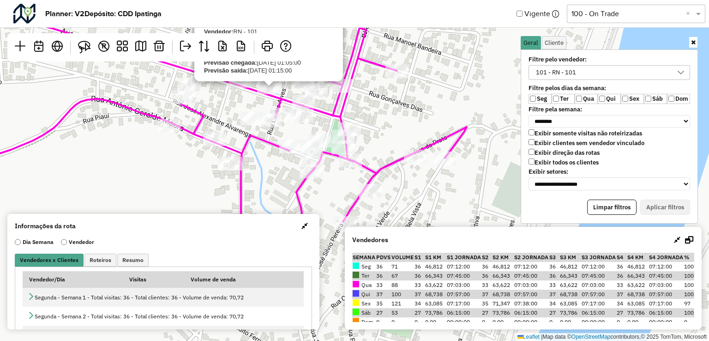
click at [422, 91] on div "04547755 - CORDEIROS BAR Endereço: AVENIDA TANCREDO NEVES 377 Bairro: ALEX MULL…" at bounding box center [354, 170] width 709 height 341
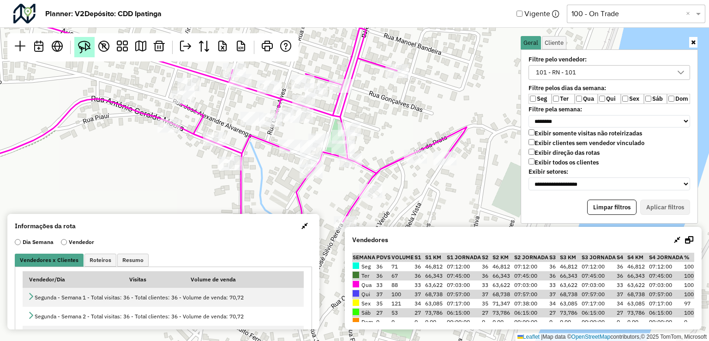
click at [88, 47] on img at bounding box center [84, 47] width 13 height 13
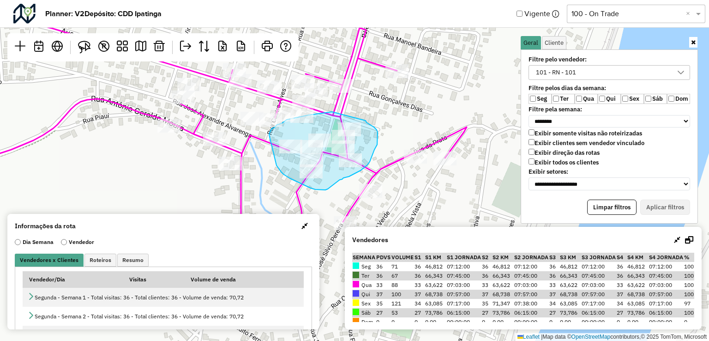
drag, startPoint x: 316, startPoint y: 114, endPoint x: 367, endPoint y: 125, distance: 52.9
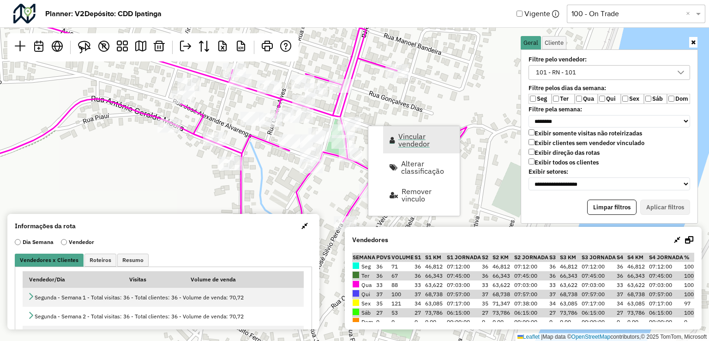
click at [392, 141] on span "Vincular vendedor" at bounding box center [391, 139] width 5 height 7
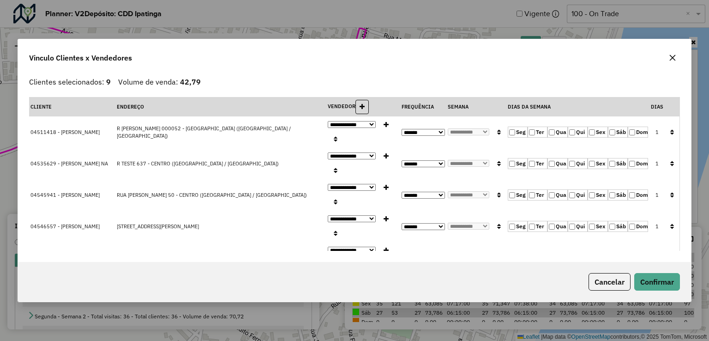
click at [677, 56] on button "button" at bounding box center [672, 57] width 15 height 15
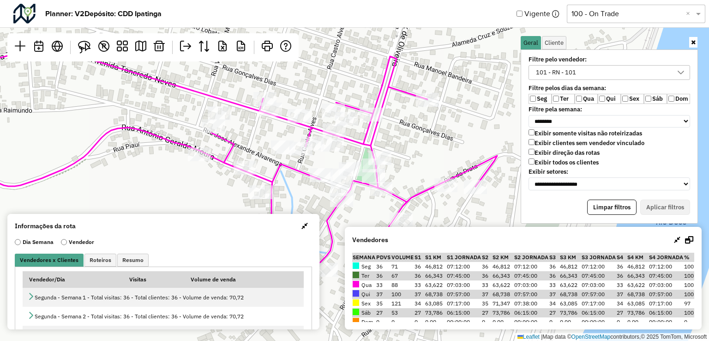
drag, startPoint x: 393, startPoint y: 134, endPoint x: 423, endPoint y: 162, distance: 41.8
click at [423, 162] on div "Leaflet | Map data © OpenStreetMap contributors,© 2025 TomTom, Microsoft" at bounding box center [354, 170] width 709 height 341
drag, startPoint x: 79, startPoint y: 43, endPoint x: 179, endPoint y: 86, distance: 108.3
click at [79, 44] on img at bounding box center [84, 47] width 13 height 13
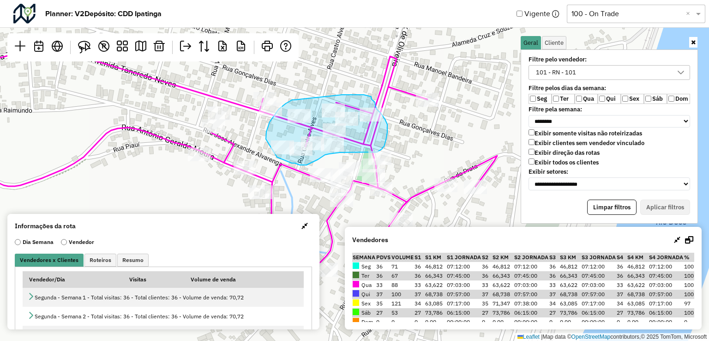
drag, startPoint x: 294, startPoint y: 100, endPoint x: 342, endPoint y: 95, distance: 47.8
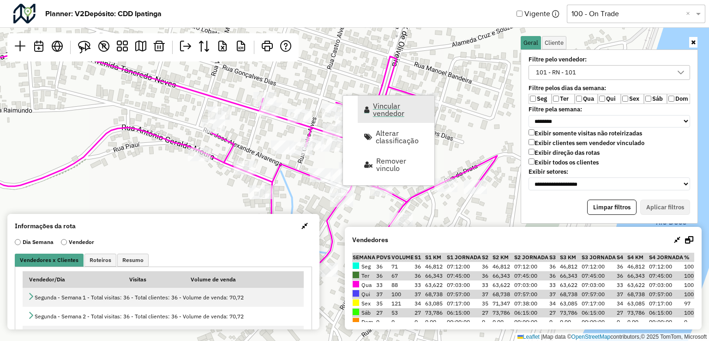
click at [381, 111] on span "Vincular vendedor" at bounding box center [400, 109] width 55 height 15
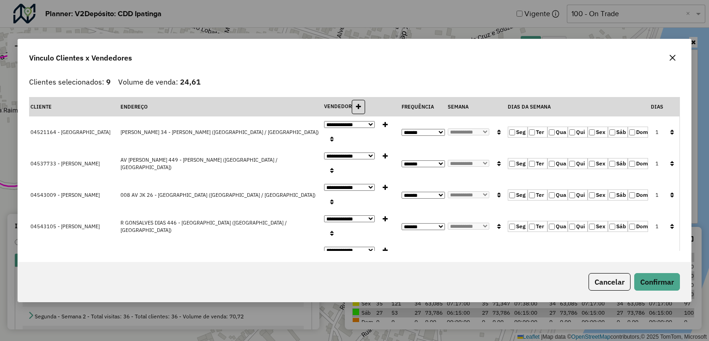
click at [667, 61] on button "button" at bounding box center [672, 57] width 15 height 15
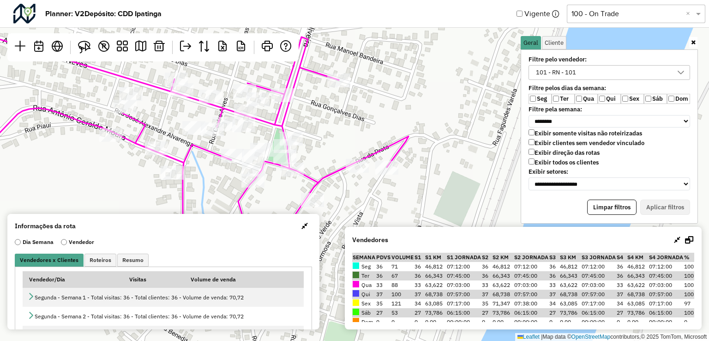
drag, startPoint x: 473, startPoint y: 138, endPoint x: 381, endPoint y: 115, distance: 94.8
click at [381, 115] on div "Leaflet | Map data © OpenStreetMap contributors,© 2025 TomTom, Microsoft" at bounding box center [354, 170] width 709 height 341
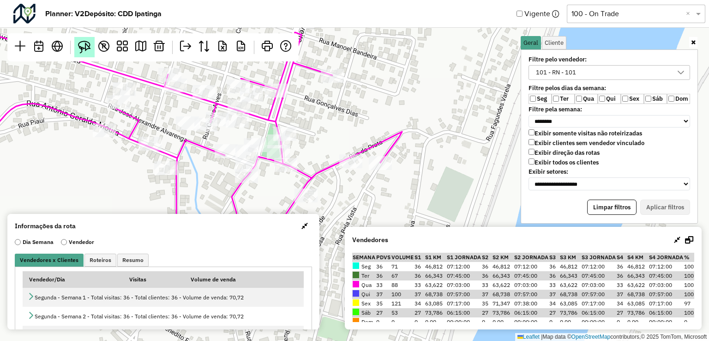
click at [90, 47] on img at bounding box center [84, 47] width 13 height 13
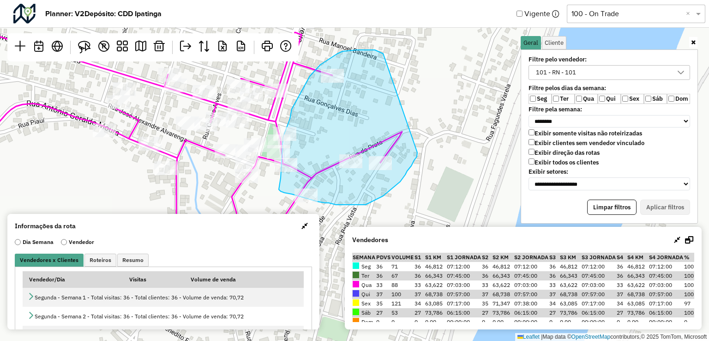
drag, startPoint x: 378, startPoint y: 51, endPoint x: 417, endPoint y: 152, distance: 108.2
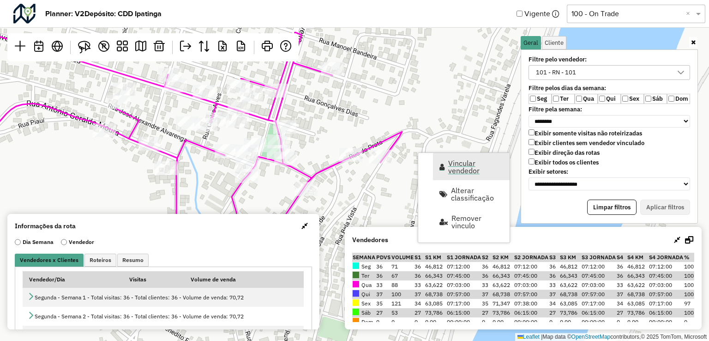
click at [458, 162] on span "Vincular vendedor" at bounding box center [475, 166] width 55 height 15
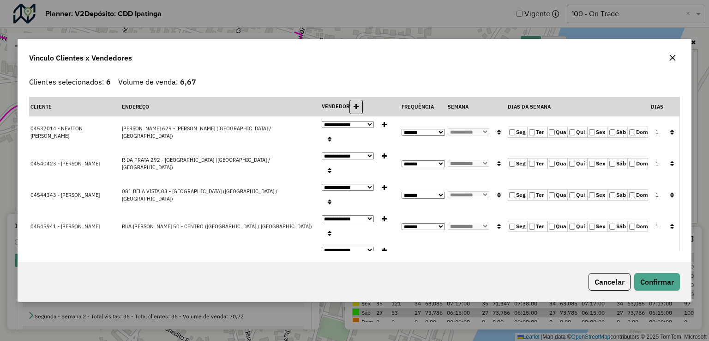
click at [669, 61] on icon "button" at bounding box center [672, 57] width 7 height 7
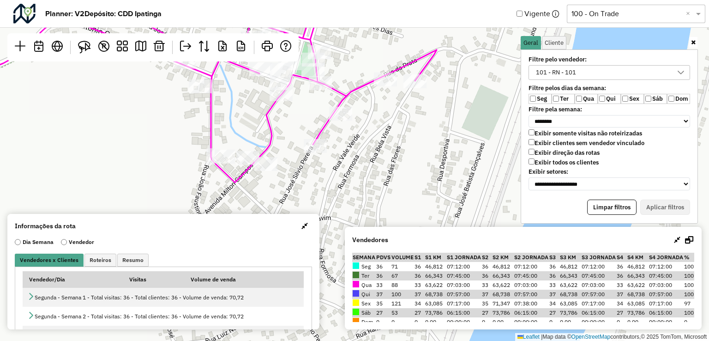
drag, startPoint x: 408, startPoint y: 128, endPoint x: 471, endPoint y: 9, distance: 134.6
click at [471, 9] on hb-planner "**********" at bounding box center [354, 170] width 709 height 341
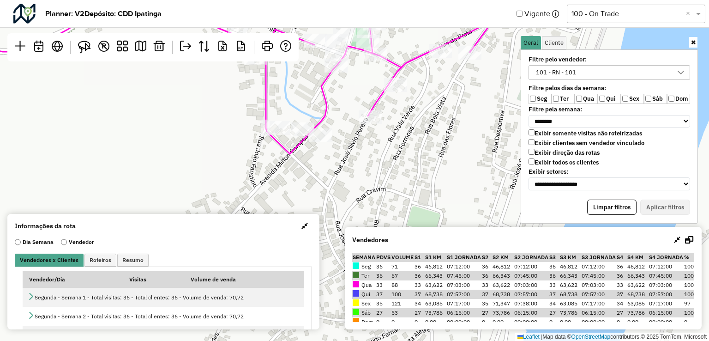
drag, startPoint x: 401, startPoint y: 163, endPoint x: 427, endPoint y: 172, distance: 28.2
click at [427, 172] on div "Leaflet | Map data © OpenStreetMap contributors,© 2025 TomTom, Microsoft" at bounding box center [354, 170] width 709 height 341
click at [81, 49] on img at bounding box center [84, 47] width 13 height 13
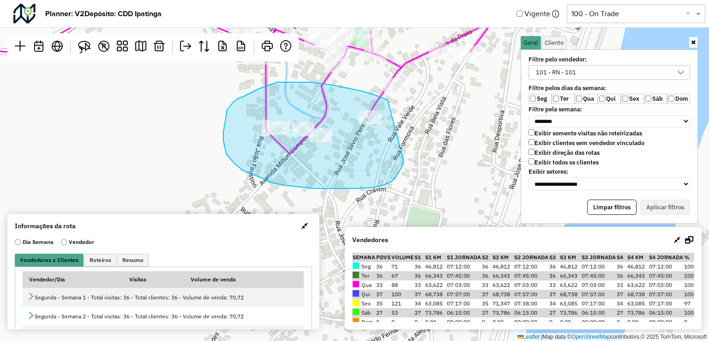
drag, startPoint x: 384, startPoint y: 98, endPoint x: 404, endPoint y: 159, distance: 64.2
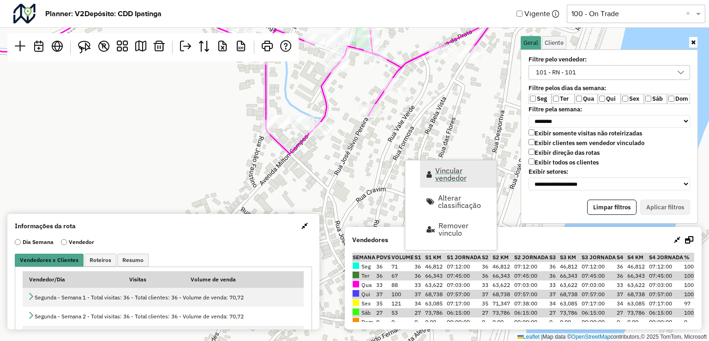
click at [454, 176] on span "Vincular vendedor" at bounding box center [462, 174] width 55 height 15
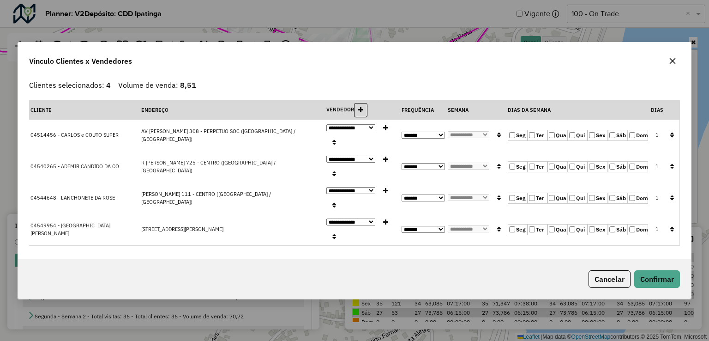
click at [671, 65] on icon "button" at bounding box center [672, 60] width 7 height 7
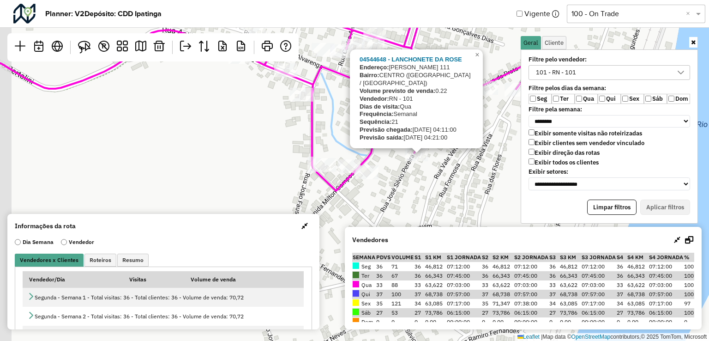
drag, startPoint x: 367, startPoint y: 142, endPoint x: 413, endPoint y: 176, distance: 56.4
click at [413, 176] on div "04544648 - LANCHONETE DA ROSE Endereço: JOS S LVIO PEREIRA 111 Bairro: CENTRO (…" at bounding box center [354, 170] width 709 height 341
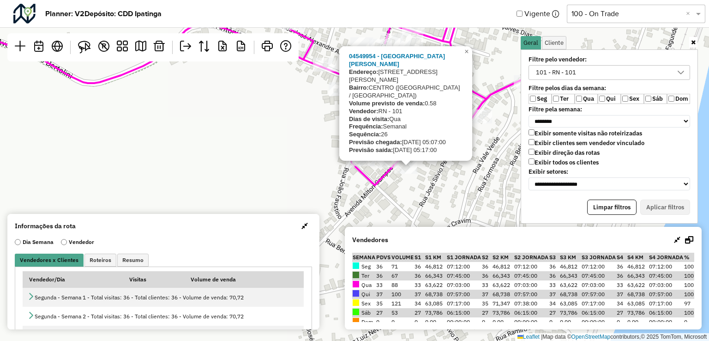
drag, startPoint x: 373, startPoint y: 197, endPoint x: 412, endPoint y: 192, distance: 39.2
click at [412, 192] on div "04549954 - BAR DO RODRIGO Endereço: Avenida Milton Campos 298 Bairro: CENTRO (B…" at bounding box center [354, 170] width 709 height 341
click at [371, 178] on icon at bounding box center [252, 75] width 647 height 219
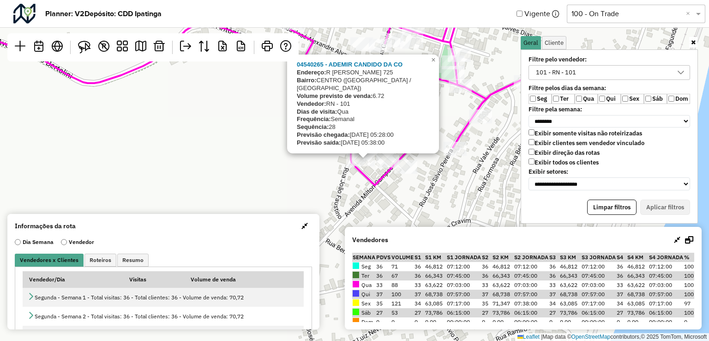
click at [367, 169] on div "04540265 - ADEMIR CANDIDO DA CO Endereço: R ANTONIO GERALDO MOURA 725 Bairro: C…" at bounding box center [354, 170] width 709 height 341
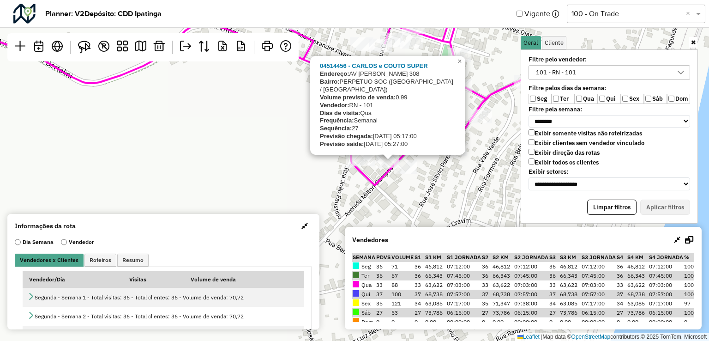
click at [385, 180] on icon at bounding box center [252, 75] width 647 height 219
click at [427, 210] on div "04514456 - CARLOS e COUTO SUPER Endereço: AV MILTON CAMPOS 308 Bairro: PERPETUO…" at bounding box center [354, 170] width 709 height 341
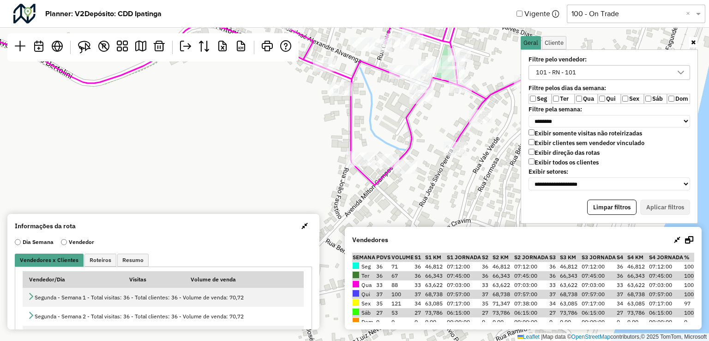
drag, startPoint x: 80, startPoint y: 45, endPoint x: 325, endPoint y: 121, distance: 256.6
click at [80, 45] on img at bounding box center [84, 47] width 13 height 13
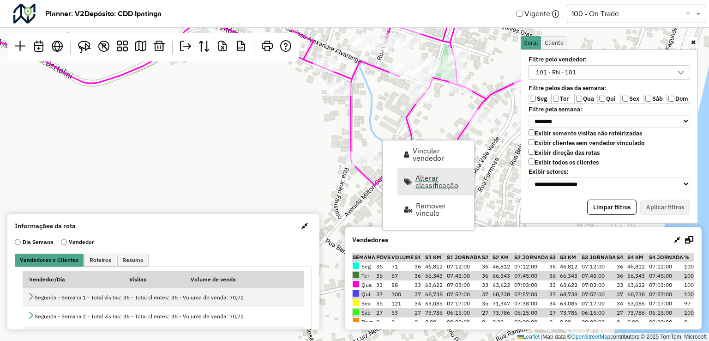
click at [423, 177] on span "Alterar classificação" at bounding box center [441, 181] width 53 height 15
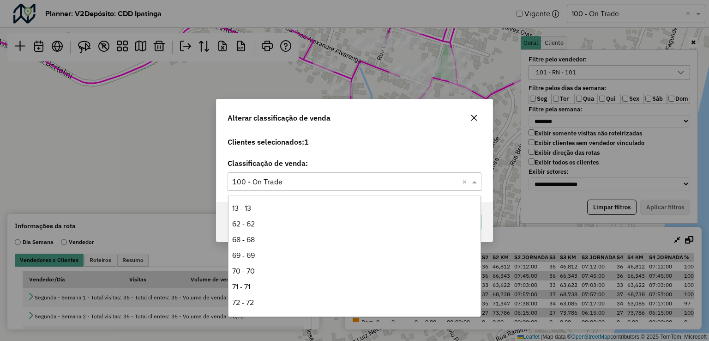
click at [332, 183] on input "text" at bounding box center [345, 181] width 226 height 11
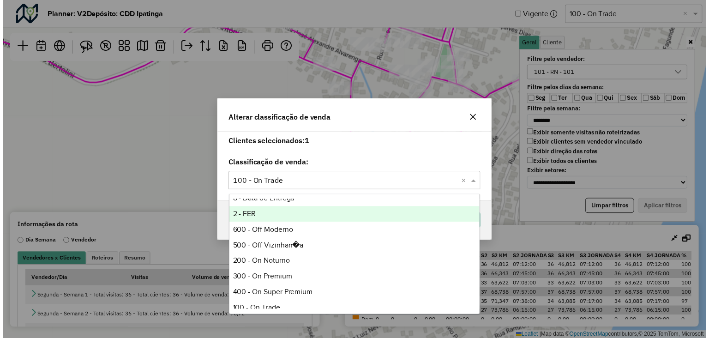
scroll to position [142, 0]
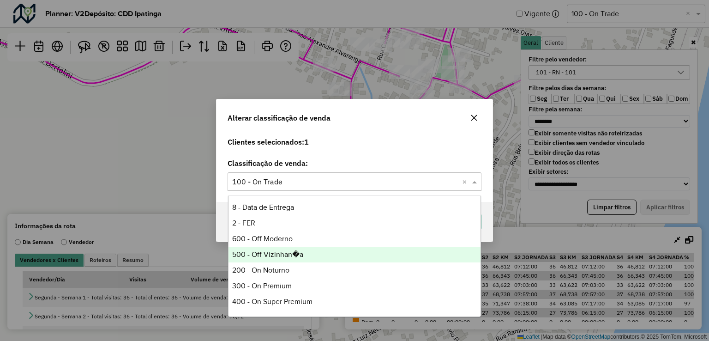
click at [295, 254] on div "500 - Off Vizinhan�a" at bounding box center [354, 254] width 252 height 16
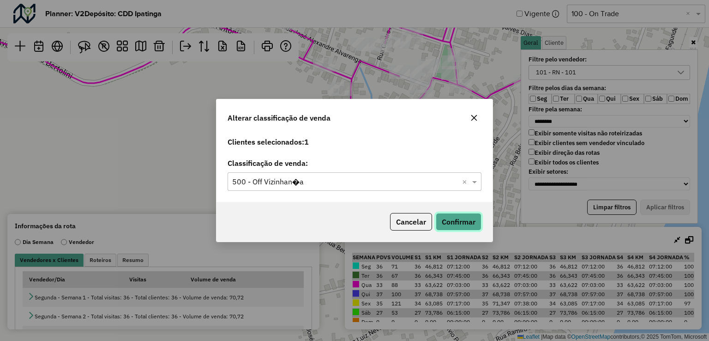
click at [460, 226] on button "Confirmar" at bounding box center [459, 222] width 46 height 18
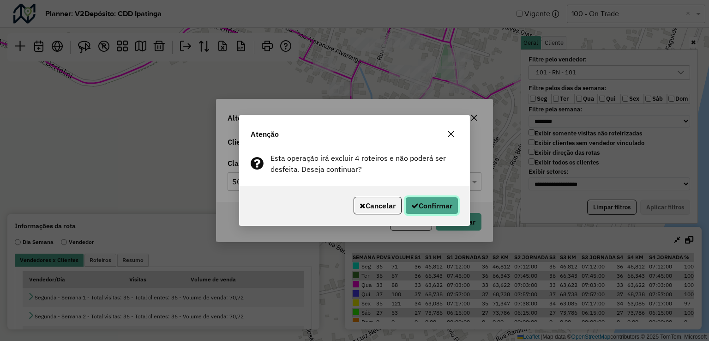
click at [423, 199] on button "Confirmar" at bounding box center [431, 206] width 53 height 18
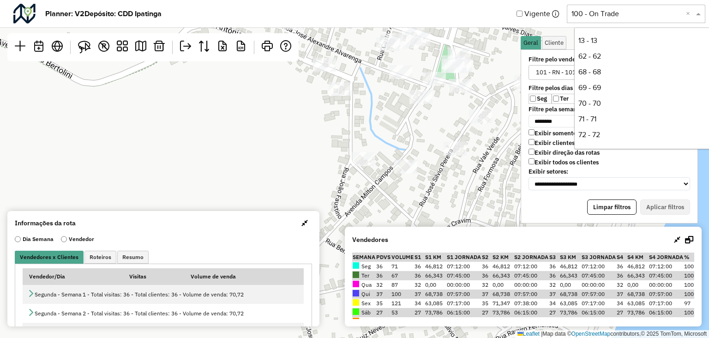
click at [607, 19] on div "Selecione uma opção 100 - On Trade ×" at bounding box center [636, 14] width 138 height 18
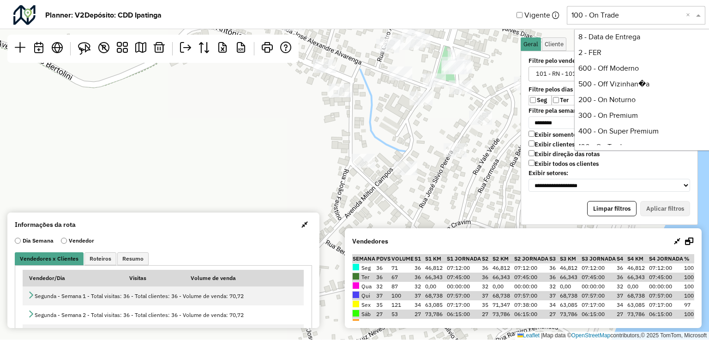
scroll to position [188, 0]
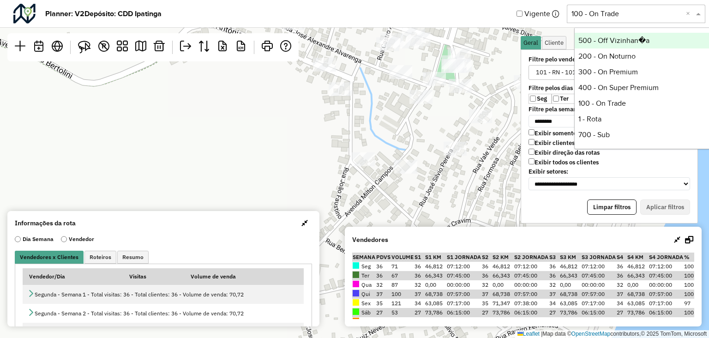
click at [624, 42] on div "500 - Off Vizinhan�a" at bounding box center [644, 41] width 138 height 16
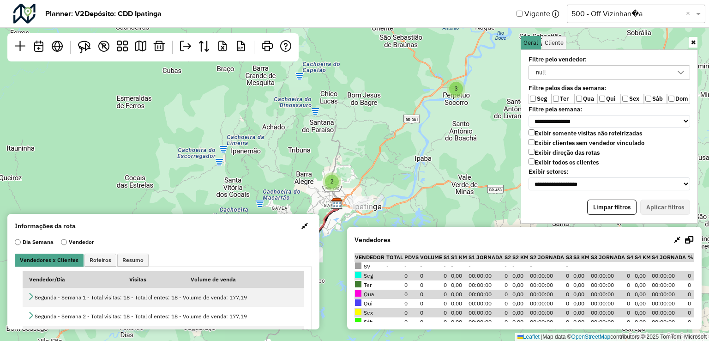
click at [554, 78] on div "null" at bounding box center [602, 73] width 139 height 14
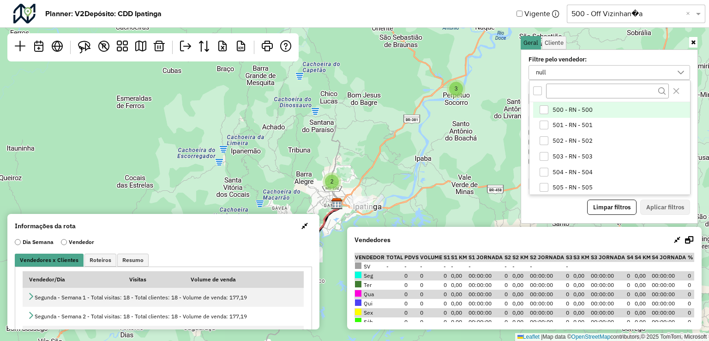
click at [538, 92] on div "All items unselected" at bounding box center [537, 90] width 9 height 9
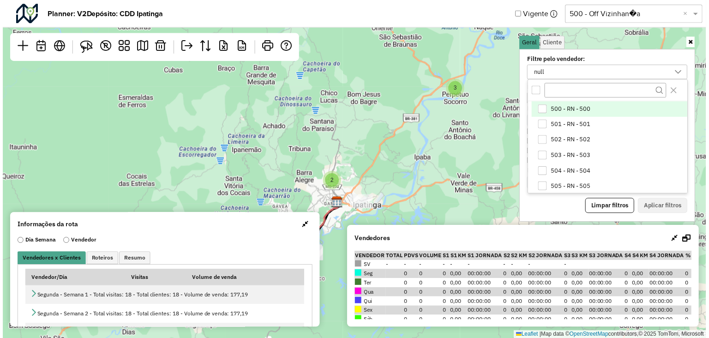
scroll to position [3, 3]
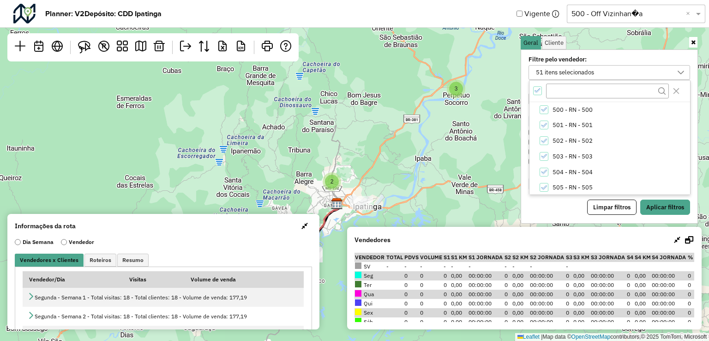
click at [538, 91] on icon "All items selected" at bounding box center [537, 90] width 6 height 6
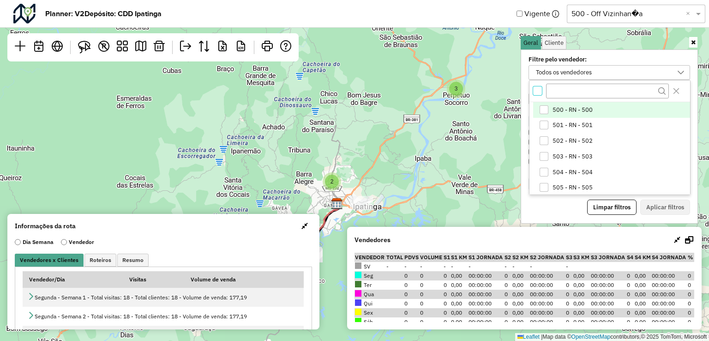
click at [542, 108] on div "500 - RN - 500" at bounding box center [543, 109] width 9 height 9
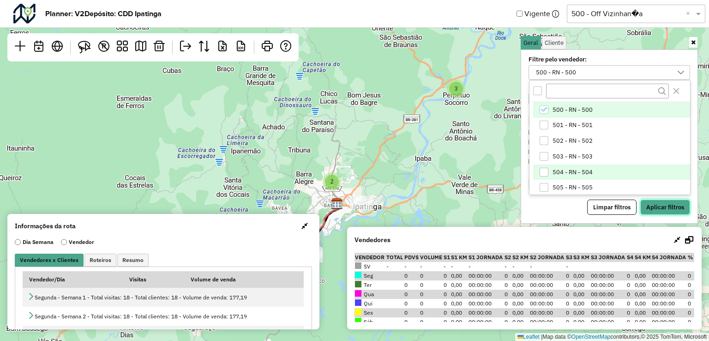
drag, startPoint x: 656, startPoint y: 200, endPoint x: 635, endPoint y: 175, distance: 31.8
click at [656, 200] on button "Aplicar filtros" at bounding box center [665, 207] width 50 height 16
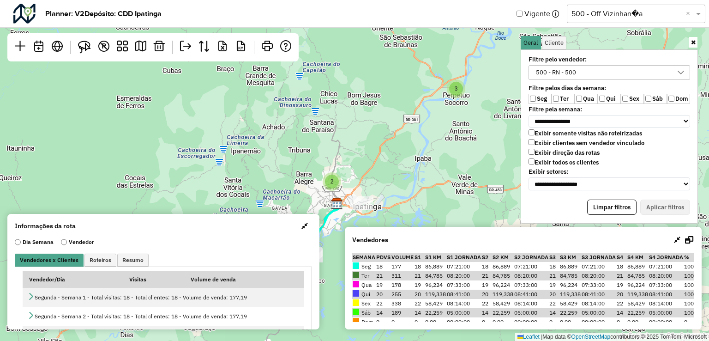
click at [535, 158] on label "Exibir todos os clientes" at bounding box center [563, 162] width 70 height 8
click at [622, 101] on label "Sex" at bounding box center [632, 99] width 23 height 10
click at [665, 96] on label "Sáb" at bounding box center [655, 99] width 23 height 10
click at [648, 93] on div "**********" at bounding box center [609, 123] width 173 height 138
click at [658, 201] on button "Aplicar filtros" at bounding box center [665, 207] width 50 height 16
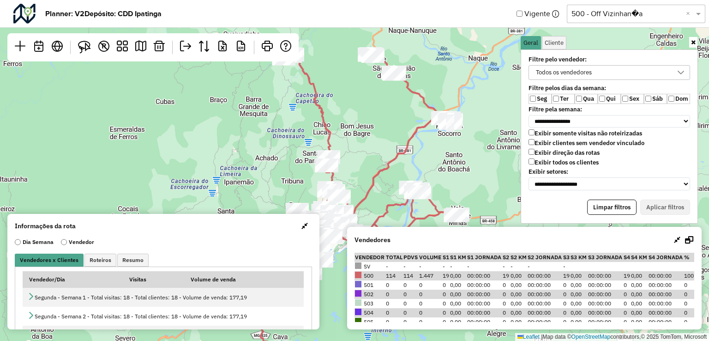
drag, startPoint x: 448, startPoint y: 131, endPoint x: 441, endPoint y: 162, distance: 31.7
click at [441, 162] on div "Leaflet | Map data © OpenStreetMap contributors,© 2025 TomTom, Microsoft" at bounding box center [354, 170] width 709 height 341
click at [572, 68] on div "Todos os vendedores" at bounding box center [564, 73] width 62 height 14
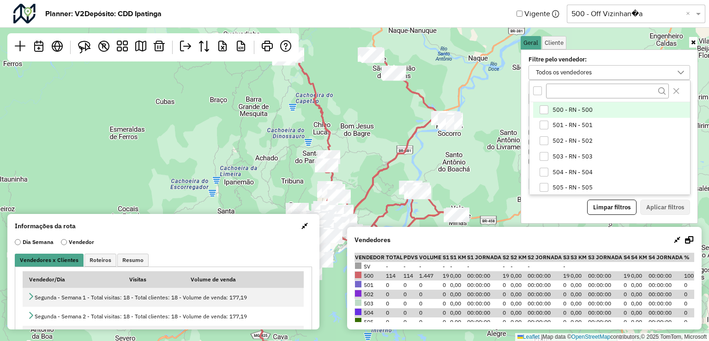
drag, startPoint x: 544, startPoint y: 106, endPoint x: 549, endPoint y: 111, distance: 6.9
click at [544, 106] on div "500 - RN - 500" at bounding box center [543, 109] width 9 height 9
click at [671, 200] on button "Aplicar filtros" at bounding box center [665, 207] width 50 height 16
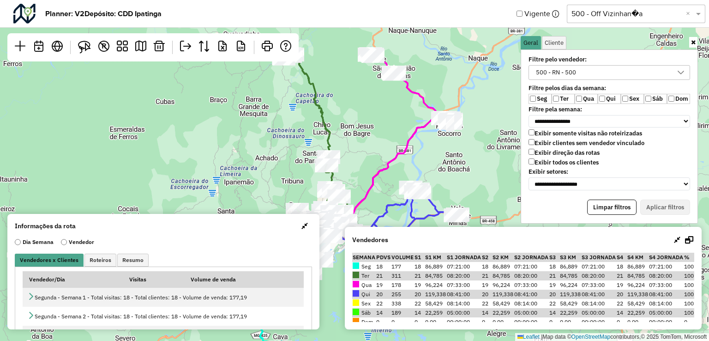
click at [404, 137] on icon at bounding box center [390, 145] width 124 height 183
click at [671, 200] on button "Aplicar filtros" at bounding box center [665, 207] width 50 height 16
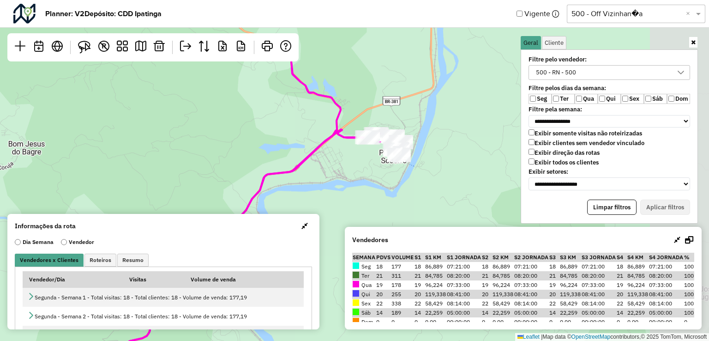
drag, startPoint x: 444, startPoint y: 132, endPoint x: 369, endPoint y: 212, distance: 110.4
click at [369, 212] on div "Leaflet | Map data © OpenStreetMap contributors,© 2025 TomTom, Microsoft" at bounding box center [354, 170] width 709 height 341
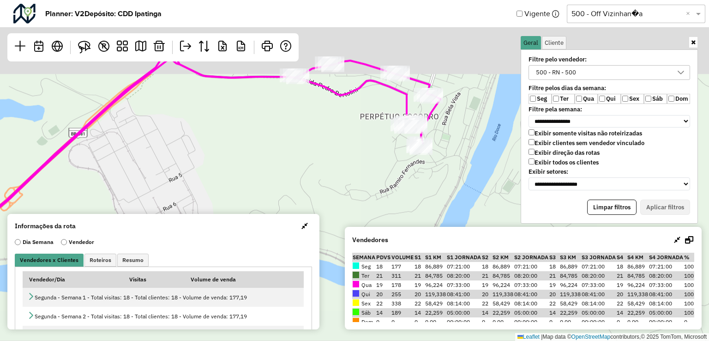
drag, startPoint x: 403, startPoint y: 138, endPoint x: 399, endPoint y: 232, distance: 93.8
click at [399, 232] on hb-planner "**********" at bounding box center [354, 170] width 709 height 341
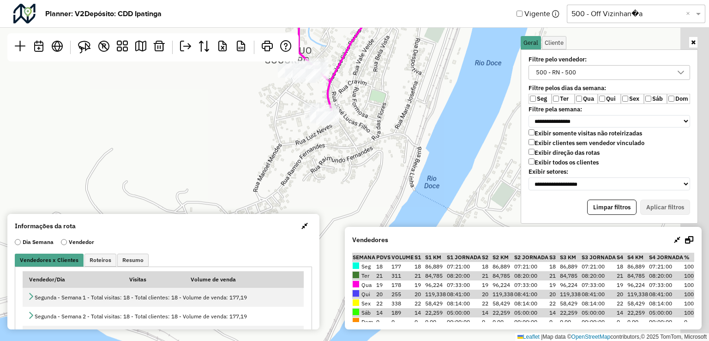
drag, startPoint x: 380, startPoint y: 174, endPoint x: 255, endPoint y: 178, distance: 125.6
click at [255, 178] on div "Leaflet | Map data © OpenStreetMap contributors,© 2025 TomTom, Microsoft" at bounding box center [354, 170] width 709 height 341
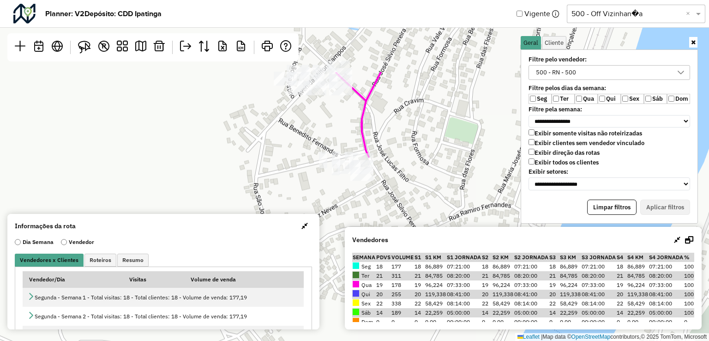
drag, startPoint x: 265, startPoint y: 122, endPoint x: 248, endPoint y: 234, distance: 113.4
click at [248, 234] on hb-planner "**********" at bounding box center [354, 170] width 709 height 341
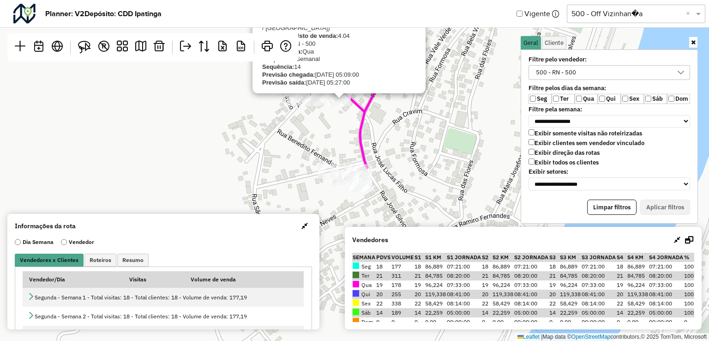
click at [266, 144] on div "04530580 - SUPERMERCADO FMG LTD Endereço: R ANTONIO GERALDO MOURA 805 Bairro: P…" at bounding box center [354, 170] width 709 height 341
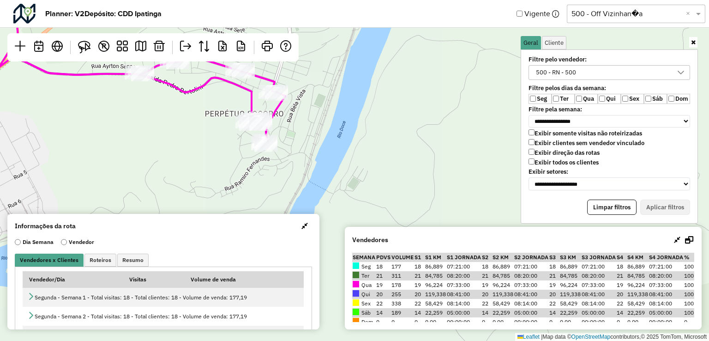
click at [137, 124] on div "Leaflet | Map data © OpenStreetMap contributors,© 2025 TomTom, Microsoft" at bounding box center [354, 170] width 709 height 341
click at [82, 45] on img at bounding box center [84, 47] width 13 height 13
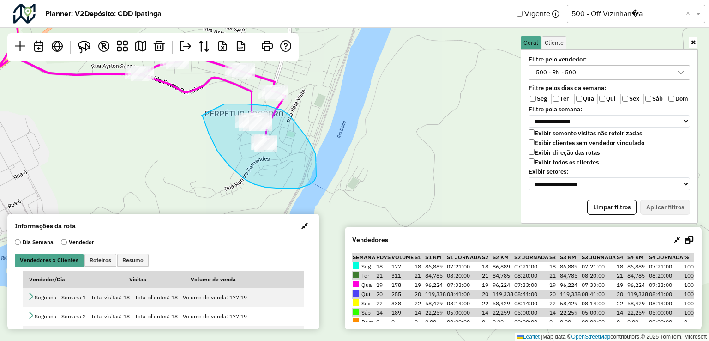
drag, startPoint x: 204, startPoint y: 121, endPoint x: 210, endPoint y: 104, distance: 18.1
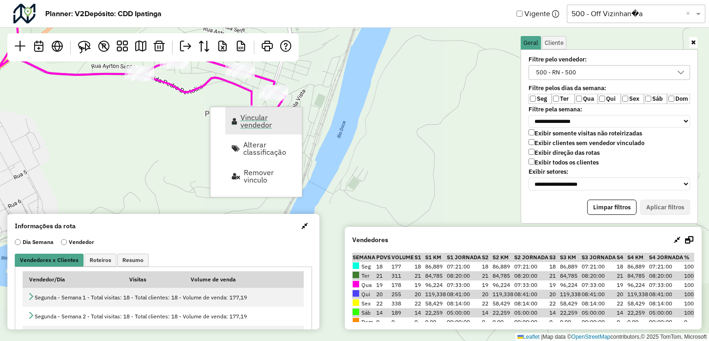
click at [250, 118] on span "Vincular vendedor" at bounding box center [267, 121] width 55 height 15
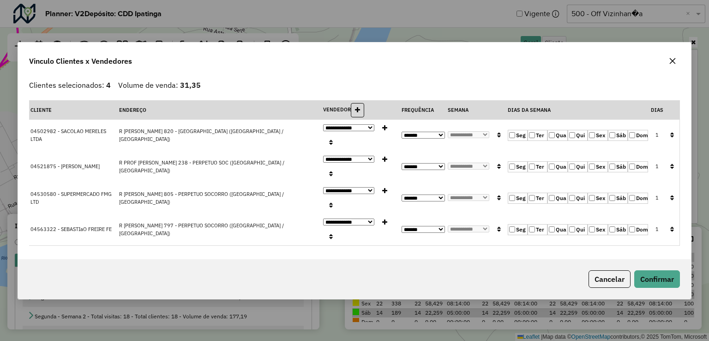
click at [674, 63] on icon "button" at bounding box center [672, 61] width 6 height 6
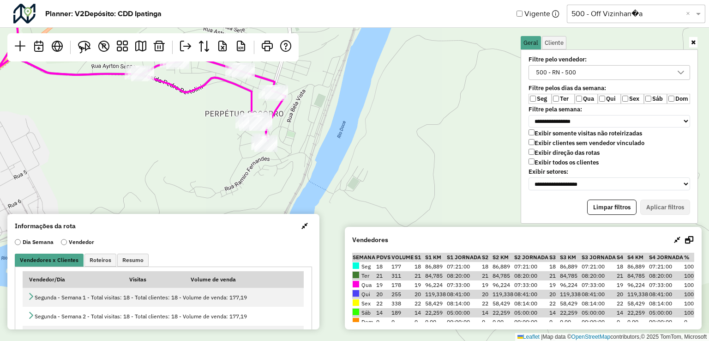
click at [535, 143] on label "Exibir clientes sem vendedor vinculado" at bounding box center [586, 143] width 116 height 8
click at [665, 201] on button "Aplicar filtros" at bounding box center [665, 207] width 50 height 16
click at [88, 45] on img at bounding box center [84, 47] width 13 height 13
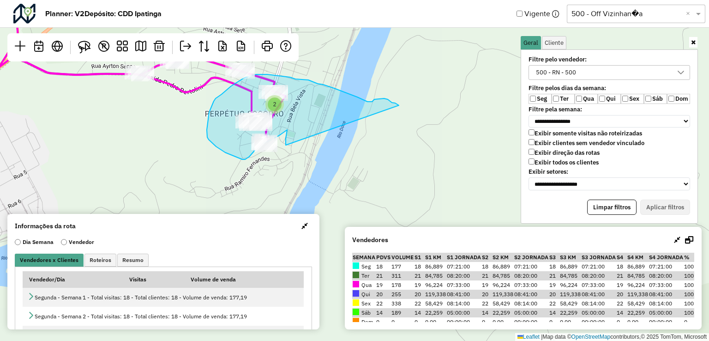
drag, startPoint x: 392, startPoint y: 102, endPoint x: 286, endPoint y: 145, distance: 114.3
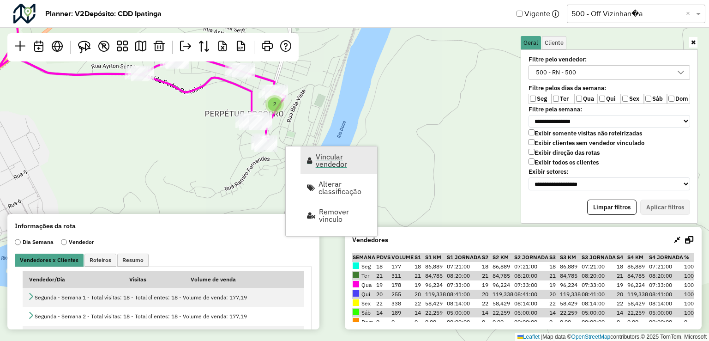
click at [321, 159] on span "Vincular vendedor" at bounding box center [343, 160] width 55 height 15
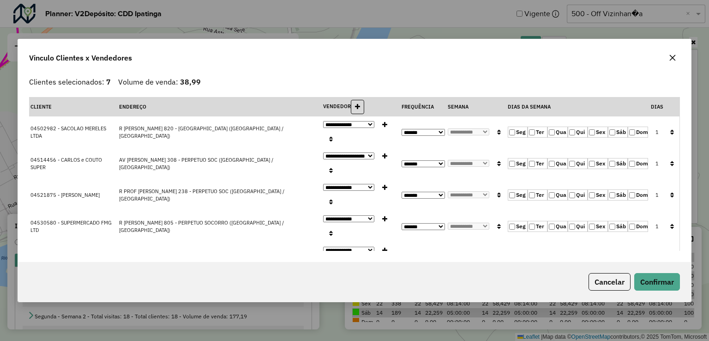
click at [323, 158] on select "**********" at bounding box center [348, 155] width 51 height 7
click at [323, 152] on select "**********" at bounding box center [348, 155] width 51 height 7
click at [646, 279] on button "Confirmar" at bounding box center [657, 282] width 46 height 18
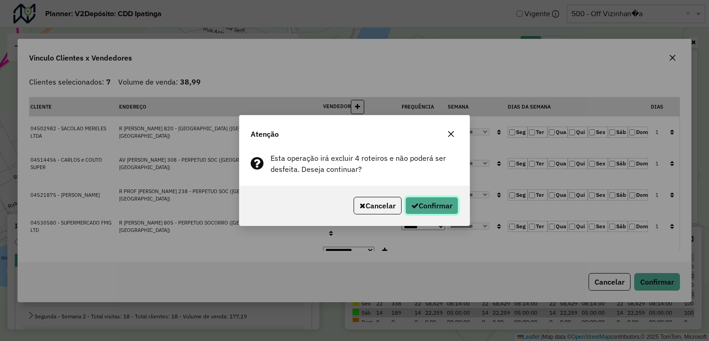
click at [434, 205] on button "Confirmar" at bounding box center [431, 206] width 53 height 18
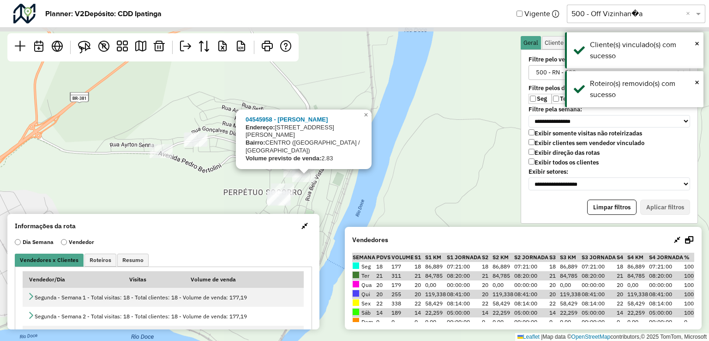
drag, startPoint x: 334, startPoint y: 126, endPoint x: 350, endPoint y: 197, distance: 73.4
click at [350, 197] on div "04545958 - WESLEY DA SILVA SOUZ Endereço: RUA JOSÉ SILVIO PEREIRA 6 Bairro: CEN…" at bounding box center [354, 170] width 709 height 341
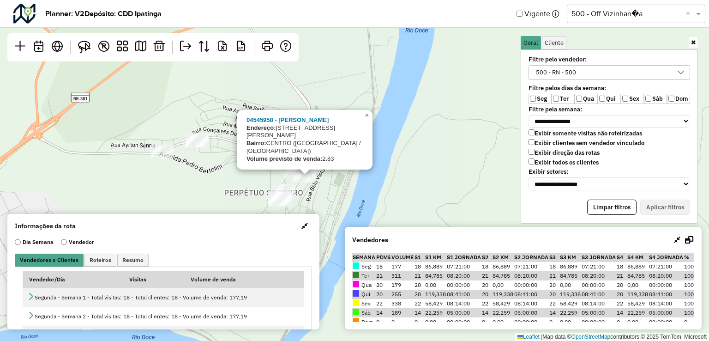
click at [424, 192] on div "04545958 - WESLEY DA SILVA SOUZ Endereço: RUA JOSÉ SILVIO PEREIRA 6 Bairro: CEN…" at bounding box center [354, 170] width 709 height 341
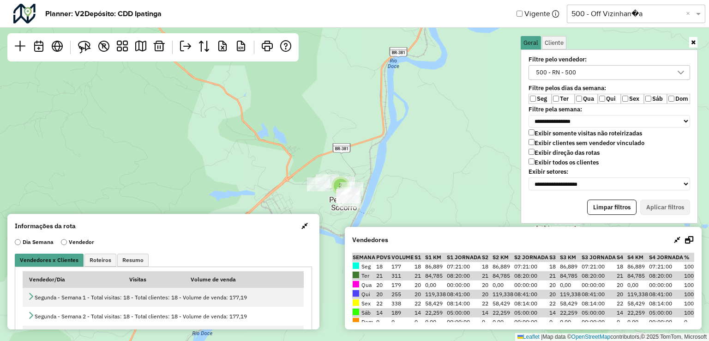
click at [535, 98] on label "Seg" at bounding box center [539, 99] width 23 height 10
click at [621, 96] on label "Sex" at bounding box center [632, 99] width 23 height 10
click at [677, 211] on div "Limpar filtros Aplicar filtros" at bounding box center [609, 207] width 162 height 16
click at [672, 208] on button "Aplicar filtros" at bounding box center [665, 207] width 50 height 16
click at [144, 48] on em at bounding box center [140, 46] width 11 height 11
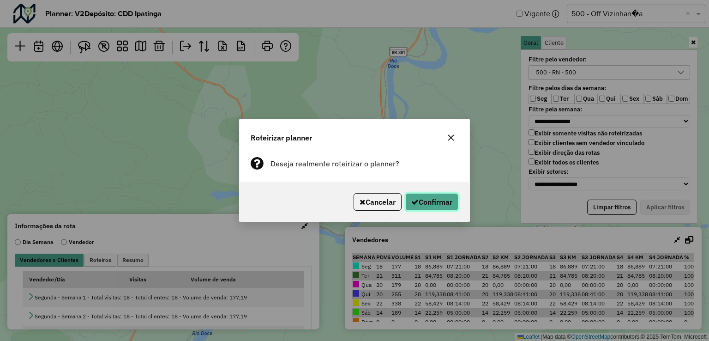
click at [425, 200] on button "Confirmar" at bounding box center [431, 202] width 53 height 18
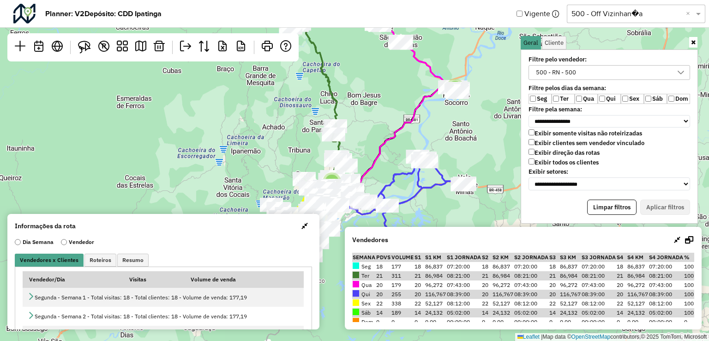
drag, startPoint x: 408, startPoint y: 284, endPoint x: 439, endPoint y: 283, distance: 31.4
click at [439, 283] on tr "Qua 20 179 20 96,272 07:43:00 20 96,272 07:43:00 20 96,272 07:43:00 20 96,272 0…" at bounding box center [523, 284] width 342 height 9
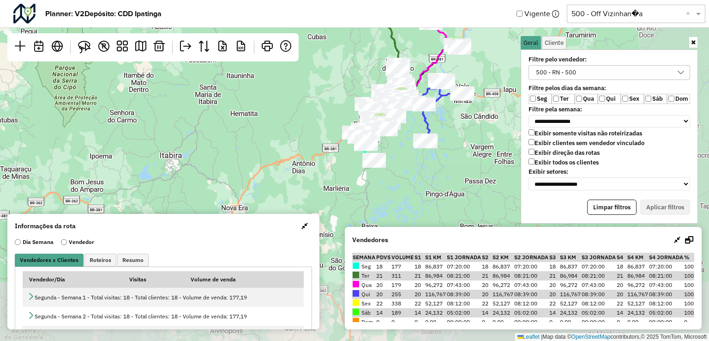
drag, startPoint x: 369, startPoint y: 142, endPoint x: 270, endPoint y: 81, distance: 116.0
click at [180, 37] on hb-planner "**********" at bounding box center [354, 170] width 709 height 341
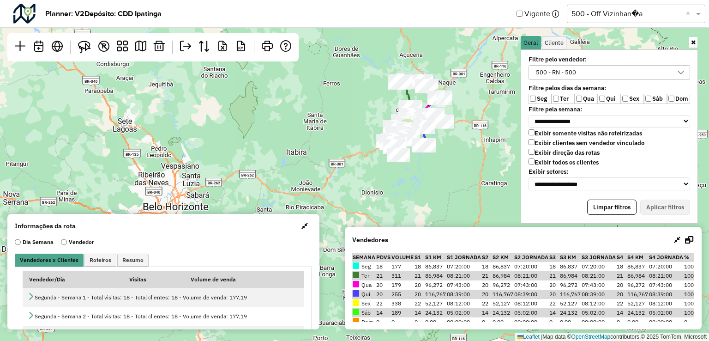
click at [620, 13] on input "text" at bounding box center [626, 13] width 111 height 11
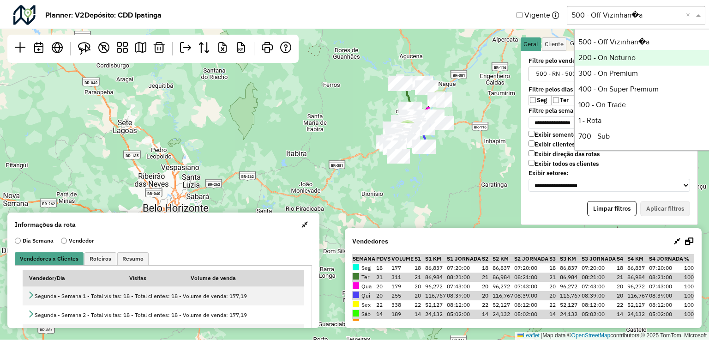
scroll to position [142, 0]
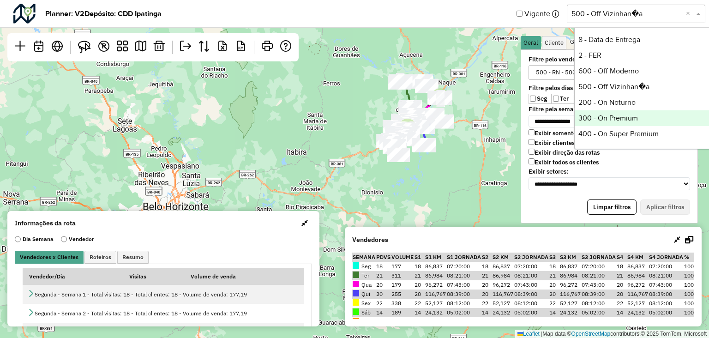
click at [609, 116] on div "300 - On Premium" at bounding box center [644, 118] width 138 height 16
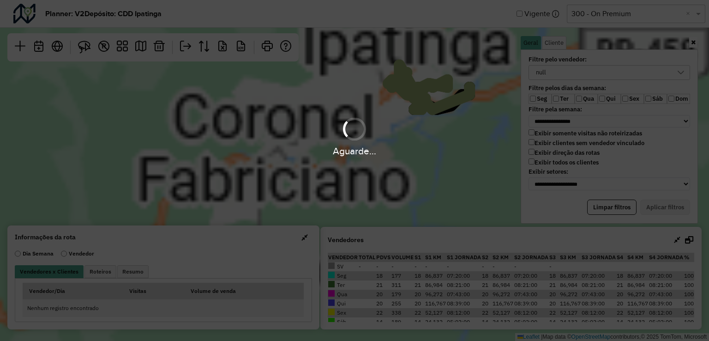
click at [552, 73] on div "Aguarde..." at bounding box center [354, 170] width 709 height 341
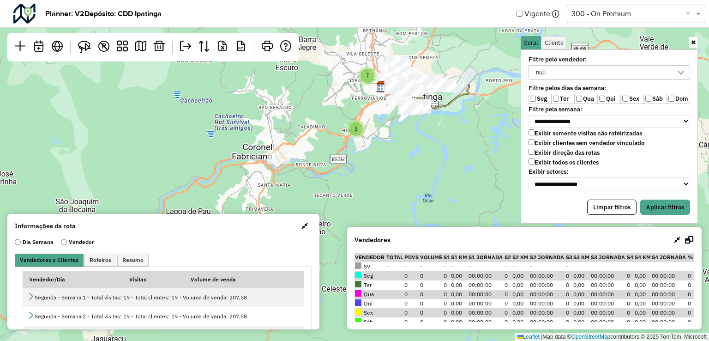
click at [552, 67] on div "null" at bounding box center [602, 73] width 139 height 14
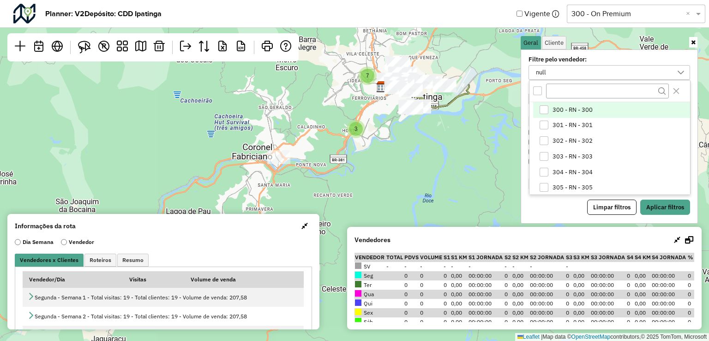
click at [544, 107] on div "300 - RN - 300" at bounding box center [543, 109] width 9 height 9
click at [537, 91] on div "All items unselected" at bounding box center [537, 90] width 9 height 9
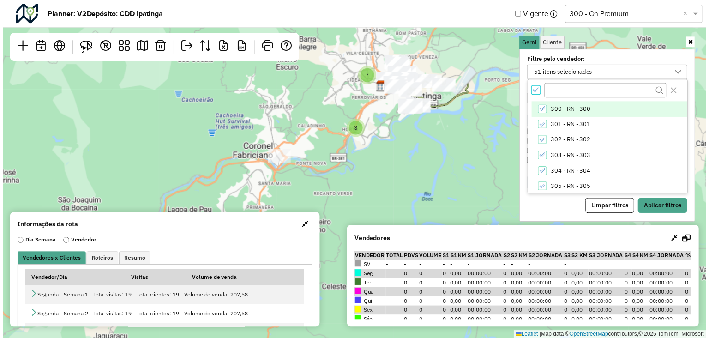
scroll to position [3, 3]
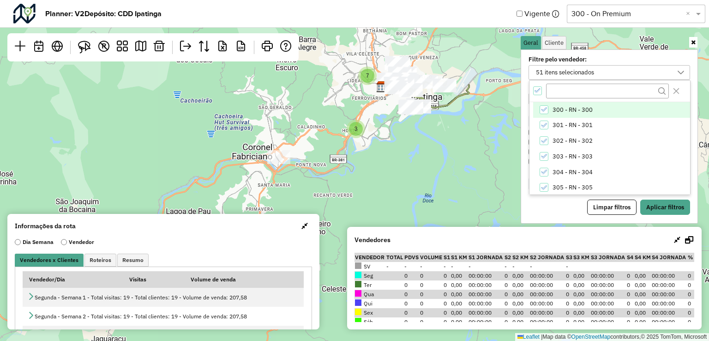
click at [537, 91] on icon "All items selected" at bounding box center [537, 91] width 6 height 4
click at [541, 106] on div "300 - RN - 300" at bounding box center [543, 109] width 9 height 9
click at [659, 208] on button "Aplicar filtros" at bounding box center [665, 207] width 50 height 16
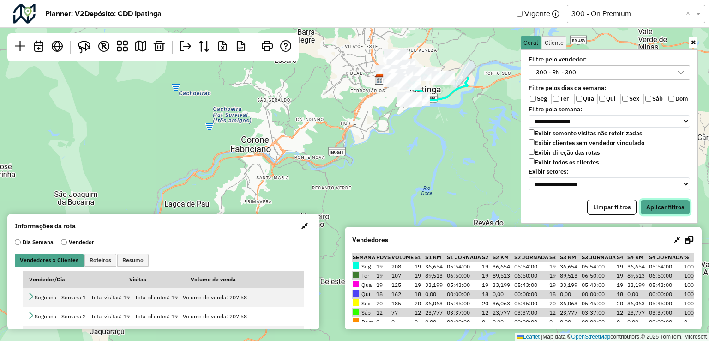
click at [676, 204] on button "Aplicar filtros" at bounding box center [665, 207] width 50 height 16
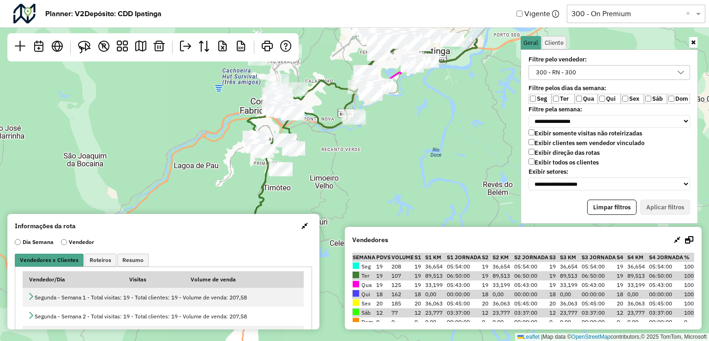
drag, startPoint x: 403, startPoint y: 193, endPoint x: 412, endPoint y: 154, distance: 40.7
click at [412, 154] on div "Leaflet | Map data © OpenStreetMap contributors,© 2025 TomTom, Microsoft" at bounding box center [354, 170] width 709 height 341
click at [142, 53] on link at bounding box center [141, 47] width 18 height 21
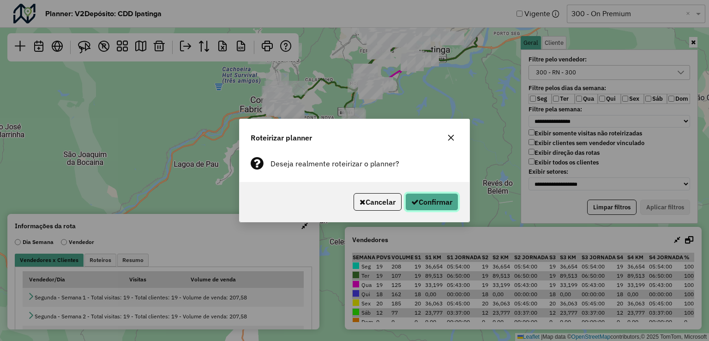
click at [445, 203] on button "Confirmar" at bounding box center [431, 202] width 53 height 18
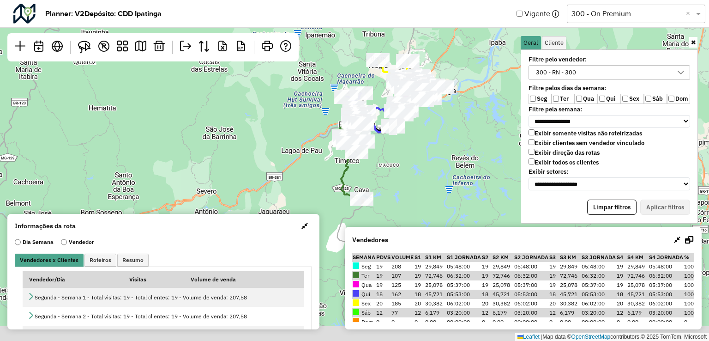
drag, startPoint x: 417, startPoint y: 173, endPoint x: 420, endPoint y: 140, distance: 32.9
click at [420, 140] on div "Leaflet | Map data © OpenStreetMap contributors,© 2025 TomTom, Microsoft" at bounding box center [354, 170] width 709 height 341
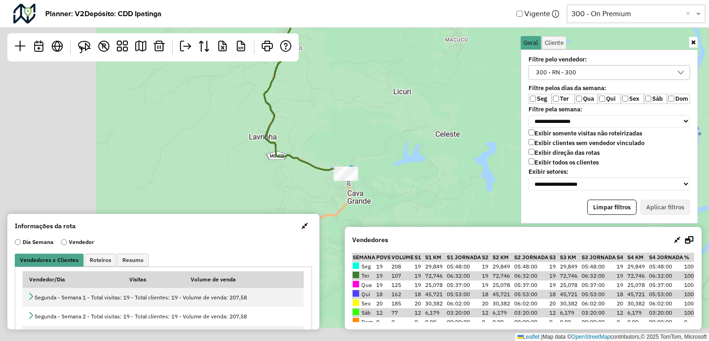
drag, startPoint x: 371, startPoint y: 158, endPoint x: 488, endPoint y: 70, distance: 146.6
click at [488, 70] on div "Leaflet | Map data © OpenStreetMap contributors,© 2025 TomTom, Microsoft" at bounding box center [354, 170] width 709 height 341
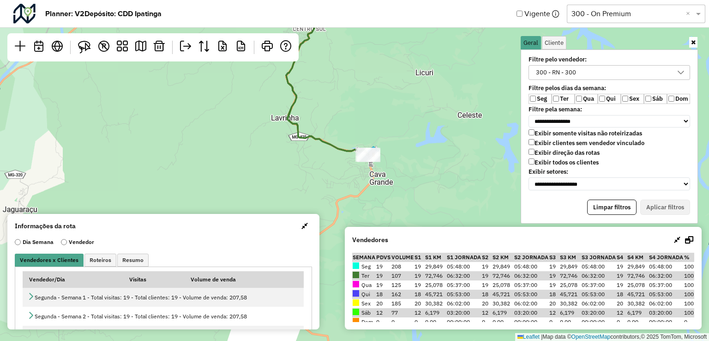
drag, startPoint x: 365, startPoint y: 186, endPoint x: 385, endPoint y: 169, distance: 25.8
click at [385, 169] on div "Leaflet | Map data © OpenStreetMap contributors,© 2025 TomTom, Microsoft" at bounding box center [354, 170] width 709 height 341
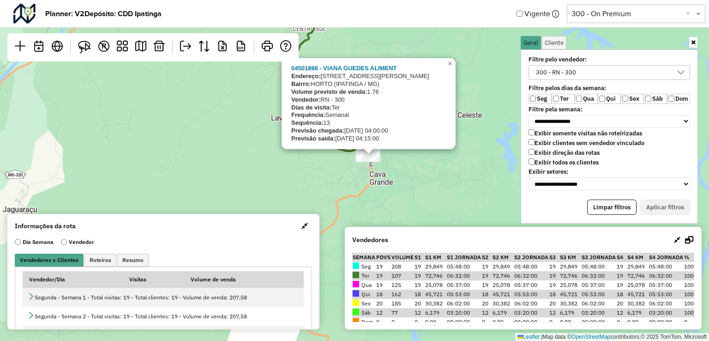
click at [349, 172] on div "04501888 - VIANA GUEDES ALIMENT Endereço: AV PEDRO LINHARES GOMES 3900 3900-2 B…" at bounding box center [354, 170] width 709 height 341
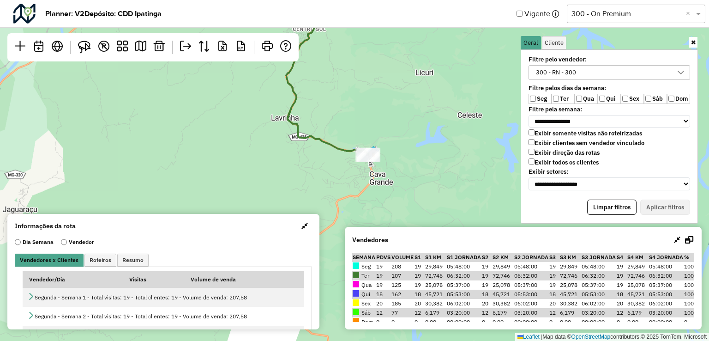
click at [572, 69] on div "300 - RN - 300" at bounding box center [556, 73] width 47 height 14
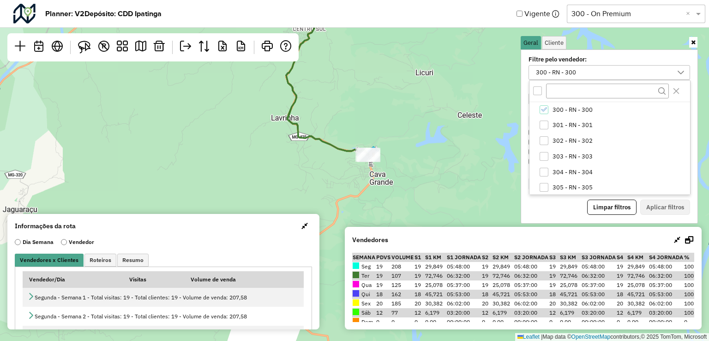
click at [572, 69] on div "300 - RN - 300" at bounding box center [556, 73] width 47 height 14
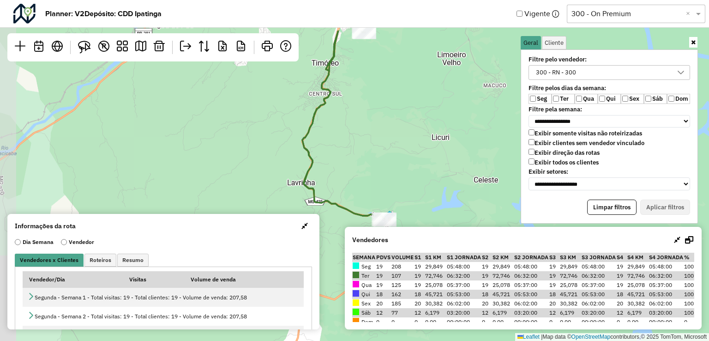
drag, startPoint x: 435, startPoint y: 117, endPoint x: 431, endPoint y: 195, distance: 78.1
click at [455, 207] on div "Leaflet | Map data © OpenStreetMap contributors,© 2025 TomTom, Microsoft" at bounding box center [354, 170] width 709 height 341
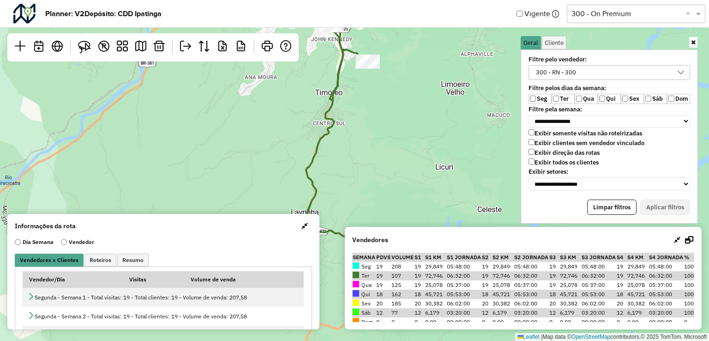
drag, startPoint x: 395, startPoint y: 124, endPoint x: 396, endPoint y: 149, distance: 24.9
click at [396, 149] on div "Leaflet | Map data © OpenStreetMap contributors,© 2025 TomTom, Microsoft" at bounding box center [354, 170] width 709 height 341
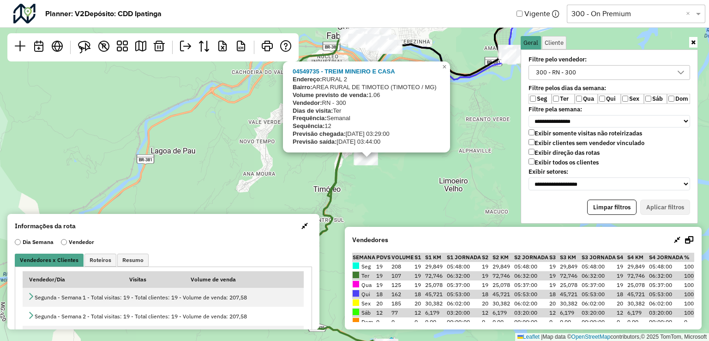
drag, startPoint x: 402, startPoint y: 159, endPoint x: 398, endPoint y: 192, distance: 34.0
click at [397, 194] on div "04549735 - TREIM MINEIRO E CASA Endereço: RURAL 2 Bairro: AREA RURAL DE TIMOTEO…" at bounding box center [354, 170] width 709 height 341
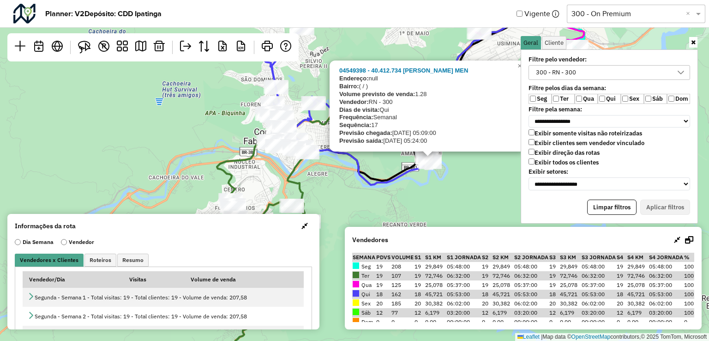
drag, startPoint x: 484, startPoint y: 122, endPoint x: 399, endPoint y: 174, distance: 99.3
click at [399, 174] on icon at bounding box center [374, 104] width 268 height 161
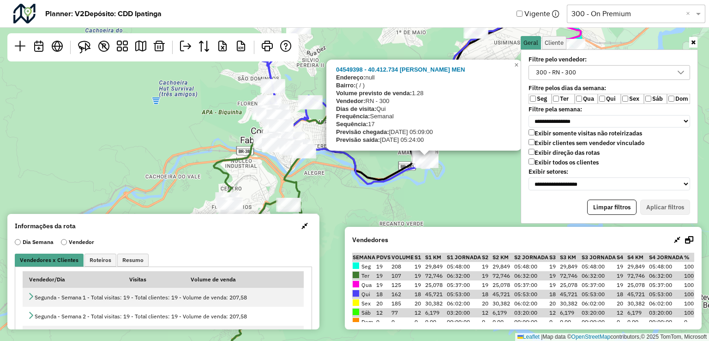
click at [455, 215] on div "04549398 - 40.412.734 LUCIANO CARLOS DOS SANTOS MEN Endereço: null Bairro: ( / …" at bounding box center [354, 170] width 709 height 341
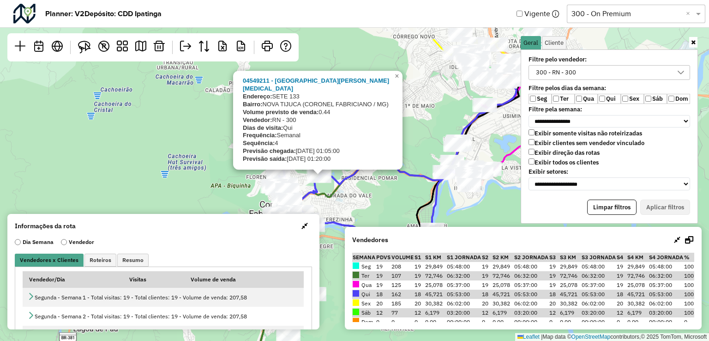
drag, startPoint x: 343, startPoint y: 126, endPoint x: 341, endPoint y: 186, distance: 60.0
click at [341, 186] on div "04549211 - CASA DE VIDRO GASTRO Endereço: SETE 133 Bairro: NOVA TIJUCA (CORONEL…" at bounding box center [354, 170] width 709 height 341
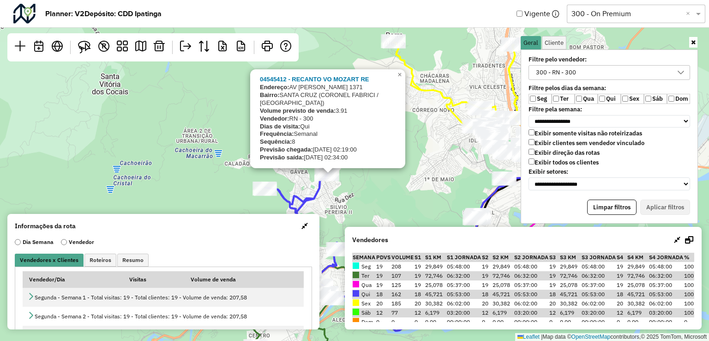
drag, startPoint x: 339, startPoint y: 130, endPoint x: 362, endPoint y: 188, distance: 62.6
click at [362, 188] on div "04545412 - RECANTO VO MOZART RE Endereço: AV GETULIO VARGAS 1371 Bairro: SANTA …" at bounding box center [354, 170] width 709 height 341
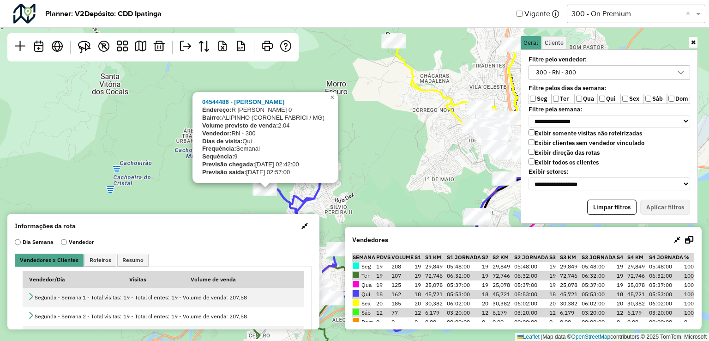
click at [394, 154] on div "04544486 - LAURA ANDRADE NEIVA Endereço: R JOAO TEIXEIRA BENEVIDES 0 Bairro: AL…" at bounding box center [354, 170] width 709 height 341
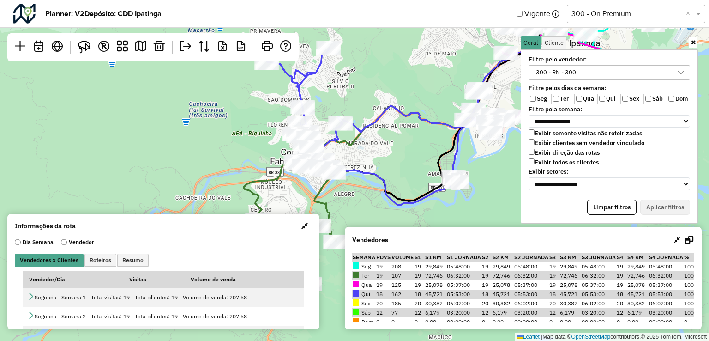
drag, startPoint x: 389, startPoint y: 176, endPoint x: 395, endPoint y: 52, distance: 123.8
click at [392, 43] on div "Leaflet | Map data © OpenStreetMap contributors,© 2025 TomTom, Microsoft" at bounding box center [354, 170] width 709 height 341
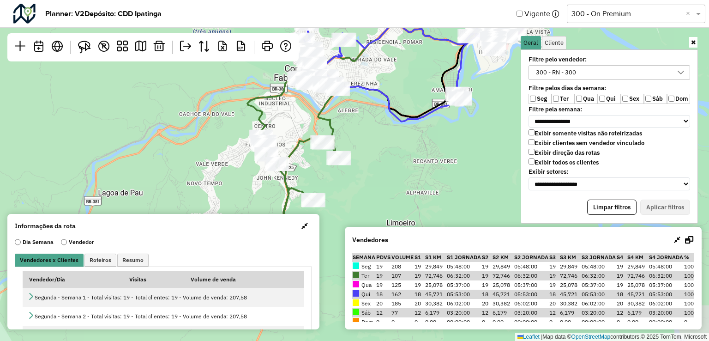
drag, startPoint x: 400, startPoint y: 113, endPoint x: 402, endPoint y: 32, distance: 81.3
click at [402, 32] on div "Leaflet | Map data © OpenStreetMap contributors,© 2025 TomTom, Microsoft" at bounding box center [354, 170] width 709 height 341
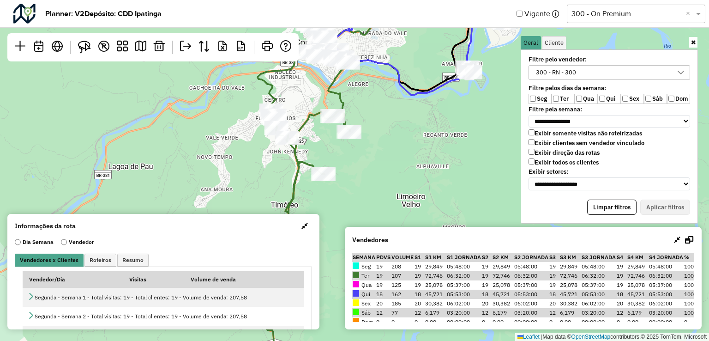
drag, startPoint x: 373, startPoint y: 163, endPoint x: 398, endPoint y: 107, distance: 62.0
click at [395, 78] on div "Leaflet | Map data © OpenStreetMap contributors,© 2025 TomTom, Microsoft" at bounding box center [354, 170] width 709 height 341
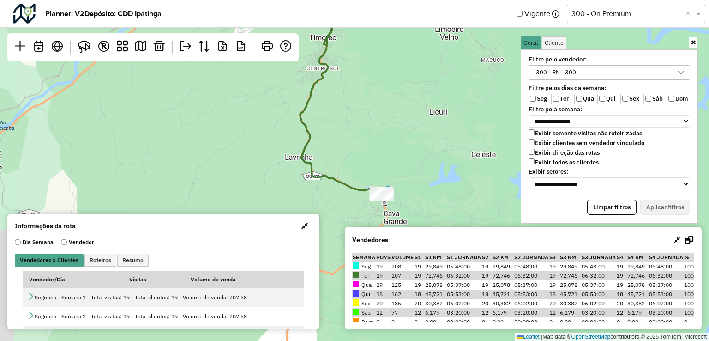
drag, startPoint x: 382, startPoint y: 160, endPoint x: 405, endPoint y: 65, distance: 97.4
click at [405, 65] on div "Leaflet | Map data © OpenStreetMap contributors,© 2025 TomTom, Microsoft" at bounding box center [354, 170] width 709 height 341
click at [412, 115] on div "Leaflet | Map data © OpenStreetMap contributors,© 2025 TomTom, Microsoft" at bounding box center [354, 170] width 709 height 341
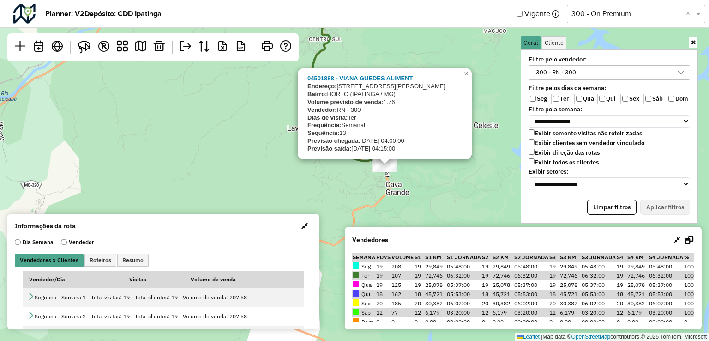
click at [426, 177] on div "04501888 - VIANA GUEDES ALIMENT Endereço: AV PEDRO LINHARES GOMES 3900 3900-2 B…" at bounding box center [354, 170] width 709 height 341
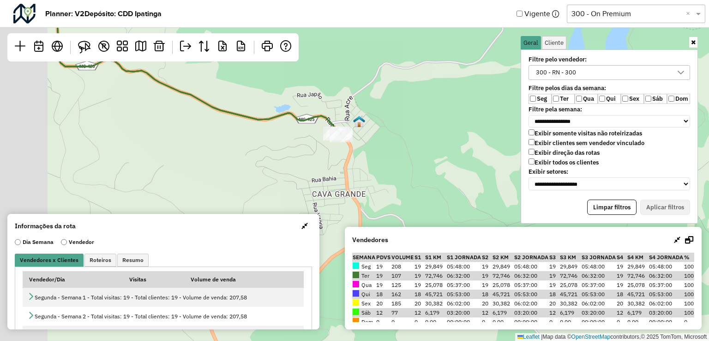
drag, startPoint x: 288, startPoint y: 119, endPoint x: 387, endPoint y: 124, distance: 98.9
click at [387, 124] on div "Leaflet | Map data © OpenStreetMap contributors,© 2025 TomTom, Microsoft" at bounding box center [354, 170] width 709 height 341
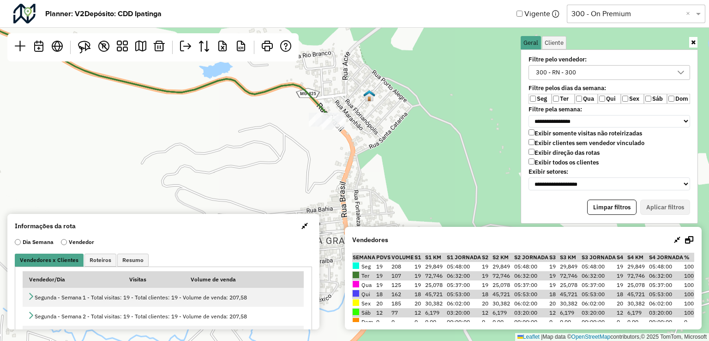
drag, startPoint x: 380, startPoint y: 151, endPoint x: 397, endPoint y: 162, distance: 19.5
click at [397, 162] on div "Leaflet | Map data © OpenStreetMap contributors,© 2025 TomTom, Microsoft" at bounding box center [354, 170] width 709 height 341
click at [78, 42] on img at bounding box center [84, 47] width 13 height 13
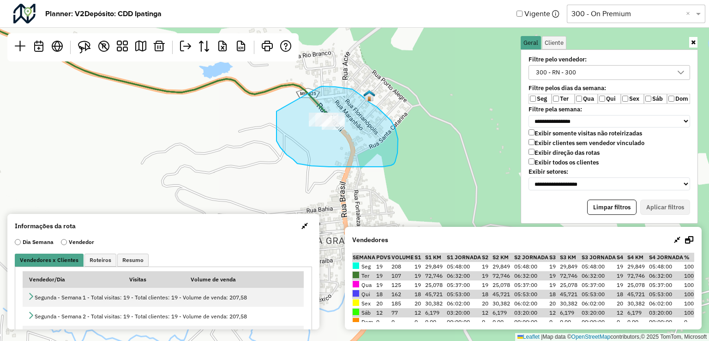
drag, startPoint x: 276, startPoint y: 111, endPoint x: 317, endPoint y: 90, distance: 45.8
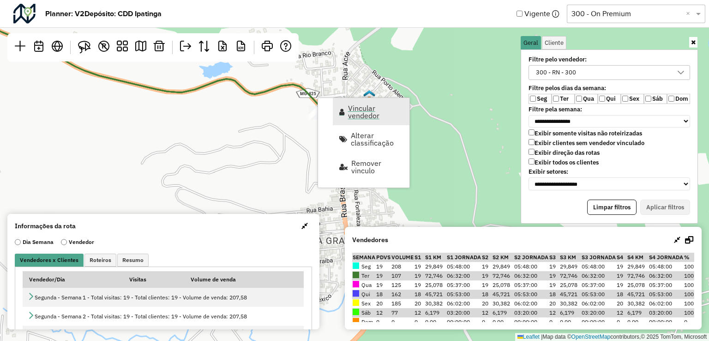
click at [363, 114] on span "Vincular vendedor" at bounding box center [375, 111] width 55 height 15
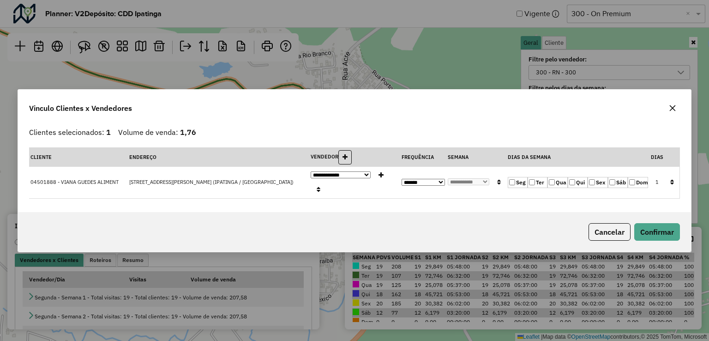
drag, startPoint x: 672, startPoint y: 117, endPoint x: 456, endPoint y: 106, distance: 216.7
click at [672, 112] on icon "button" at bounding box center [672, 107] width 7 height 7
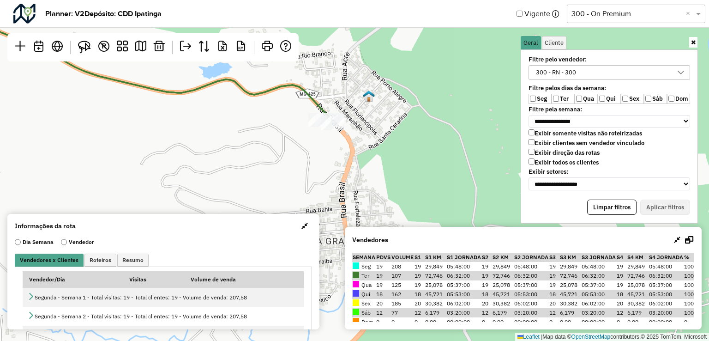
click at [620, 21] on div "Selecione uma opção 300 - On Premium ×" at bounding box center [636, 14] width 138 height 18
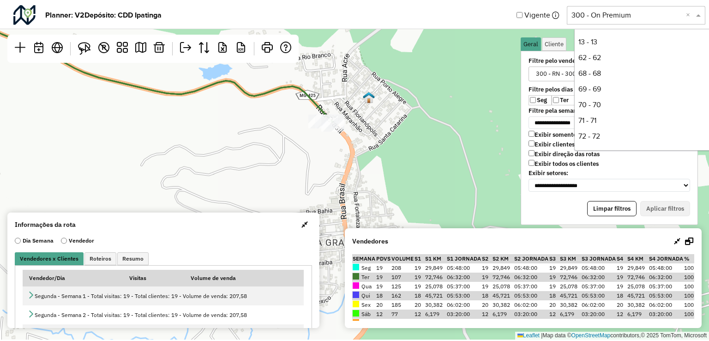
scroll to position [220, 0]
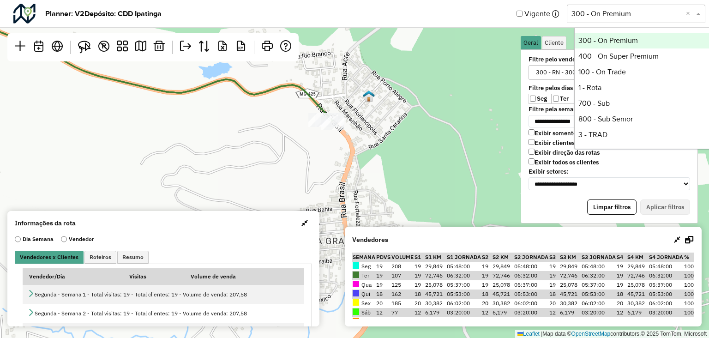
click at [613, 15] on input "text" at bounding box center [626, 13] width 111 height 11
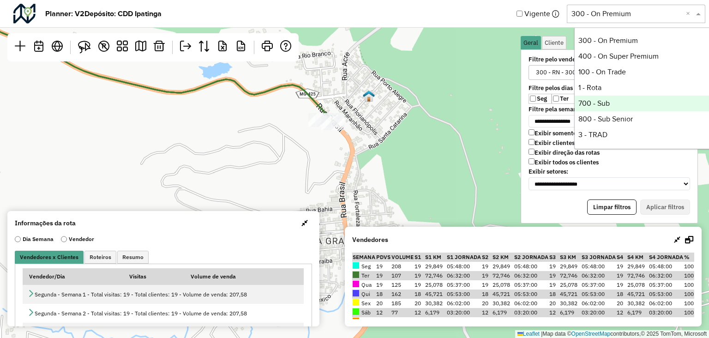
click at [601, 103] on div "700 - Sub" at bounding box center [644, 104] width 138 height 16
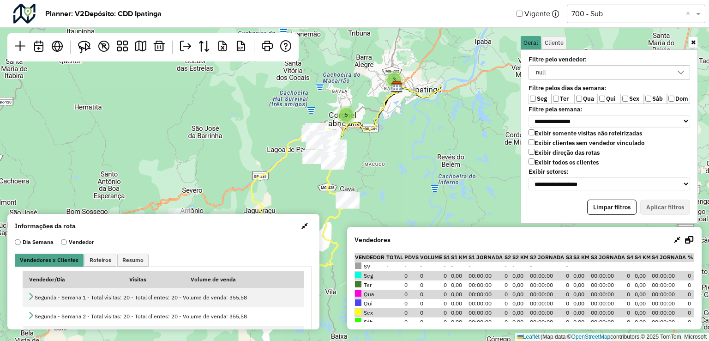
click at [546, 71] on div "null" at bounding box center [541, 73] width 17 height 14
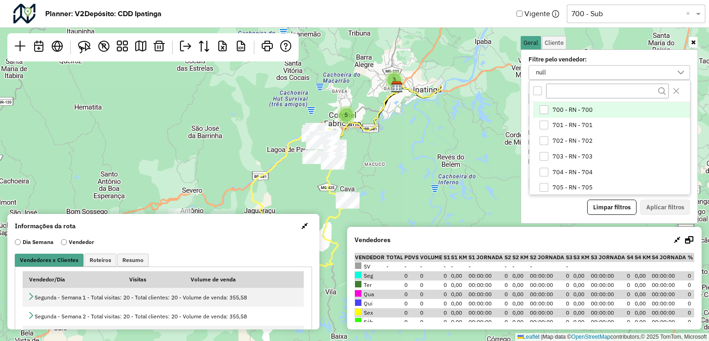
click at [537, 88] on div "All items unselected" at bounding box center [537, 90] width 9 height 9
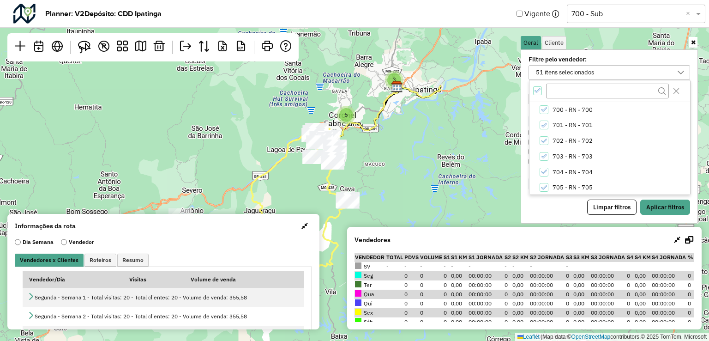
click at [537, 88] on icon "All items selected" at bounding box center [537, 90] width 6 height 6
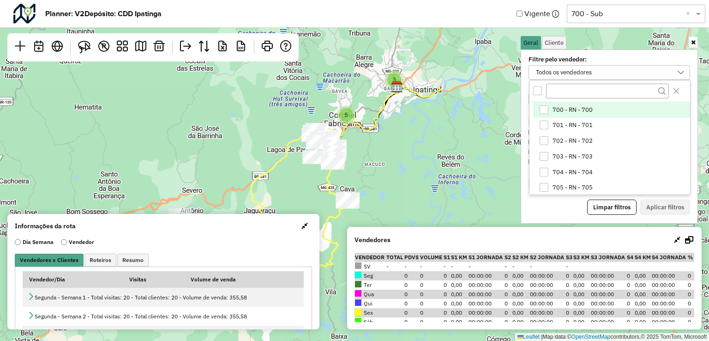
click at [545, 108] on div "700 - RN - 700" at bounding box center [543, 109] width 9 height 9
click at [661, 199] on button "Aplicar filtros" at bounding box center [665, 207] width 50 height 16
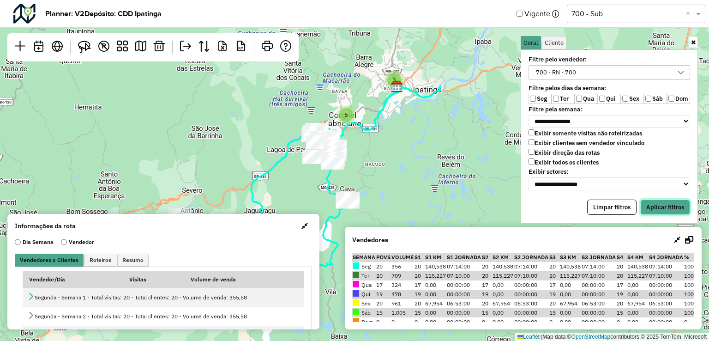
click at [668, 206] on button "Aplicar filtros" at bounding box center [665, 207] width 50 height 16
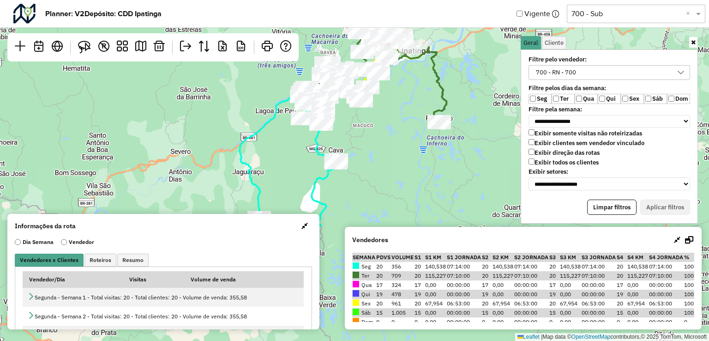
drag, startPoint x: 474, startPoint y: 202, endPoint x: 463, endPoint y: 163, distance: 40.4
click at [463, 163] on div "Leaflet | Map data © OpenStreetMap contributors,© 2025 TomTom, Microsoft" at bounding box center [354, 170] width 709 height 341
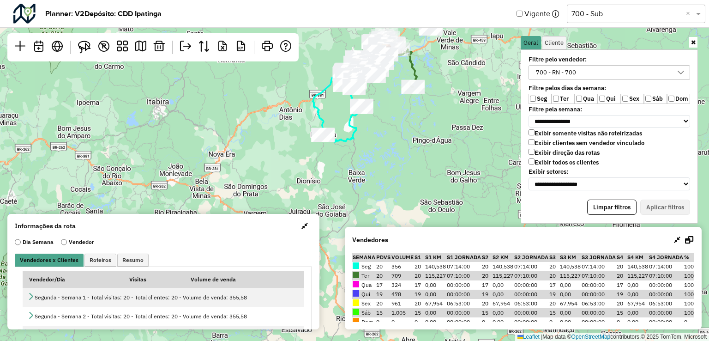
drag, startPoint x: 421, startPoint y: 195, endPoint x: 386, endPoint y: 108, distance: 93.4
click at [386, 108] on div "Leaflet | Map data © OpenStreetMap contributors,© 2025 TomTom, Microsoft" at bounding box center [354, 170] width 709 height 341
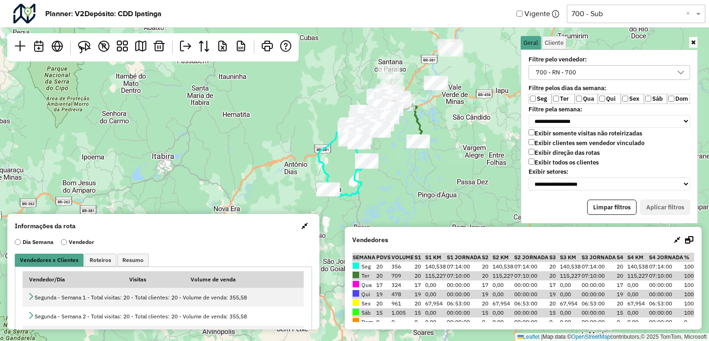
drag, startPoint x: 395, startPoint y: 130, endPoint x: 401, endPoint y: 187, distance: 57.1
click at [401, 187] on div "Leaflet | Map data © OpenStreetMap contributors,© 2025 TomTom, Microsoft" at bounding box center [354, 170] width 709 height 341
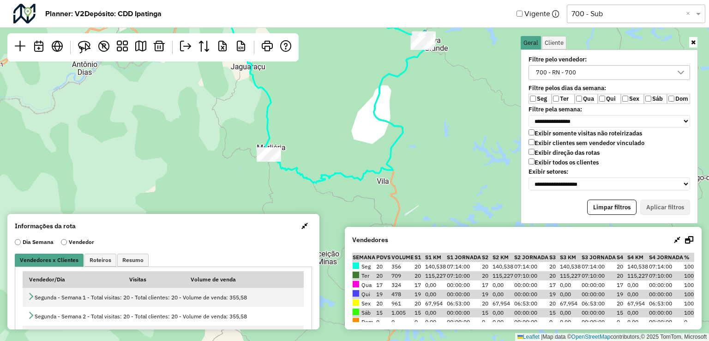
drag, startPoint x: 401, startPoint y: 182, endPoint x: 542, endPoint y: 133, distance: 149.9
click at [542, 133] on hb-planner "**********" at bounding box center [354, 170] width 709 height 341
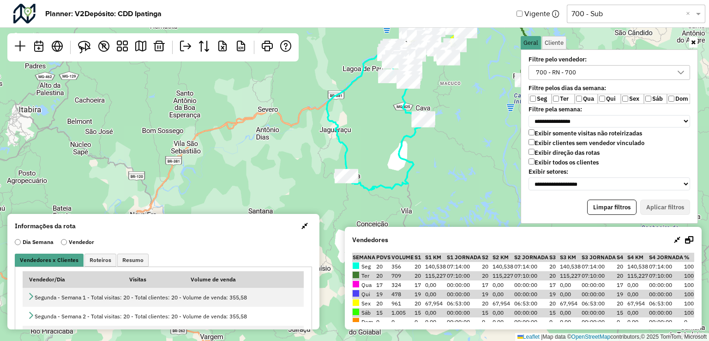
drag, startPoint x: 489, startPoint y: 141, endPoint x: 464, endPoint y: 180, distance: 46.5
click at [464, 180] on div "Leaflet | Map data © OpenStreetMap contributors,© 2025 TomTom, Microsoft" at bounding box center [354, 170] width 709 height 341
click at [135, 46] on link at bounding box center [141, 47] width 18 height 21
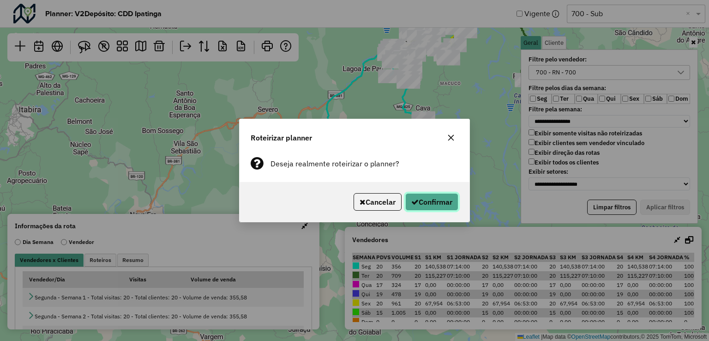
click at [437, 195] on button "Confirmar" at bounding box center [431, 202] width 53 height 18
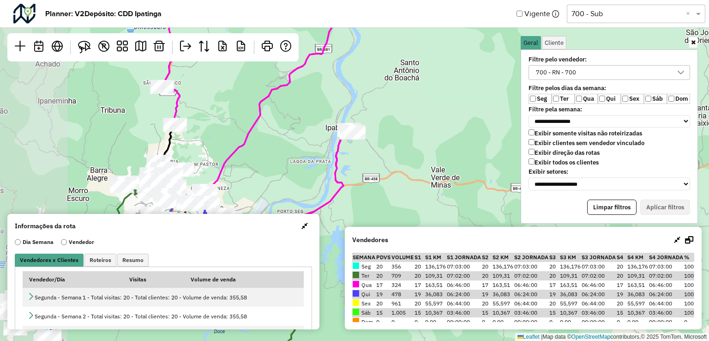
drag, startPoint x: 373, startPoint y: 132, endPoint x: 437, endPoint y: 150, distance: 66.3
click at [477, 178] on div "Leaflet | Map data © OpenStreetMap contributors,© 2025 TomTom, Microsoft" at bounding box center [354, 170] width 709 height 341
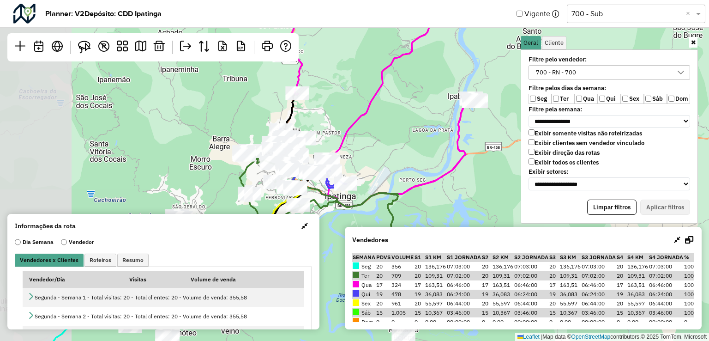
drag, startPoint x: 312, startPoint y: 146, endPoint x: 401, endPoint y: 146, distance: 88.6
click at [399, 145] on div "Leaflet | Map data © OpenStreetMap contributors,© 2025 TomTom, Microsoft" at bounding box center [354, 170] width 709 height 341
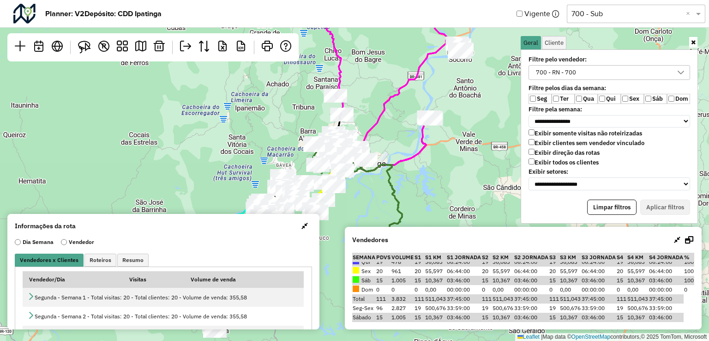
scroll to position [0, 0]
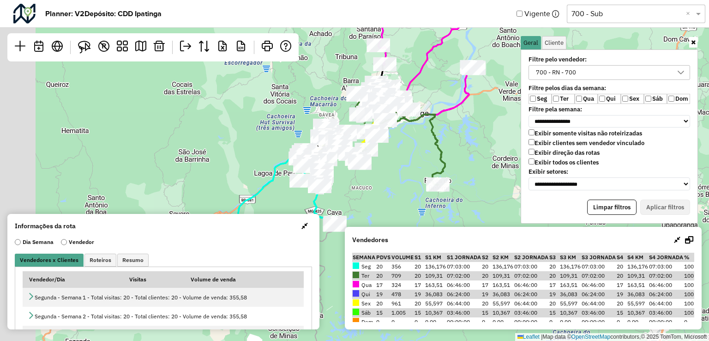
drag, startPoint x: 428, startPoint y: 136, endPoint x: 457, endPoint y: 117, distance: 34.3
click at [479, 96] on icon at bounding box center [423, 18] width 163 height 205
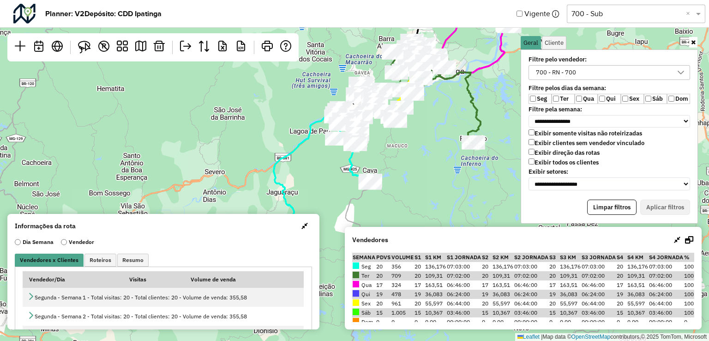
drag, startPoint x: 394, startPoint y: 197, endPoint x: 472, endPoint y: 137, distance: 97.7
click at [472, 137] on div "Leaflet | Map data © OpenStreetMap contributors,© 2025 TomTom, Microsoft" at bounding box center [354, 170] width 709 height 341
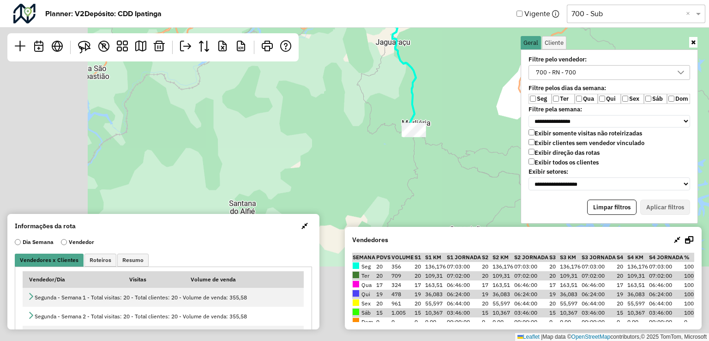
drag, startPoint x: 386, startPoint y: 168, endPoint x: 475, endPoint y: 104, distance: 109.7
click at [485, 97] on div "Leaflet | Map data © OpenStreetMap contributors,© 2025 TomTom, Microsoft" at bounding box center [354, 170] width 709 height 341
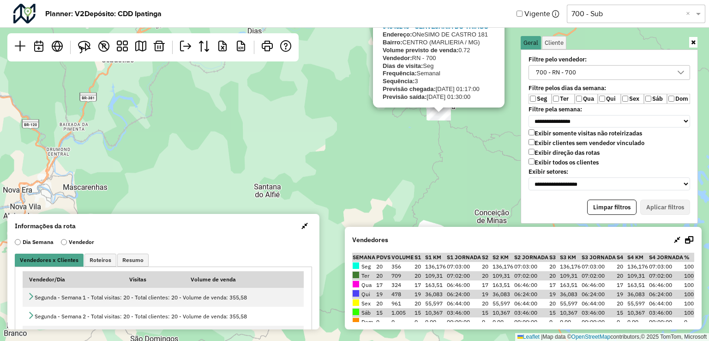
drag, startPoint x: 438, startPoint y: 156, endPoint x: 458, endPoint y: 137, distance: 27.8
click at [439, 156] on div "04543249 - CERVEJARIA DO THIAGO Endereço: ONeSIMO DE CASTRO 181 Bairro: CENTRO …" at bounding box center [354, 170] width 709 height 341
click at [459, 136] on div "04543249 - CERVEJARIA DO THIAGO Endereço: ONeSIMO DE CASTRO 181 Bairro: CENTRO …" at bounding box center [354, 170] width 709 height 341
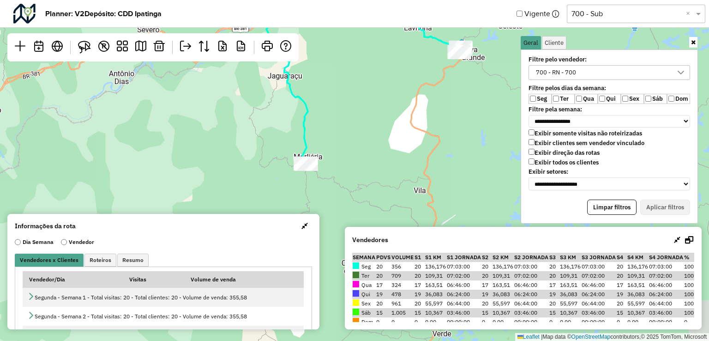
drag, startPoint x: 431, startPoint y: 153, endPoint x: 302, endPoint y: 204, distance: 138.4
click at [302, 204] on div "Leaflet | Map data © OpenStreetMap contributors,© 2025 TomTom, Microsoft" at bounding box center [354, 170] width 709 height 341
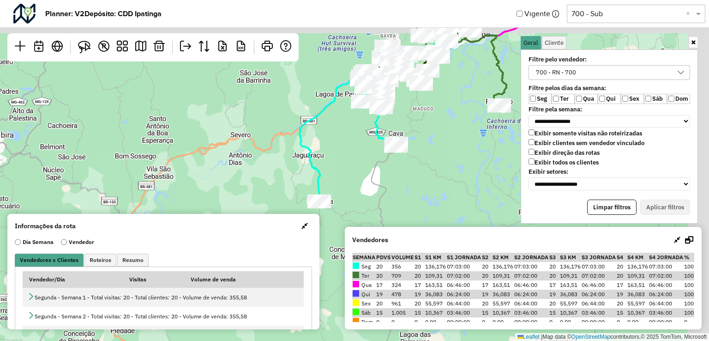
drag, startPoint x: 413, startPoint y: 125, endPoint x: 374, endPoint y: 211, distance: 94.8
click at [374, 211] on div "Leaflet | Map data © OpenStreetMap contributors,© 2025 TomTom, Microsoft" at bounding box center [354, 170] width 709 height 341
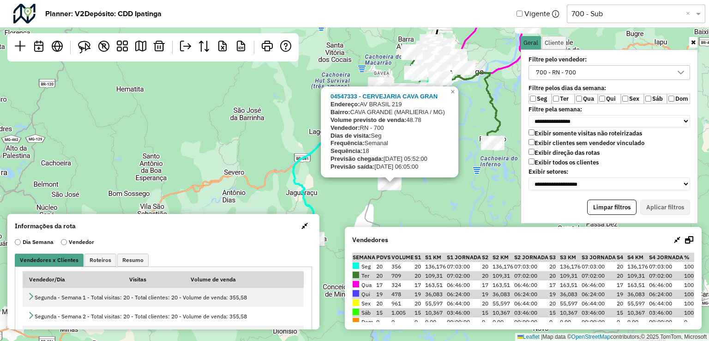
click at [383, 194] on div "04547333 - CERVEJARIA CAVA GRAN Endereço: AV BRASIL 219 Bairro: CAVA GRANDE (MA…" at bounding box center [354, 170] width 709 height 341
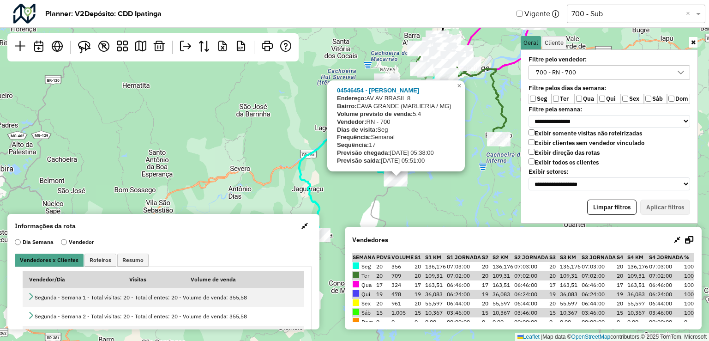
click at [471, 195] on div "04546454 - EULALIA OLIVEIRA Endereço: AV AV BRASIL 8 Bairro: CAVA GRANDE (MARLI…" at bounding box center [354, 170] width 709 height 341
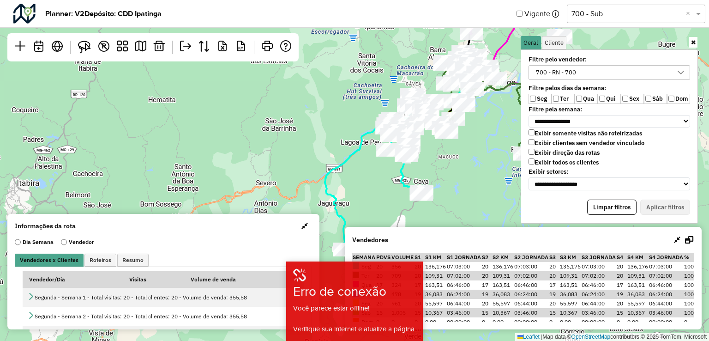
scroll to position [5, 34]
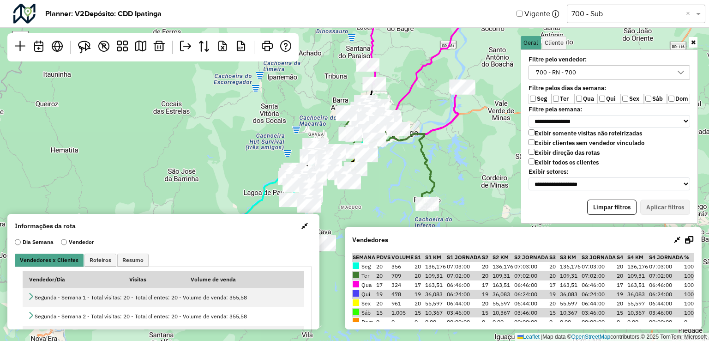
drag, startPoint x: 311, startPoint y: 138, endPoint x: 210, endPoint y: 186, distance: 112.3
click at [211, 187] on div "Leaflet | Map data © OpenStreetMap contributors,© 2025 TomTom, Microsoft" at bounding box center [354, 170] width 709 height 341
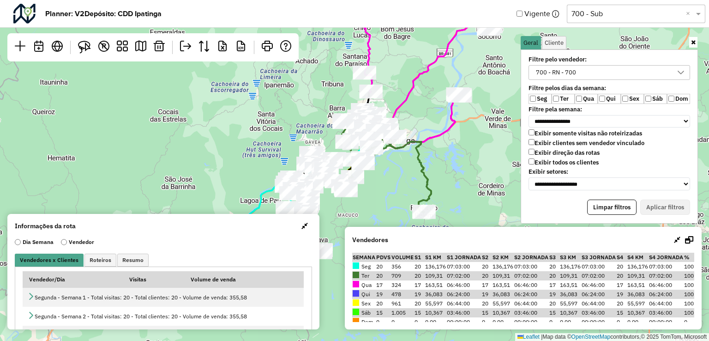
drag, startPoint x: 446, startPoint y: 167, endPoint x: 439, endPoint y: 201, distance: 34.8
click at [443, 179] on div "Leaflet | Map data © OpenStreetMap contributors,© 2025 TomTom, Microsoft" at bounding box center [354, 170] width 709 height 341
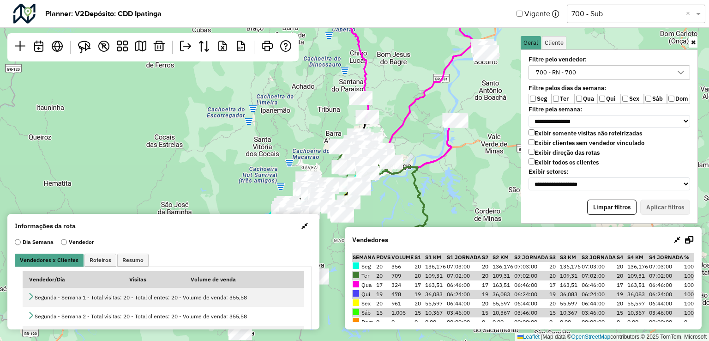
drag, startPoint x: 491, startPoint y: 87, endPoint x: 489, endPoint y: 104, distance: 17.2
click at [489, 104] on div "Leaflet | Map data © OpenStreetMap contributors,© 2025 TomTom, Microsoft" at bounding box center [354, 170] width 709 height 341
